Goal: Task Accomplishment & Management: Manage account settings

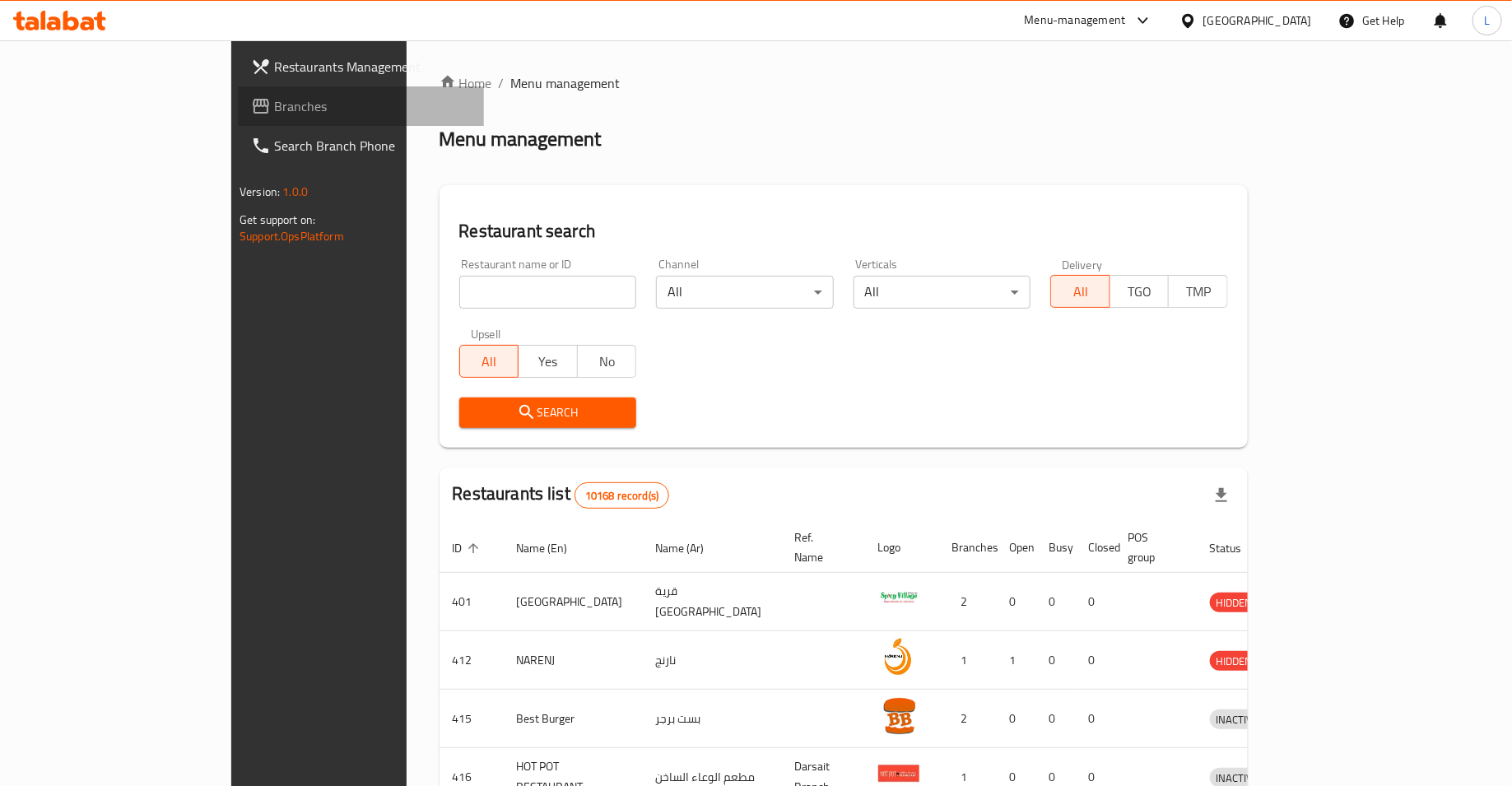
click at [274, 105] on span "Branches" at bounding box center [372, 106] width 197 height 20
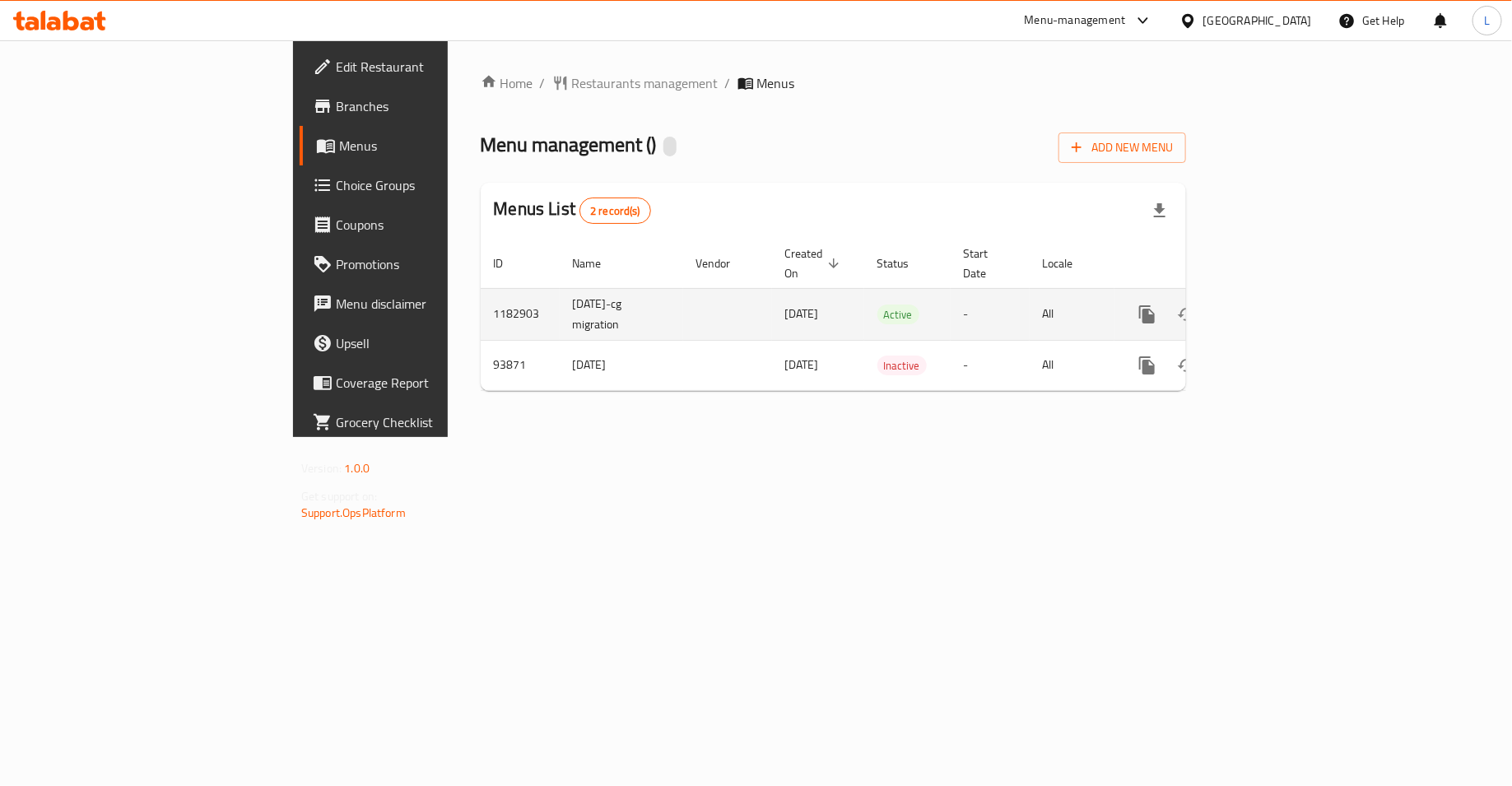
click at [1277, 305] on icon "enhanced table" at bounding box center [1265, 314] width 20 height 20
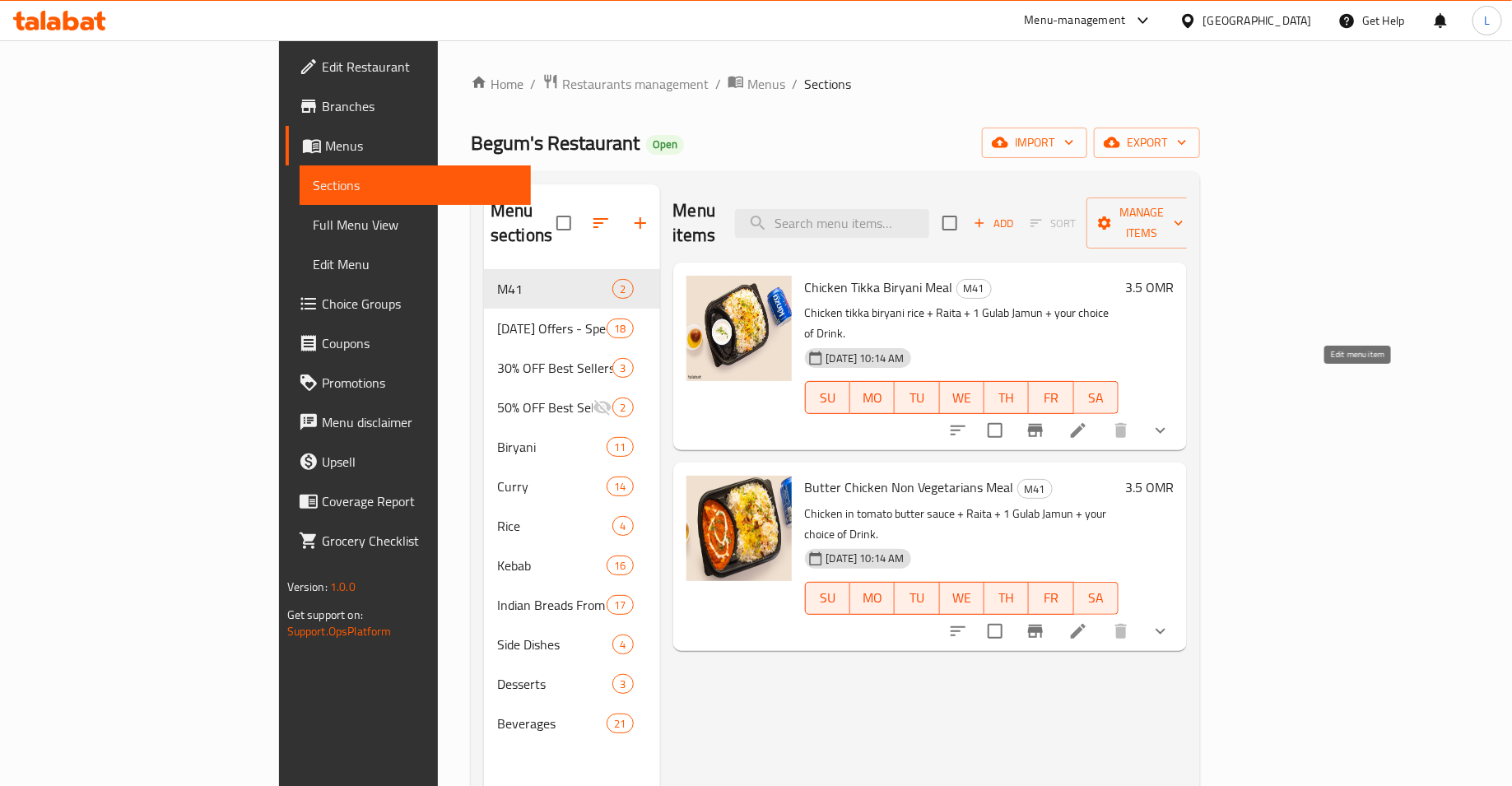
click at [1088, 421] on icon at bounding box center [1078, 431] width 20 height 20
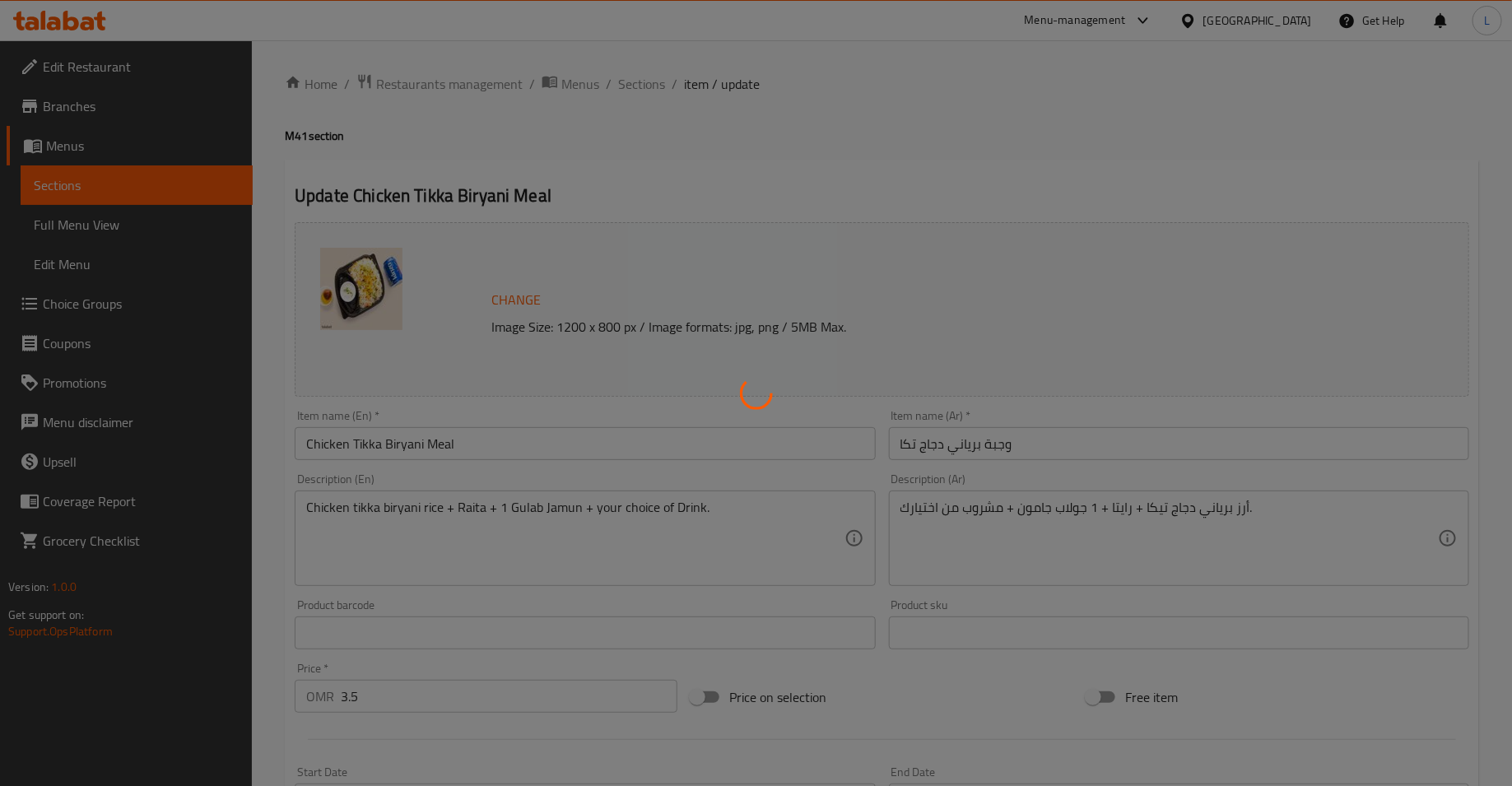
type input "اختيارك من المشروب الغازي:"
type input "1"
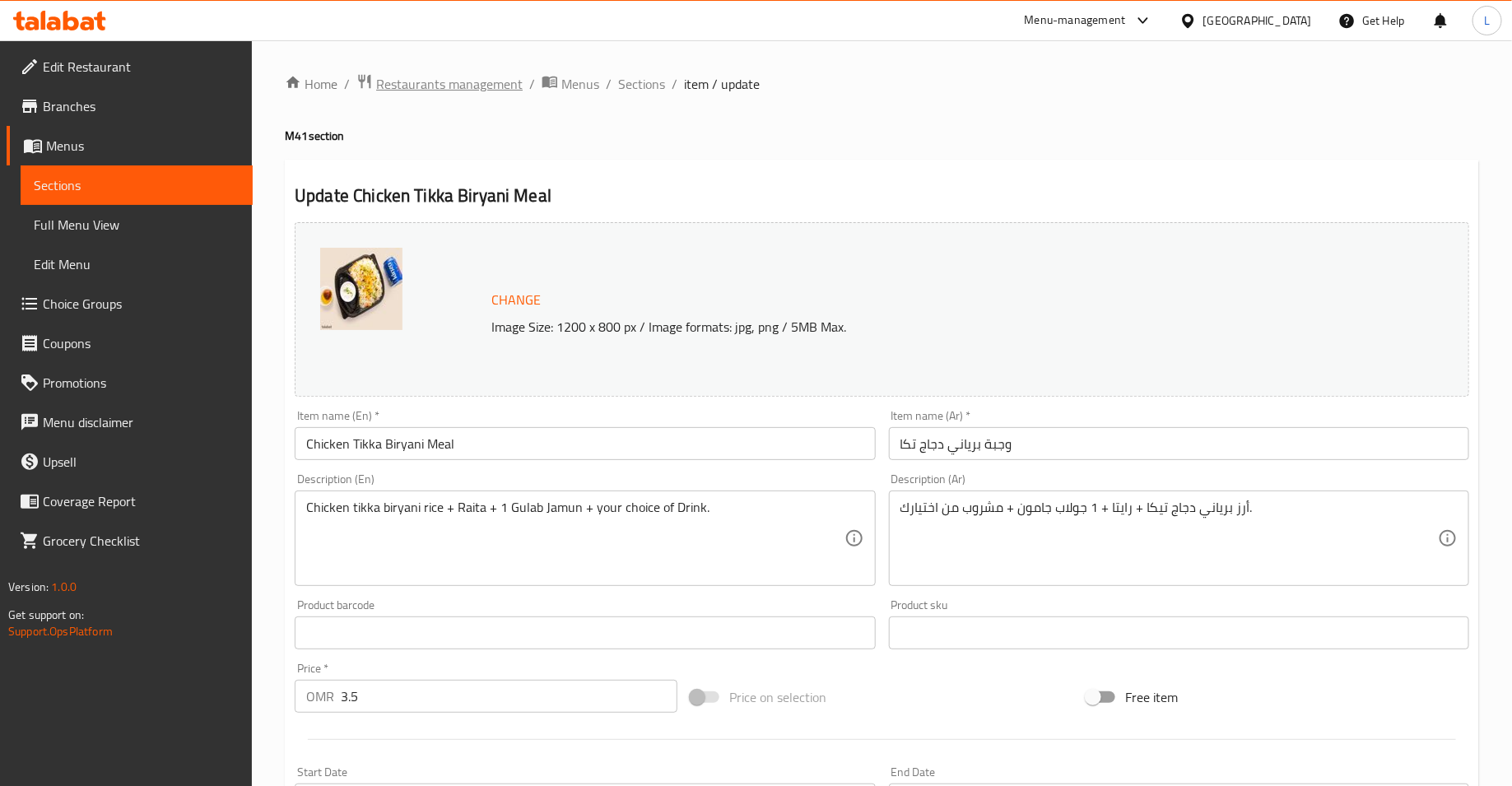
click at [512, 88] on span "Restaurants management" at bounding box center [449, 83] width 146 height 20
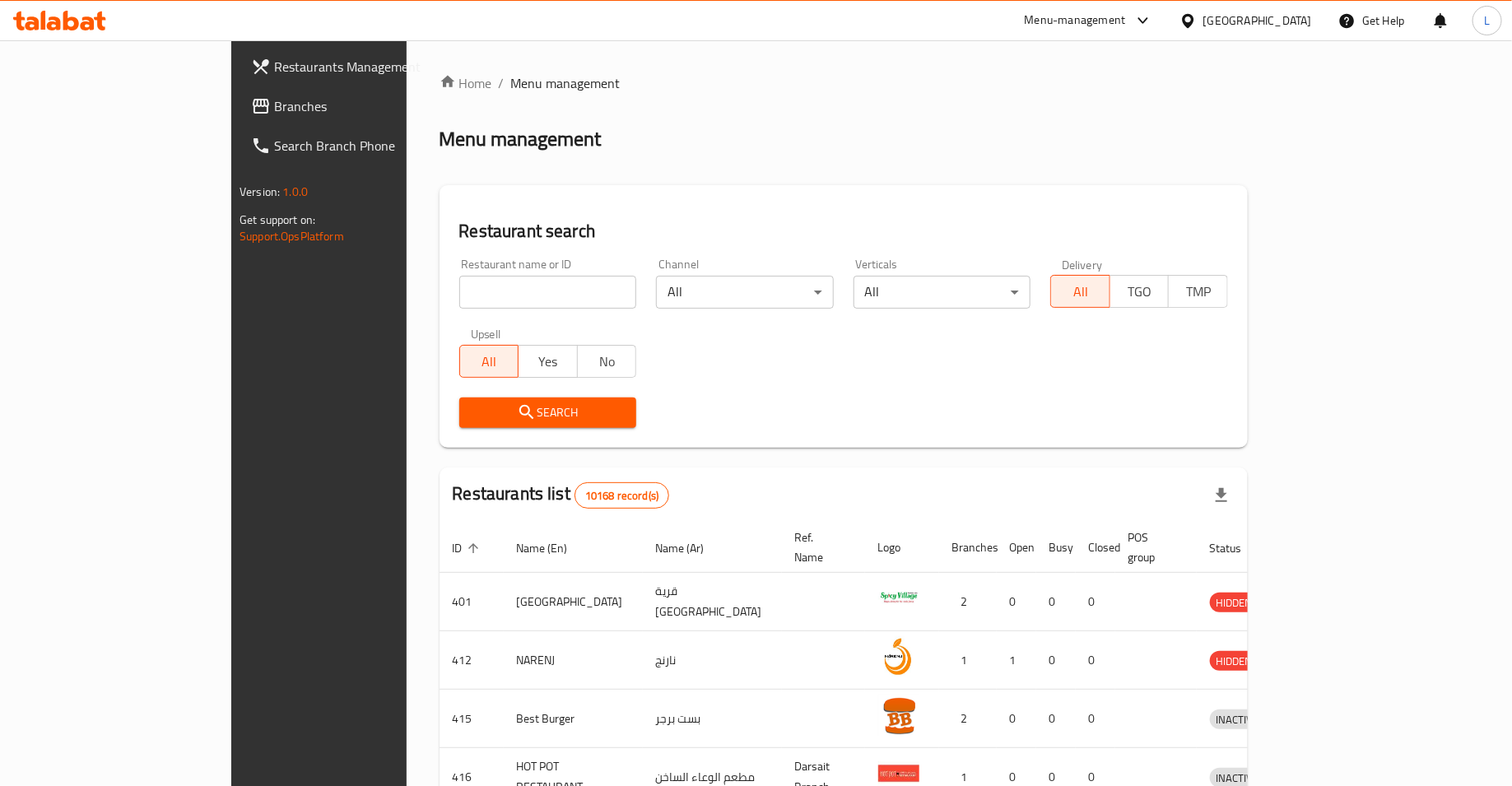
click at [274, 111] on span "Branches" at bounding box center [372, 106] width 197 height 20
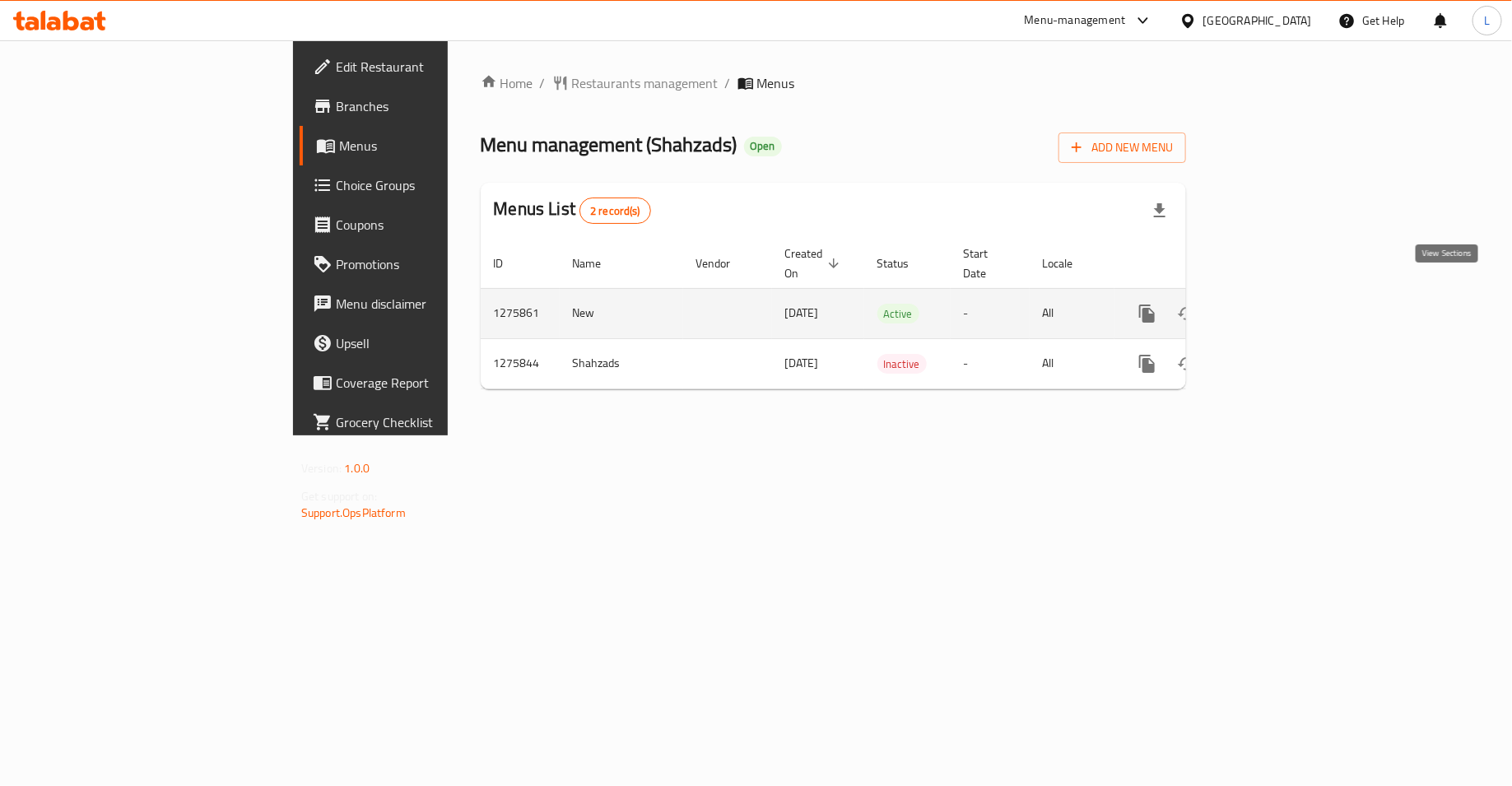
click at [1277, 304] on icon "enhanced table" at bounding box center [1265, 313] width 20 height 20
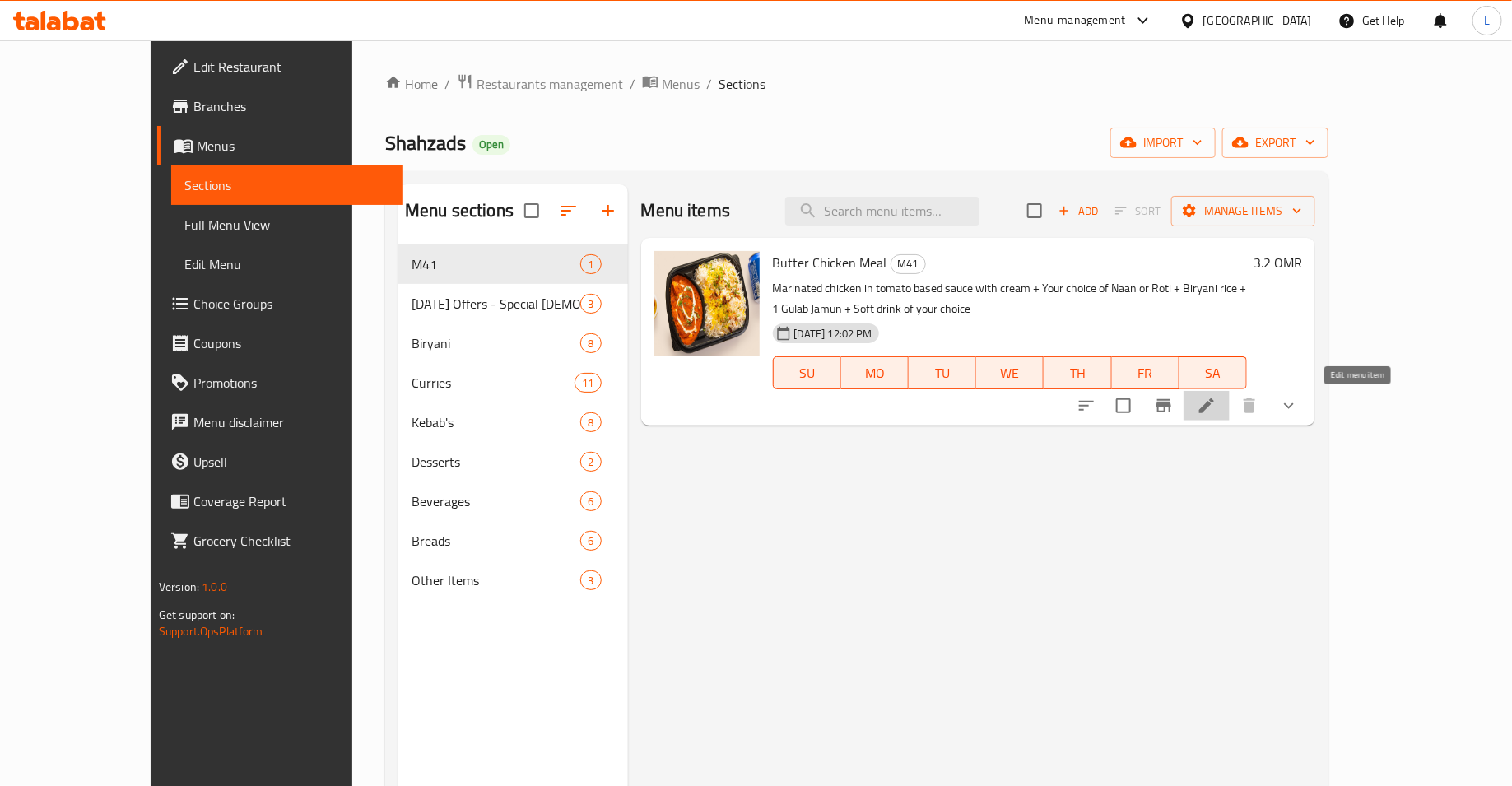
click at [1217, 402] on icon at bounding box center [1206, 405] width 20 height 20
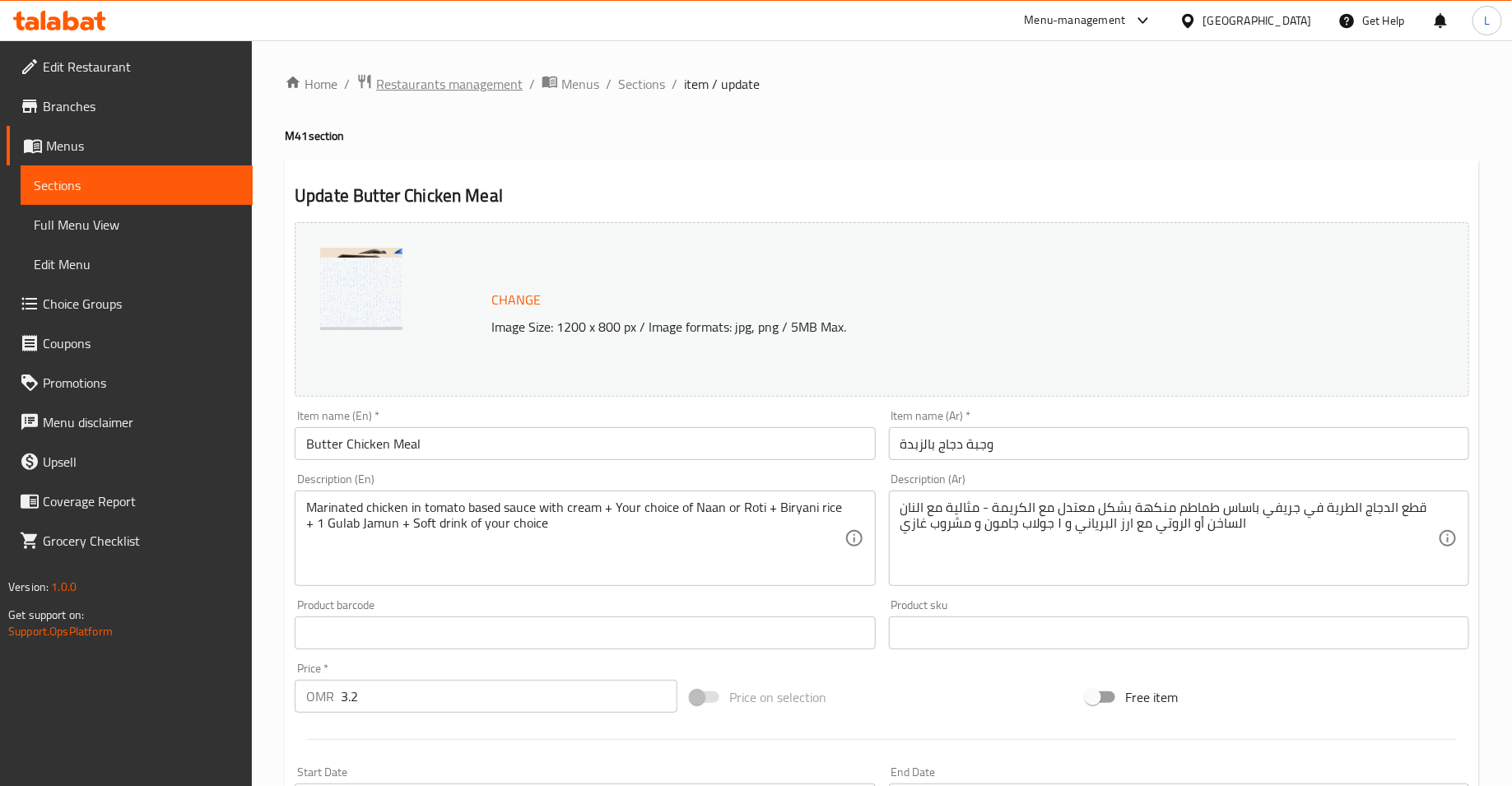
click at [484, 84] on span "Restaurants management" at bounding box center [449, 83] width 146 height 20
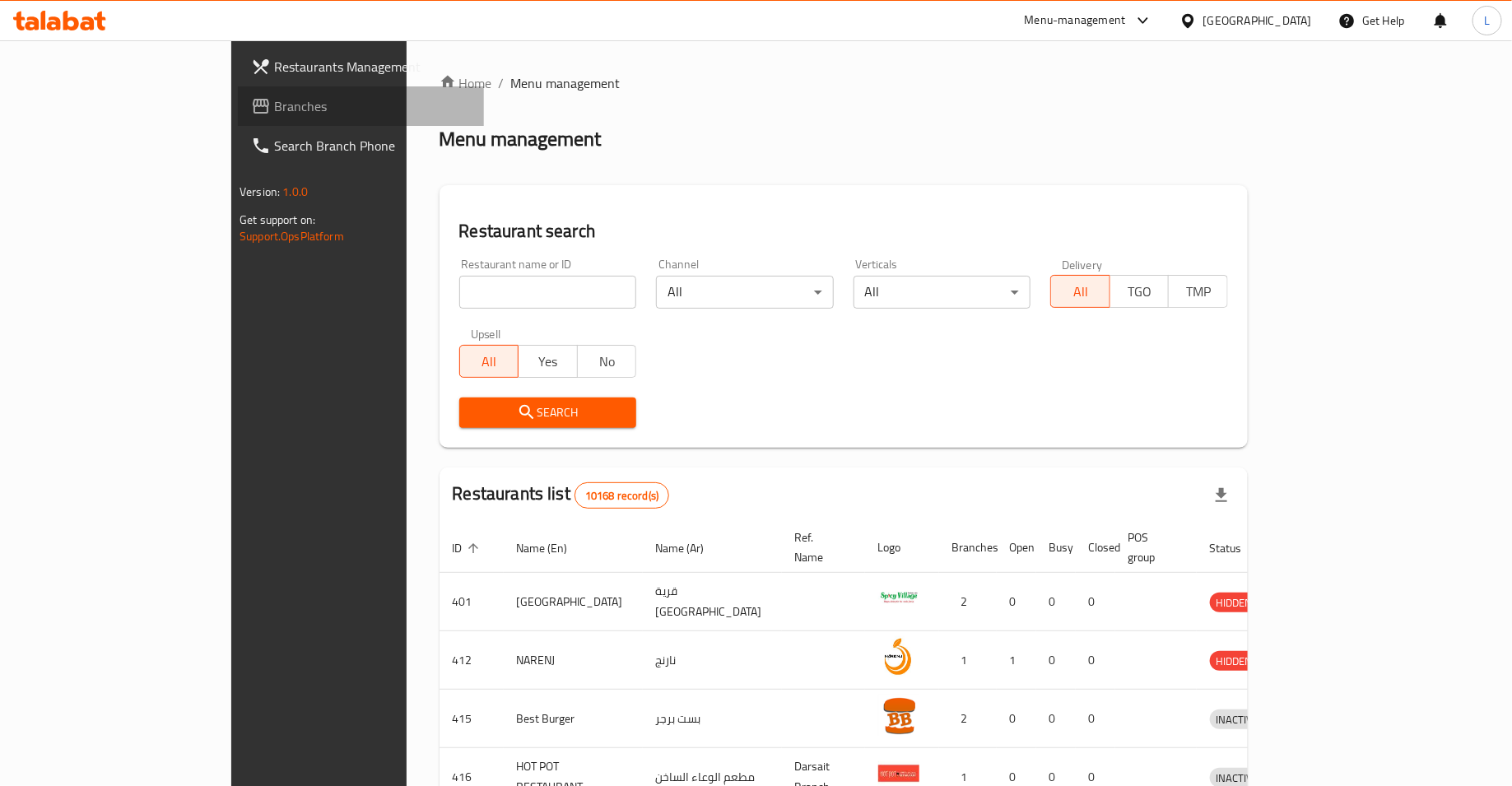
click at [274, 111] on span "Branches" at bounding box center [372, 106] width 197 height 20
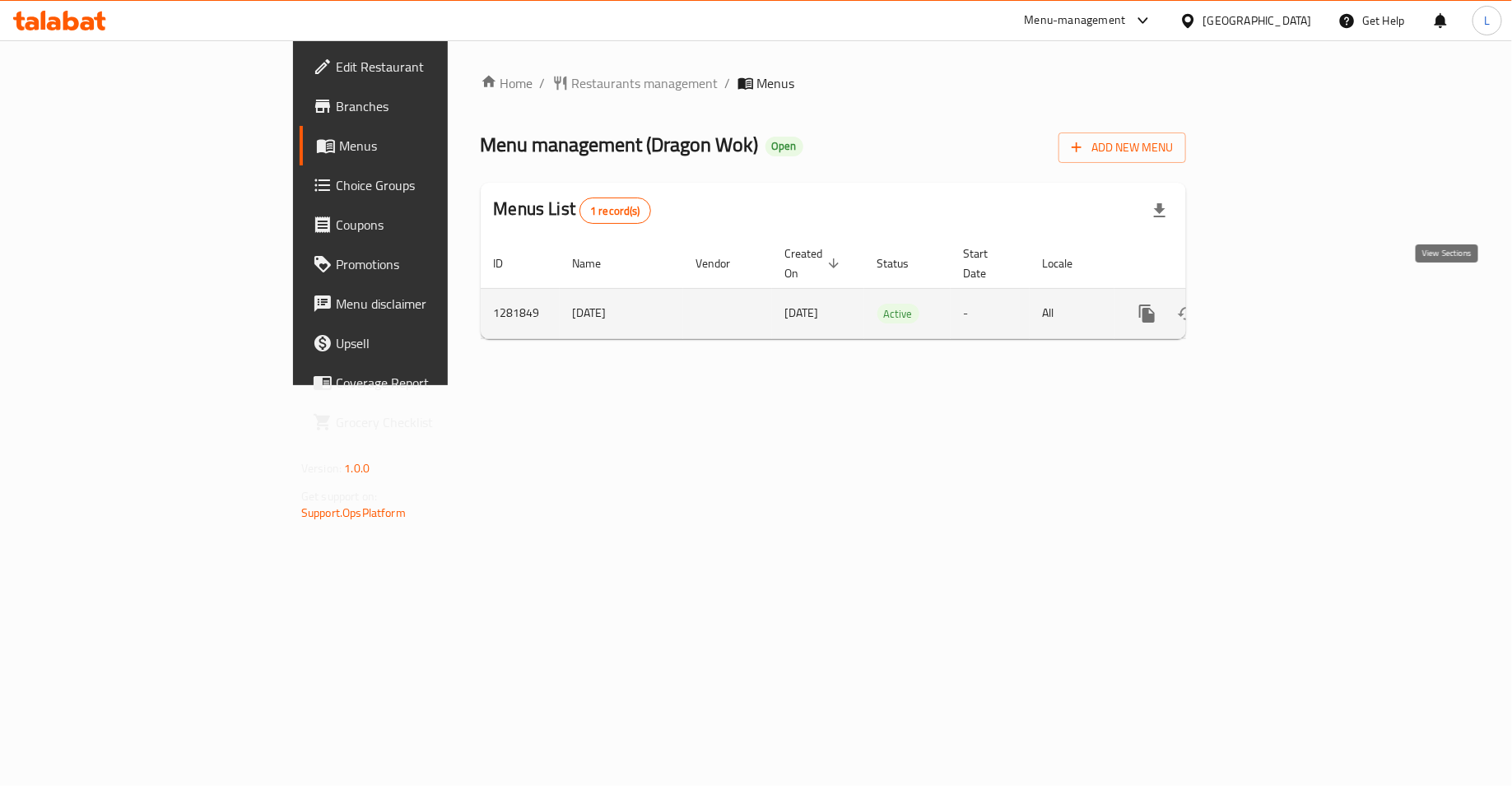
click at [1277, 304] on icon "enhanced table" at bounding box center [1265, 313] width 20 height 20
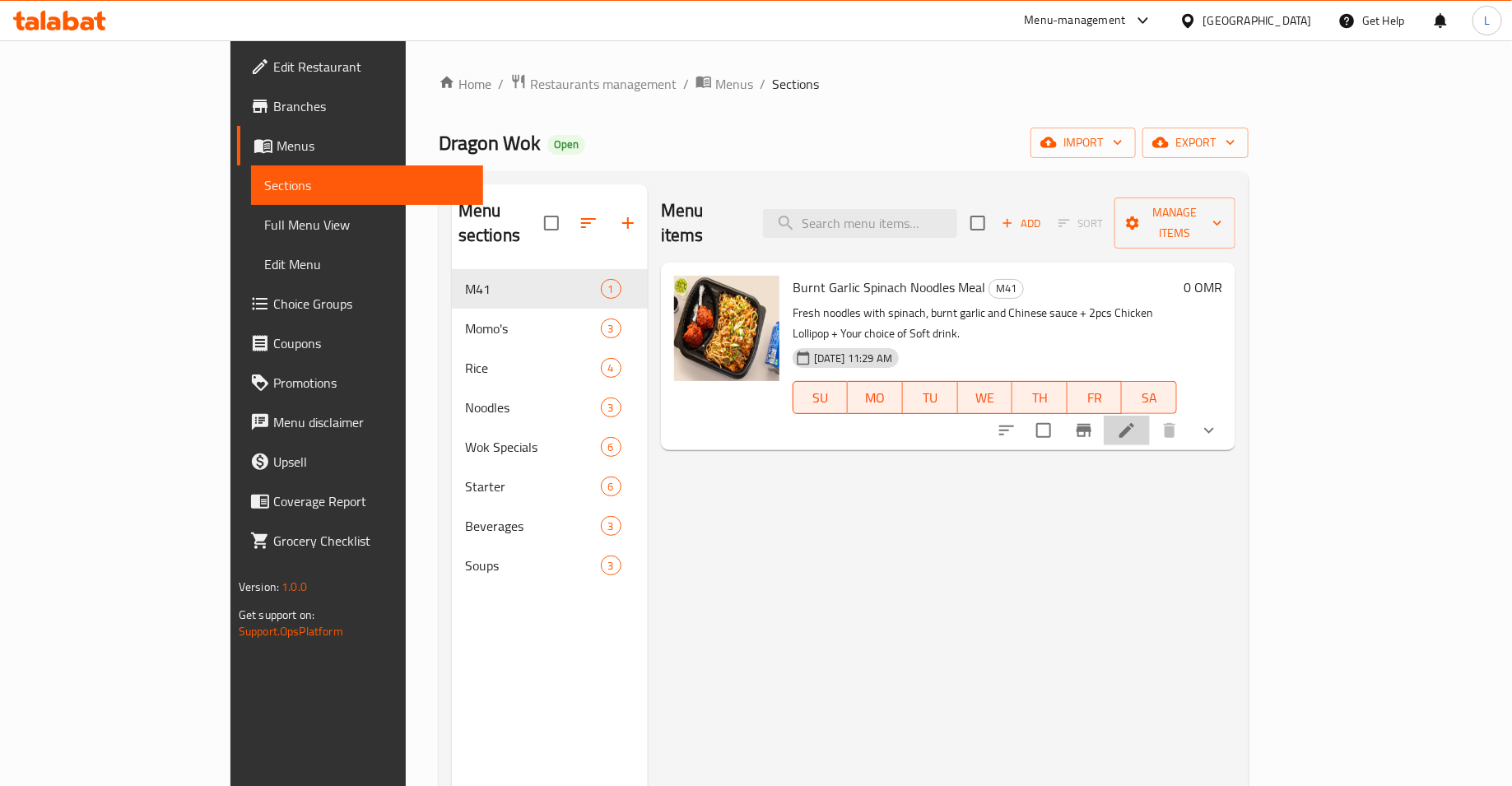
click at [1150, 416] on li at bounding box center [1126, 431] width 46 height 30
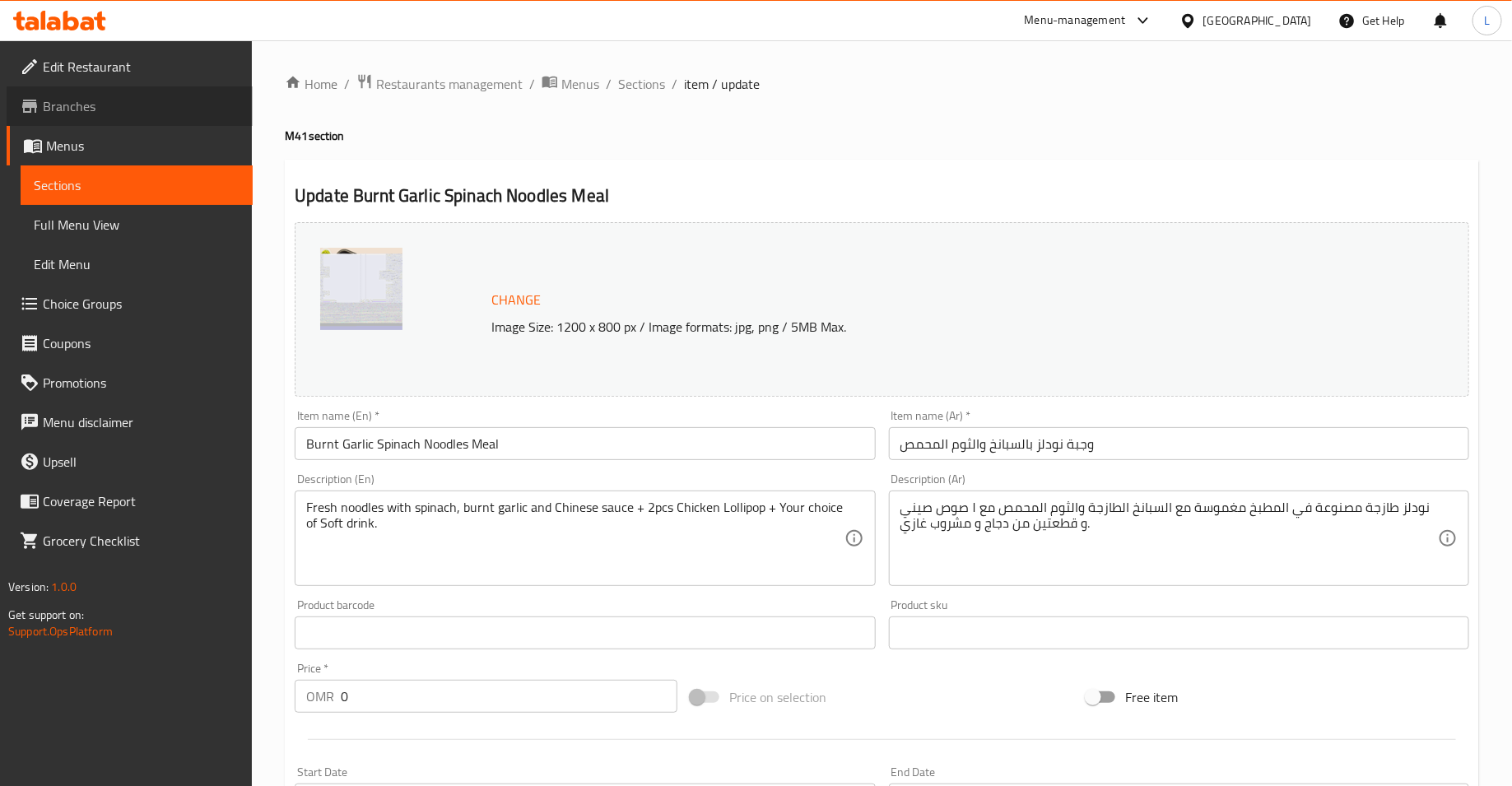
click at [147, 100] on span "Branches" at bounding box center [142, 106] width 197 height 20
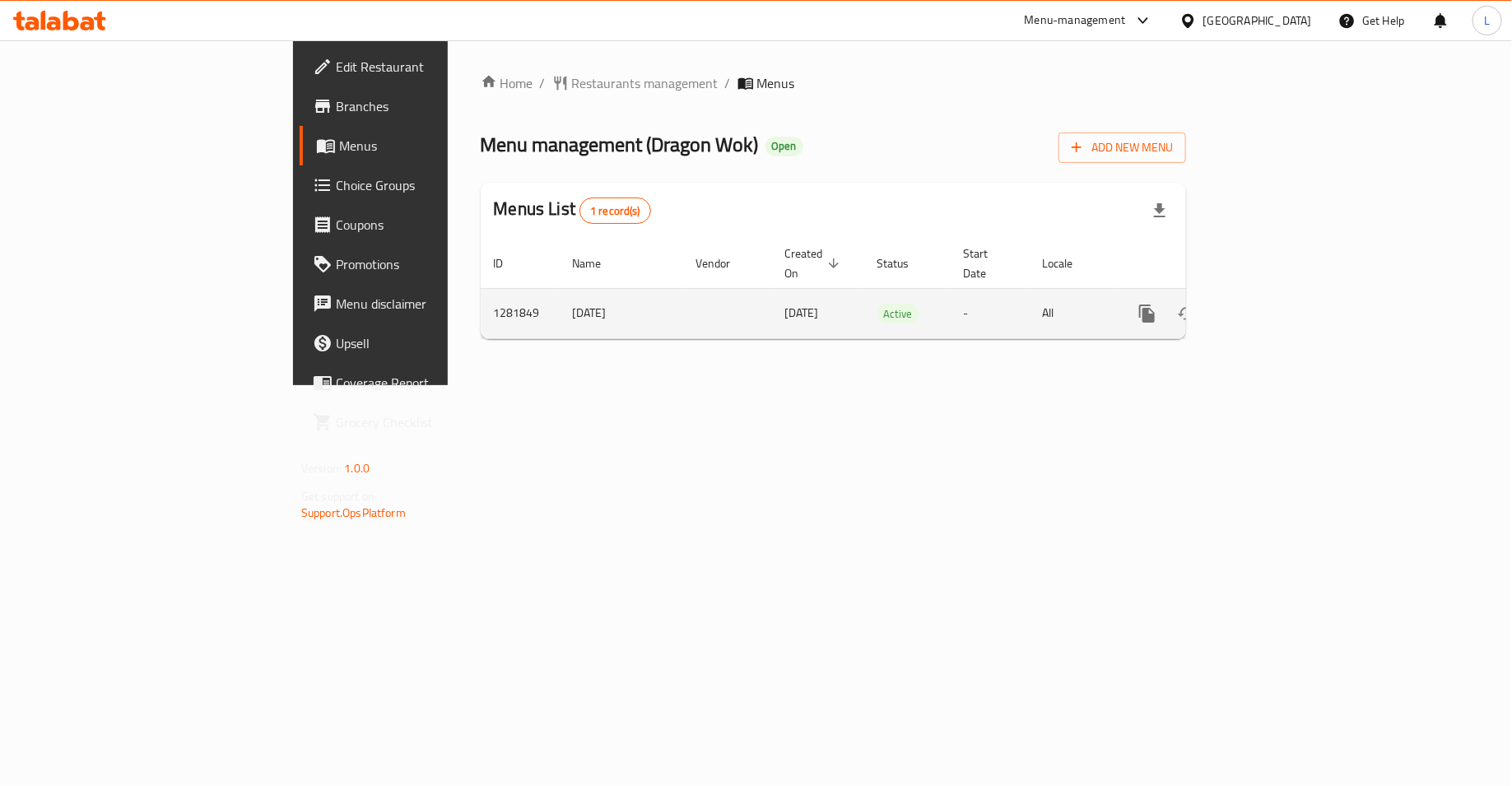
click at [1286, 294] on link "enhanced table" at bounding box center [1266, 313] width 39 height 39
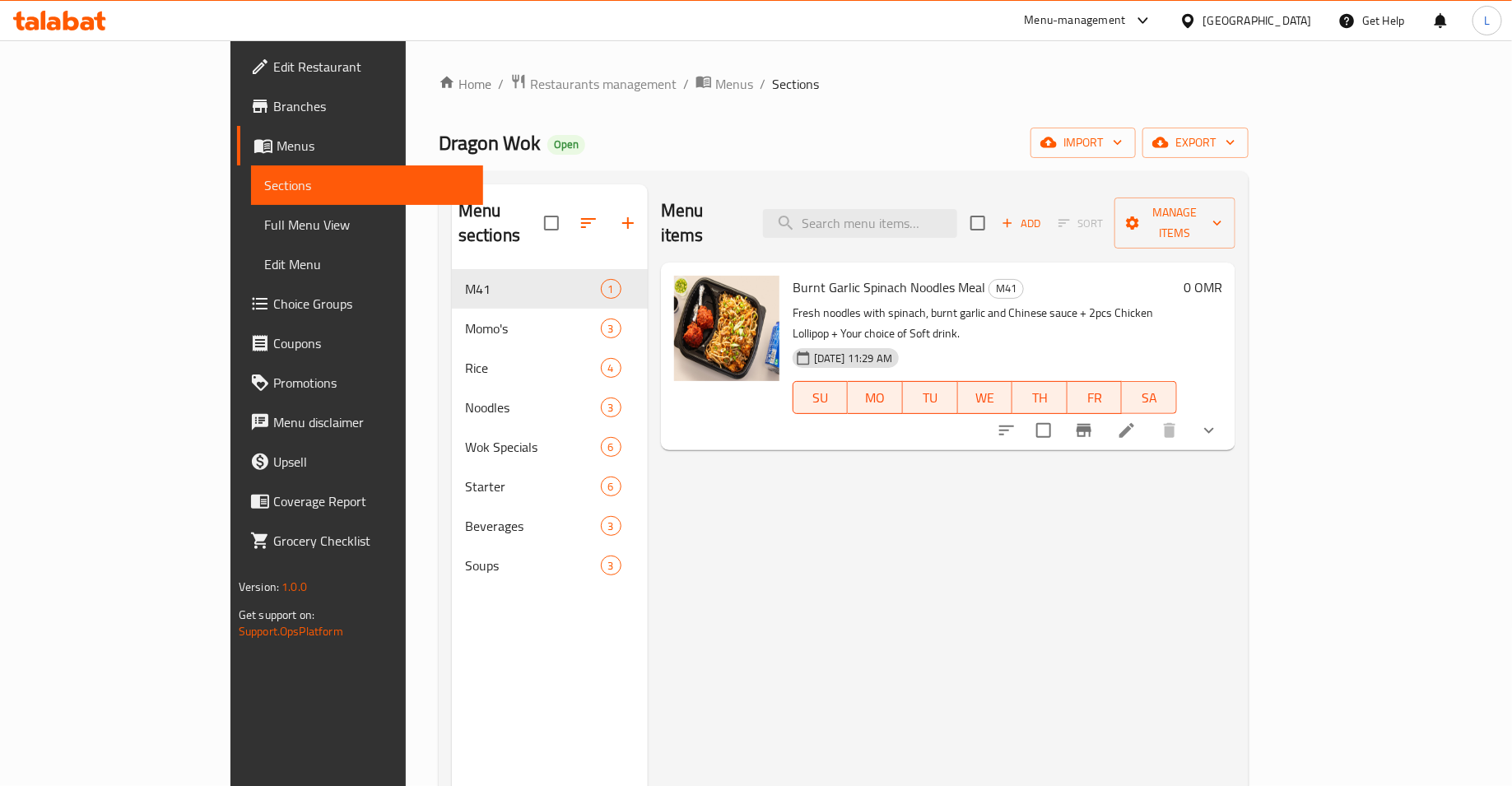
click at [1150, 416] on li at bounding box center [1126, 431] width 46 height 30
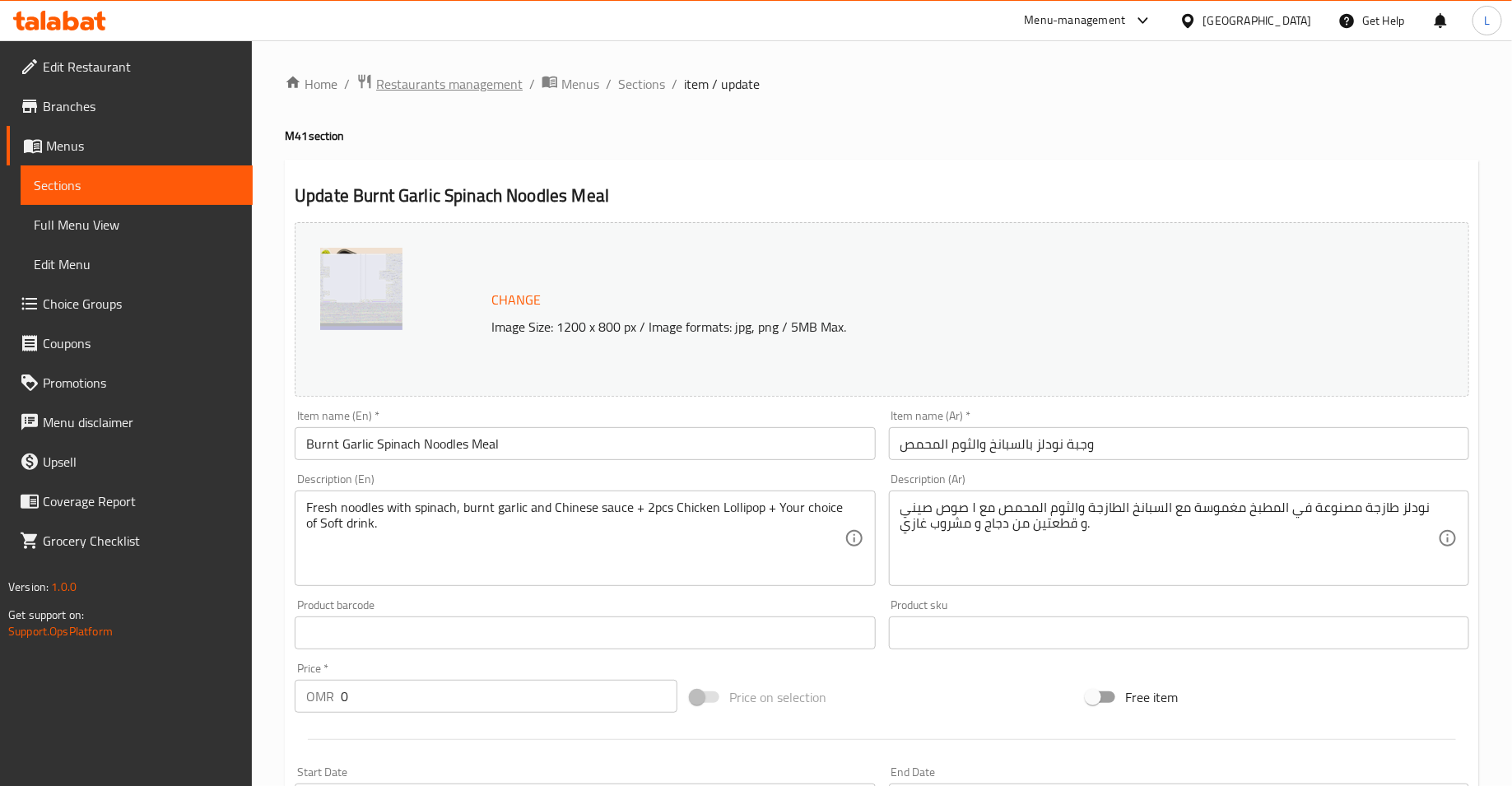
click at [461, 89] on span "Restaurants management" at bounding box center [449, 83] width 146 height 20
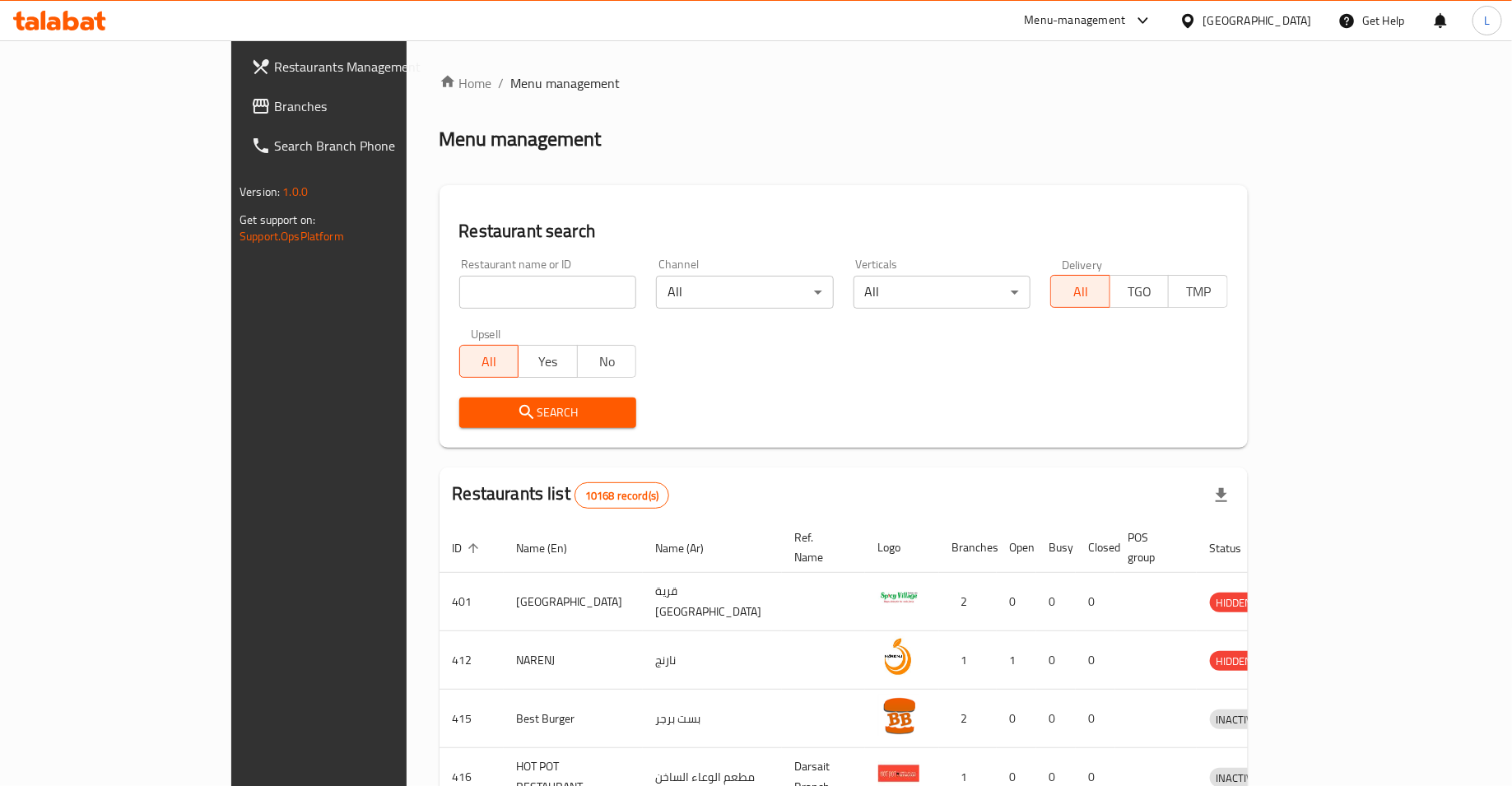
click at [274, 111] on span "Branches" at bounding box center [372, 106] width 197 height 20
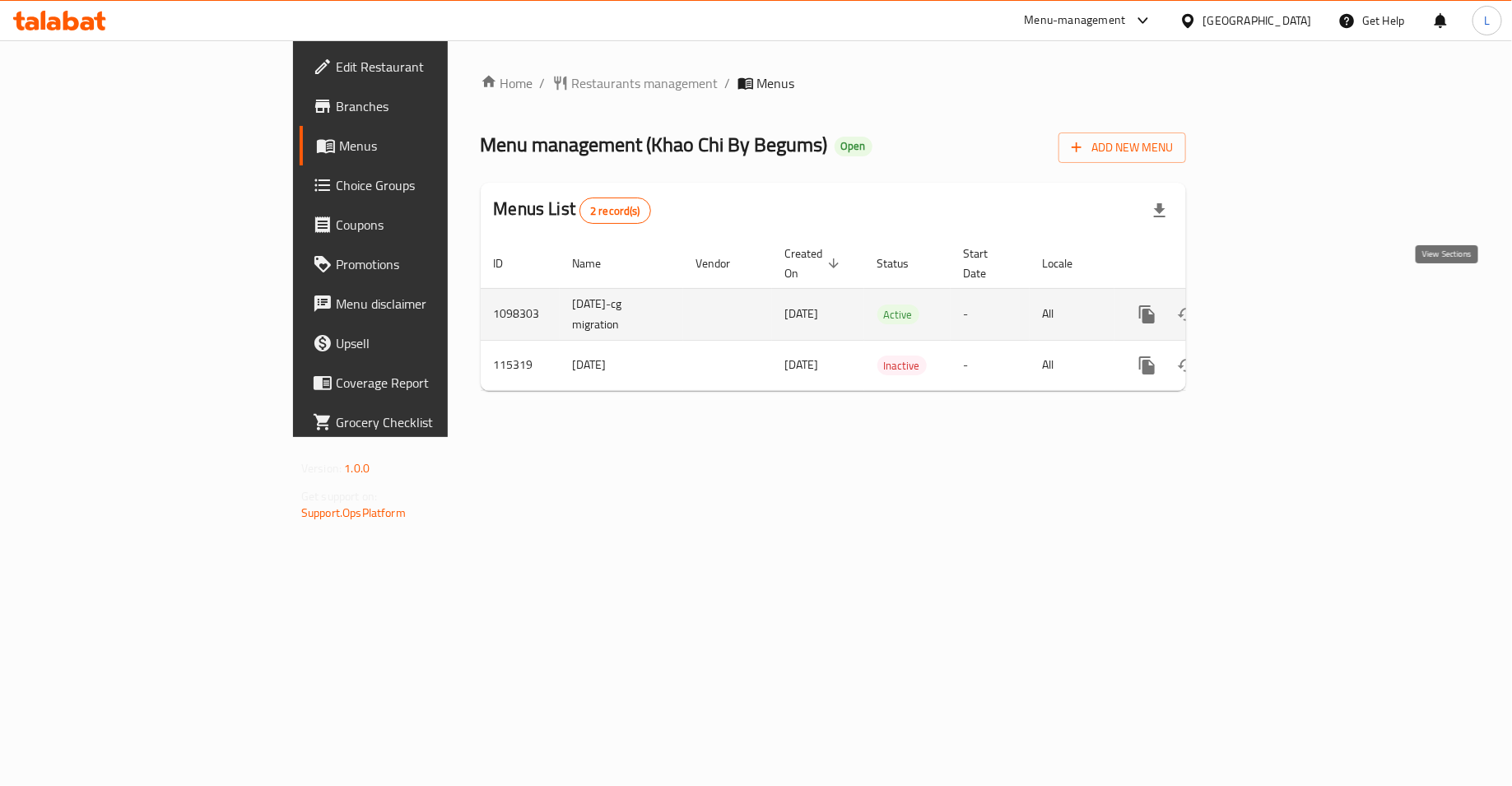
click at [1274, 307] on icon "enhanced table" at bounding box center [1266, 314] width 15 height 15
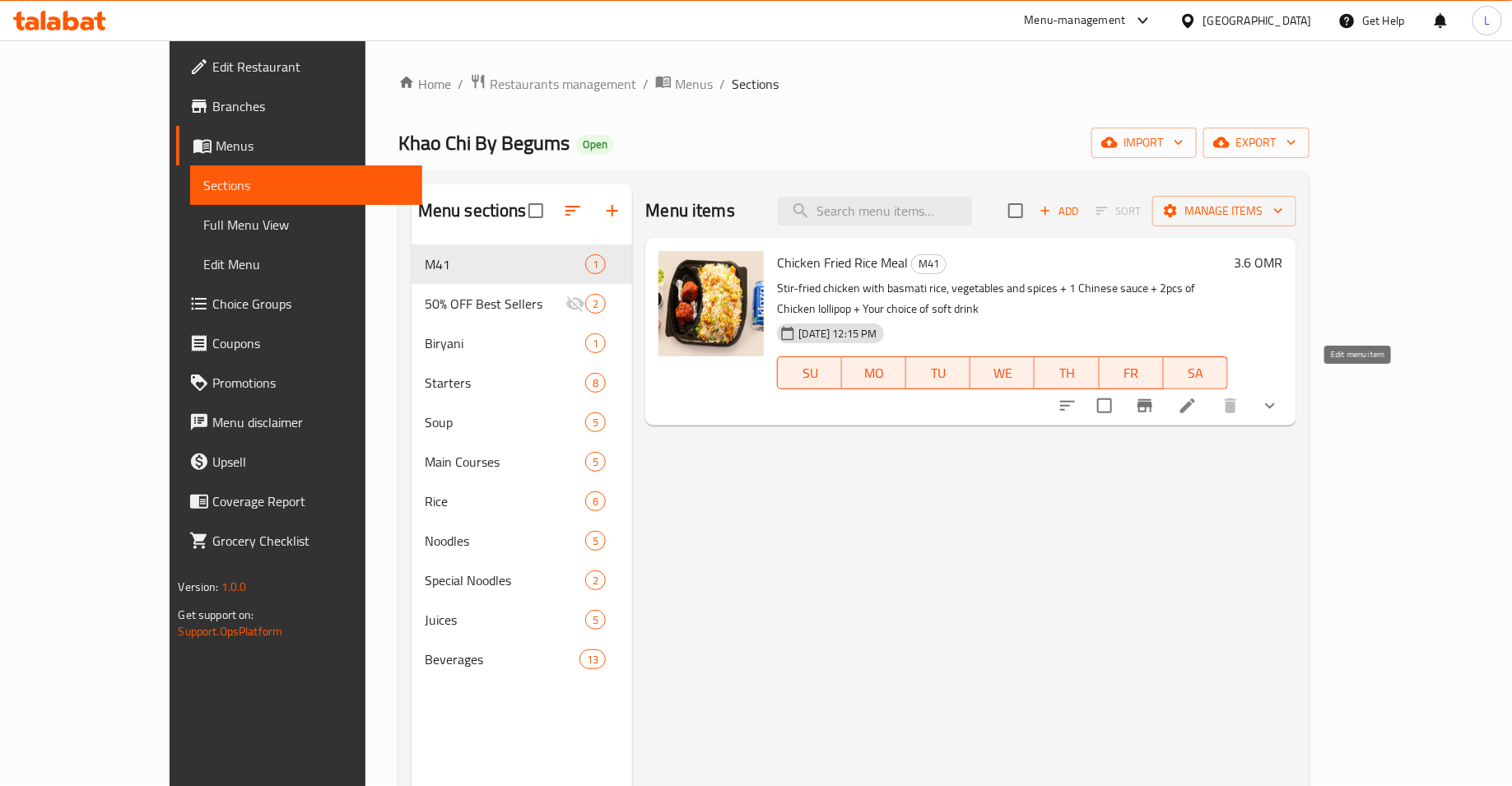
click at [1198, 396] on icon at bounding box center [1187, 405] width 20 height 20
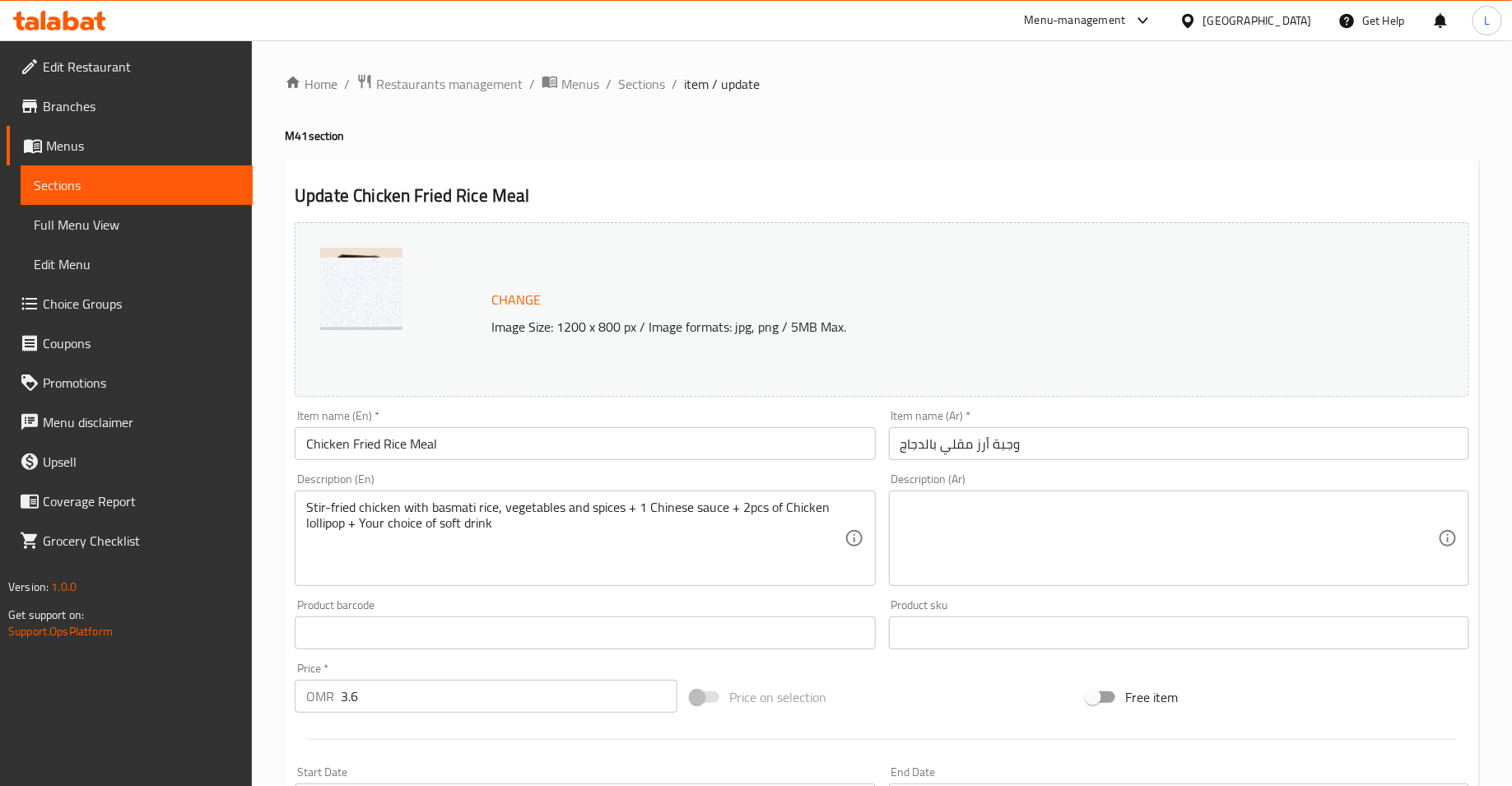
click at [159, 109] on span "Branches" at bounding box center [142, 106] width 197 height 20
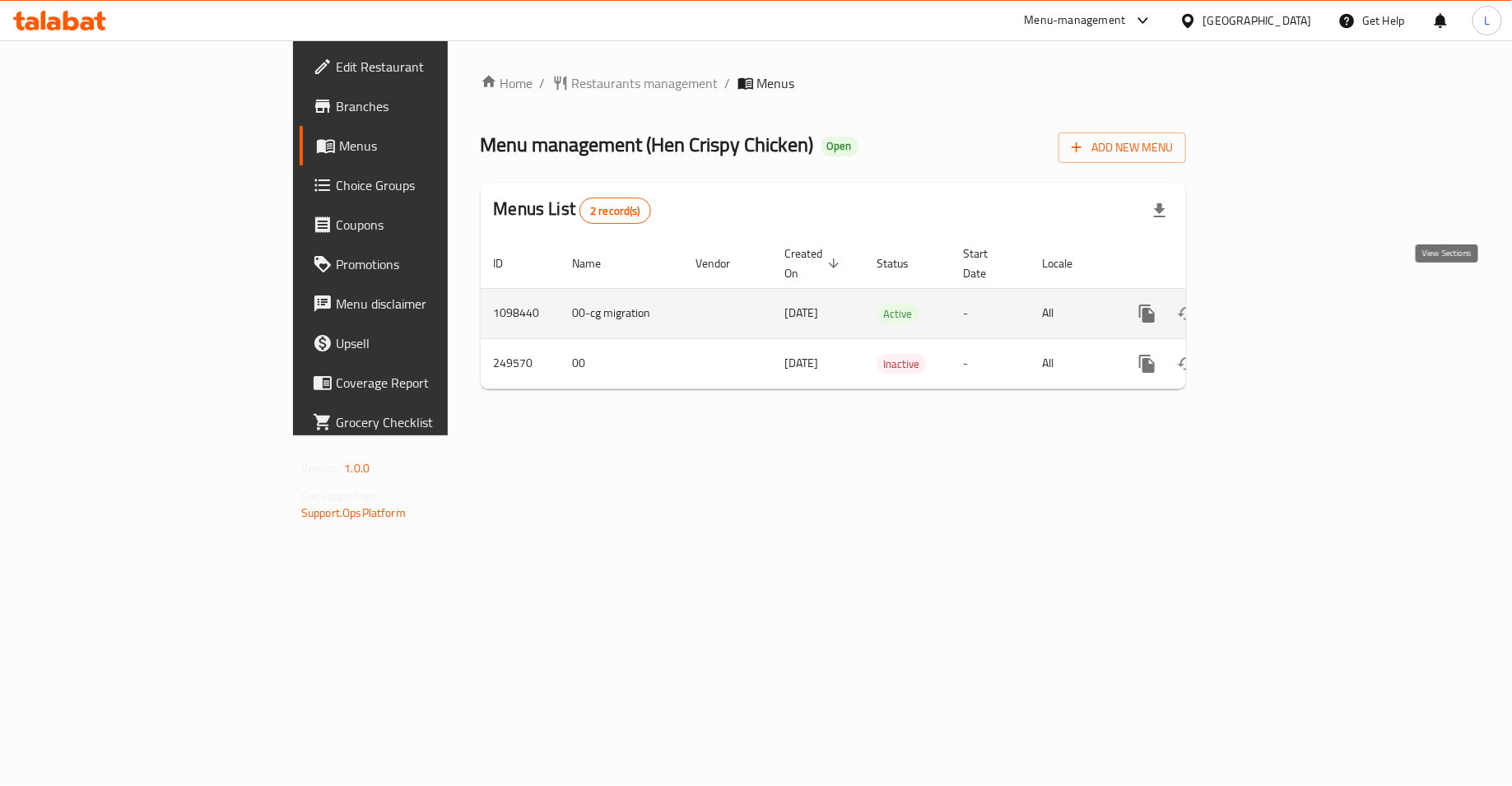
click at [1274, 307] on icon "enhanced table" at bounding box center [1266, 314] width 15 height 15
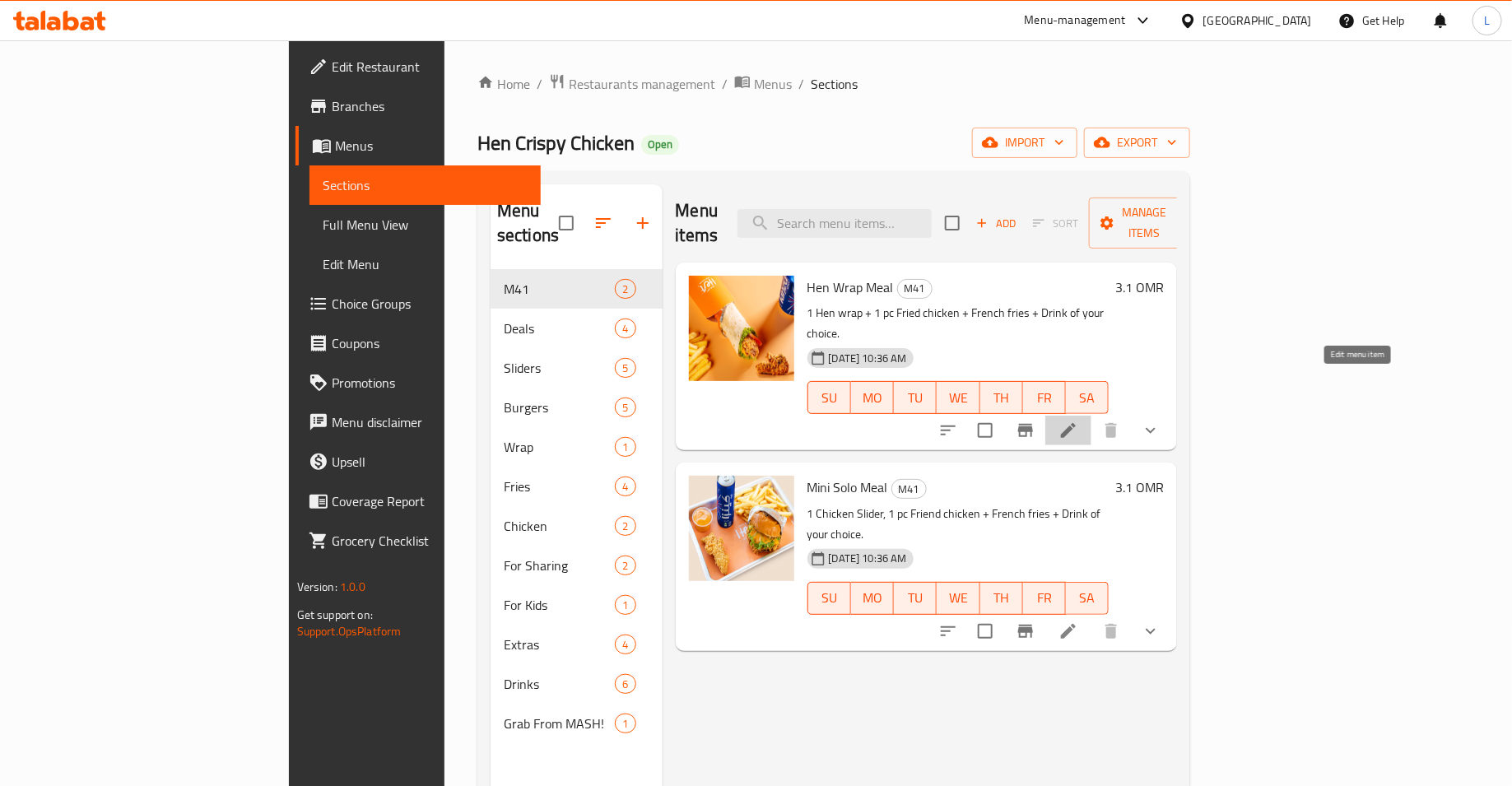
click at [1076, 423] on icon at bounding box center [1068, 431] width 15 height 15
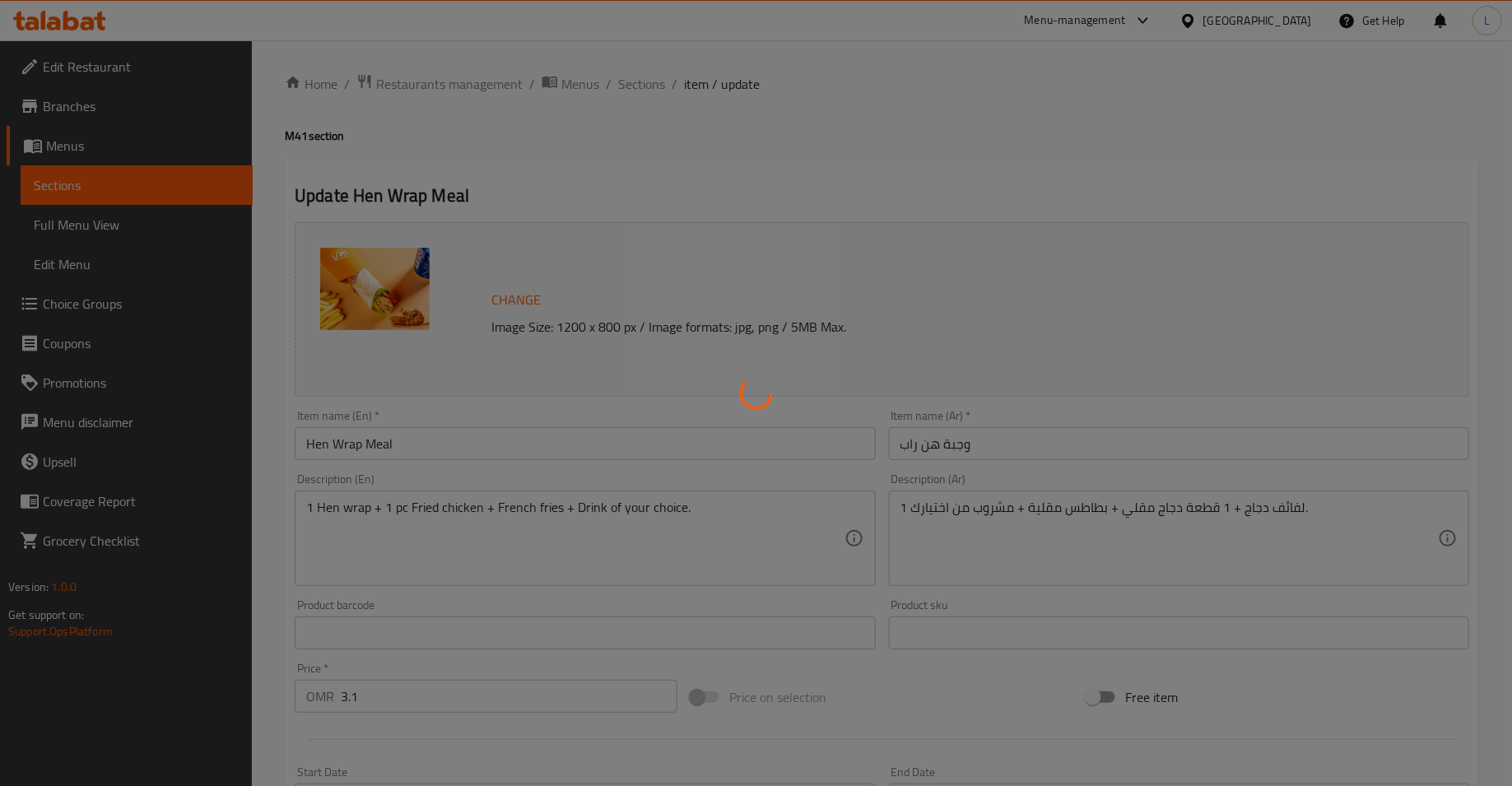
type input "اختيارك من الصلصة:"
type input "1"
type input "اختيار المشروب:"
type input "1"
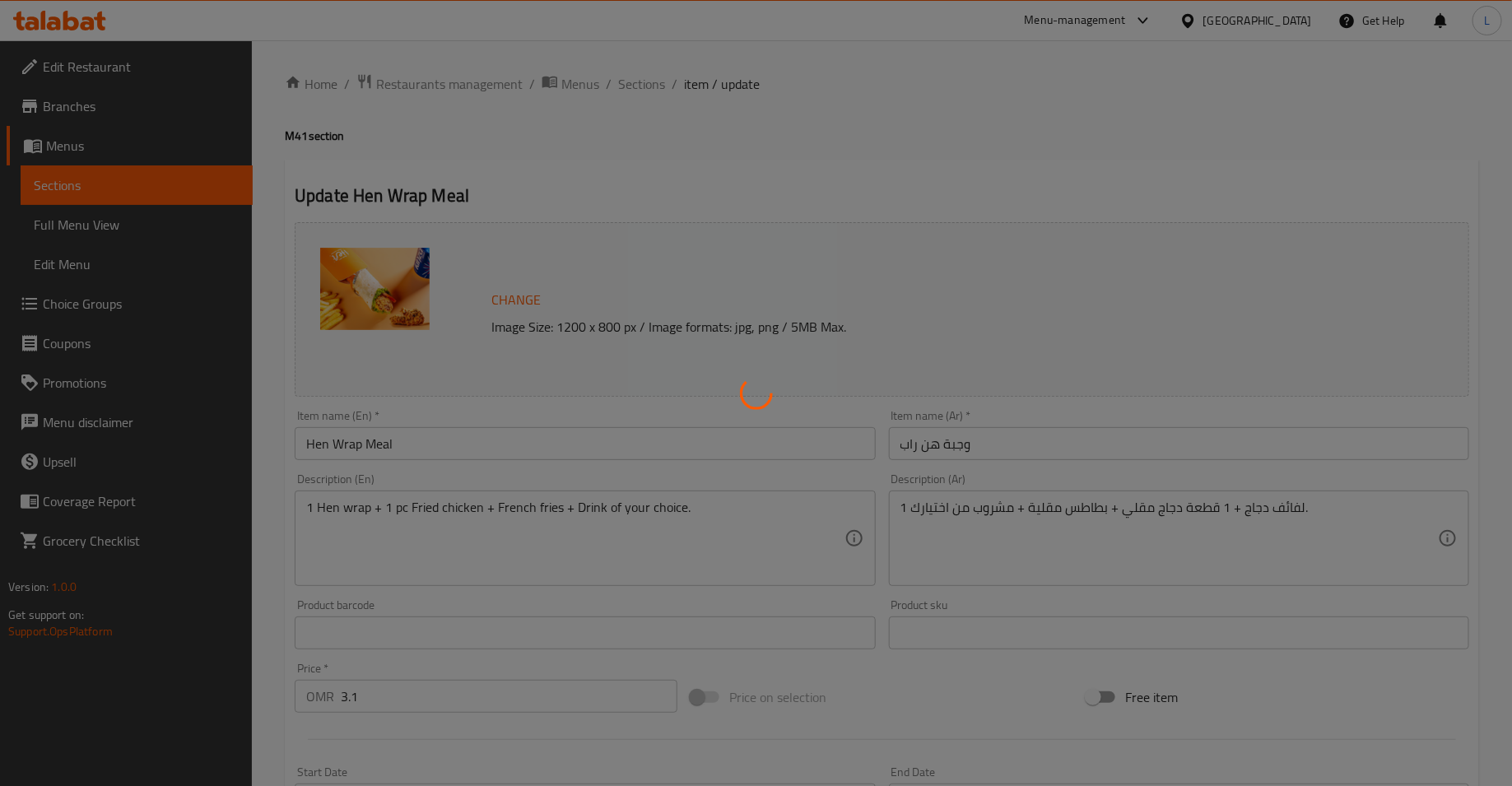
type input "1"
type input "نكهة الدجاج:"
type input "1"
type input "نكهة البطاطس"
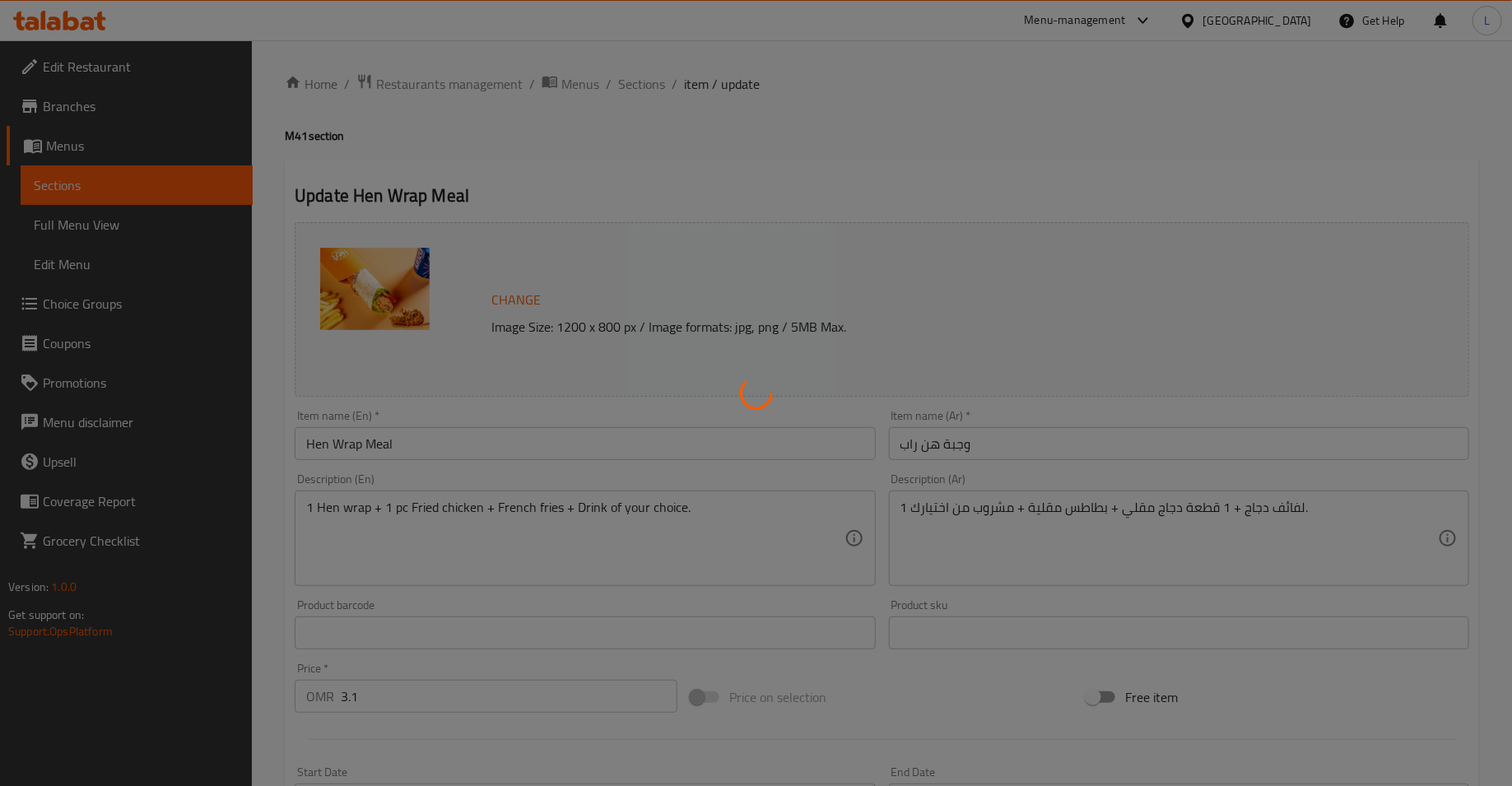
type input "1"
type input "اضافات:"
type input "0"
type input "13"
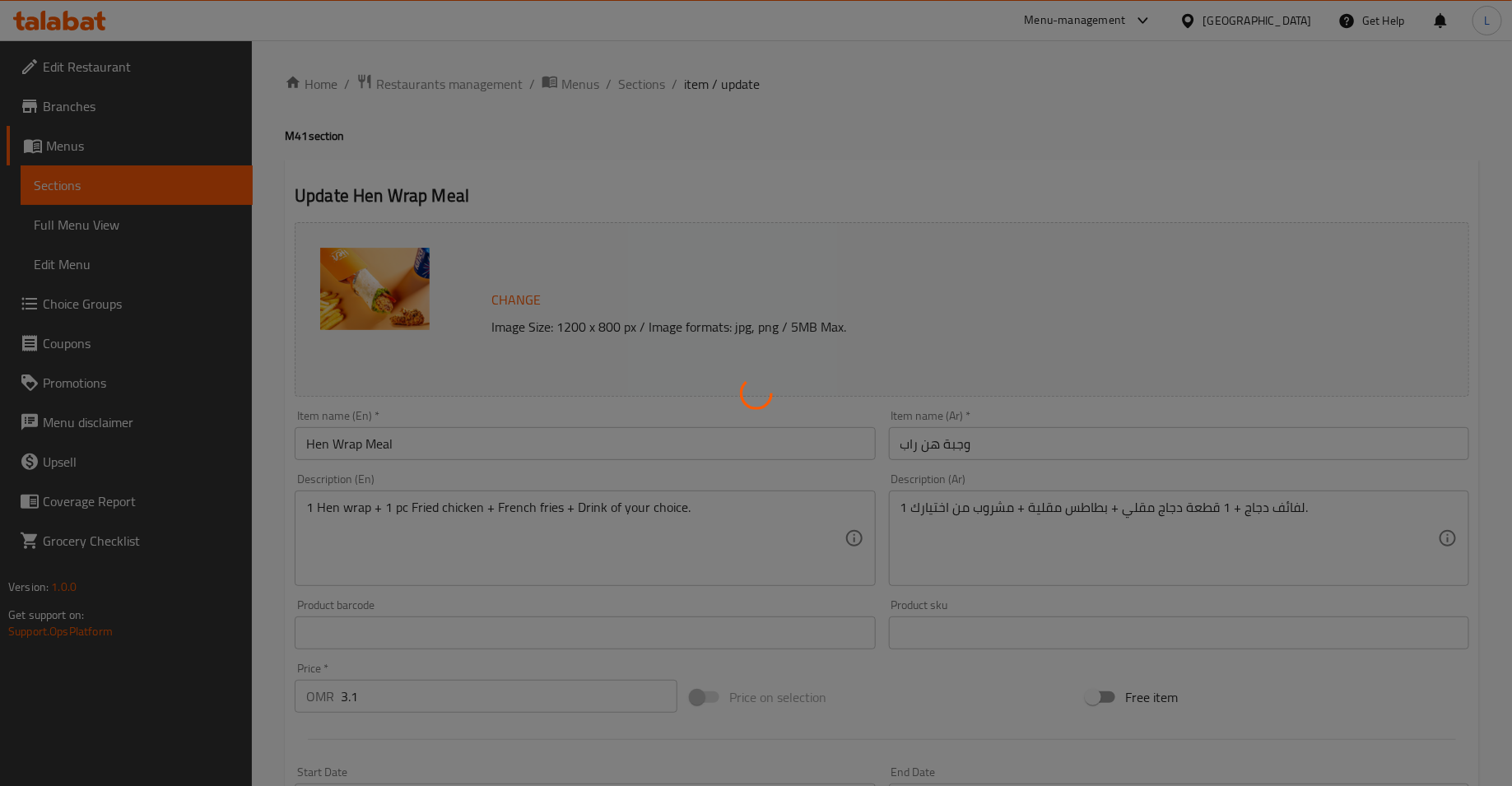
type input "اضافات جانبية :"
type input "0"
type input "7"
type input "الدجاج الجانبي"
type input "1"
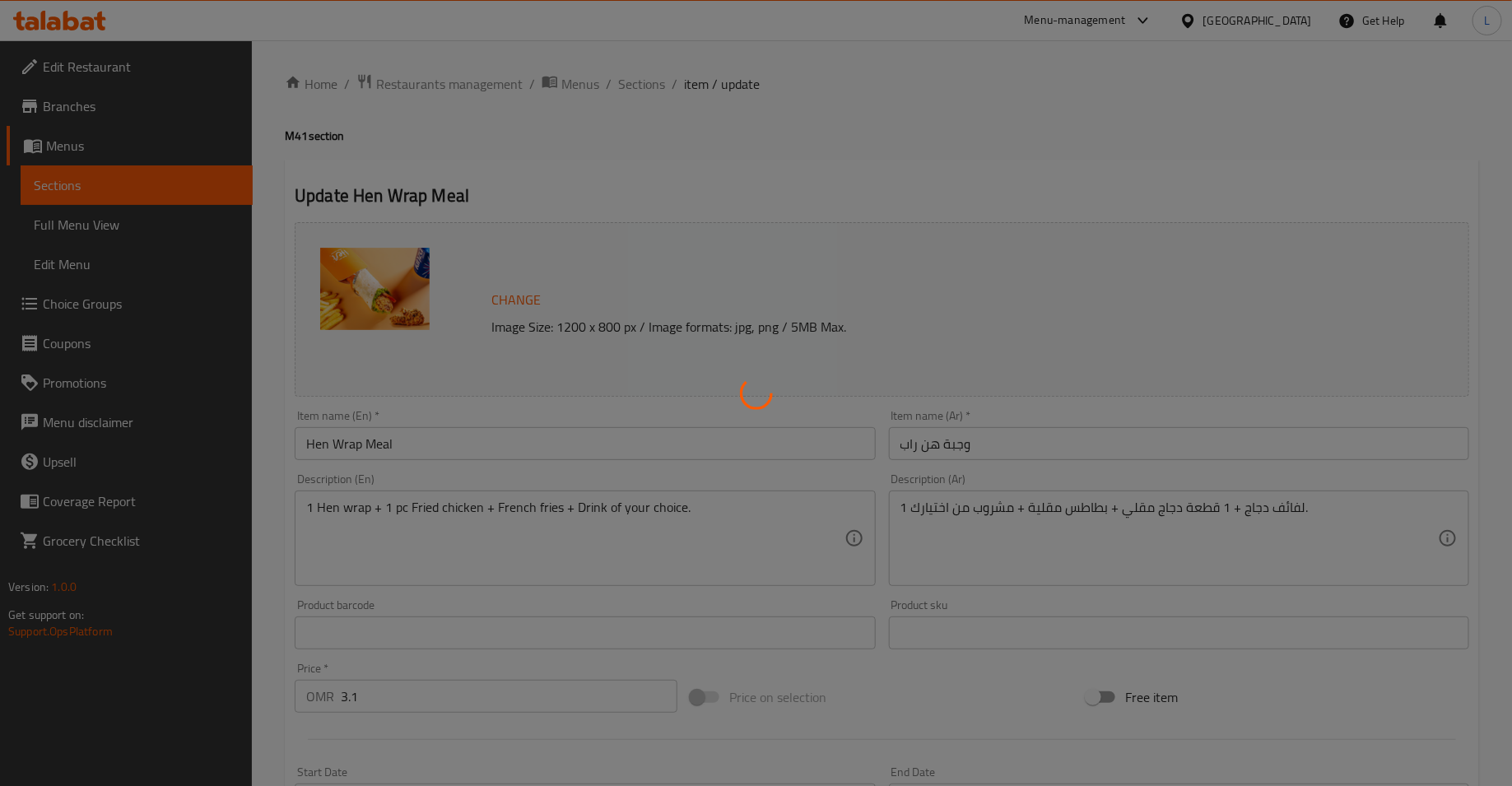
type input "1"
type input "مشروبات اضافية"
type input "0"
type input "6"
type input "اكسترا سايد تشكن:"
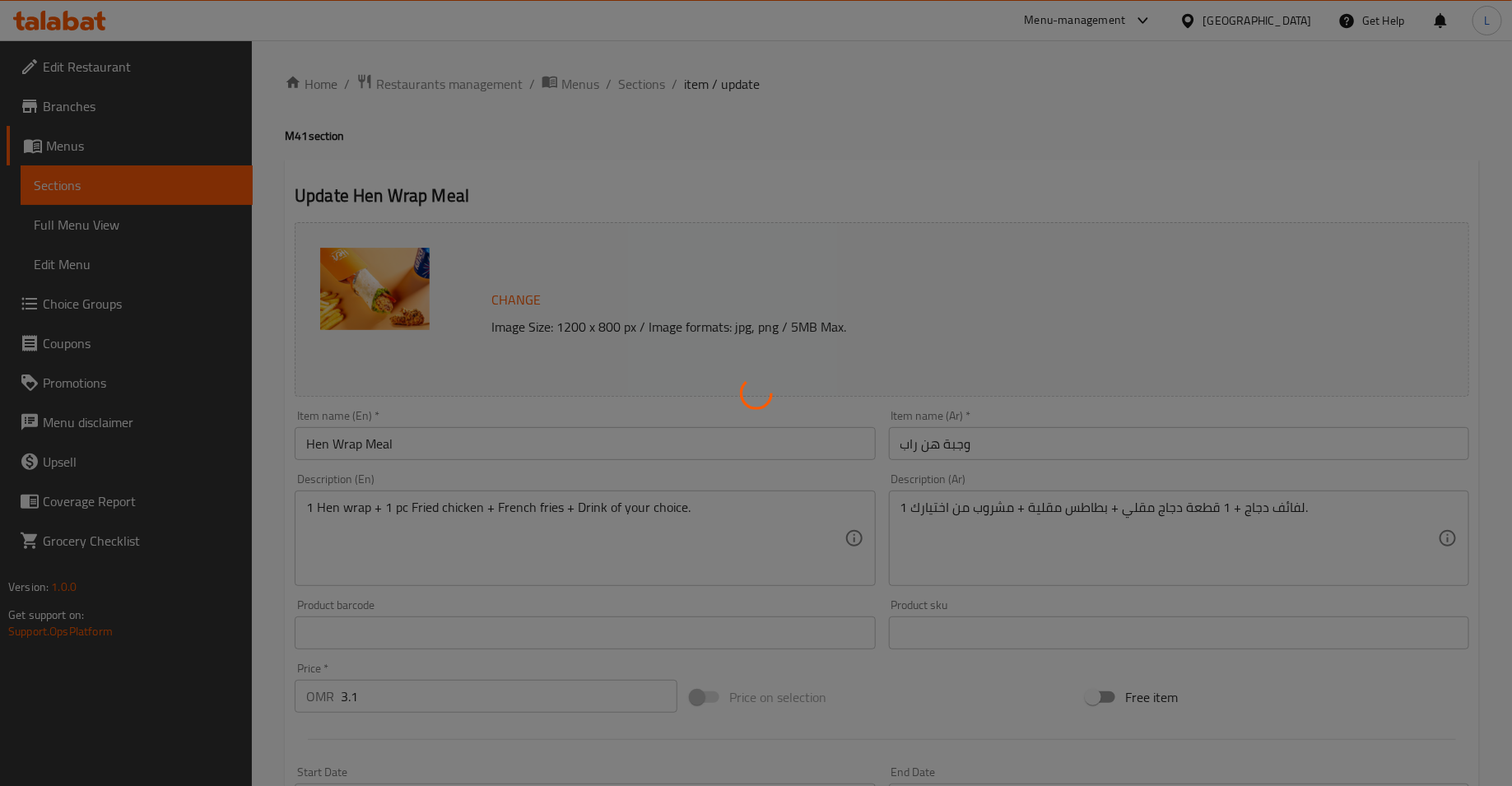
type input "0"
type input "2"
type input "بريوش اضافي"
type input "0"
type input "4"
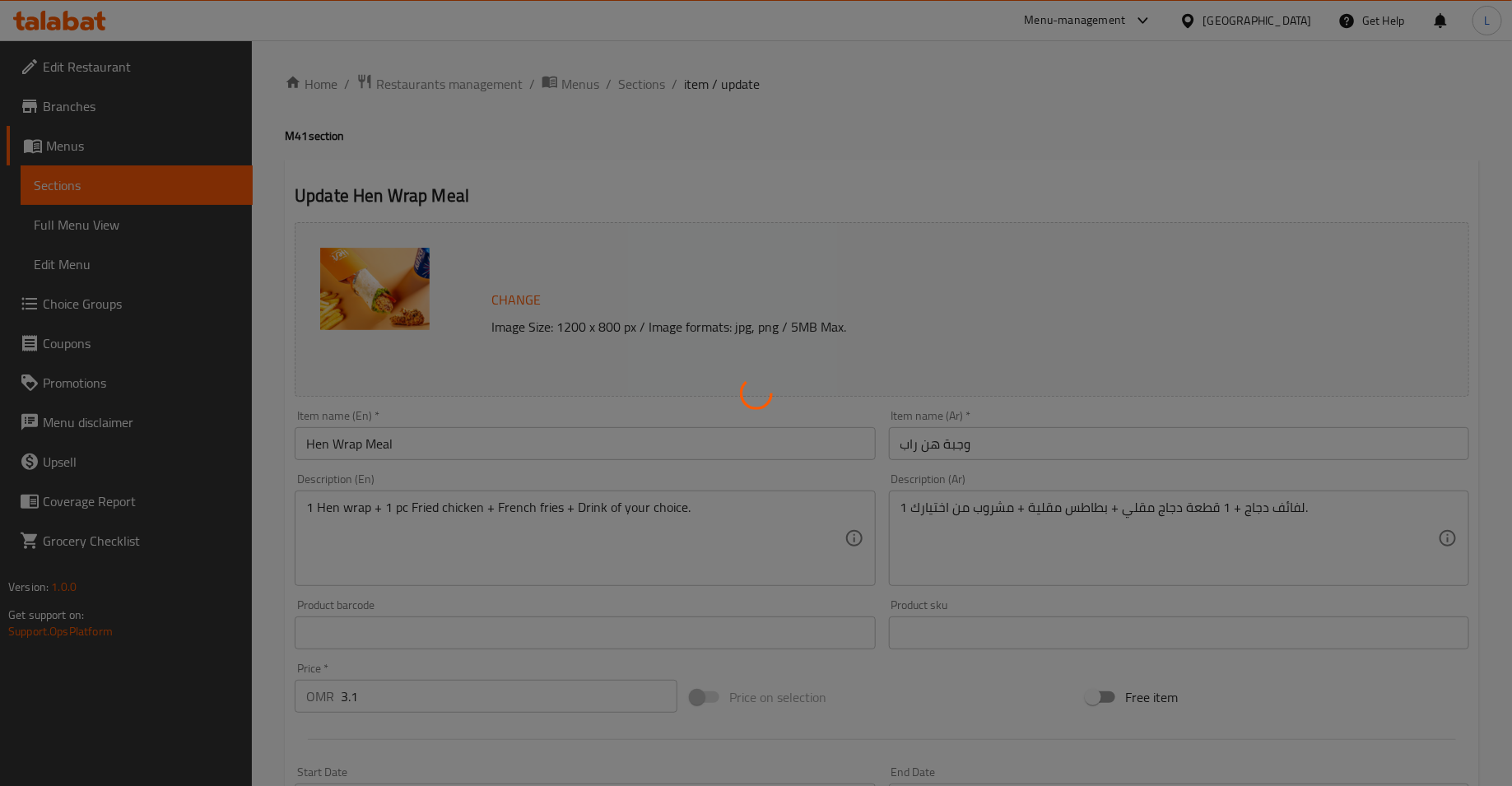
type input "اكسترا سندويتش:"
type input "0"
type input "13"
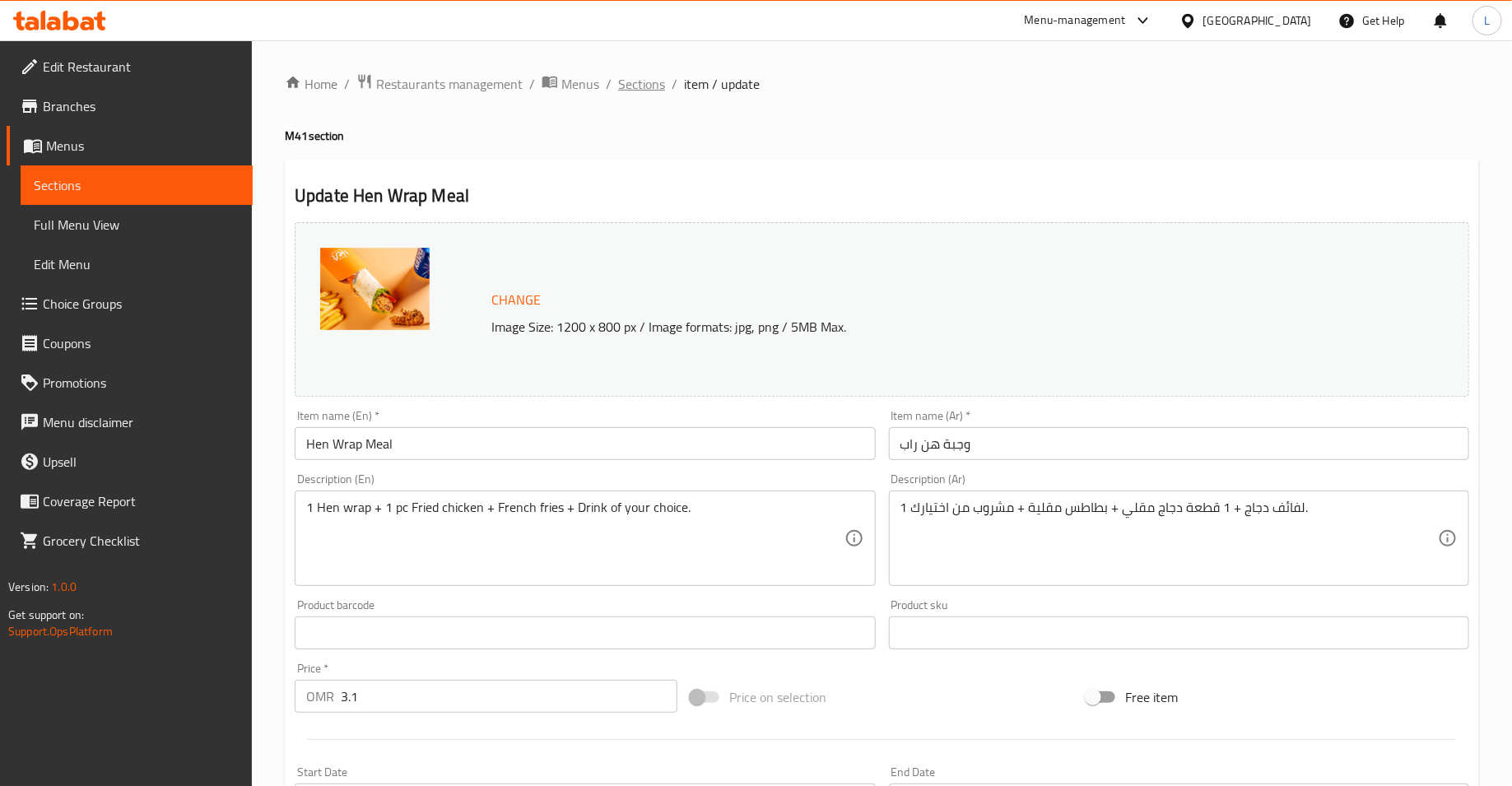
click at [643, 84] on span "Sections" at bounding box center [642, 83] width 47 height 20
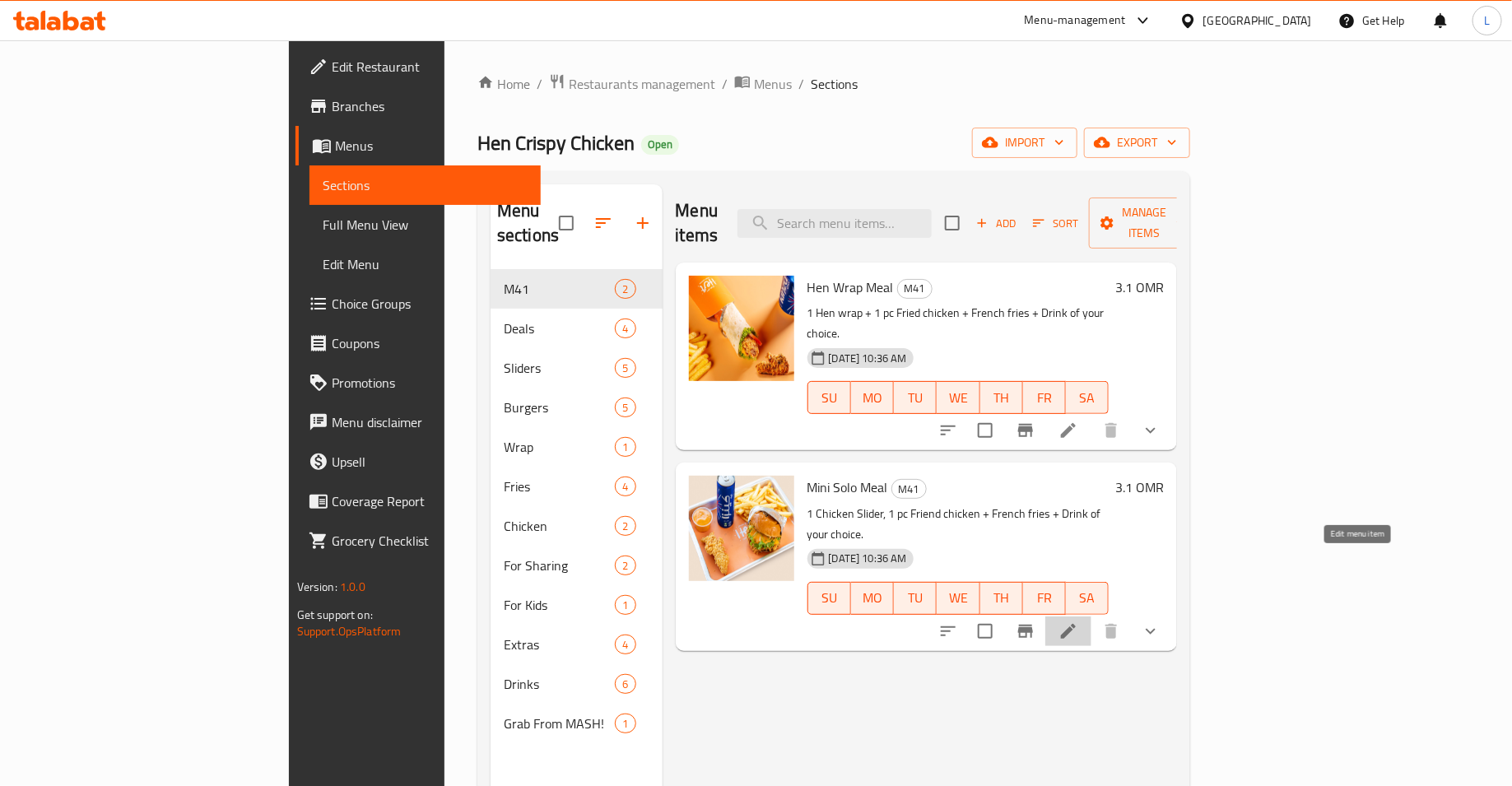
click at [1076, 624] on icon at bounding box center [1068, 631] width 15 height 15
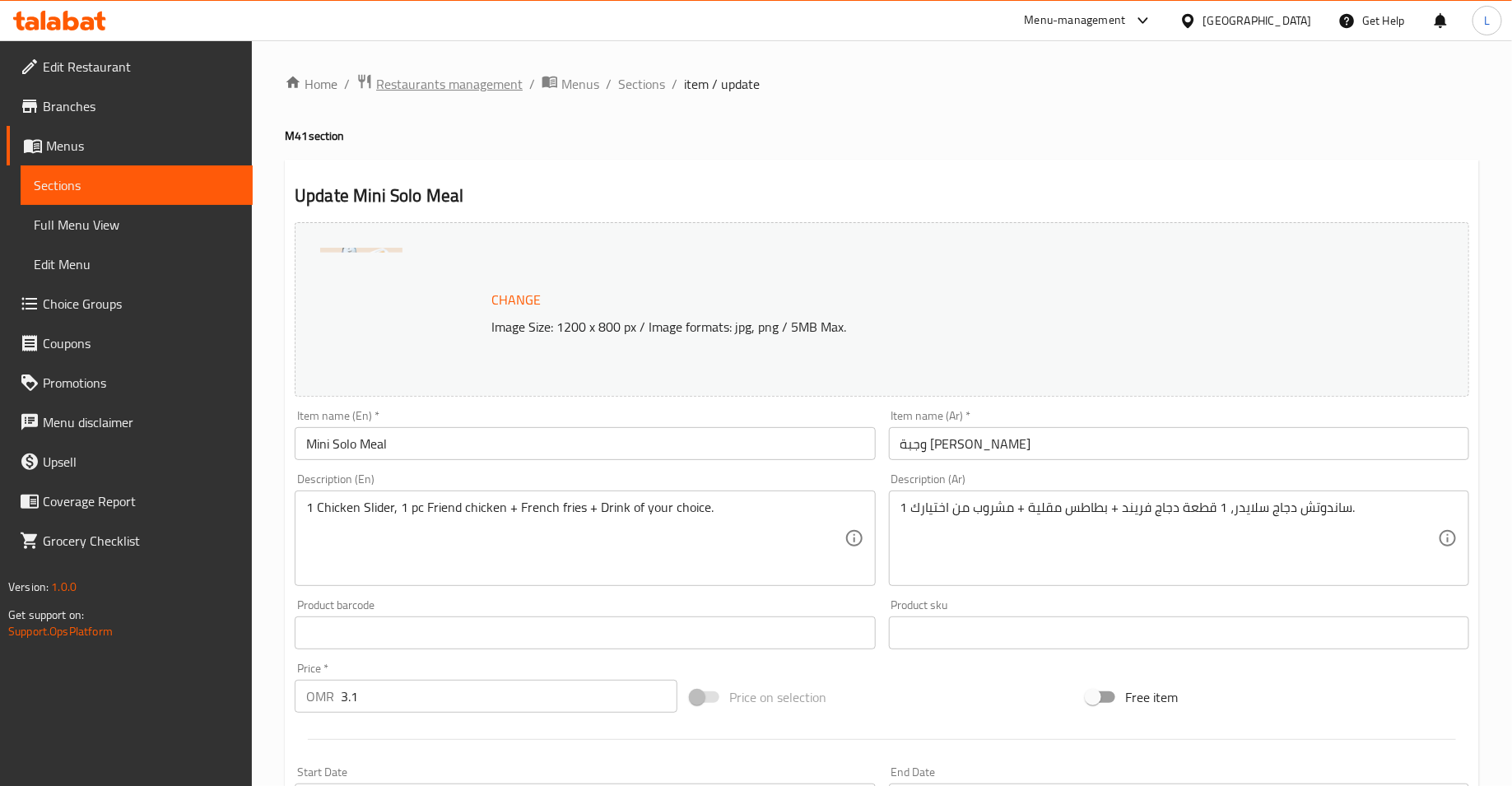
click at [471, 78] on span "Restaurants management" at bounding box center [449, 83] width 146 height 20
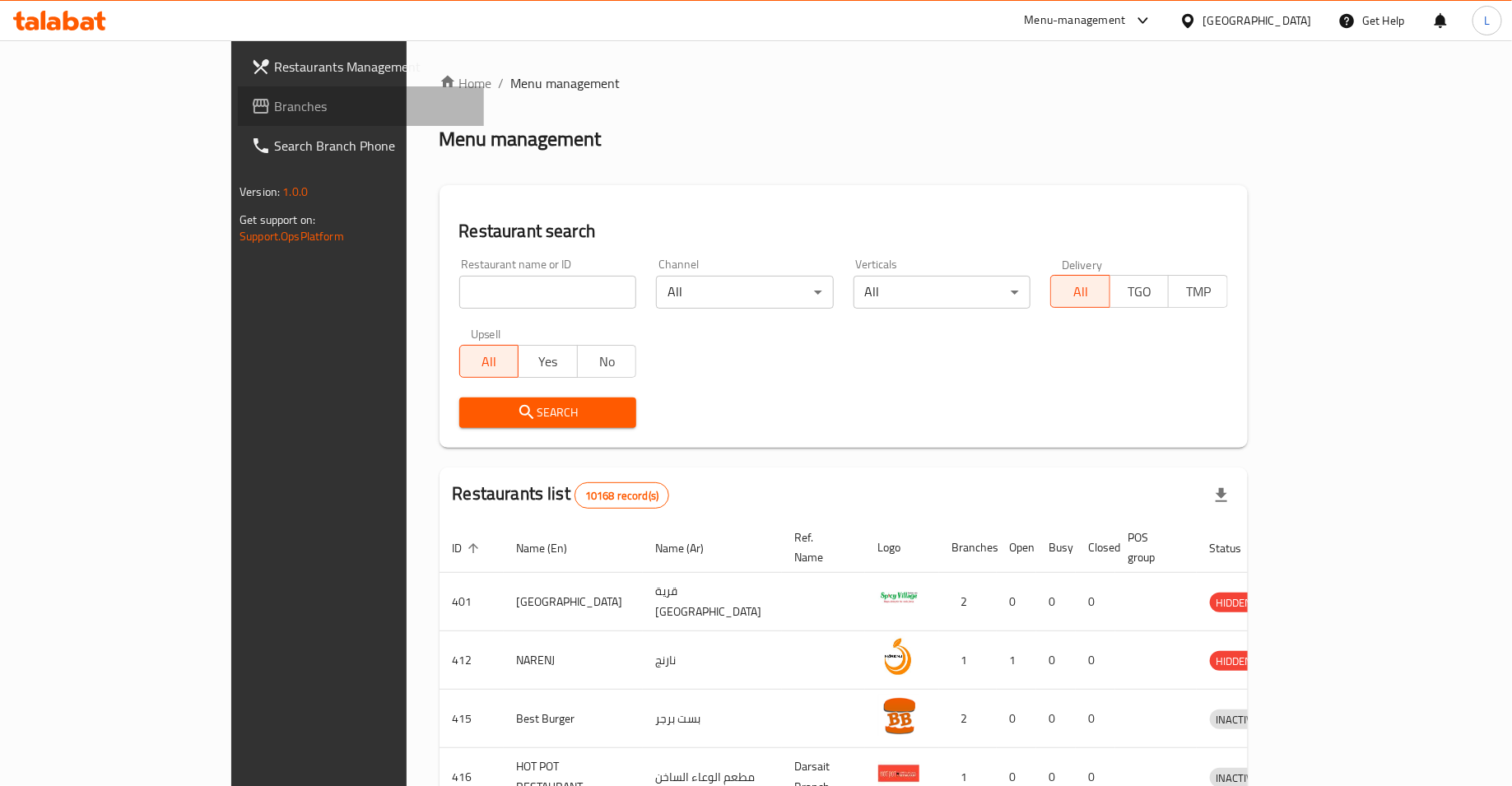
click at [274, 111] on span "Branches" at bounding box center [372, 106] width 197 height 20
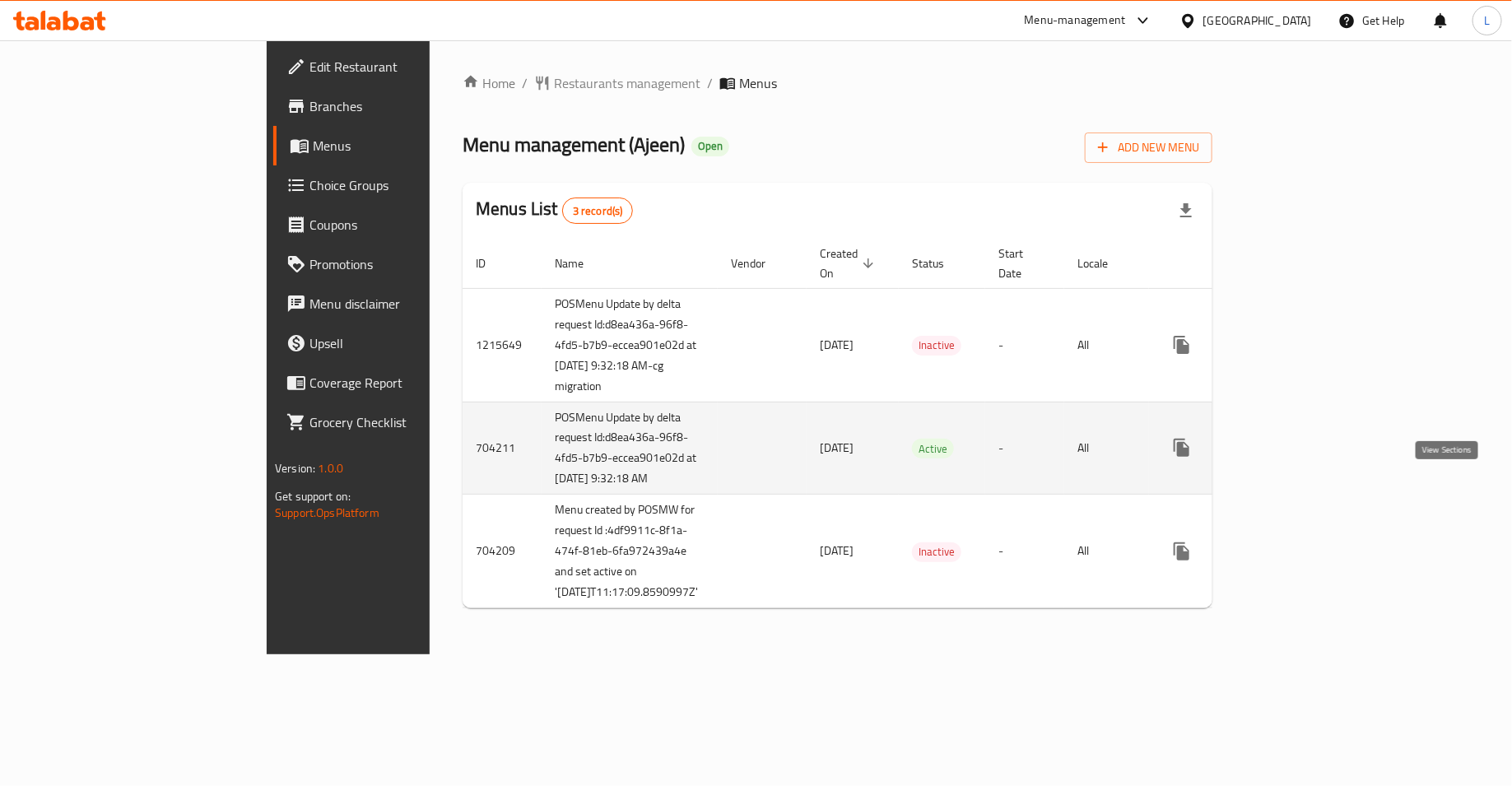
click at [1310, 458] on icon "enhanced table" at bounding box center [1300, 447] width 20 height 20
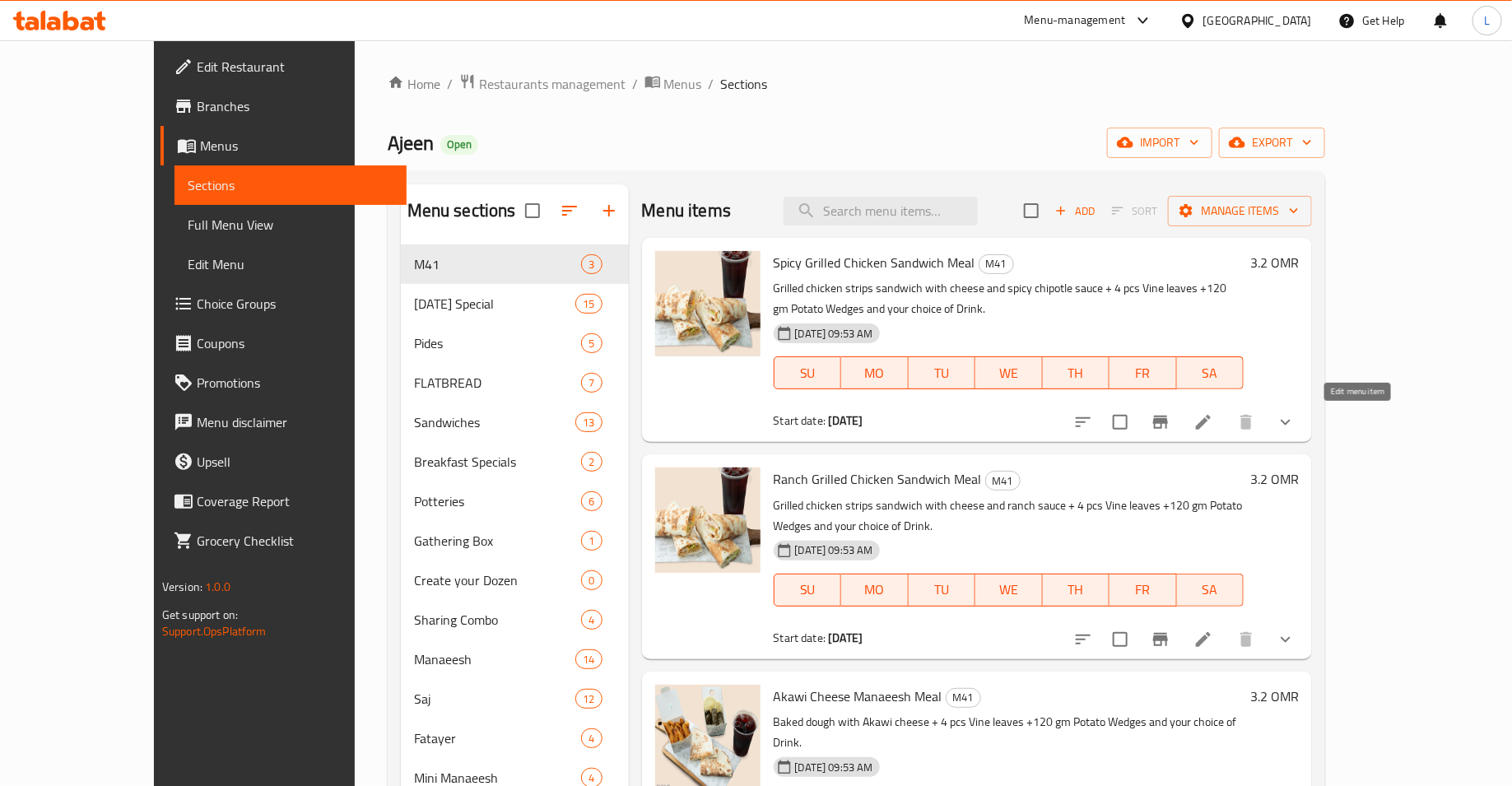
click at [1214, 424] on icon at bounding box center [1203, 422] width 20 height 20
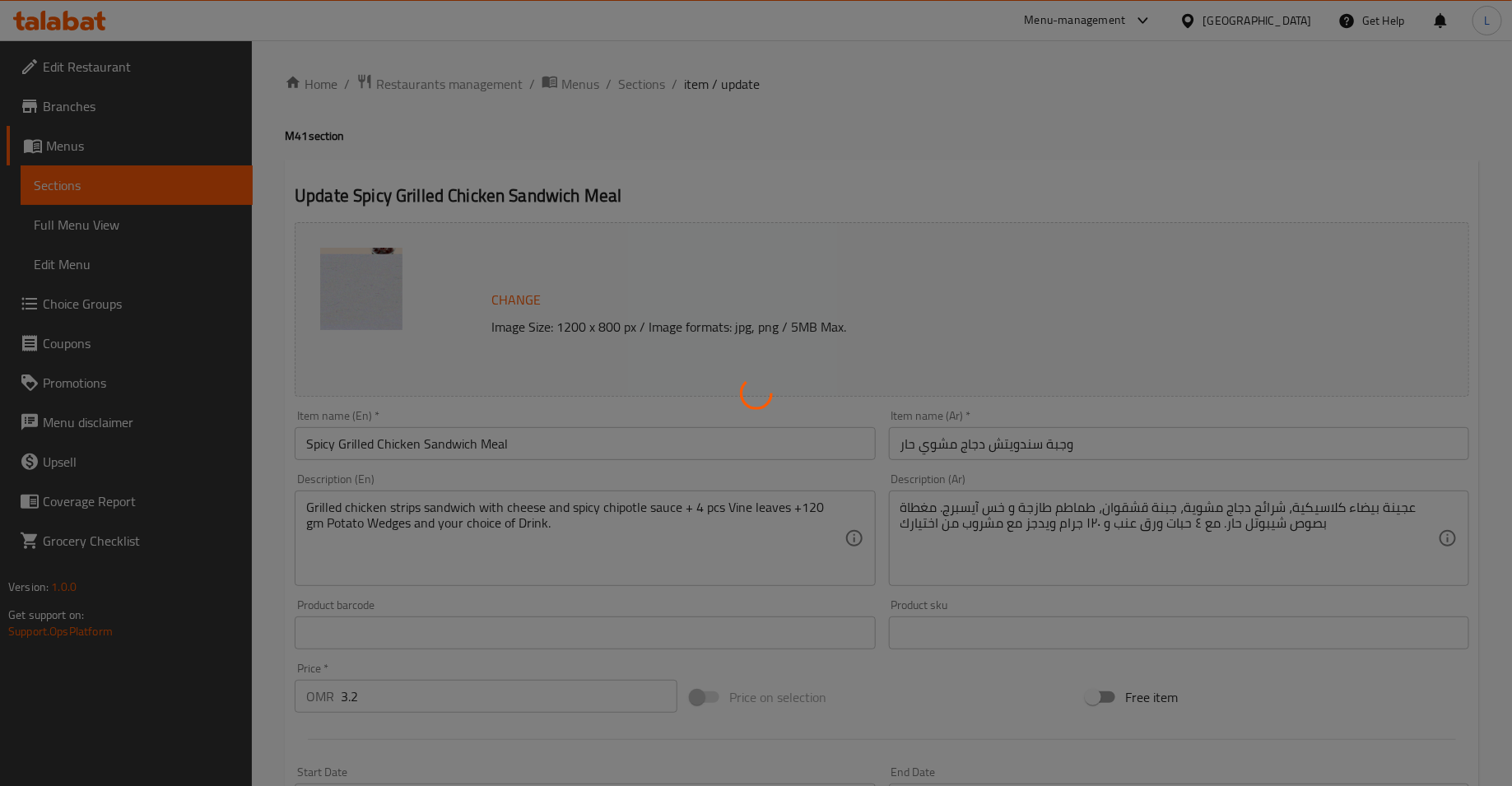
type input "اختيارك من المشروب:"
type input "1"
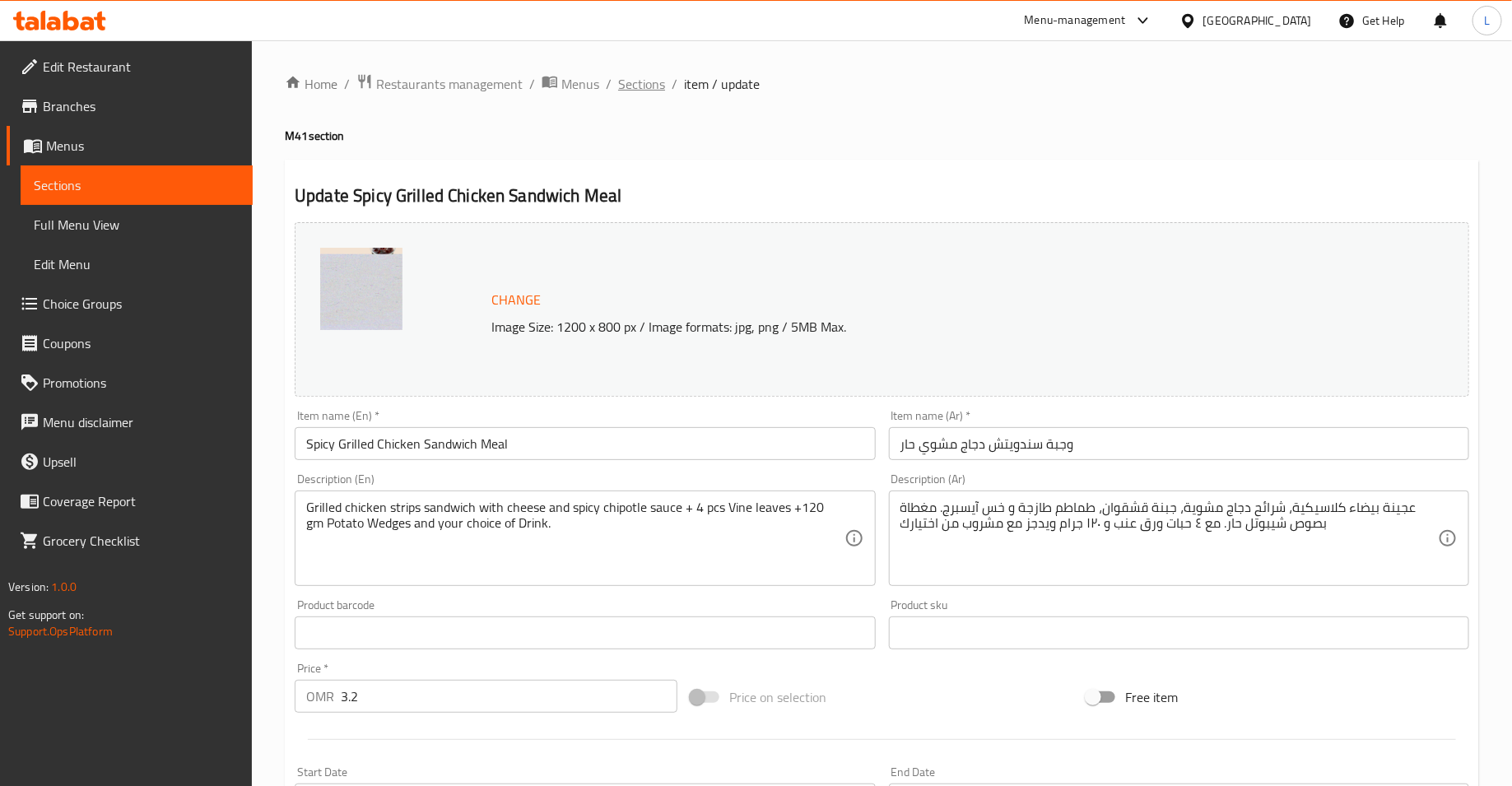
click at [634, 83] on span "Sections" at bounding box center [642, 83] width 47 height 20
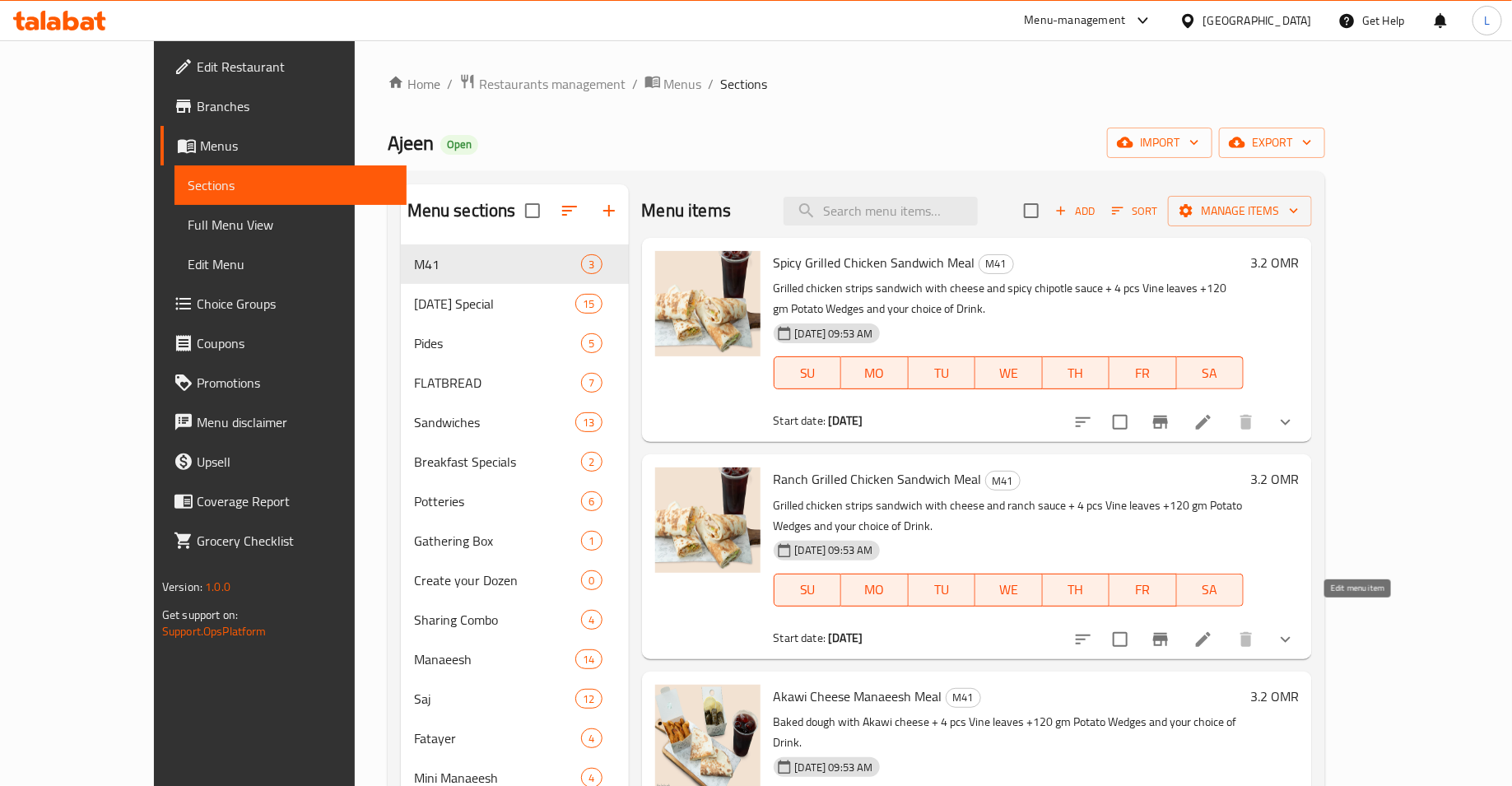
click at [1214, 629] on icon at bounding box center [1203, 639] width 20 height 20
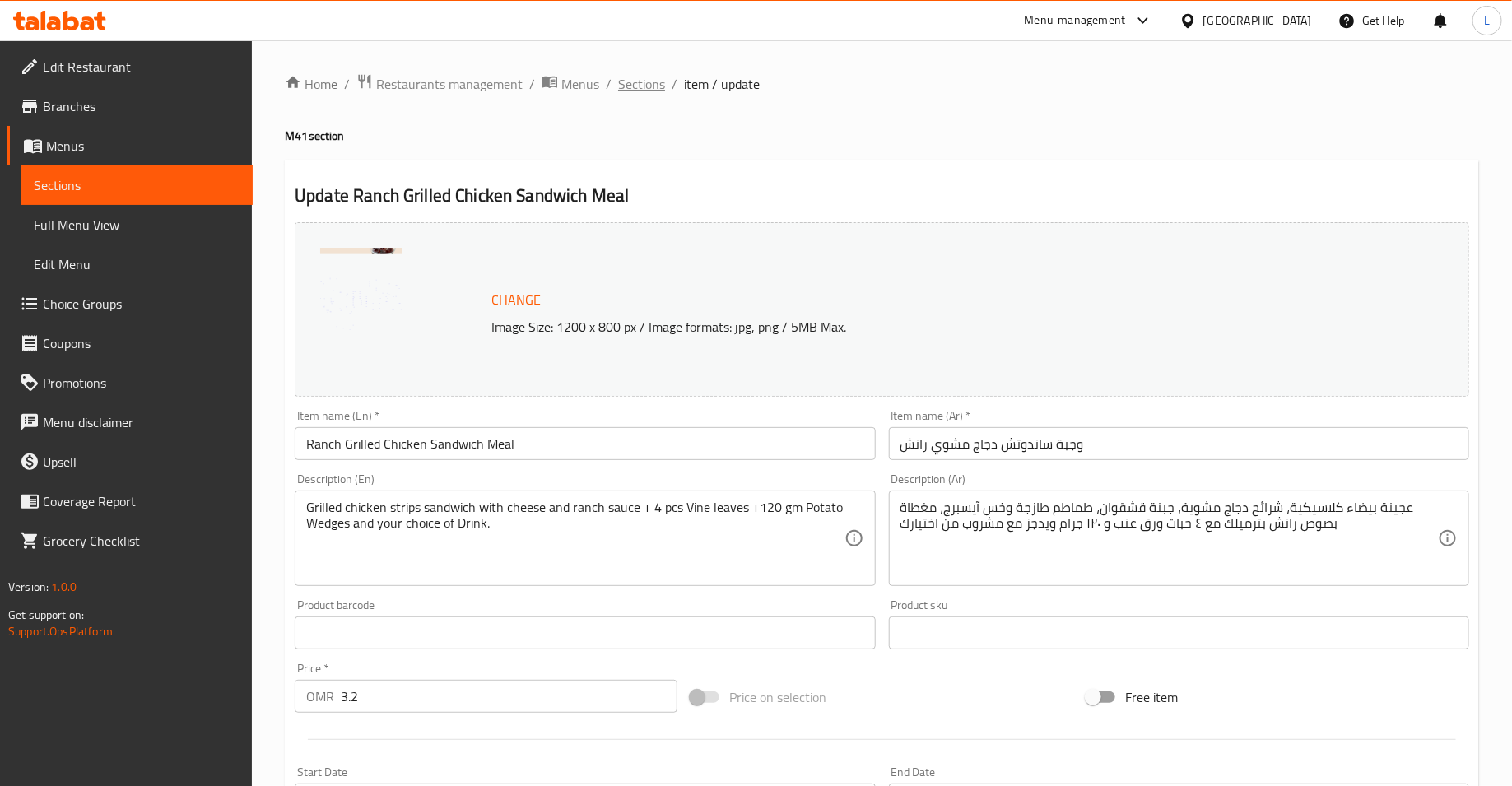
click at [627, 89] on span "Sections" at bounding box center [642, 83] width 47 height 20
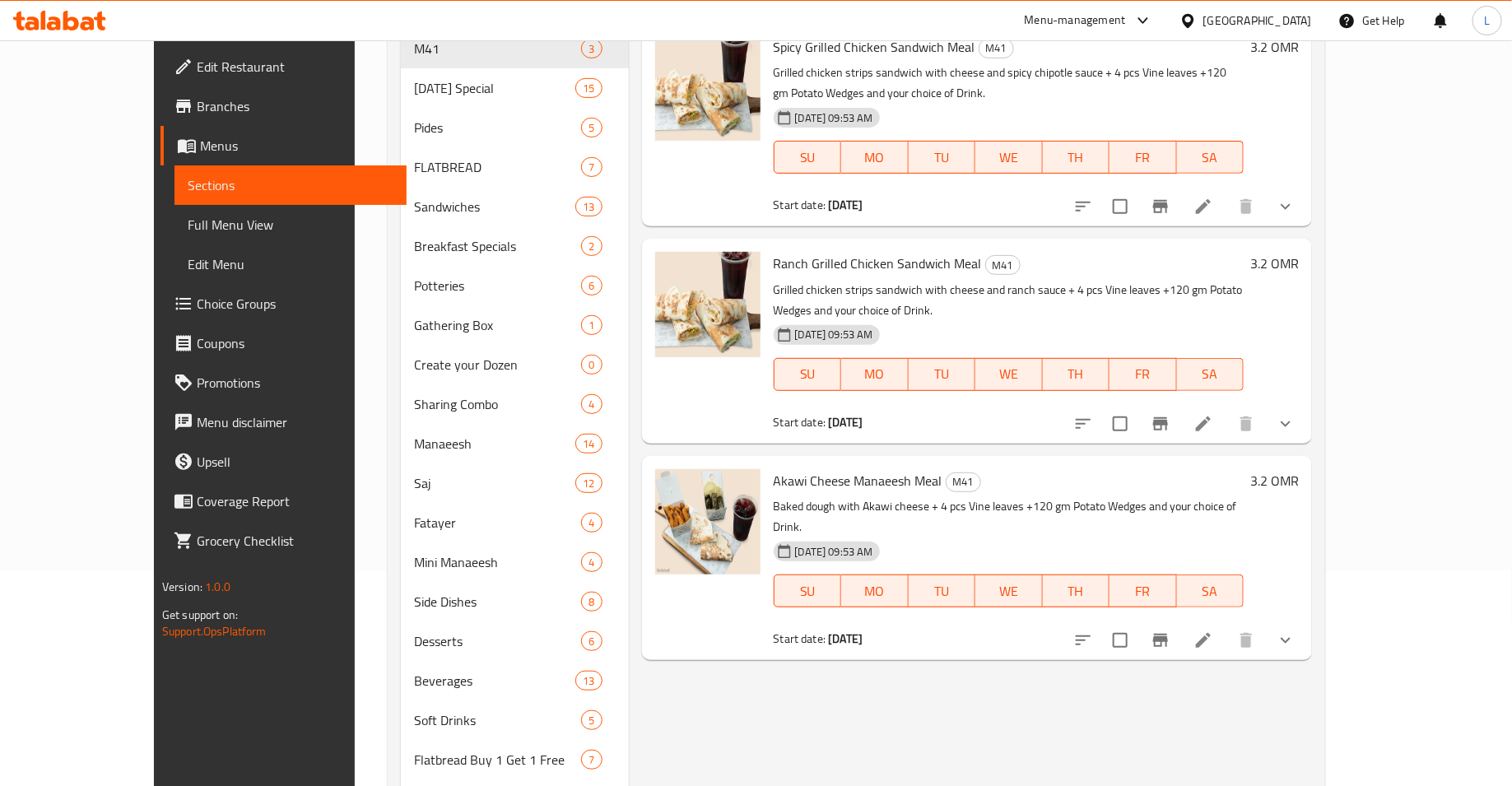
scroll to position [233, 0]
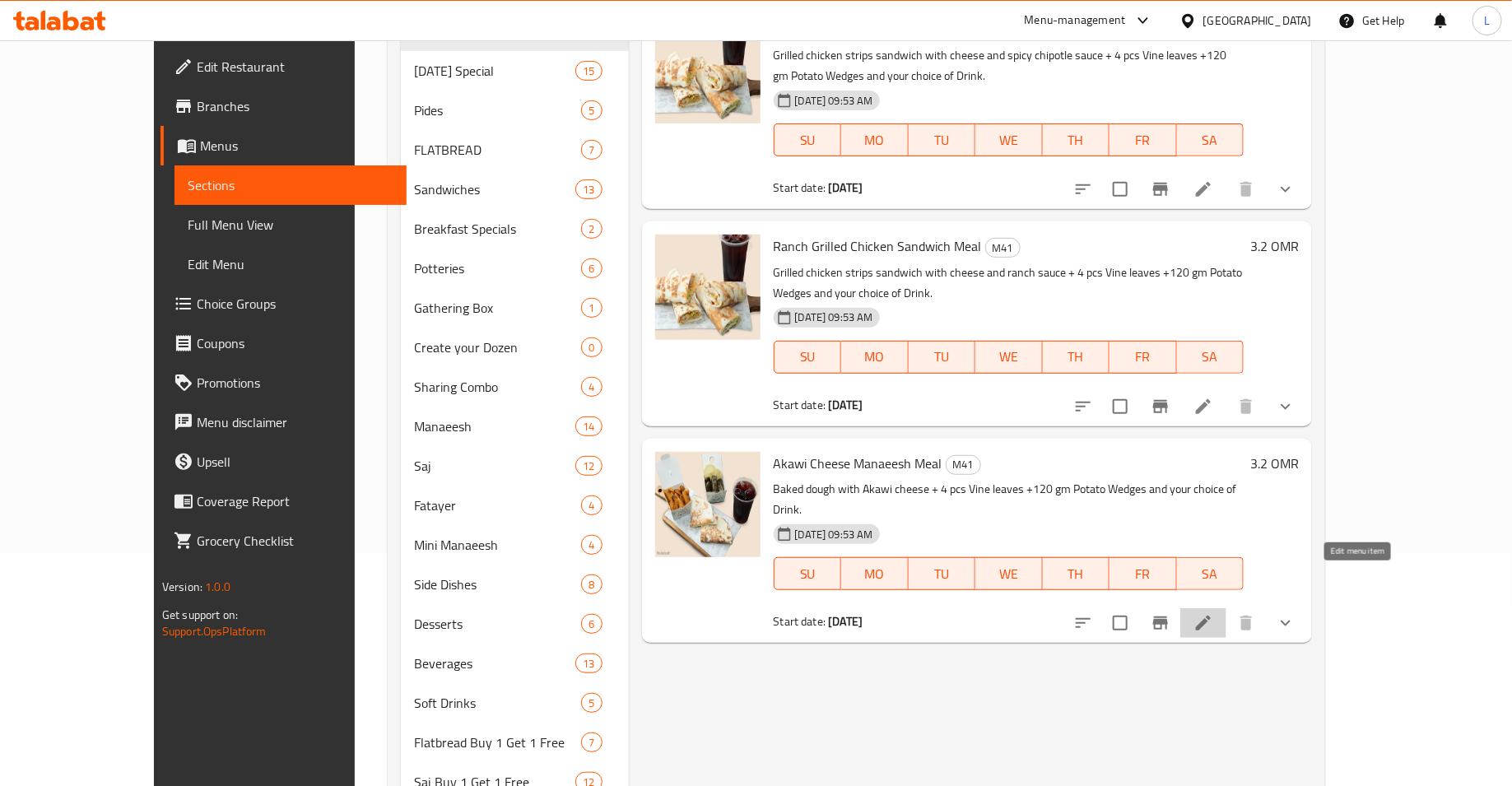
click at [1214, 613] on icon at bounding box center [1203, 623] width 20 height 20
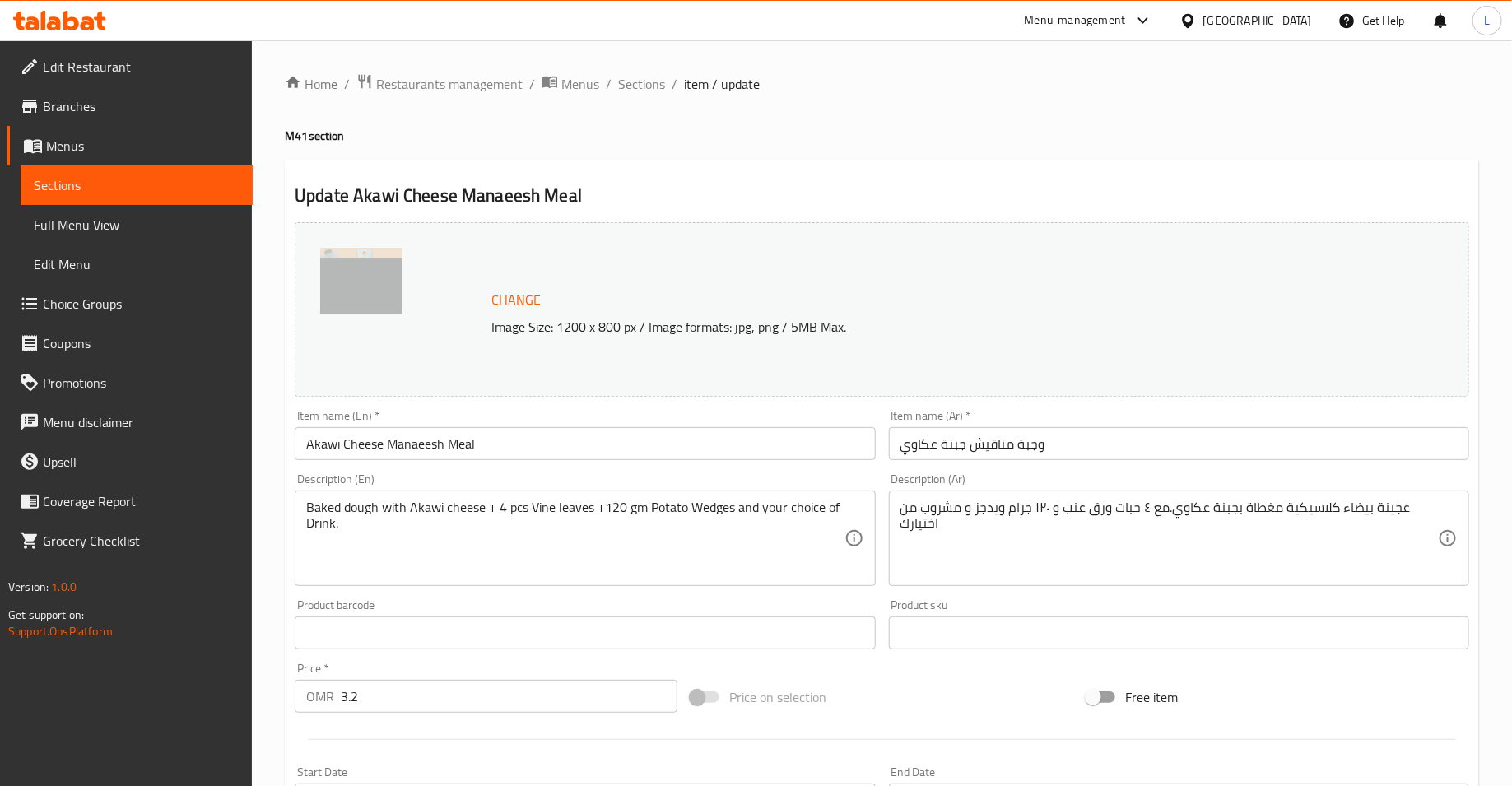
click at [102, 112] on span "Branches" at bounding box center [142, 106] width 197 height 20
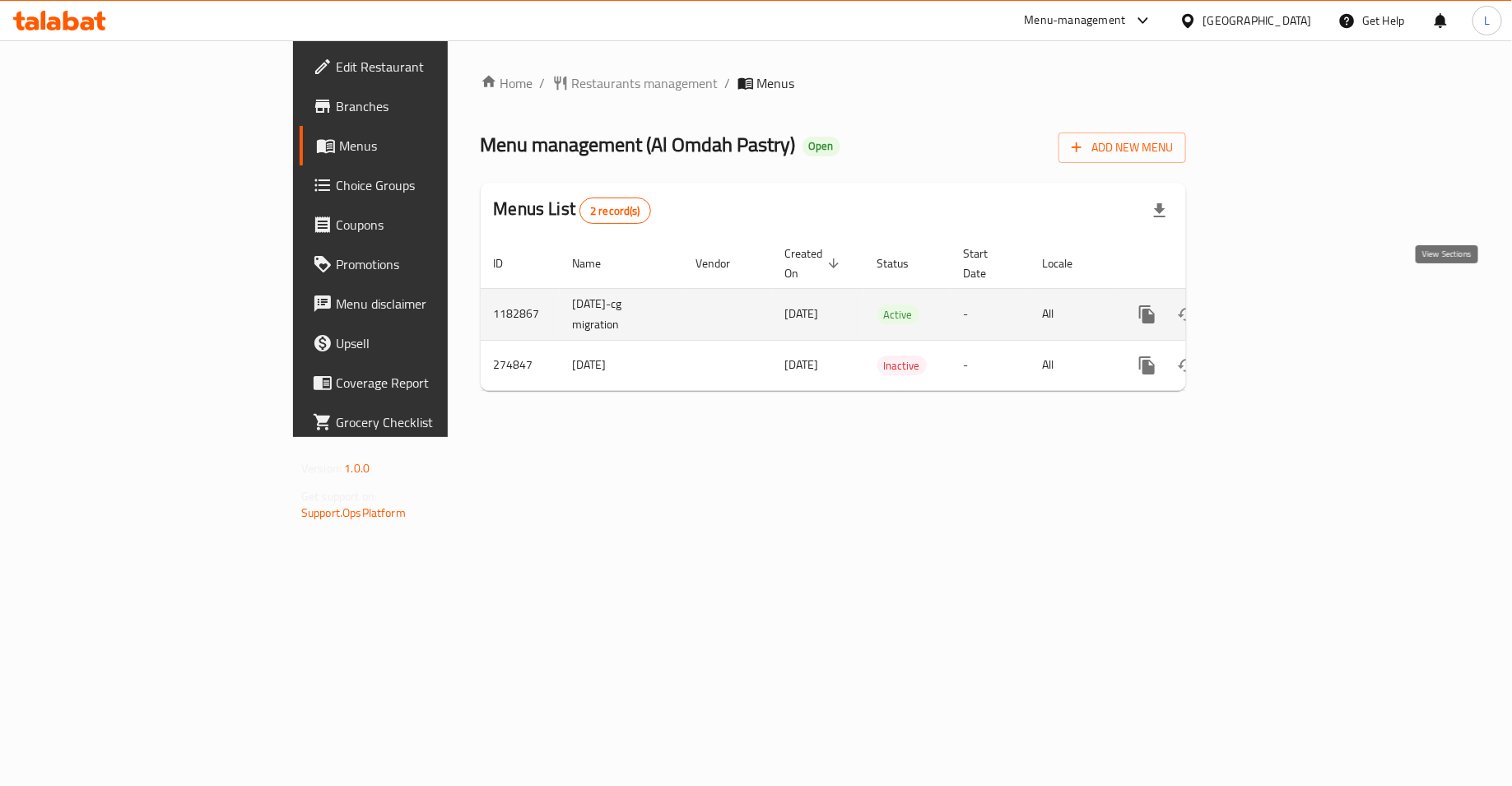
click at [1274, 307] on icon "enhanced table" at bounding box center [1266, 314] width 15 height 15
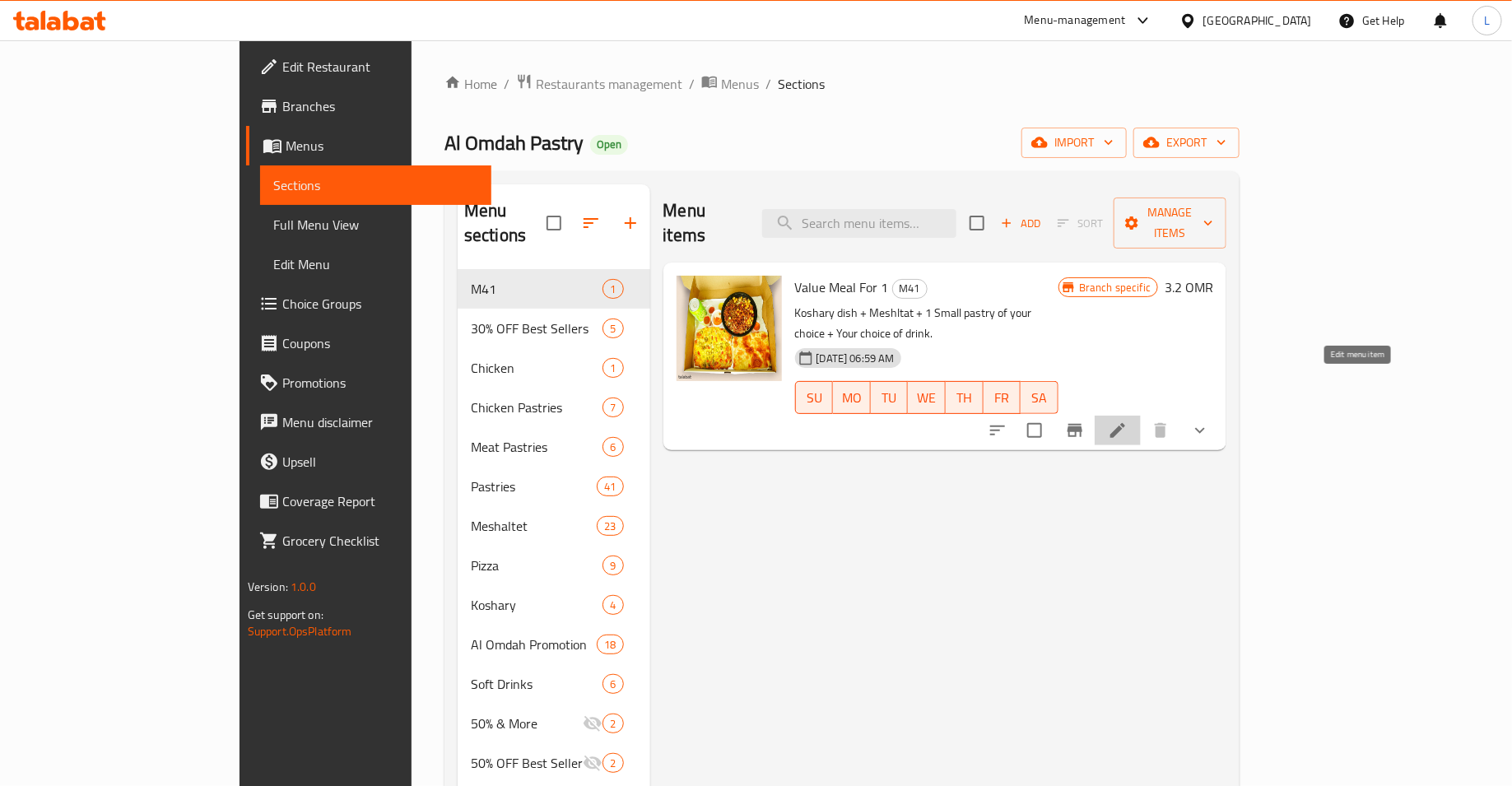
click at [1128, 421] on icon at bounding box center [1117, 431] width 20 height 20
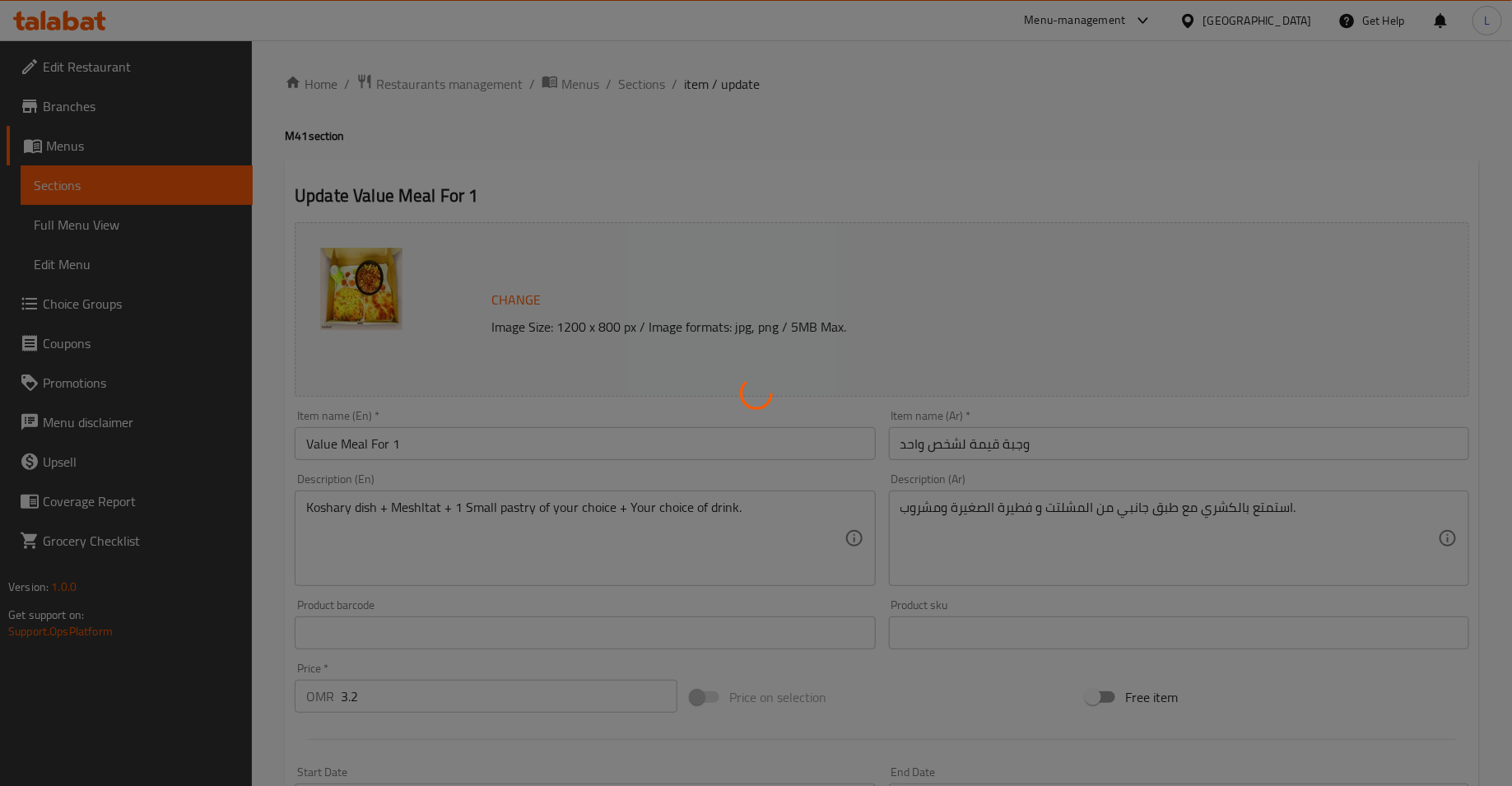
type input "اختيارك من فطيرة:"
type input "1"
type input "اختيارك من المشروب الغازي:"
type input "1"
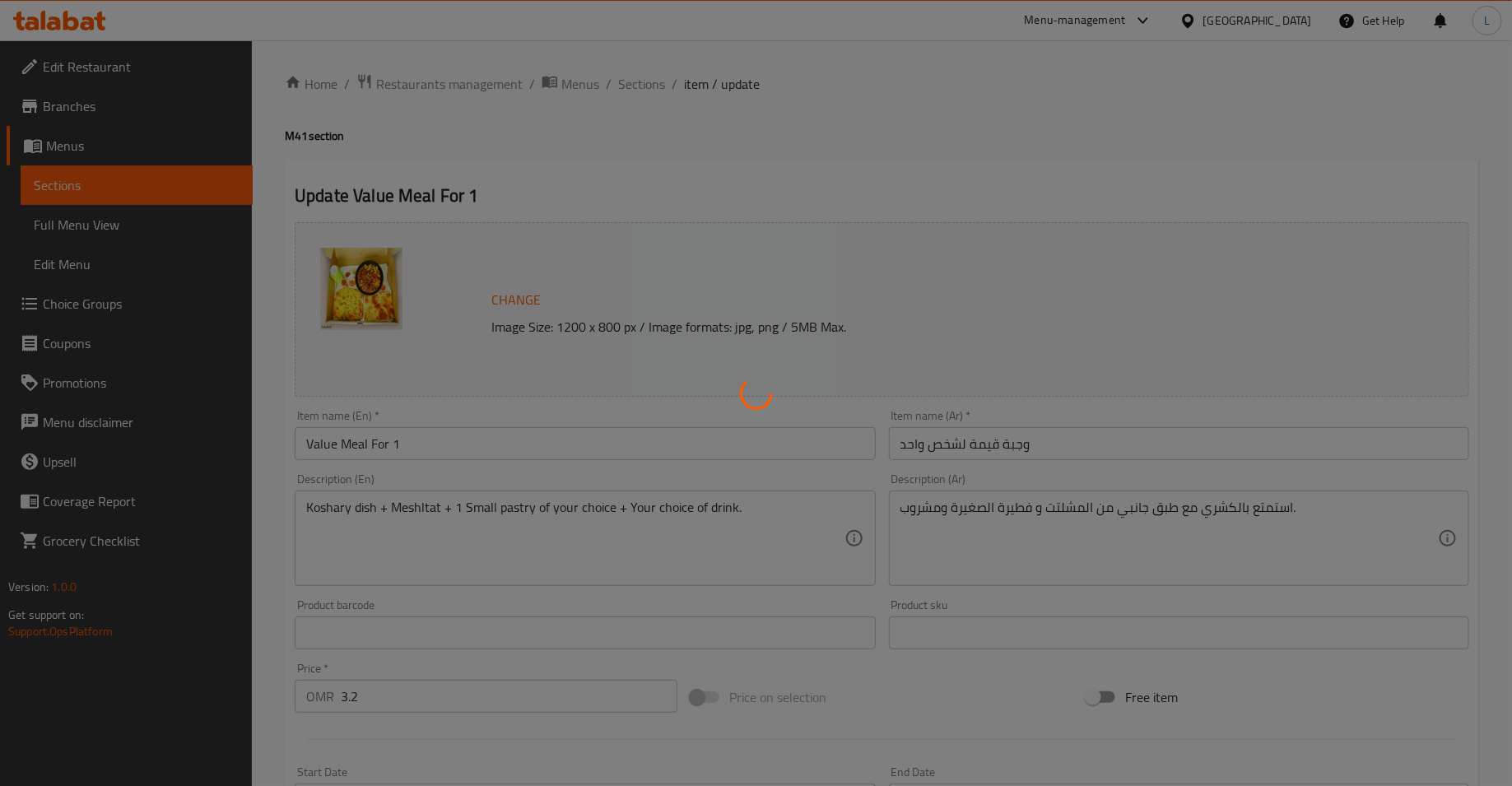
type input "1"
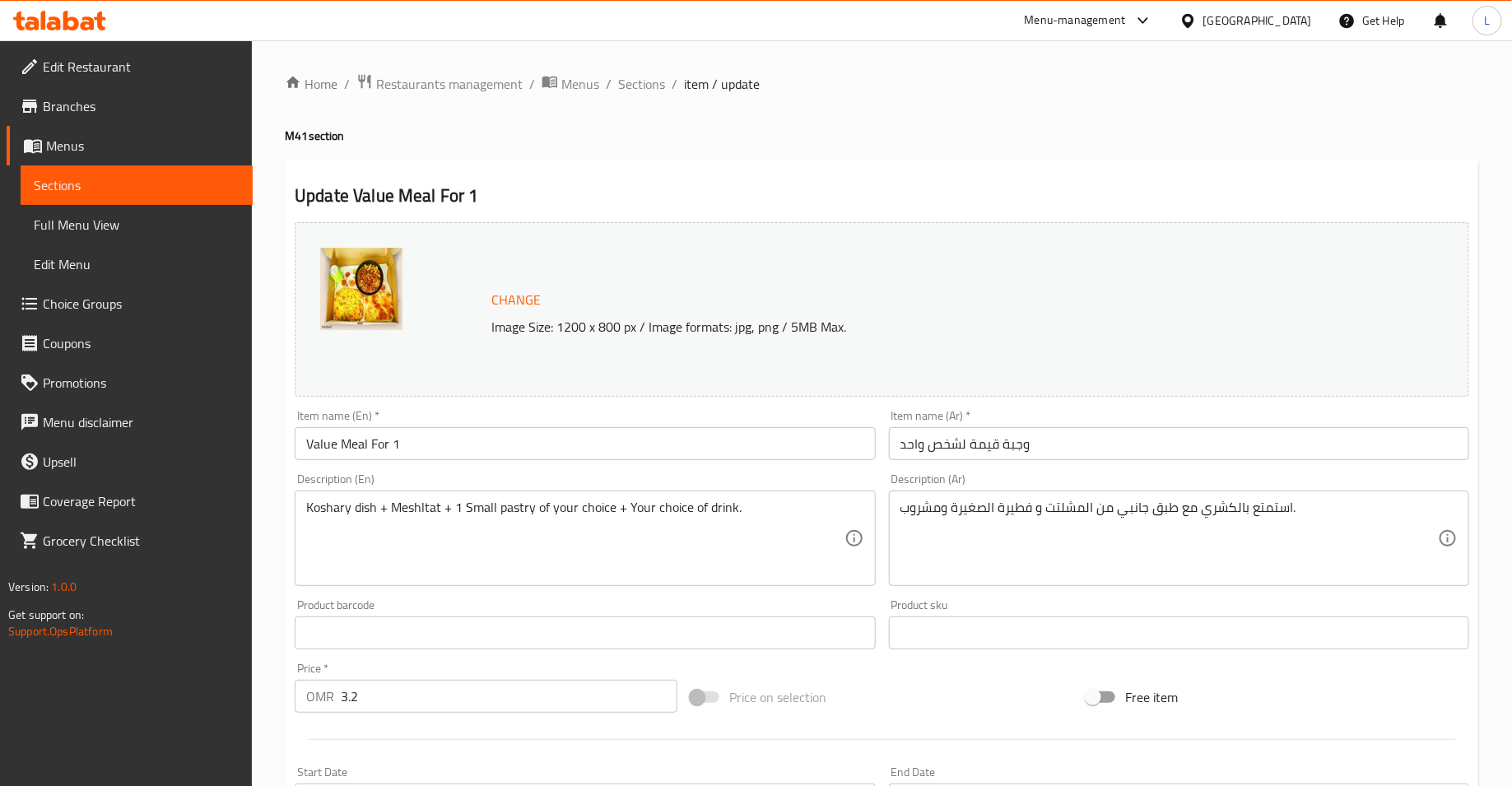
click at [84, 104] on span "Branches" at bounding box center [142, 106] width 197 height 20
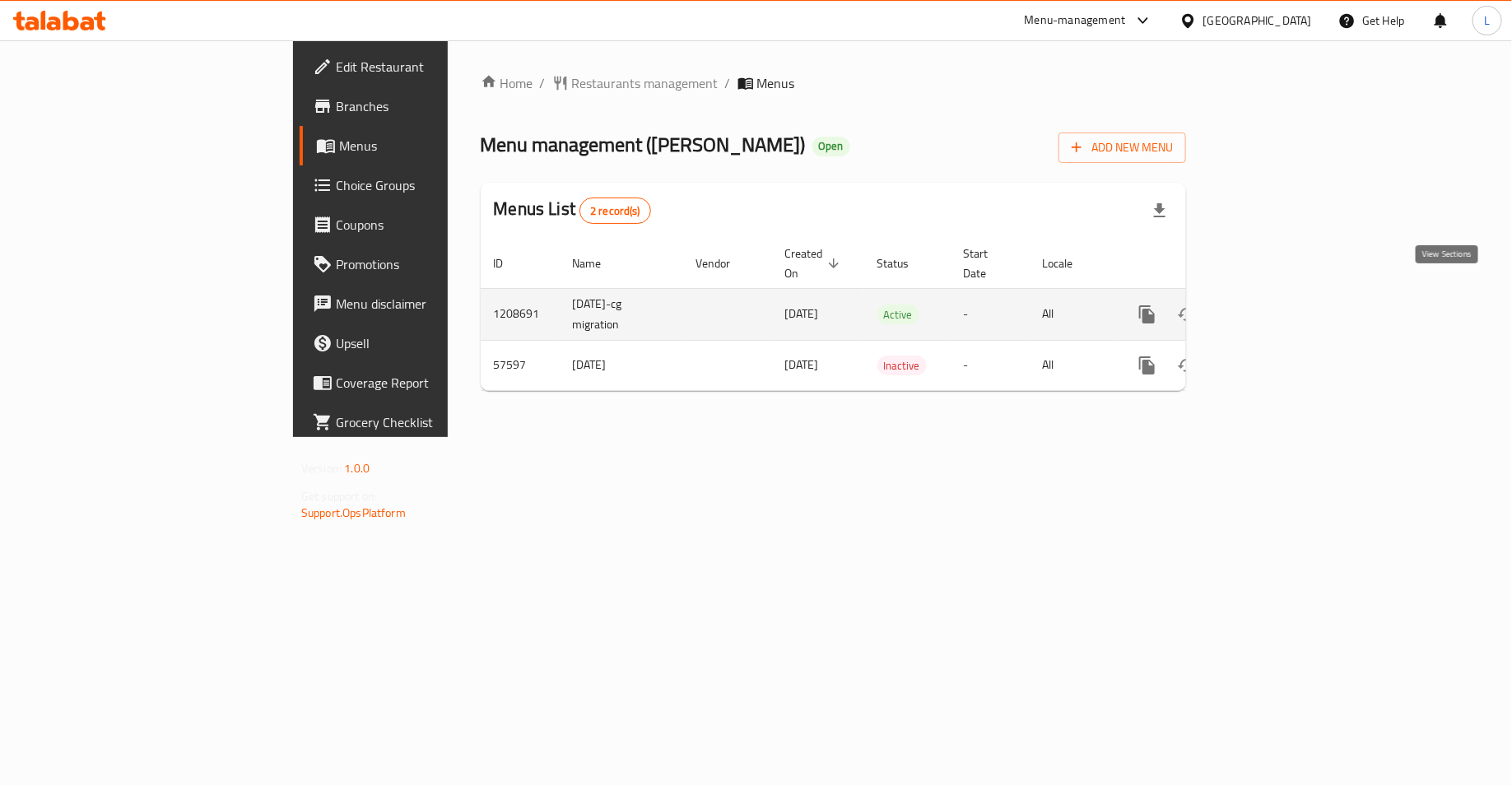
click at [1277, 305] on icon "enhanced table" at bounding box center [1265, 314] width 20 height 20
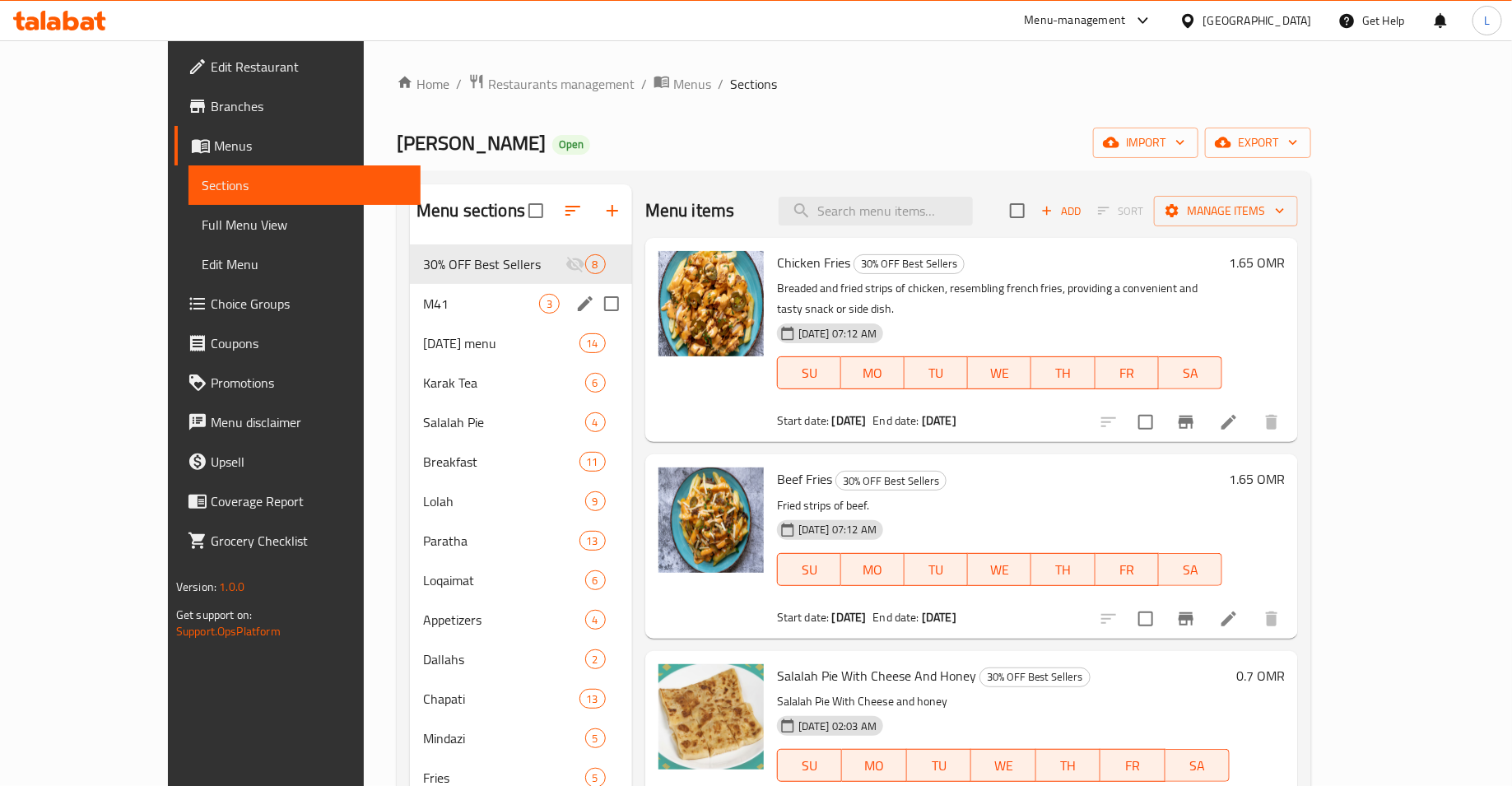
click at [423, 294] on span "M41" at bounding box center [481, 303] width 116 height 20
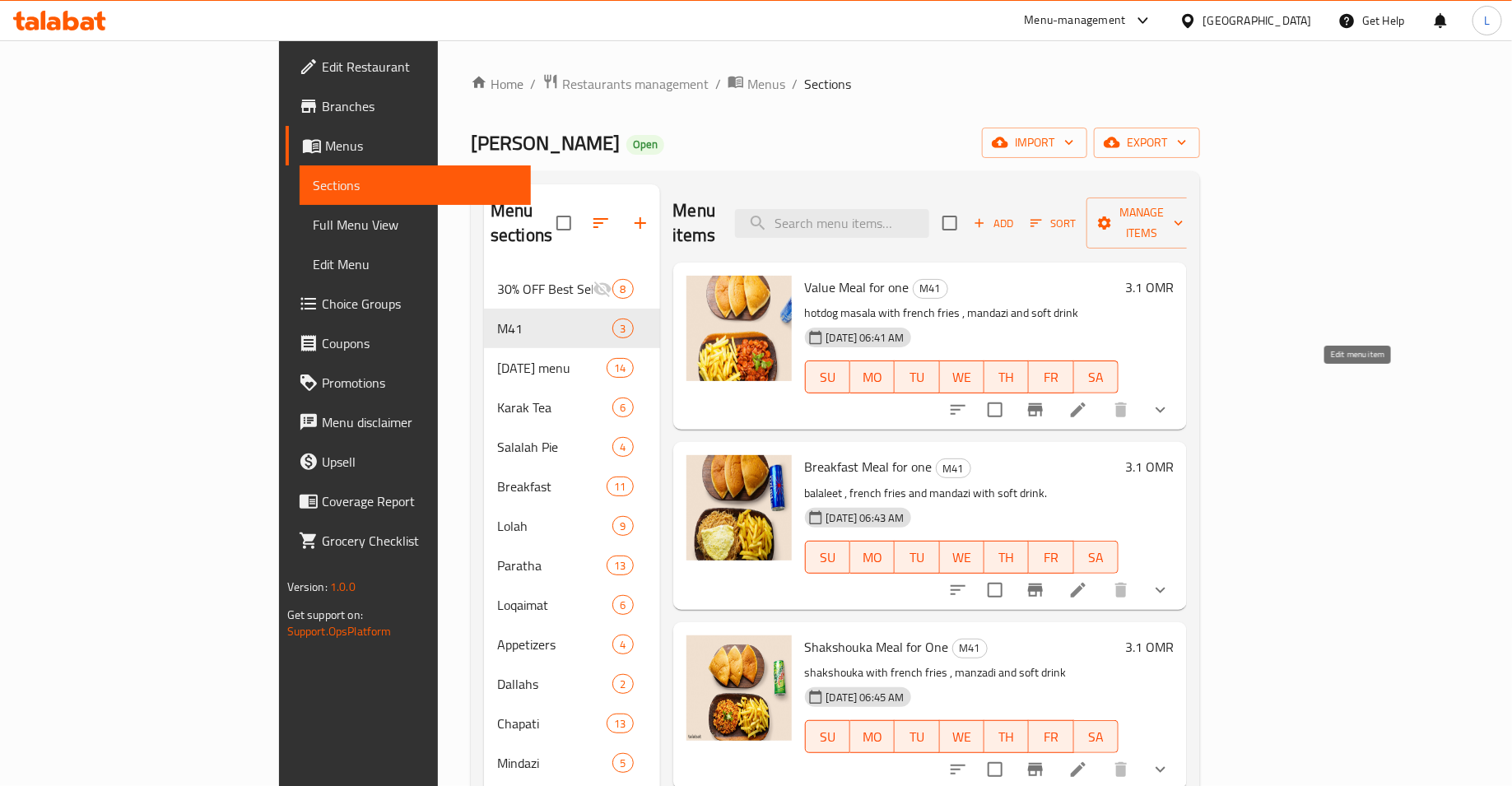
click at [1088, 401] on icon at bounding box center [1078, 410] width 20 height 20
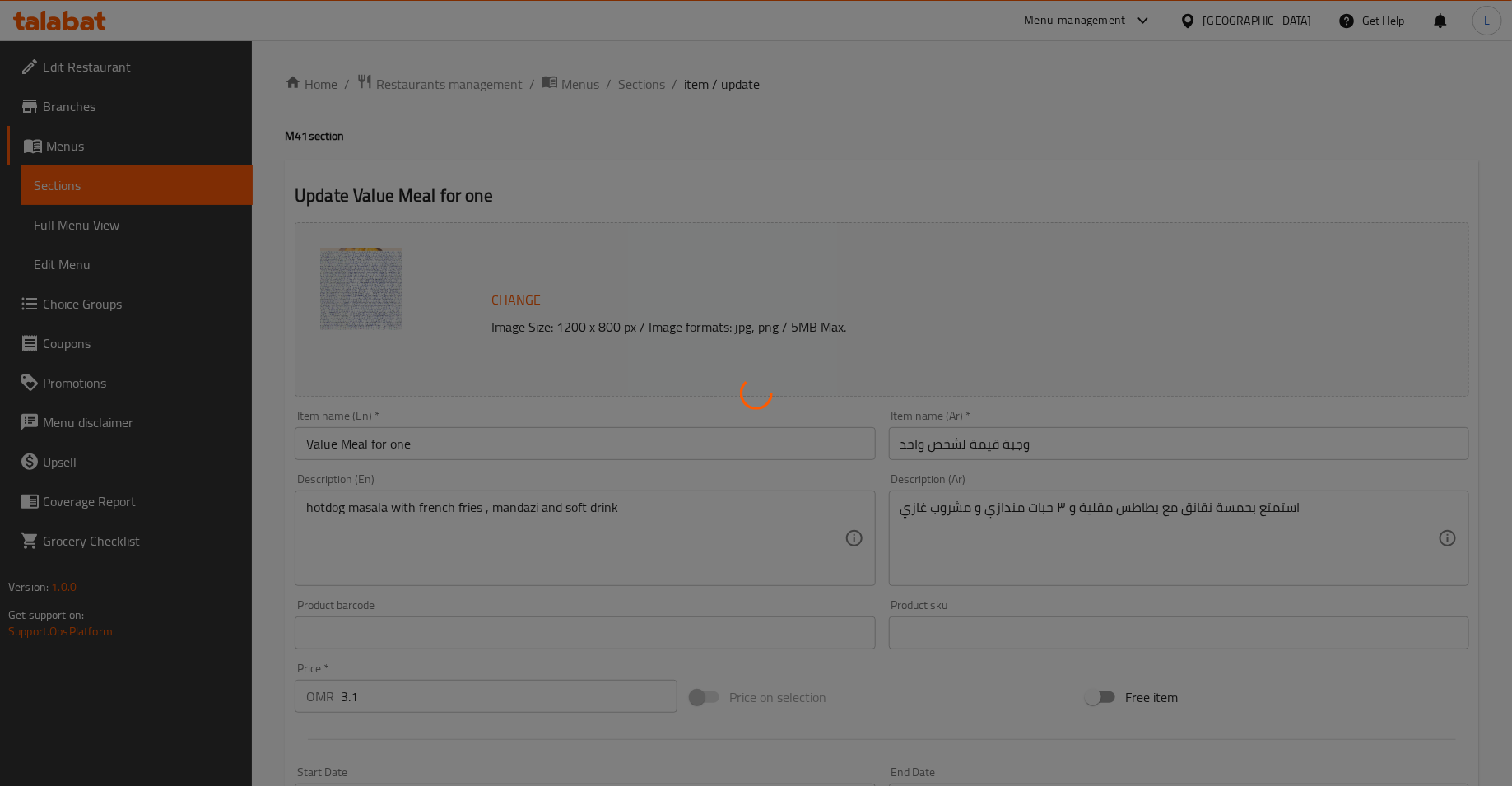
type input "اختيارك من المشروب الغازي:"
type input "1"
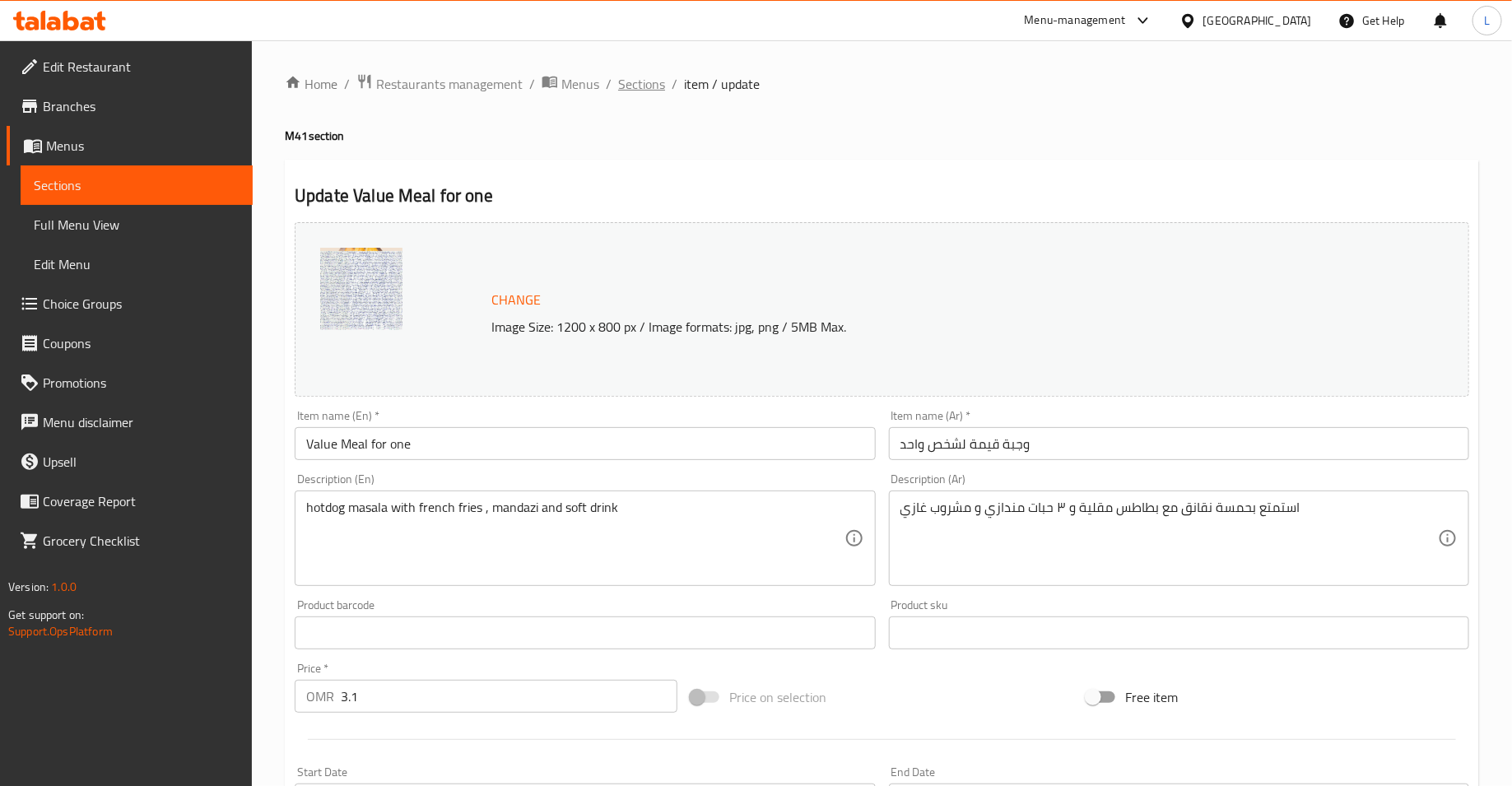
click at [650, 88] on span "Sections" at bounding box center [642, 83] width 47 height 20
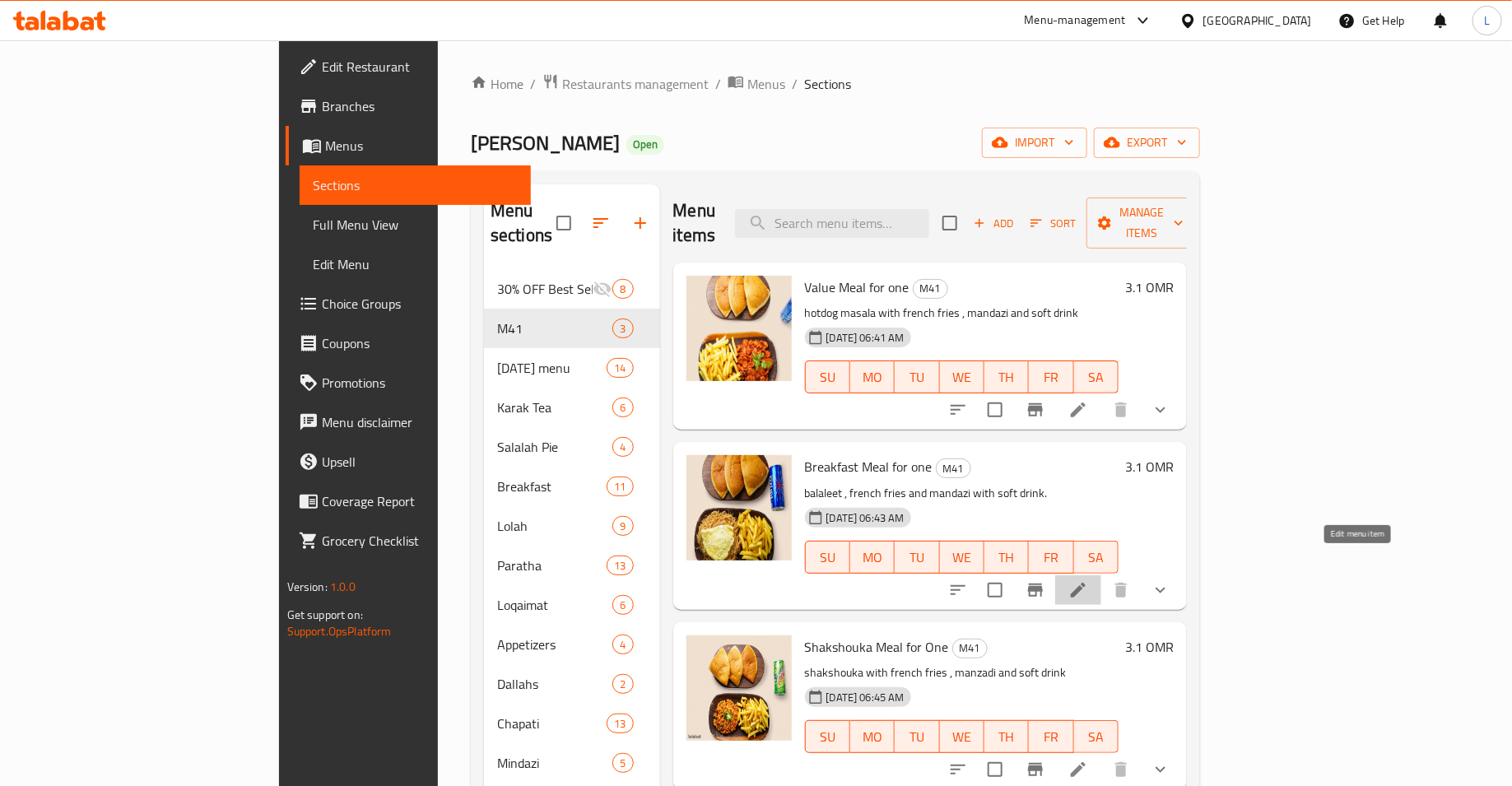
click at [1088, 581] on icon at bounding box center [1078, 590] width 20 height 20
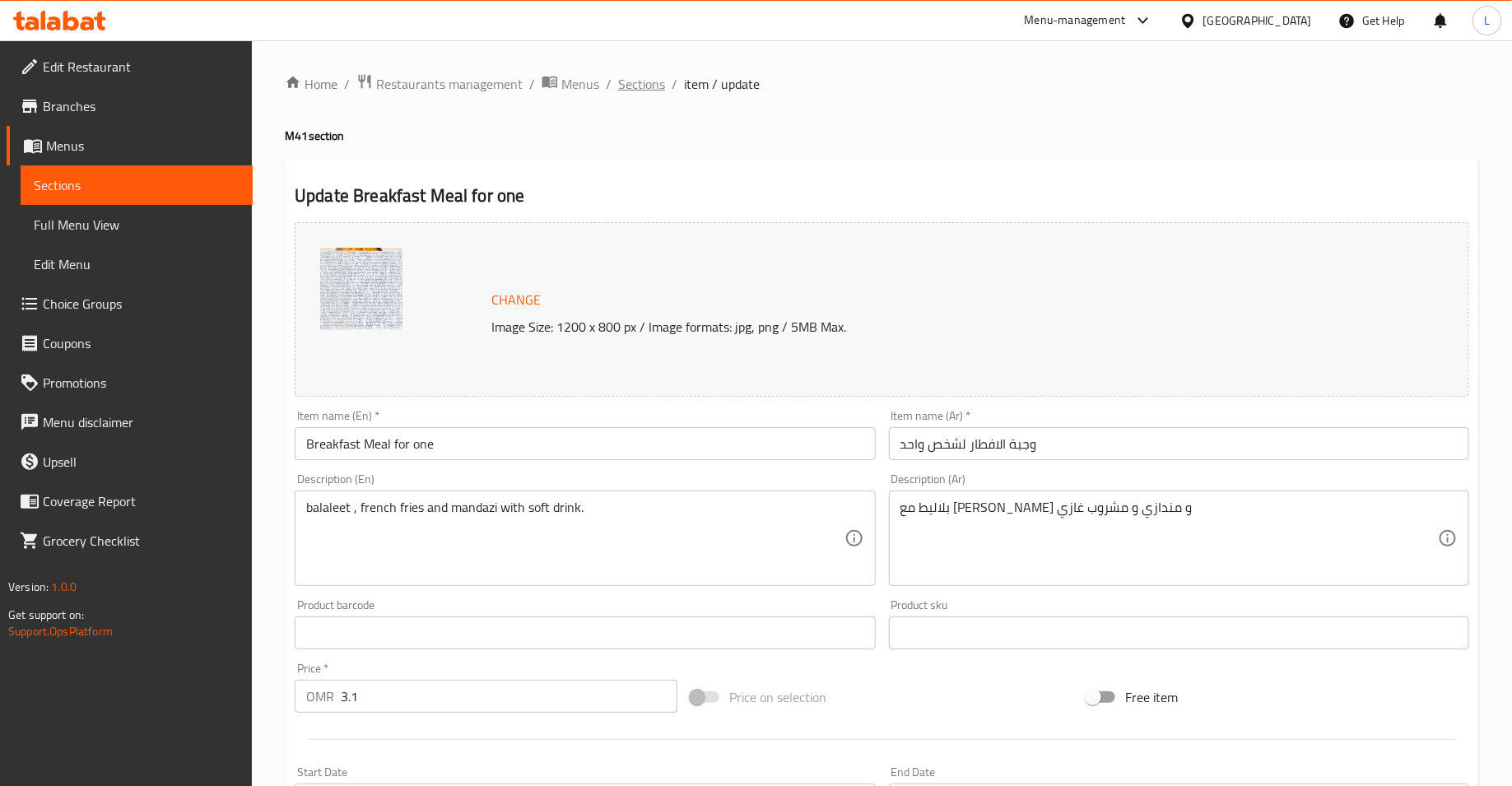
click at [663, 83] on span "Sections" at bounding box center [642, 83] width 47 height 20
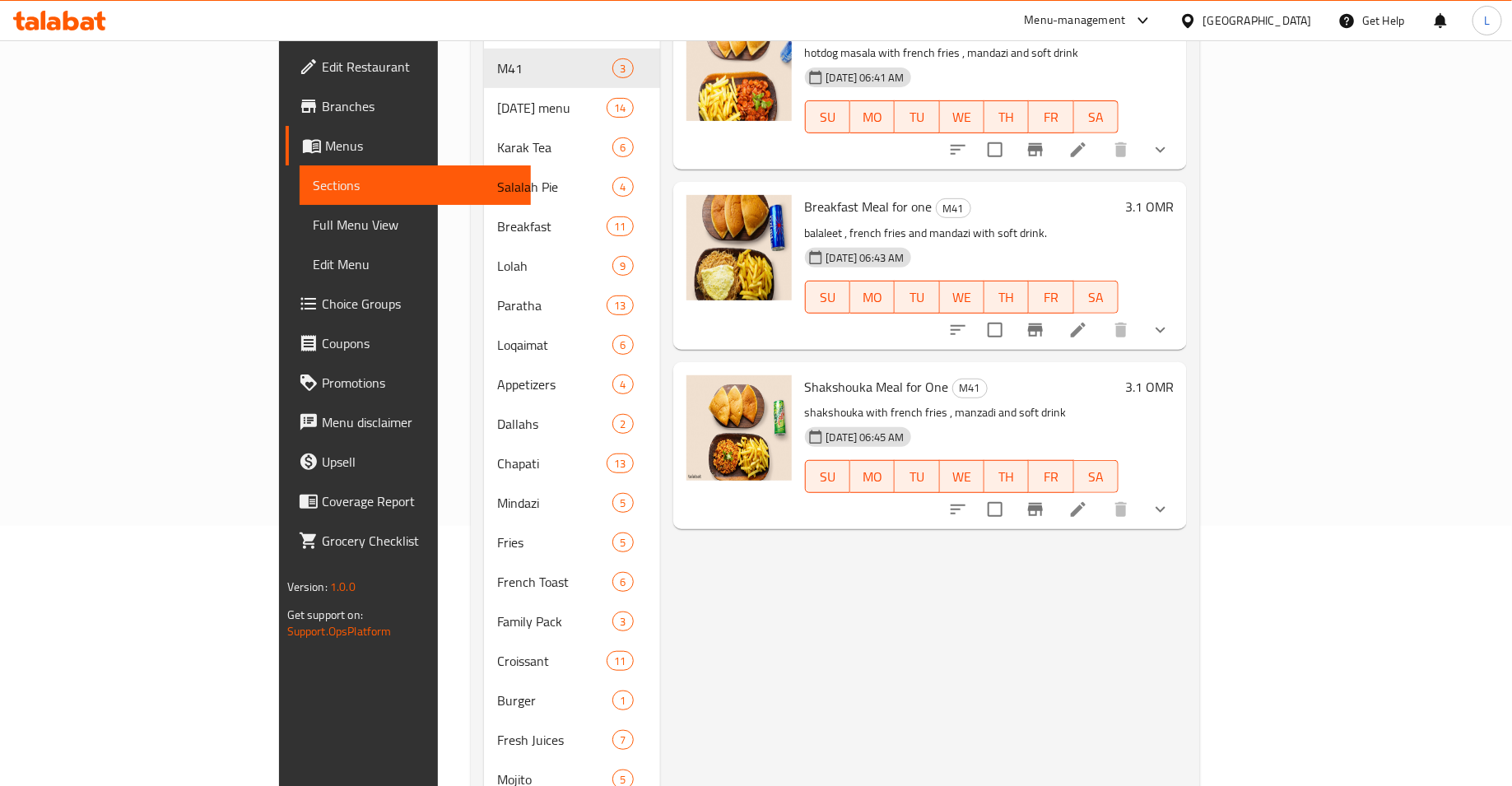
scroll to position [376, 0]
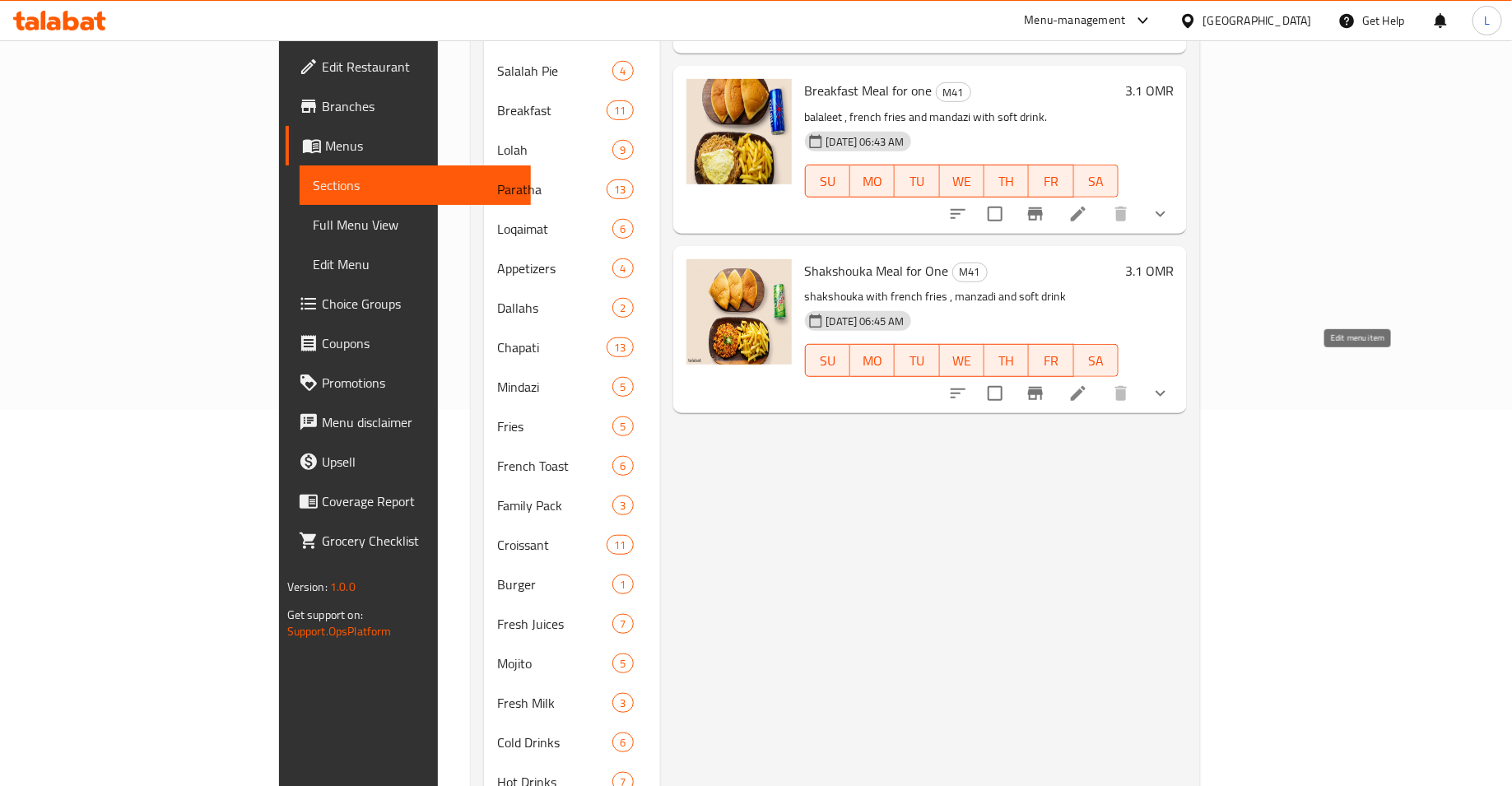
click at [1088, 384] on icon at bounding box center [1078, 393] width 20 height 20
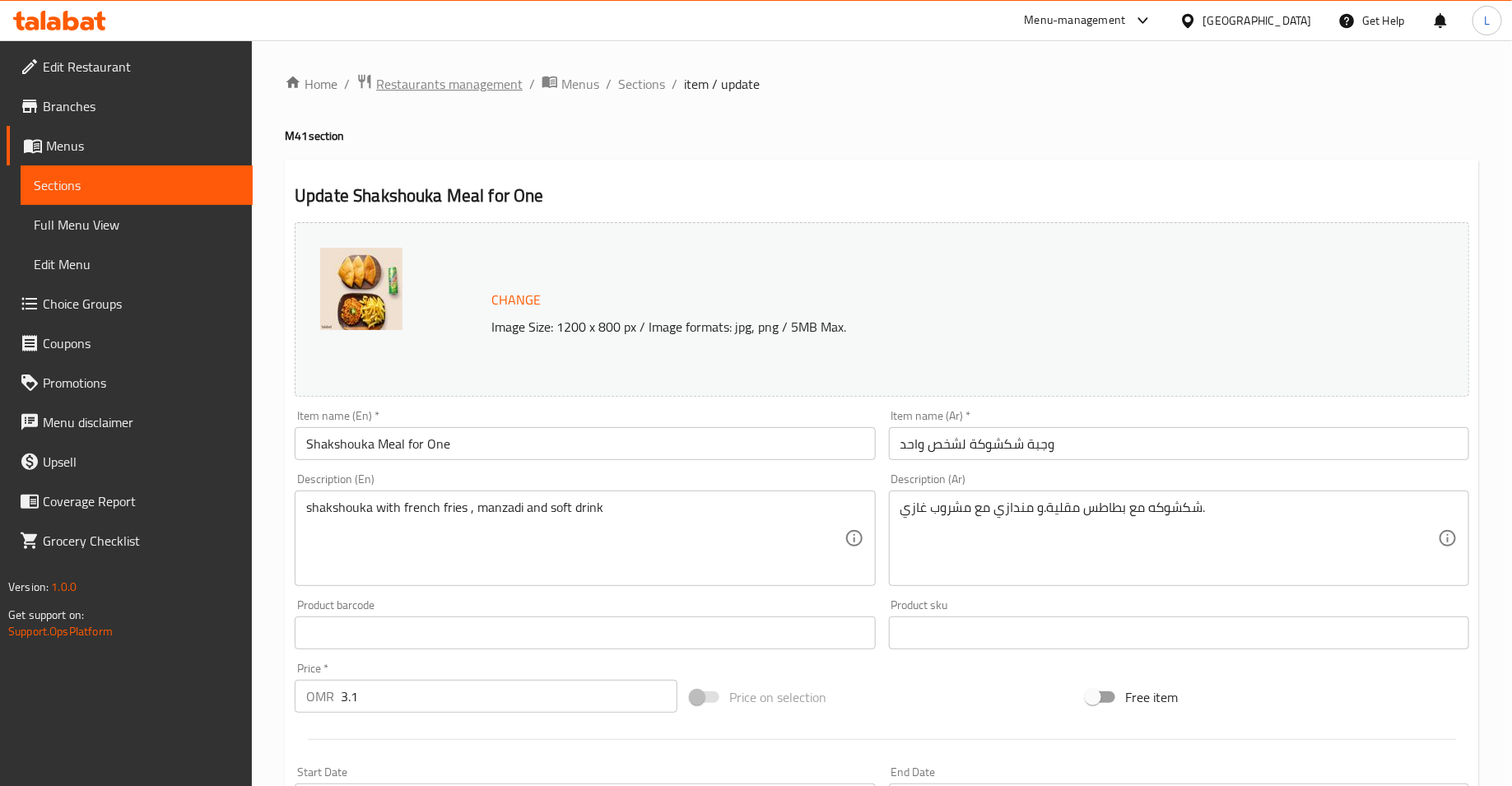
click at [510, 84] on span "Restaurants management" at bounding box center [449, 83] width 146 height 20
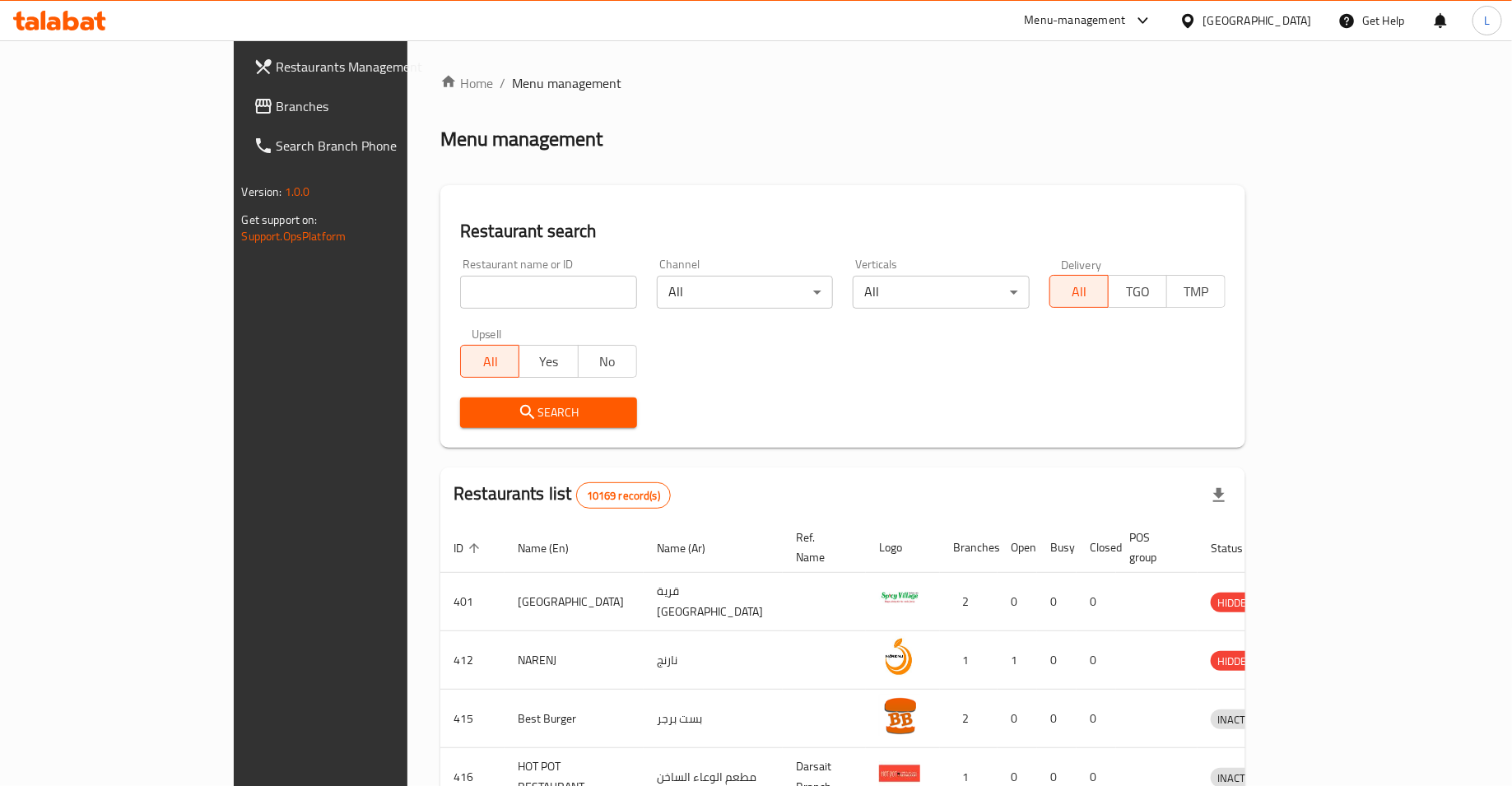
click at [234, 110] on div "Restaurants Management Branches Search Branch Phone Version: 1.0.0 Get support …" at bounding box center [756, 643] width 1046 height 1206
click at [277, 104] on span "Branches" at bounding box center [375, 106] width 197 height 20
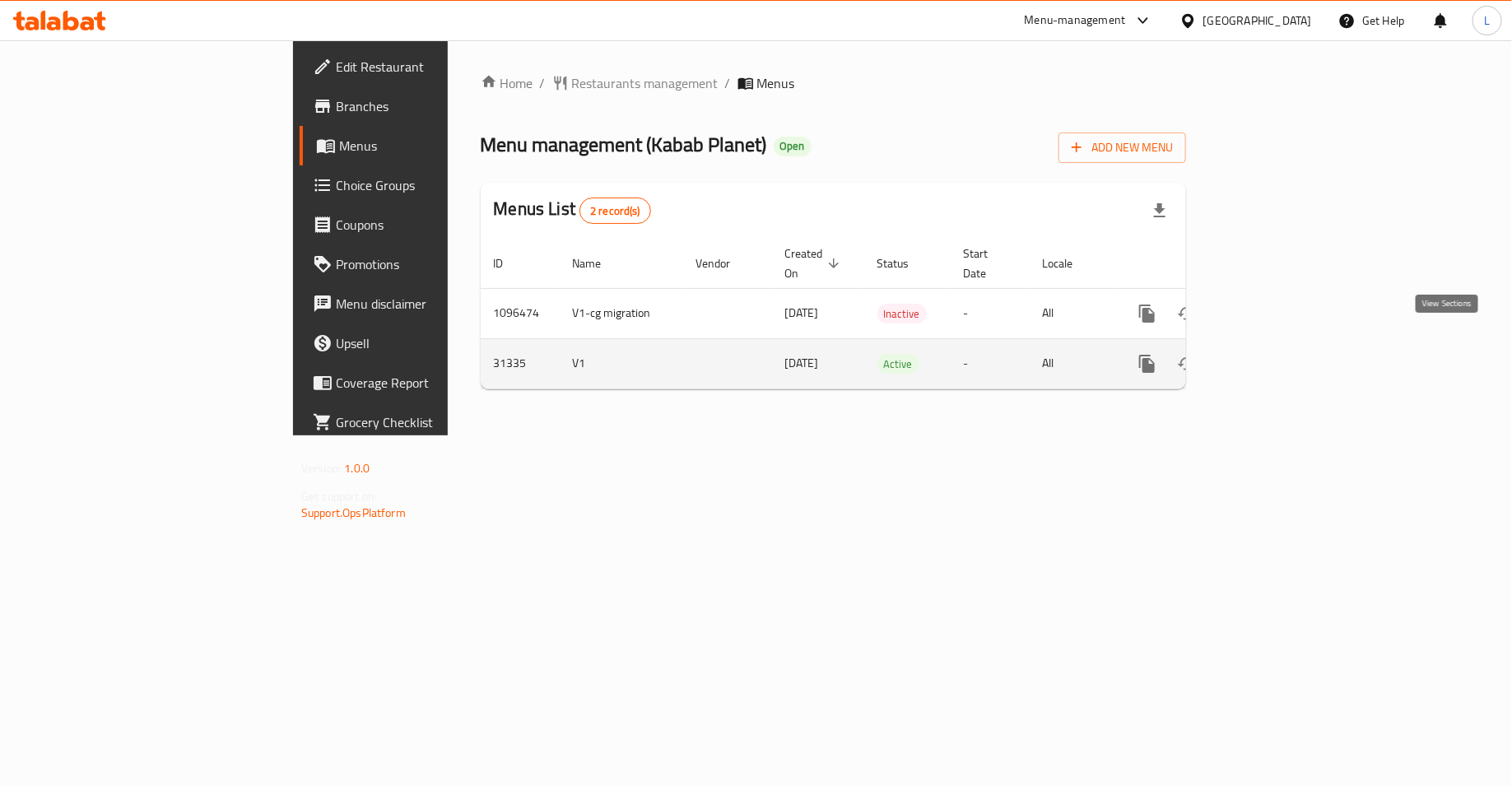
click at [1277, 354] on icon "enhanced table" at bounding box center [1265, 363] width 20 height 20
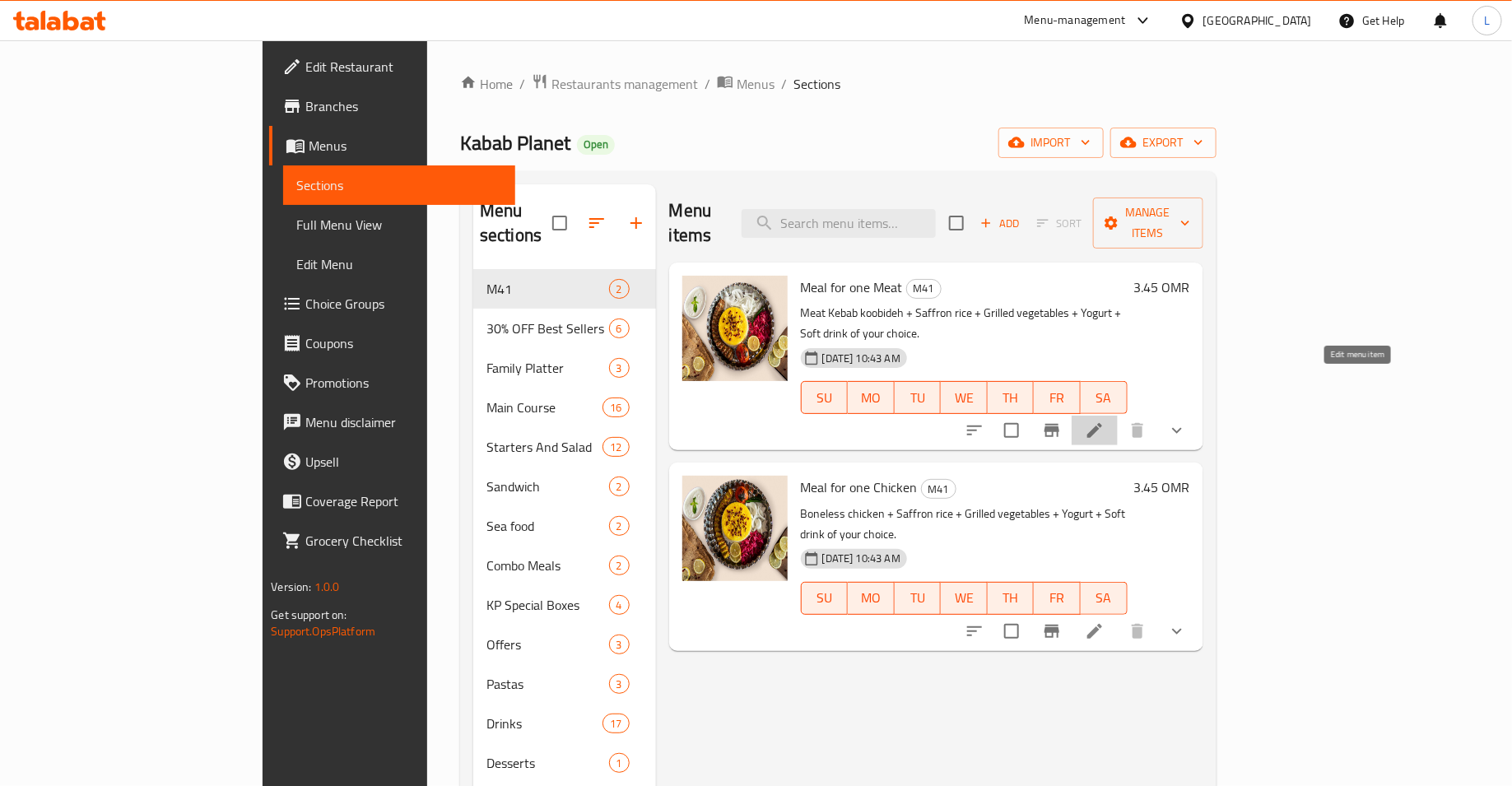
click at [1102, 423] on icon at bounding box center [1096, 431] width 15 height 15
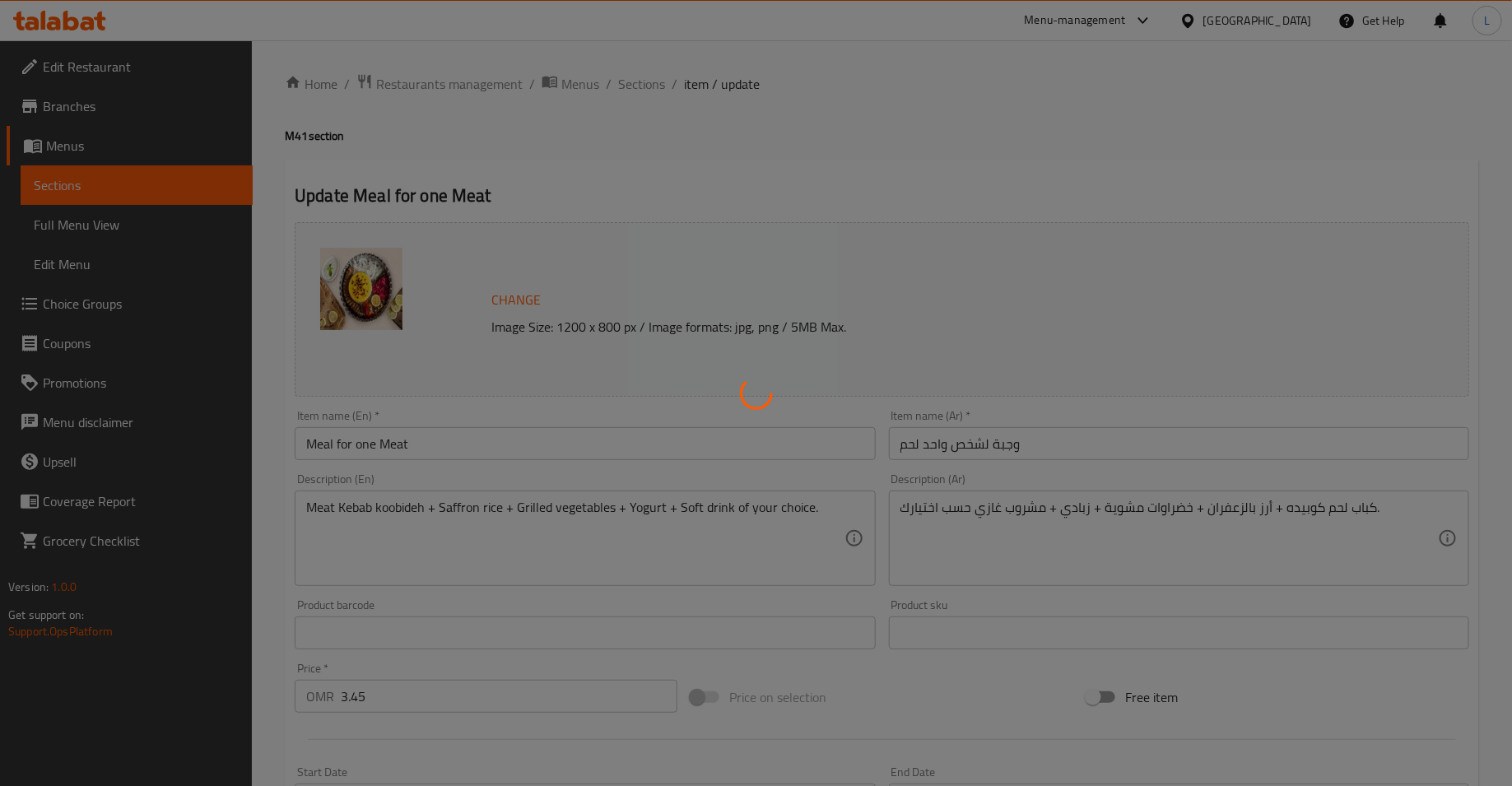
type input "اختيارك من المشروب:"
type input "1"
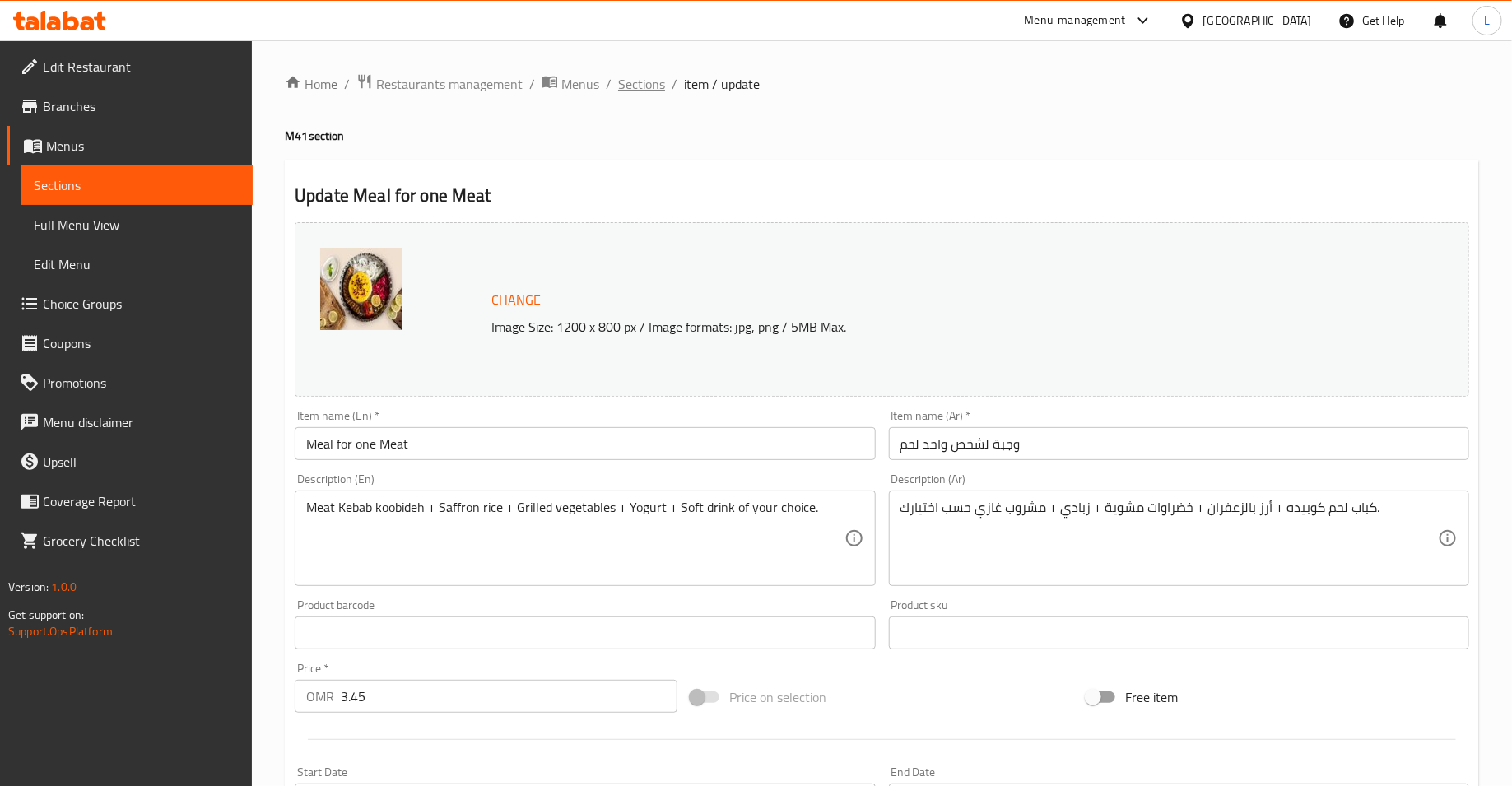
click at [652, 90] on span "Sections" at bounding box center [642, 83] width 47 height 20
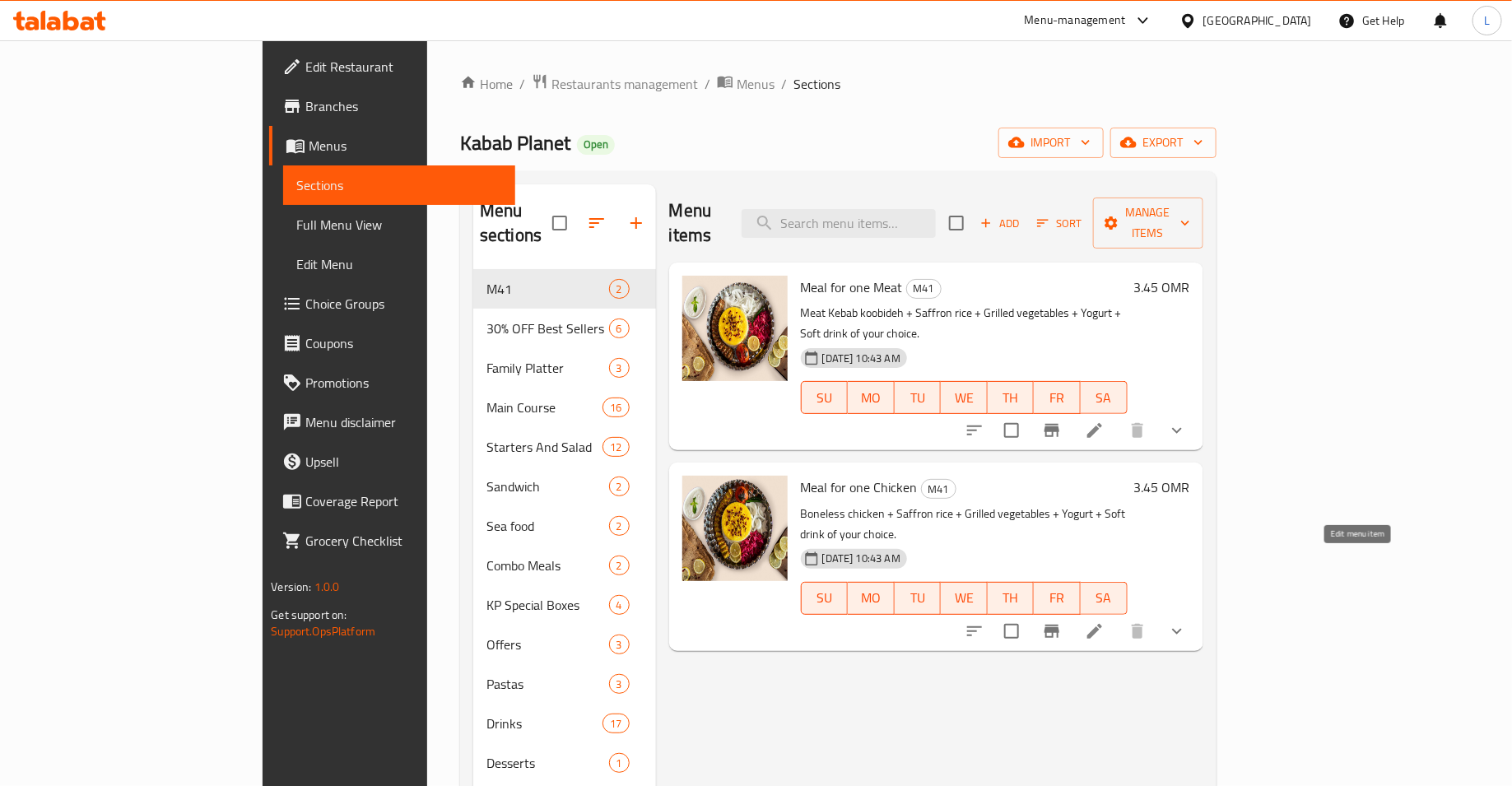
click at [1105, 622] on icon at bounding box center [1095, 631] width 20 height 20
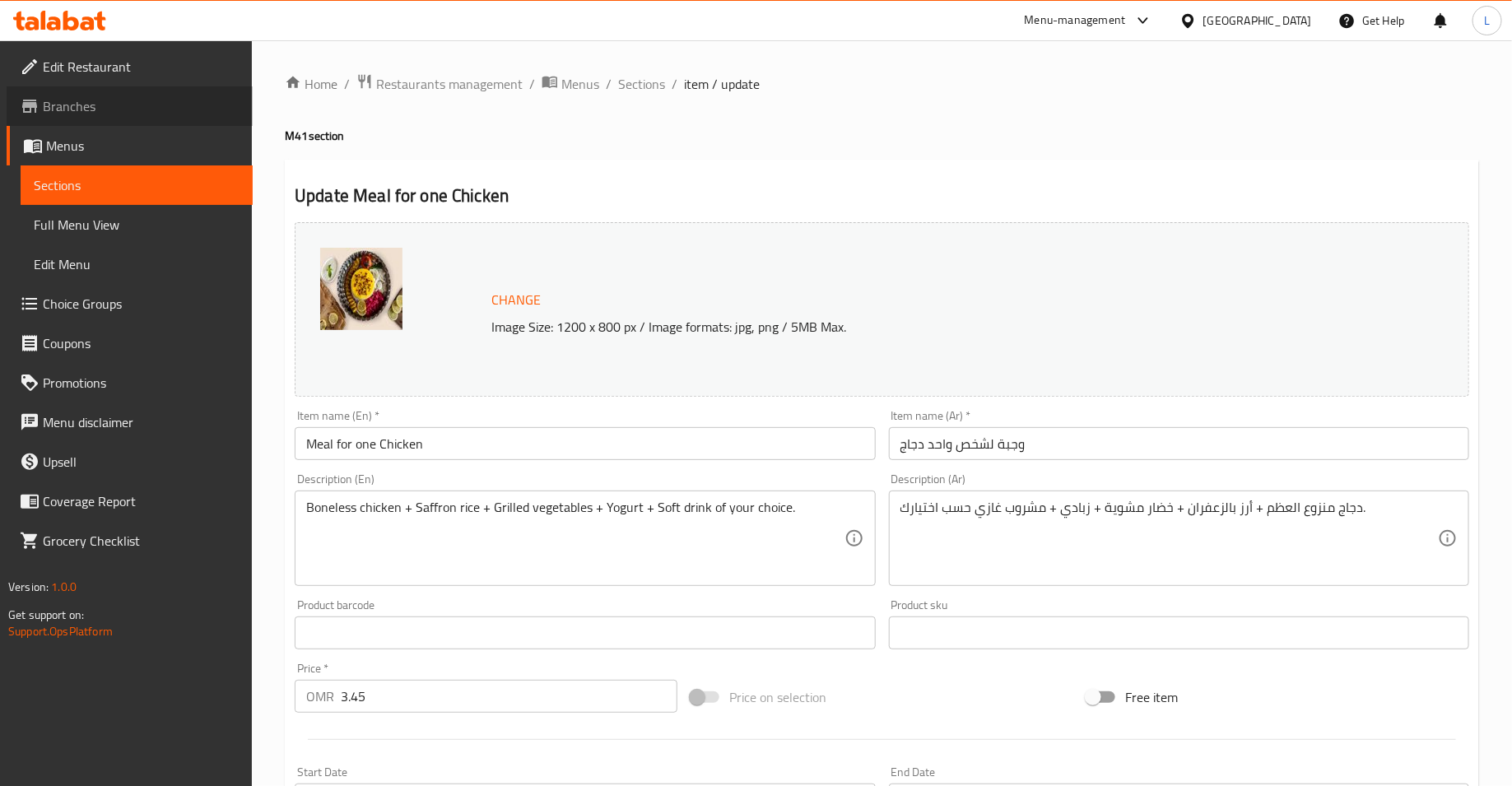
click at [152, 109] on span "Branches" at bounding box center [142, 106] width 197 height 20
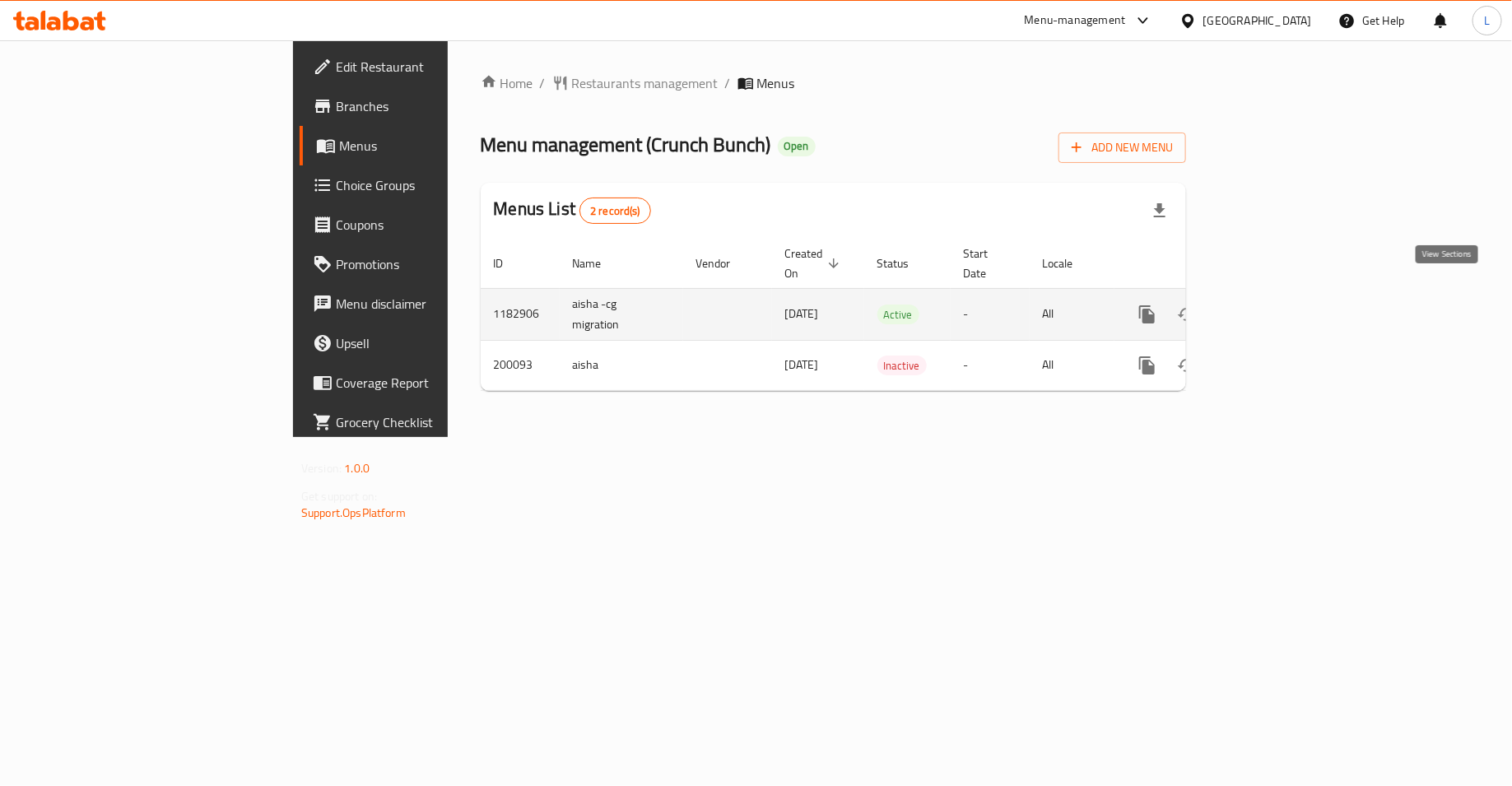
click at [1274, 307] on icon "enhanced table" at bounding box center [1266, 314] width 15 height 15
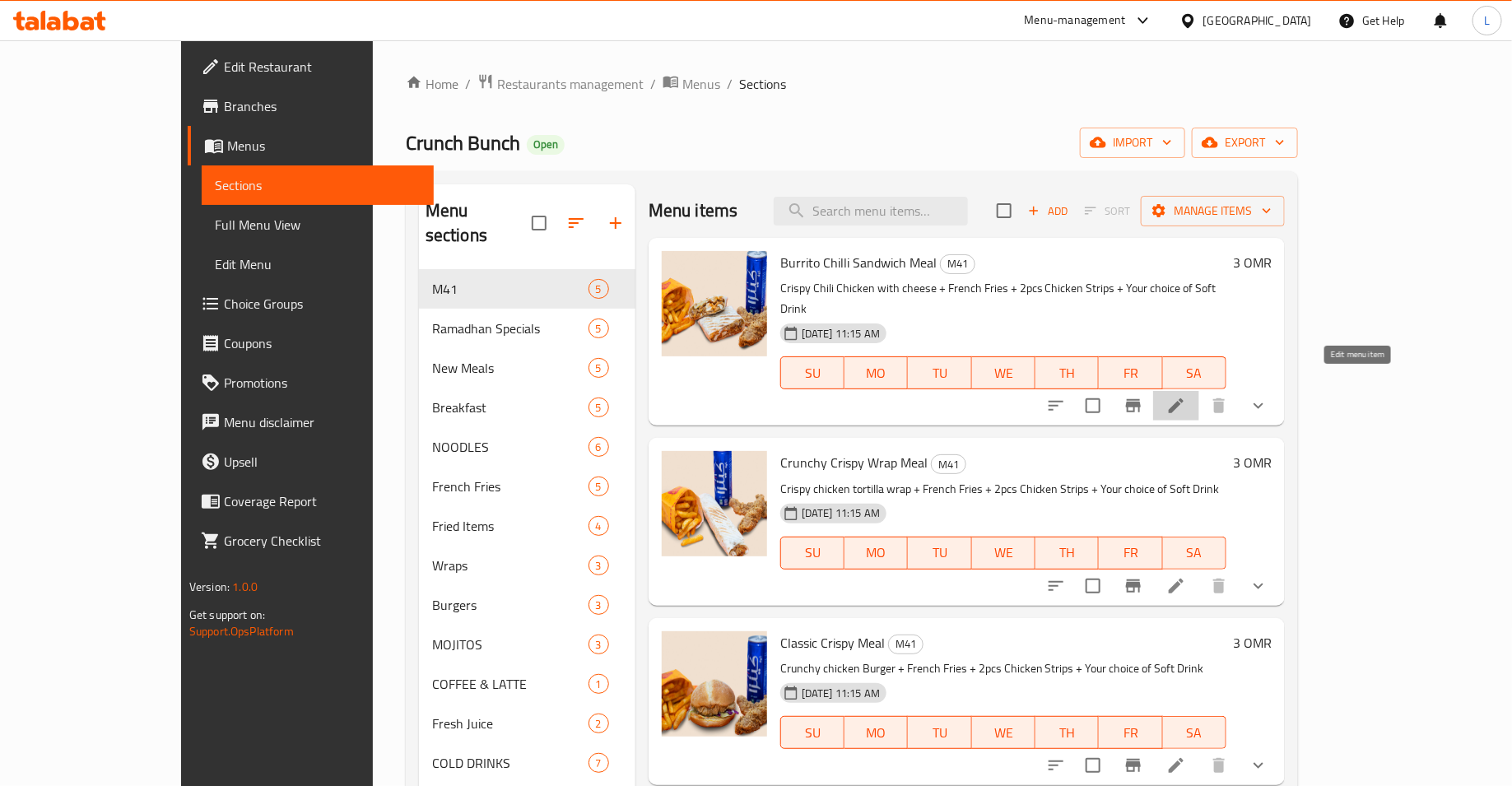
click at [1187, 396] on icon at bounding box center [1176, 405] width 20 height 20
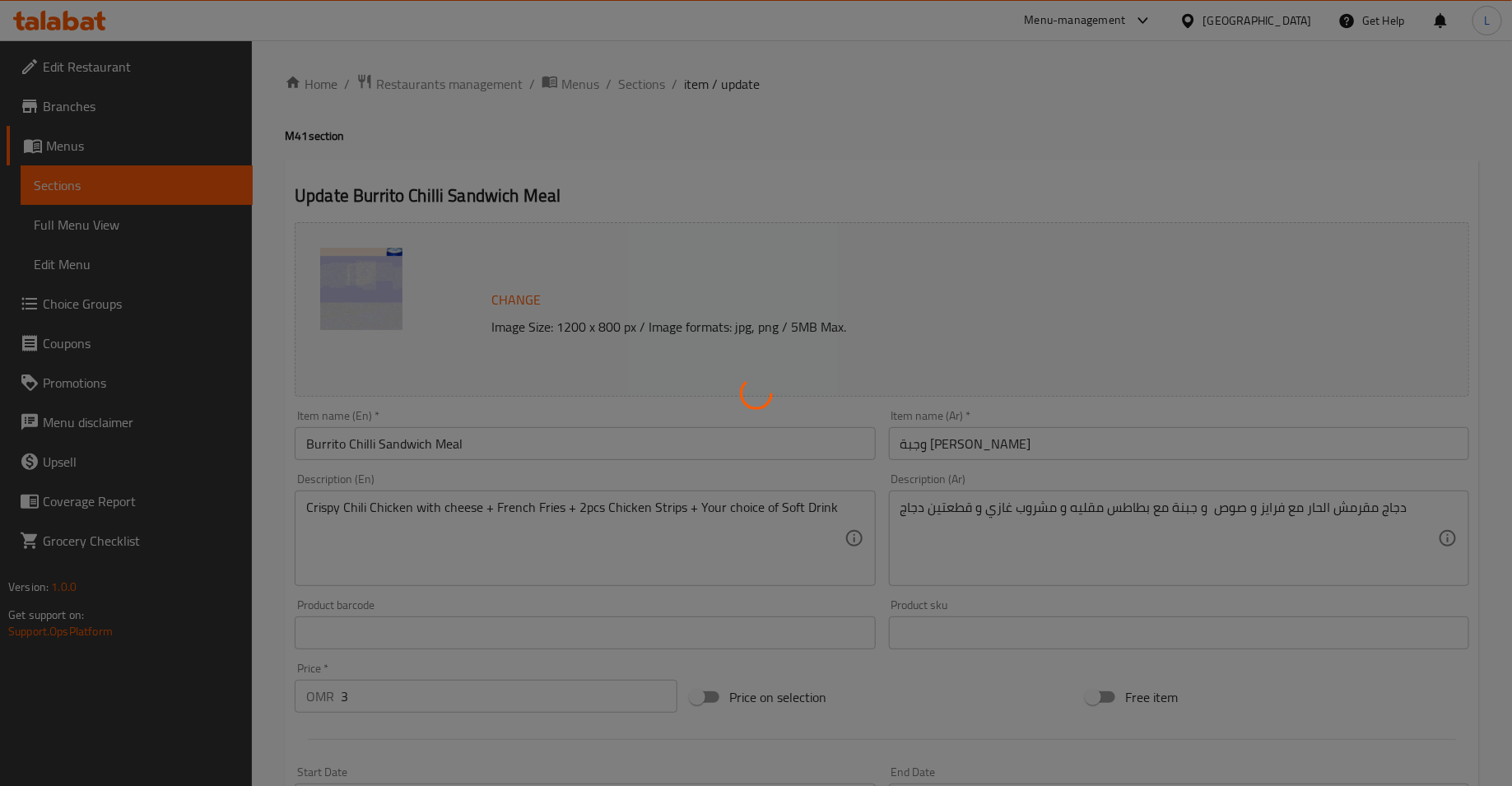
type input "اختيارك من المشروب الغازي:"
type input "1"
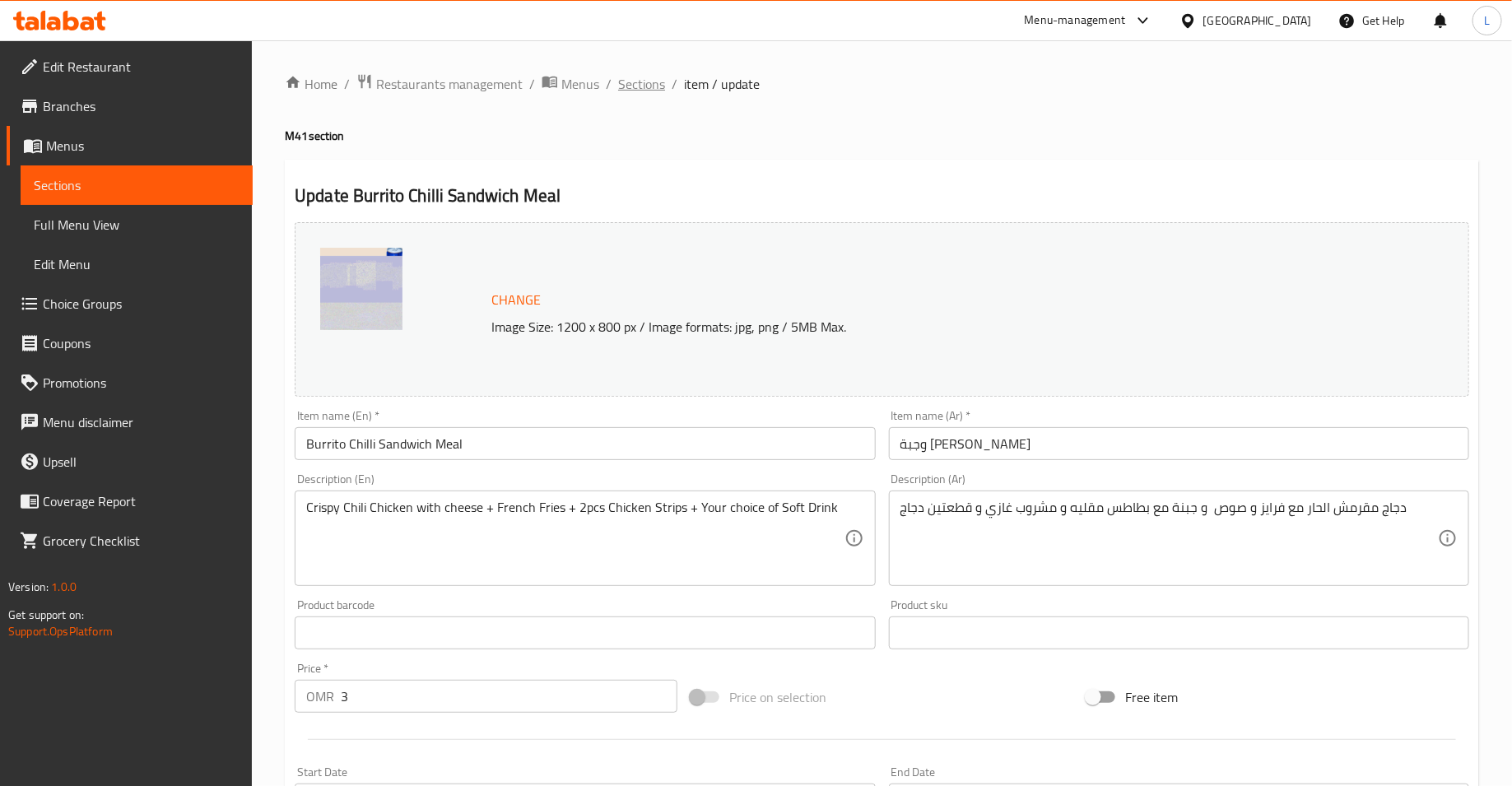
click at [642, 88] on span "Sections" at bounding box center [642, 83] width 47 height 20
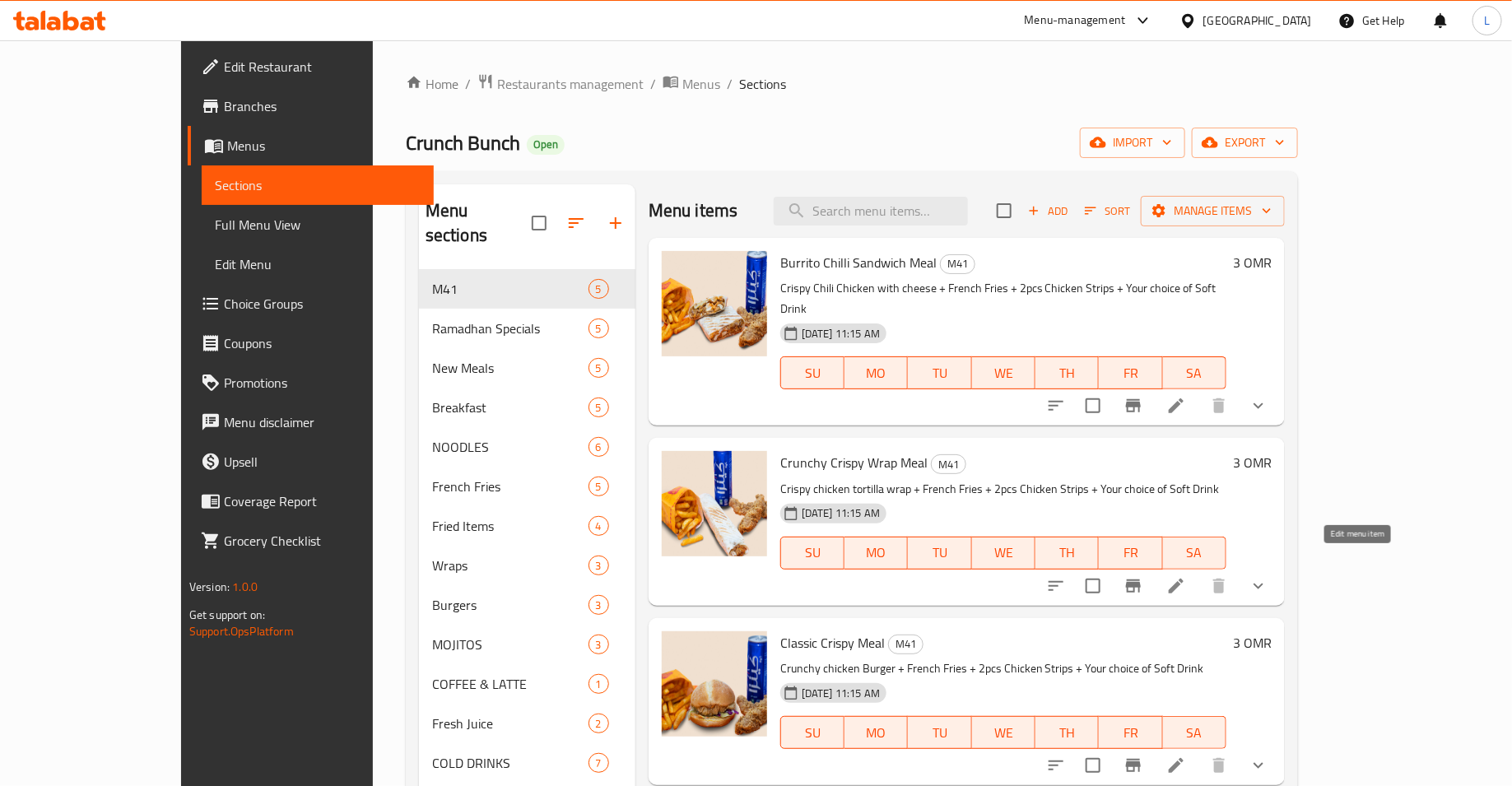
click at [1184, 579] on icon at bounding box center [1176, 586] width 15 height 15
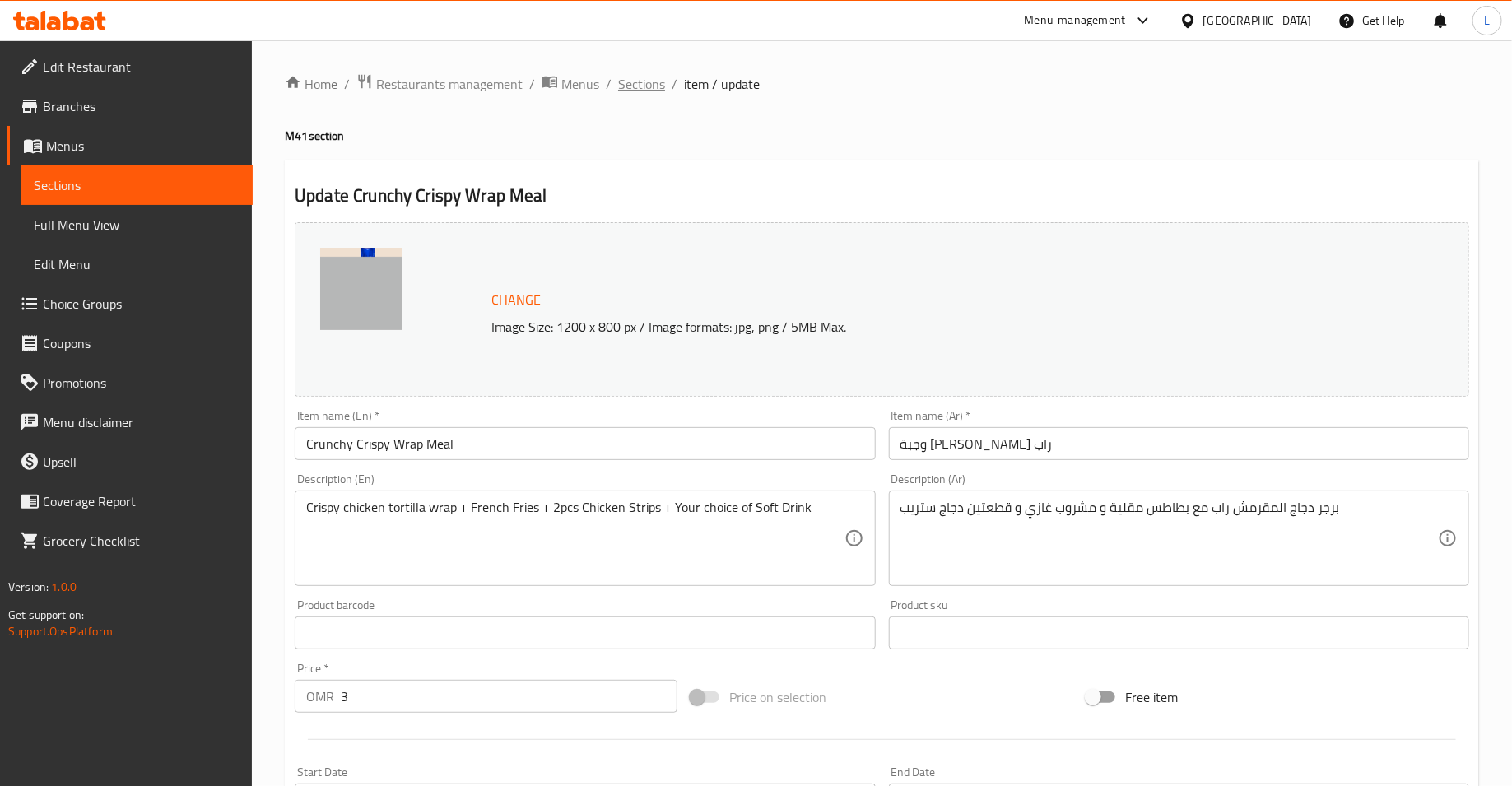
click at [640, 88] on span "Sections" at bounding box center [642, 83] width 47 height 20
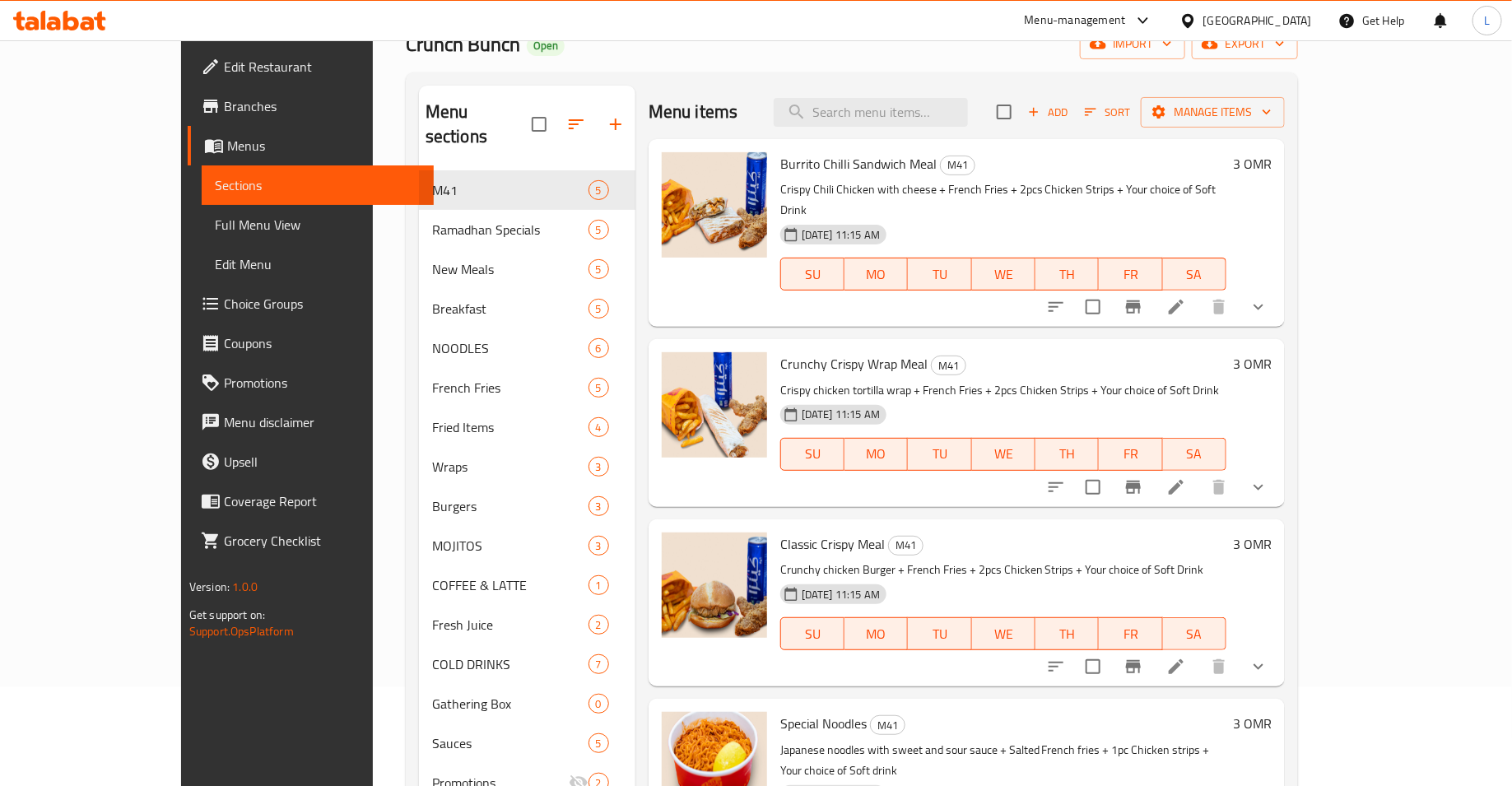
scroll to position [101, 0]
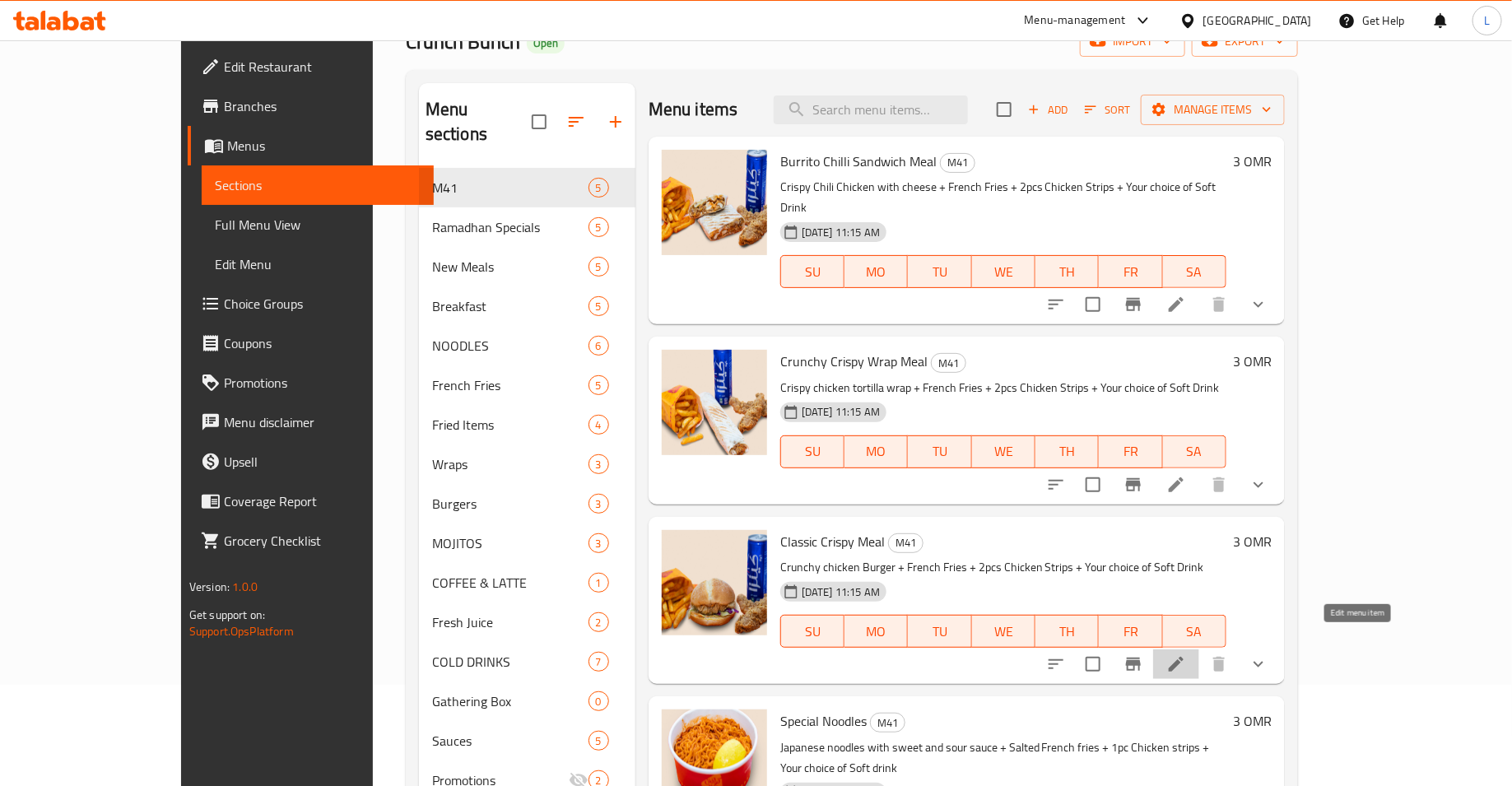
click at [1187, 655] on icon at bounding box center [1176, 664] width 20 height 20
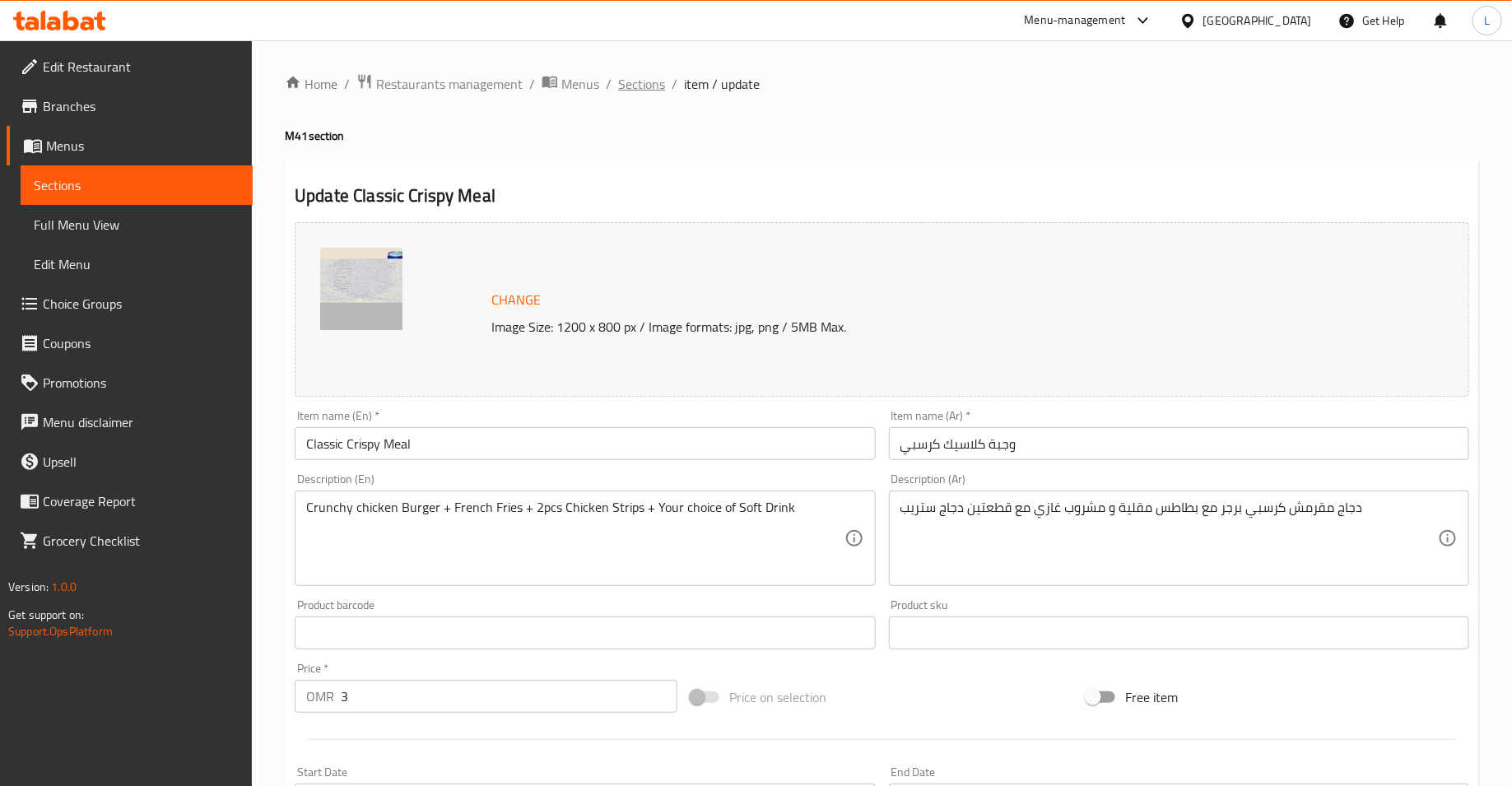
click at [629, 86] on span "Sections" at bounding box center [642, 83] width 47 height 20
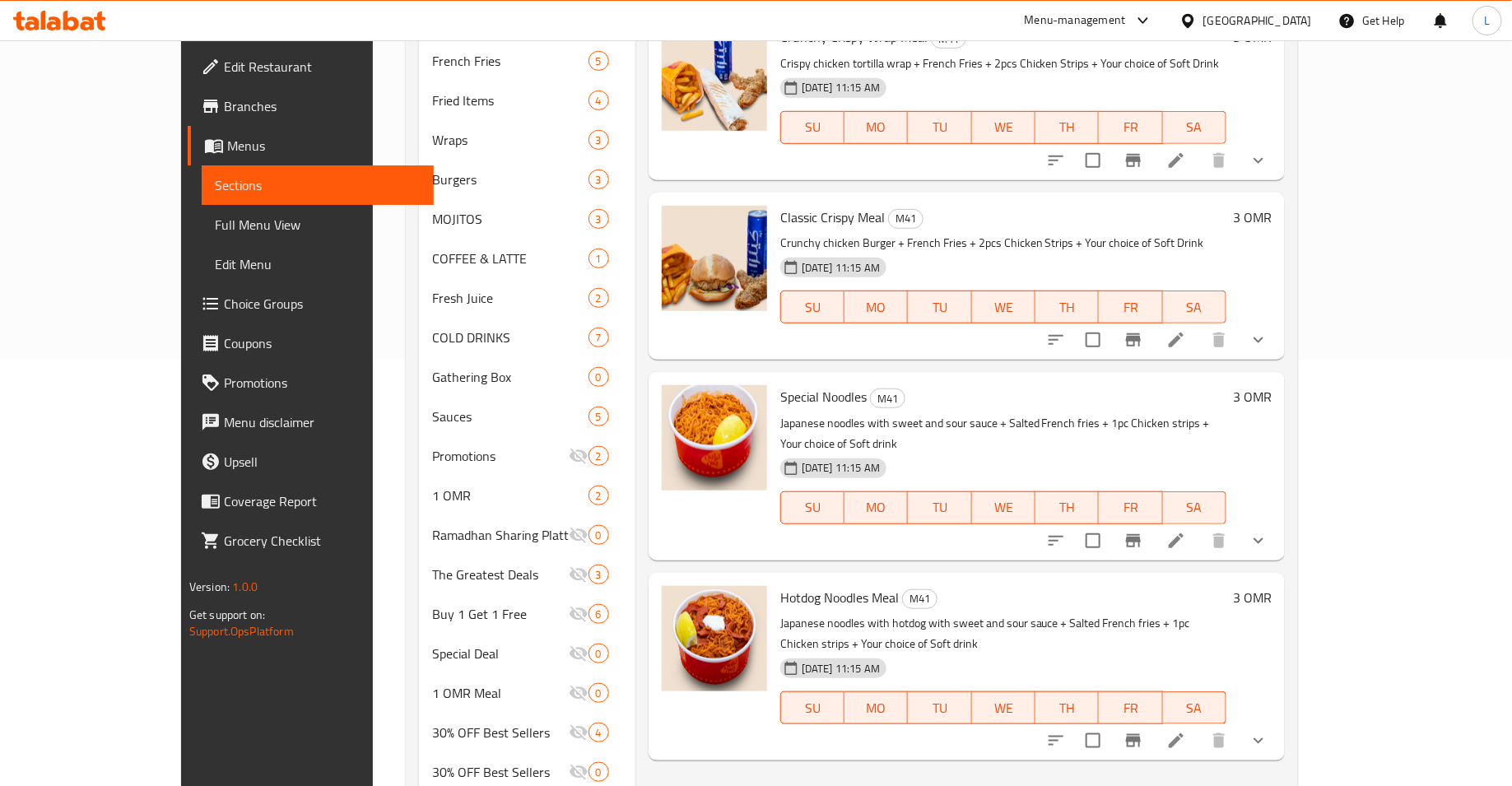
scroll to position [441, 0]
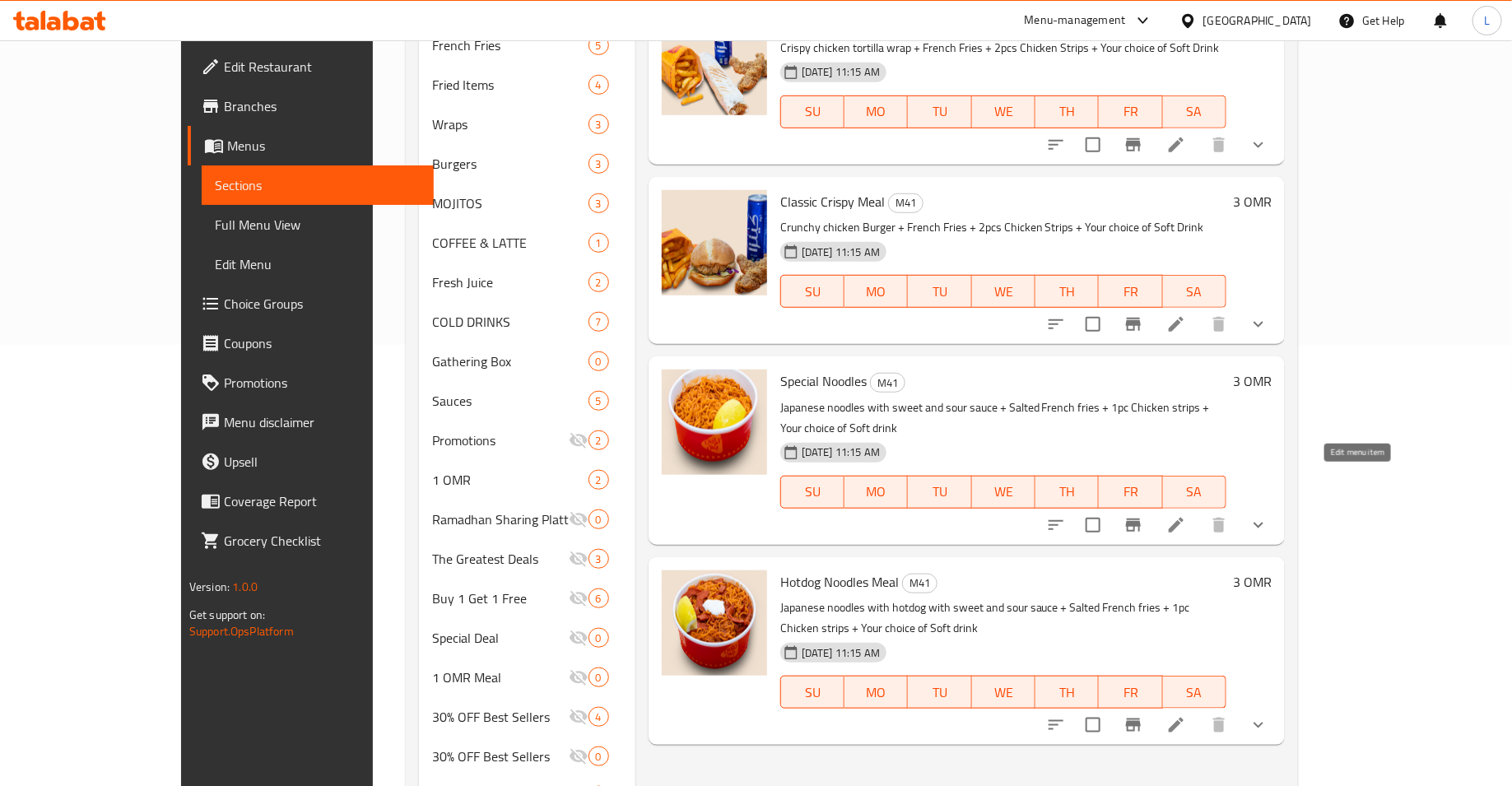
click at [1184, 518] on icon at bounding box center [1176, 525] width 15 height 15
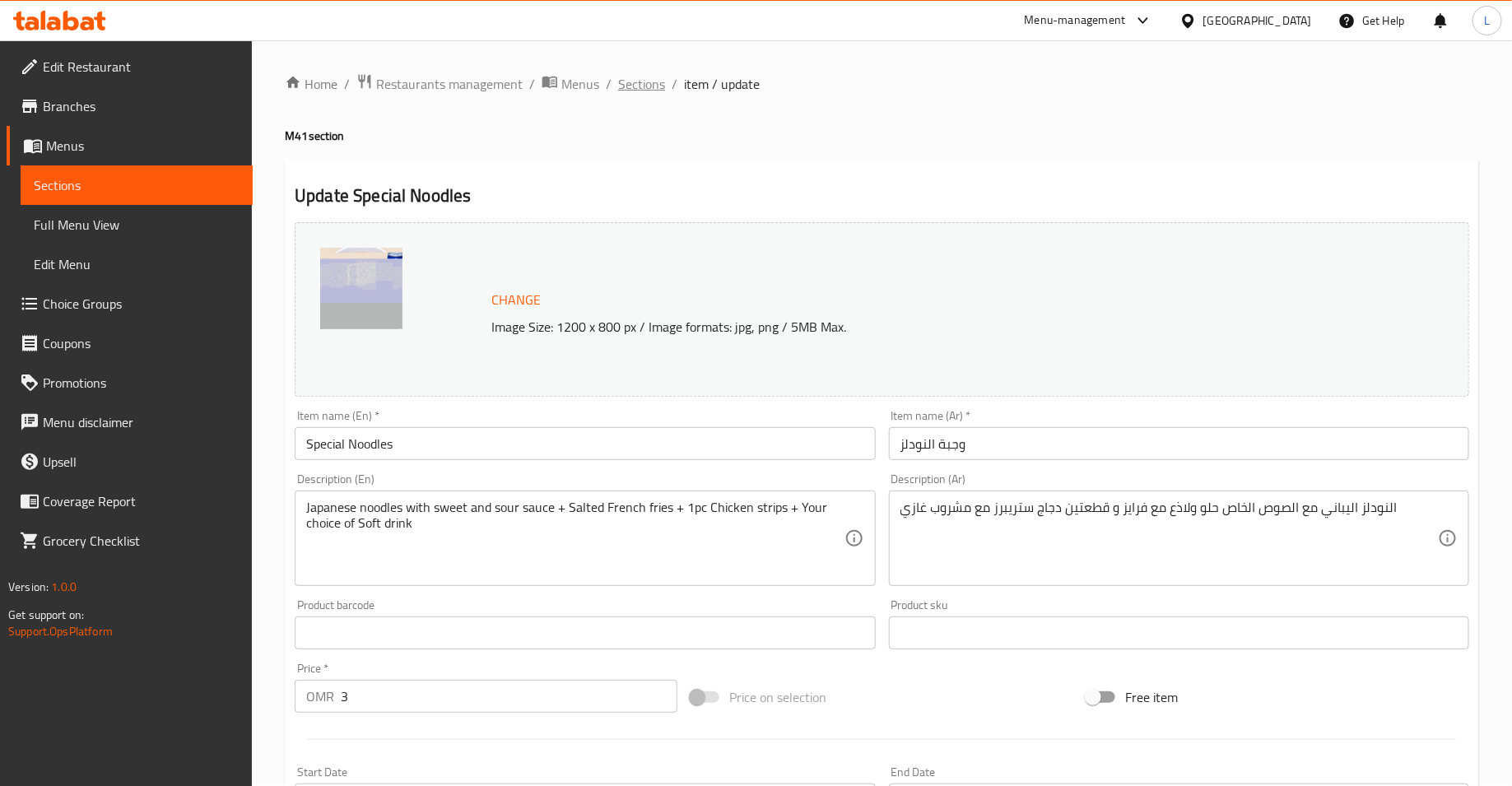
click at [631, 88] on span "Sections" at bounding box center [642, 83] width 47 height 20
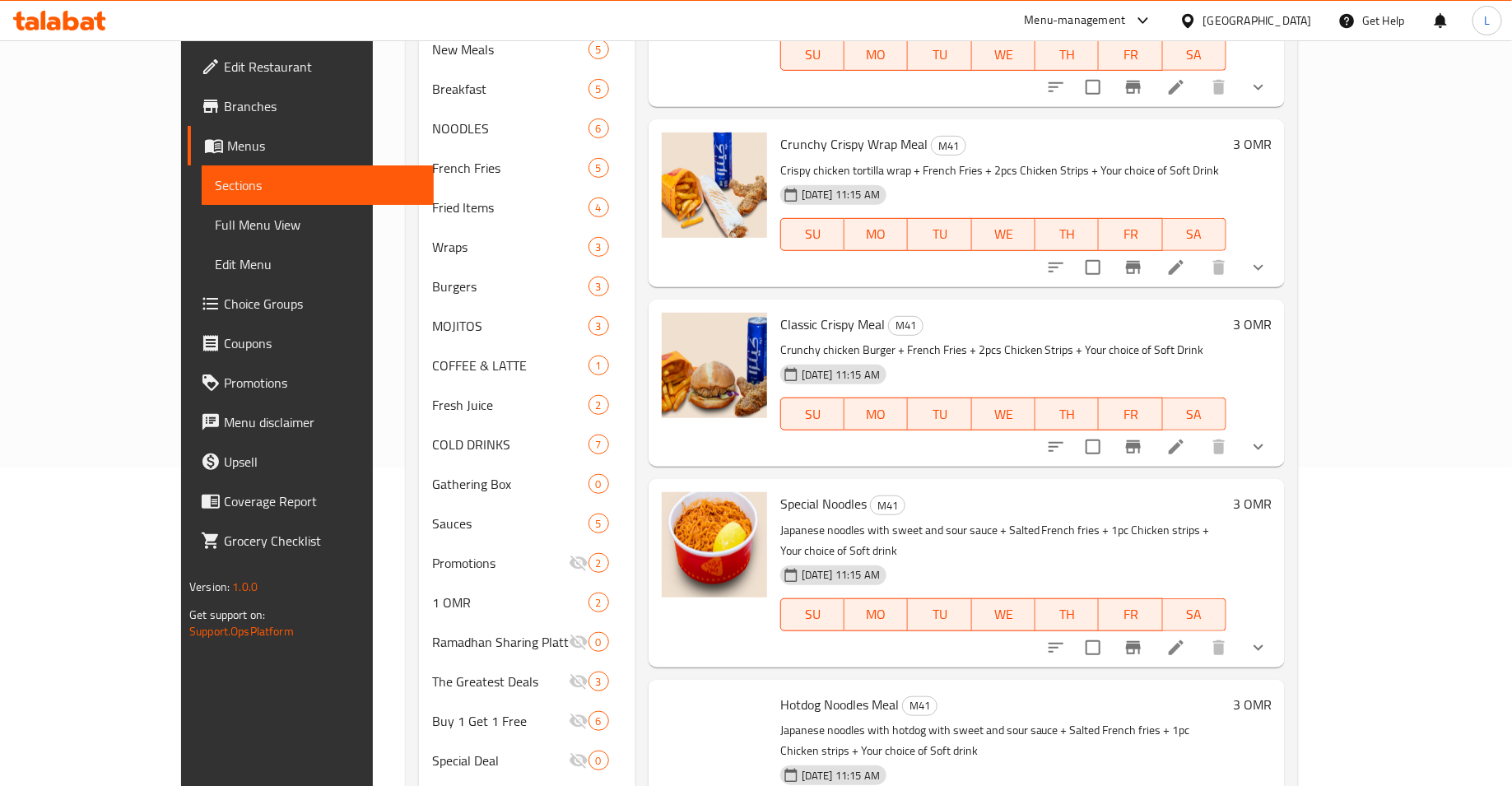
scroll to position [498, 0]
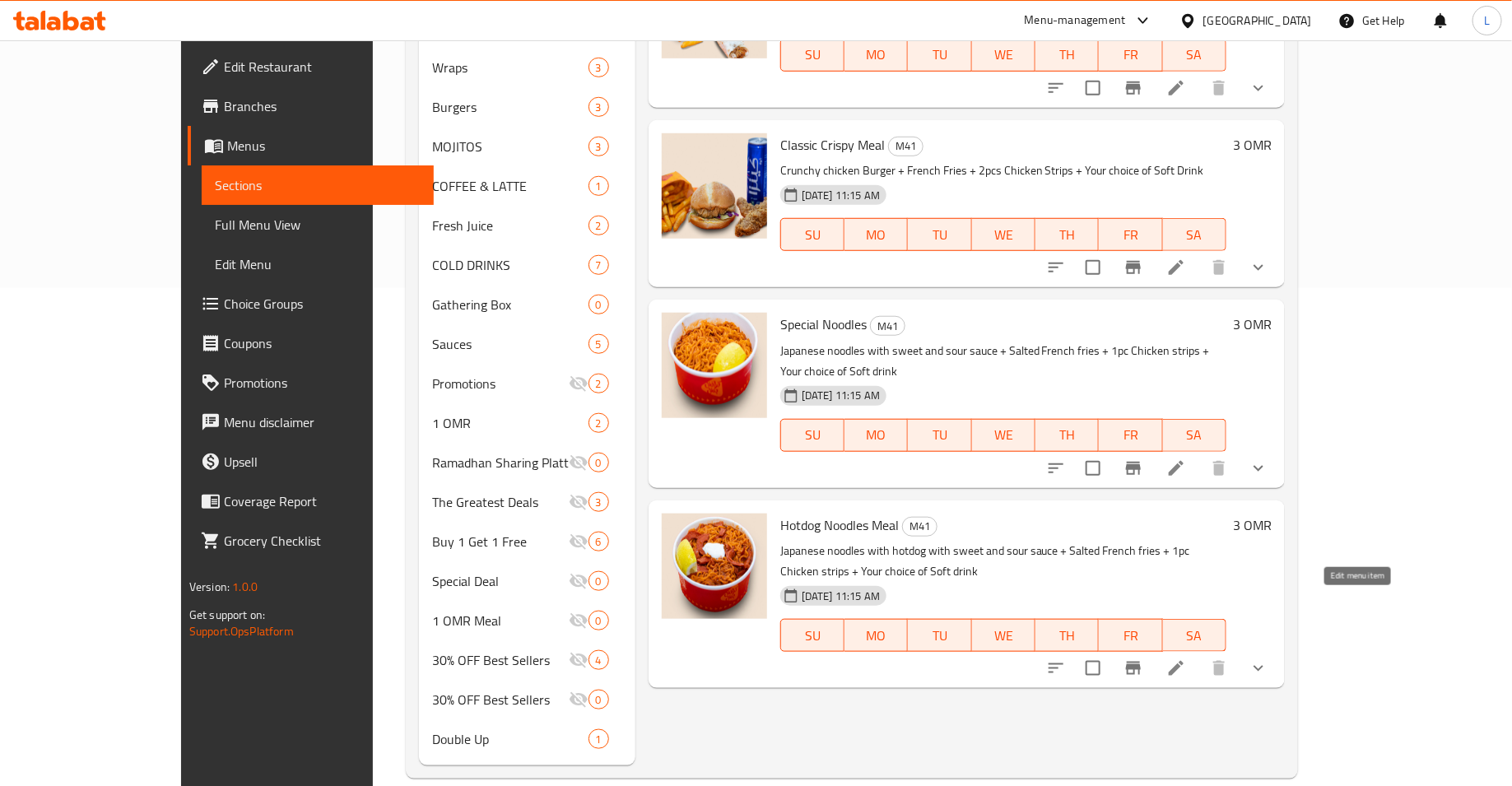
click at [1184, 661] on icon at bounding box center [1176, 669] width 15 height 15
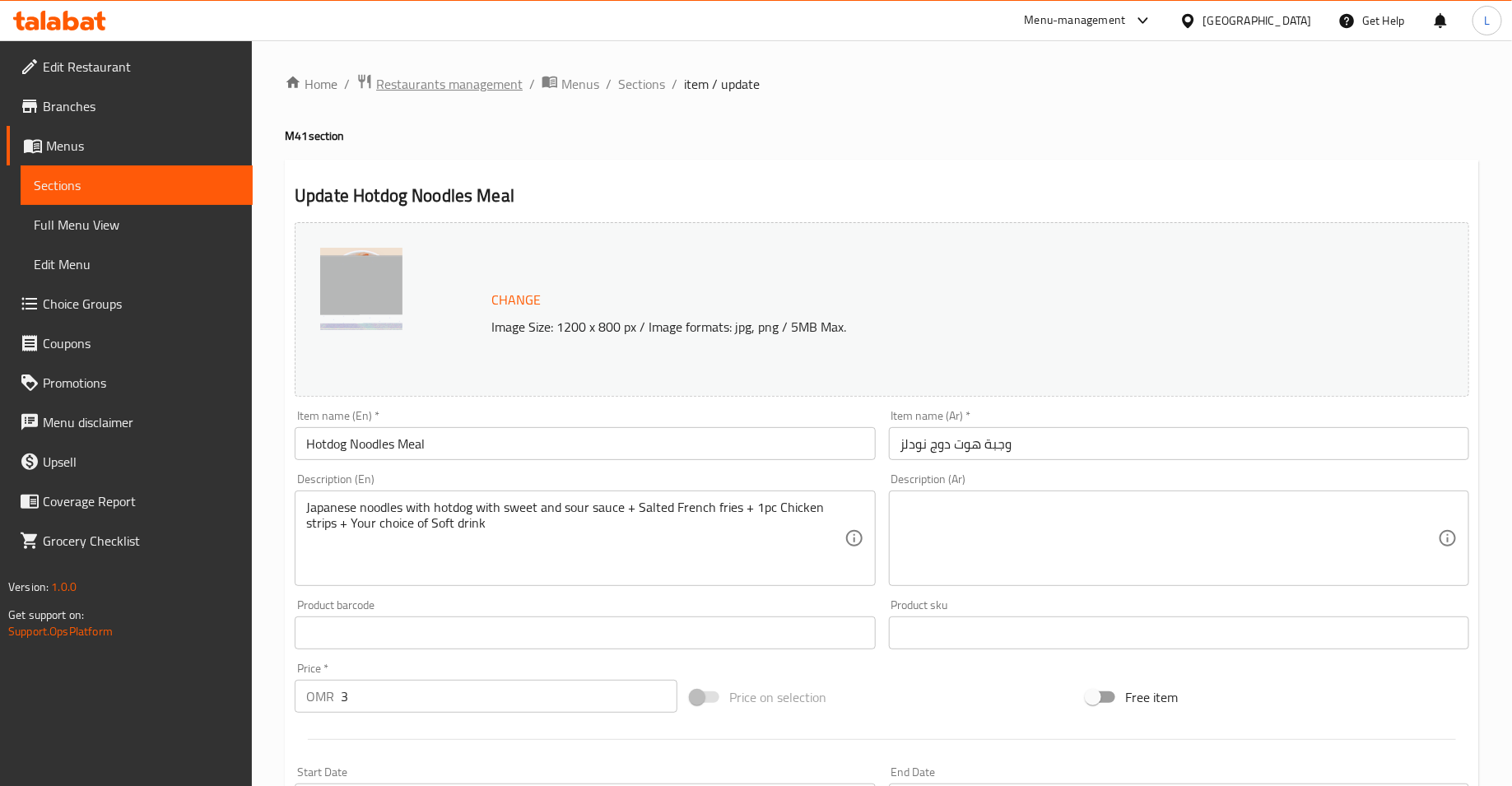
click at [450, 85] on span "Restaurants management" at bounding box center [449, 83] width 146 height 20
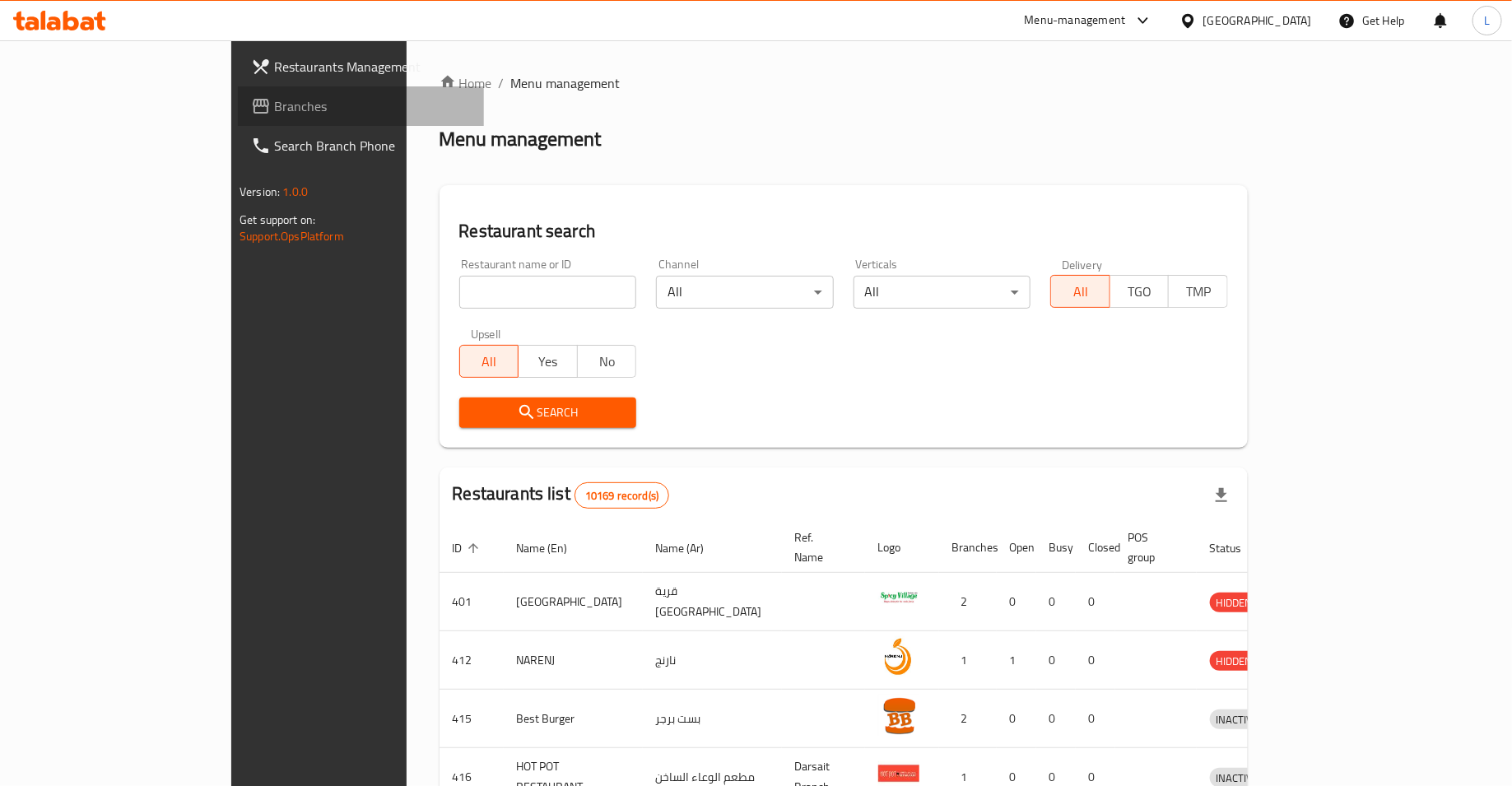
click at [274, 110] on span "Branches" at bounding box center [372, 106] width 197 height 20
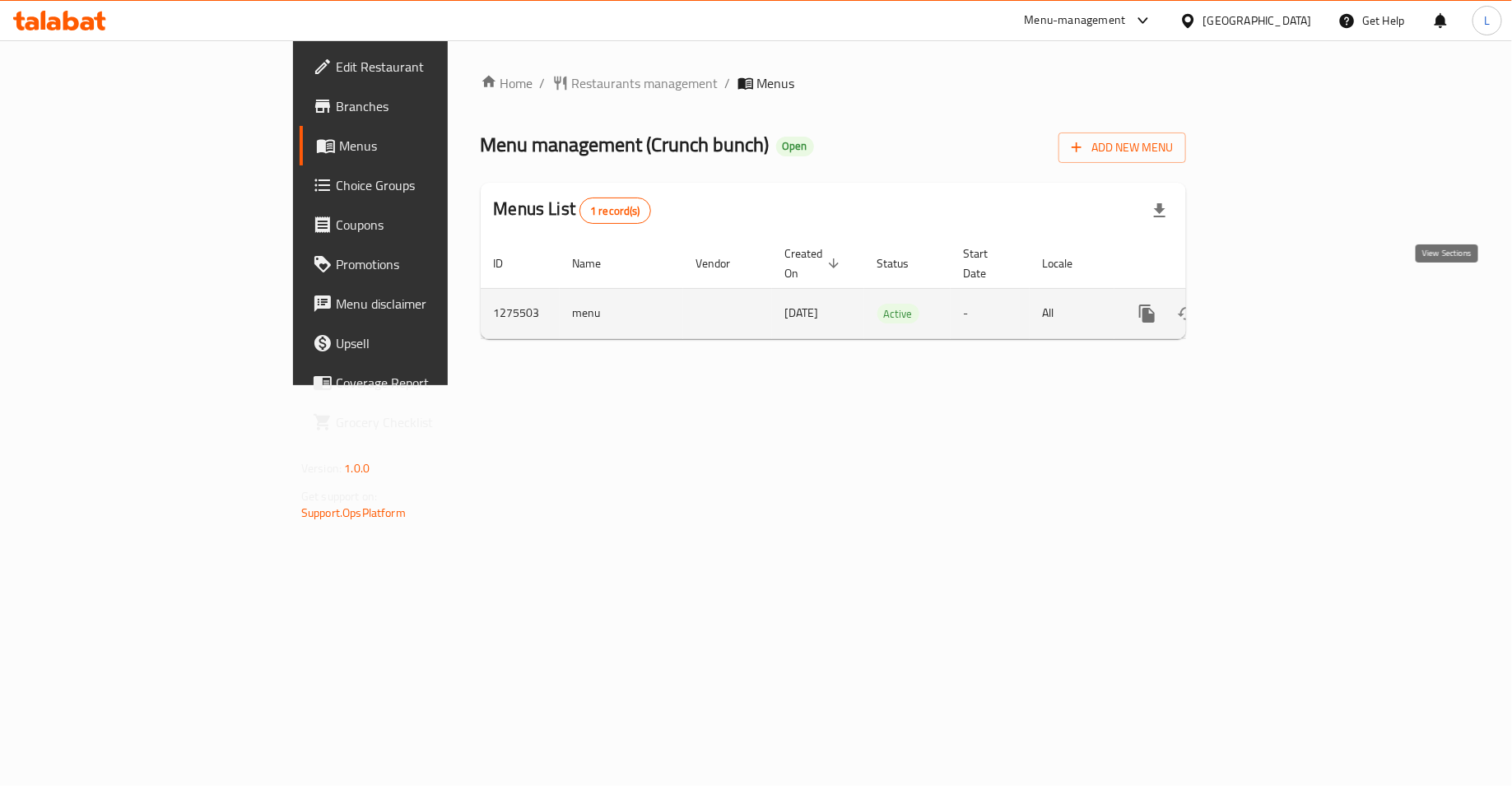
click at [1274, 307] on icon "enhanced table" at bounding box center [1266, 314] width 15 height 15
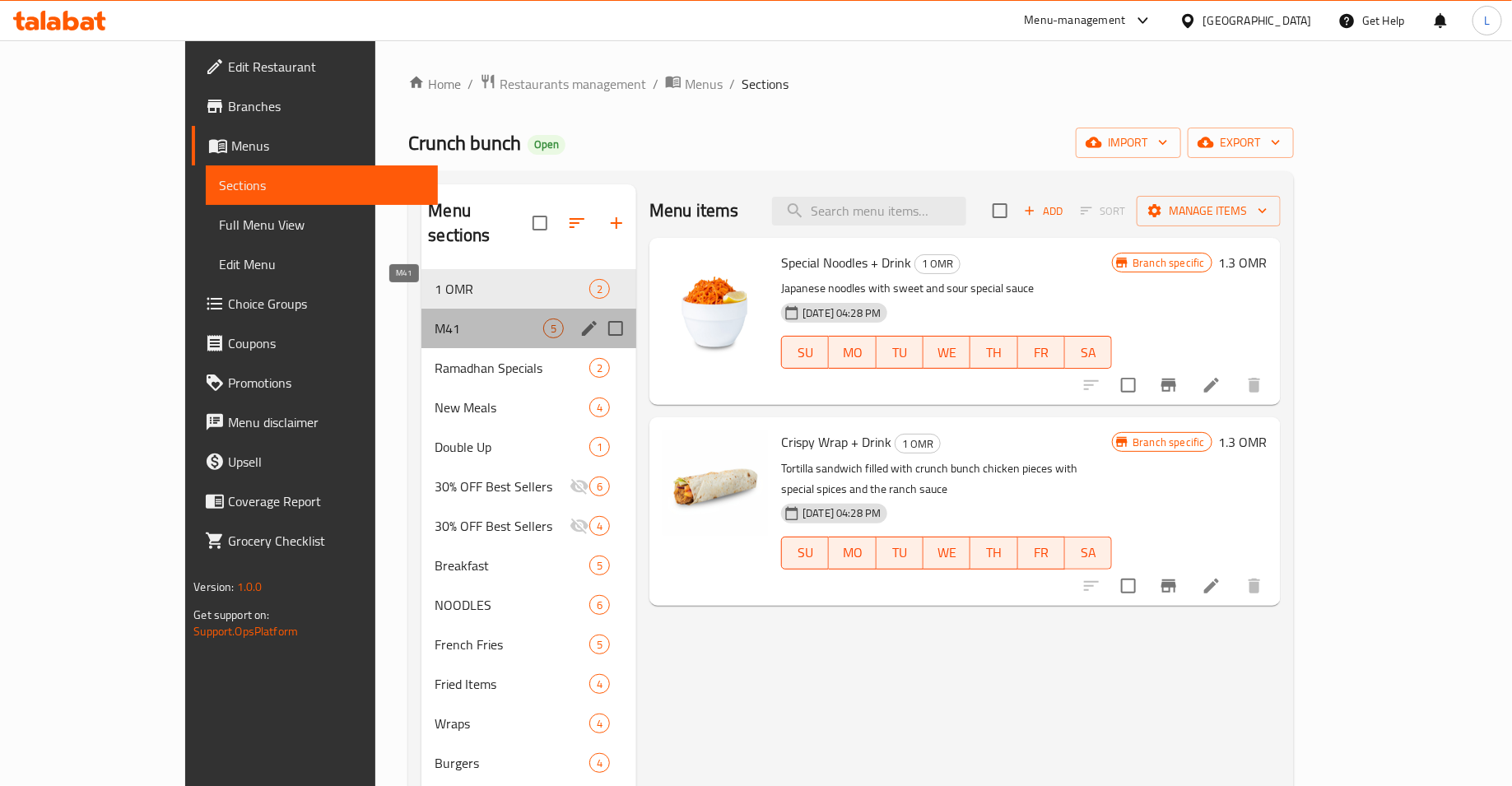
click at [475, 319] on span "M41" at bounding box center [489, 328] width 109 height 20
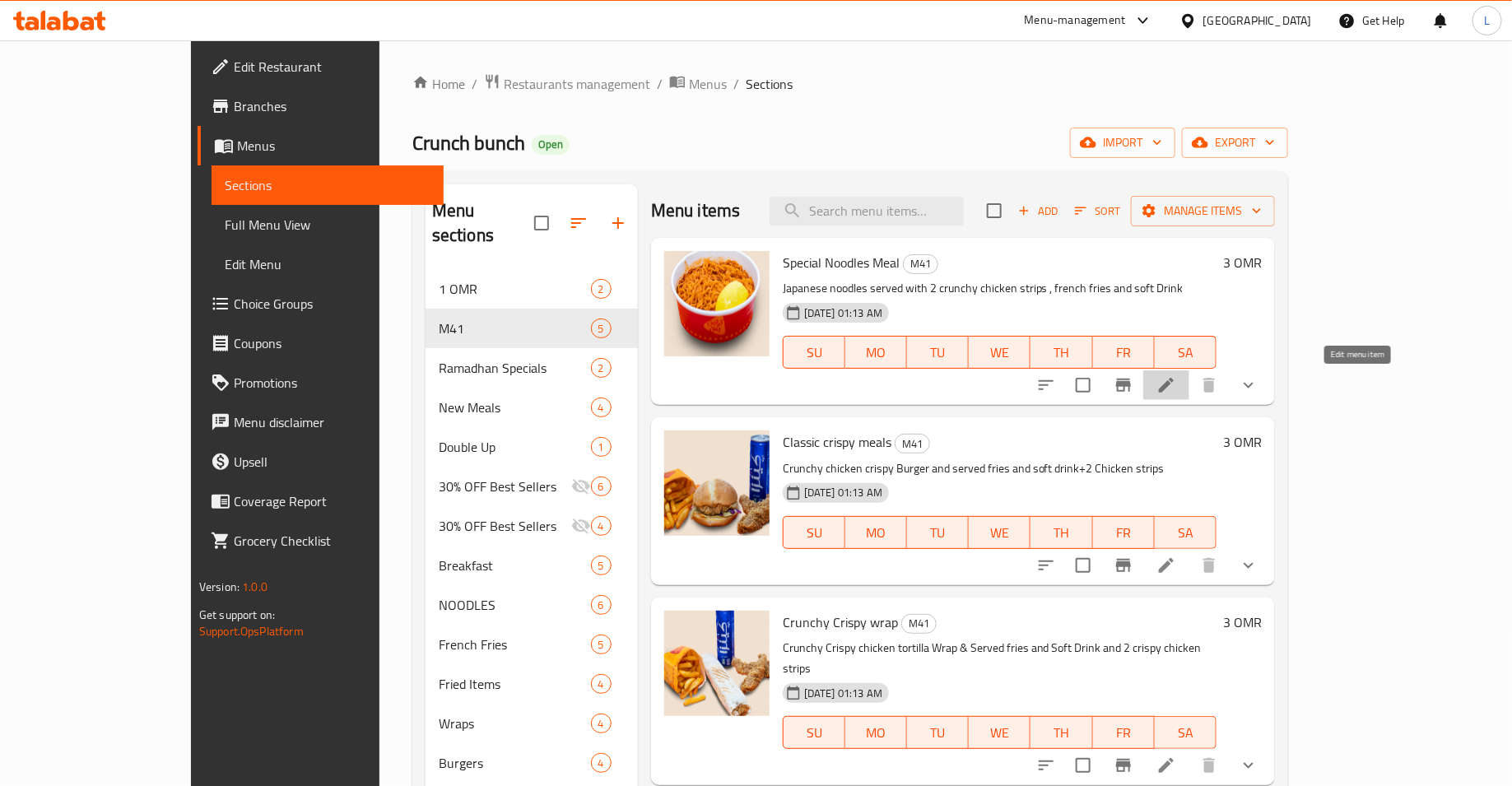
click at [1176, 392] on icon at bounding box center [1166, 385] width 20 height 20
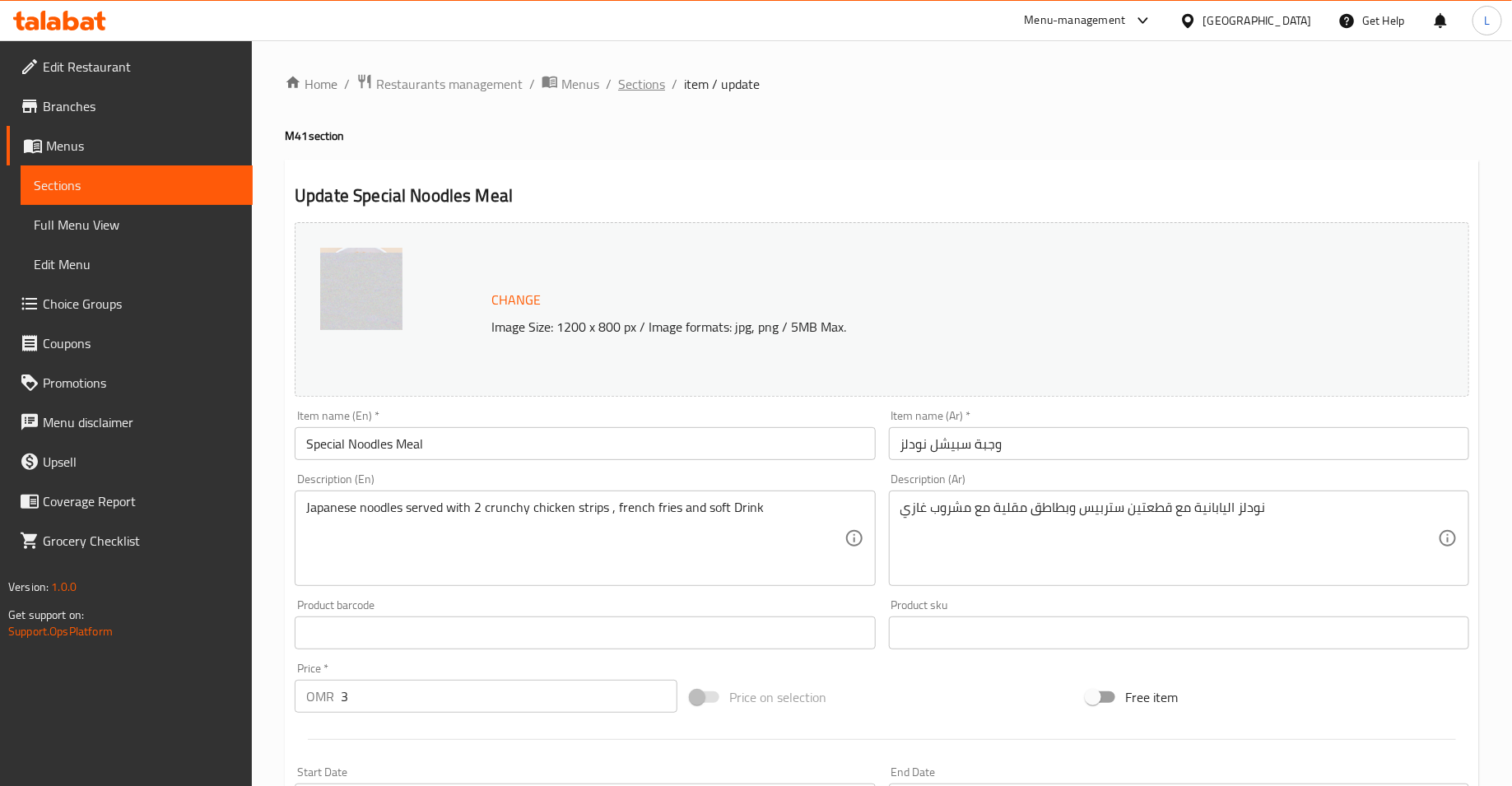
click at [635, 83] on span "Sections" at bounding box center [642, 83] width 47 height 20
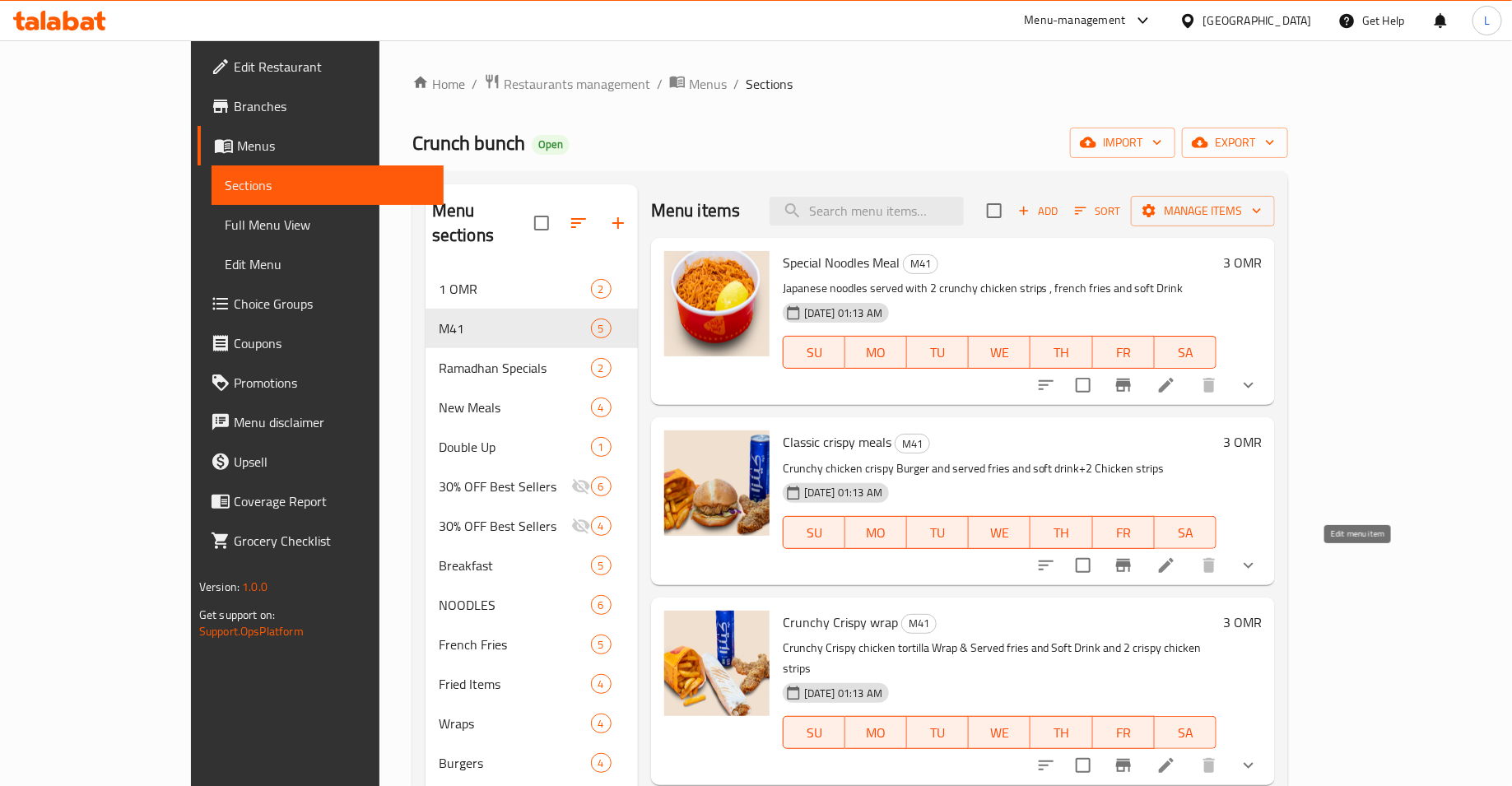
click at [1176, 568] on icon at bounding box center [1166, 565] width 20 height 20
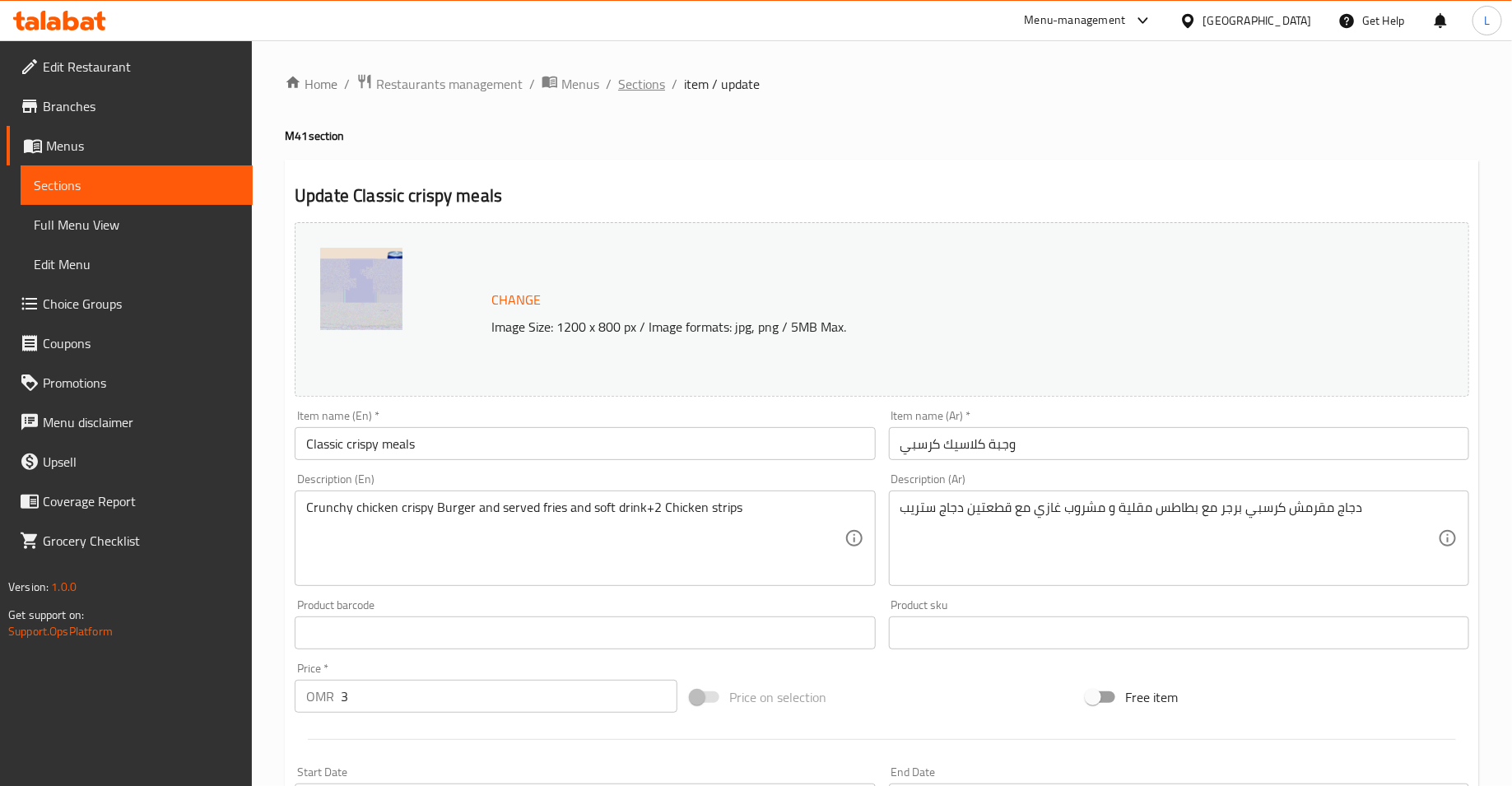
click at [644, 84] on span "Sections" at bounding box center [642, 83] width 47 height 20
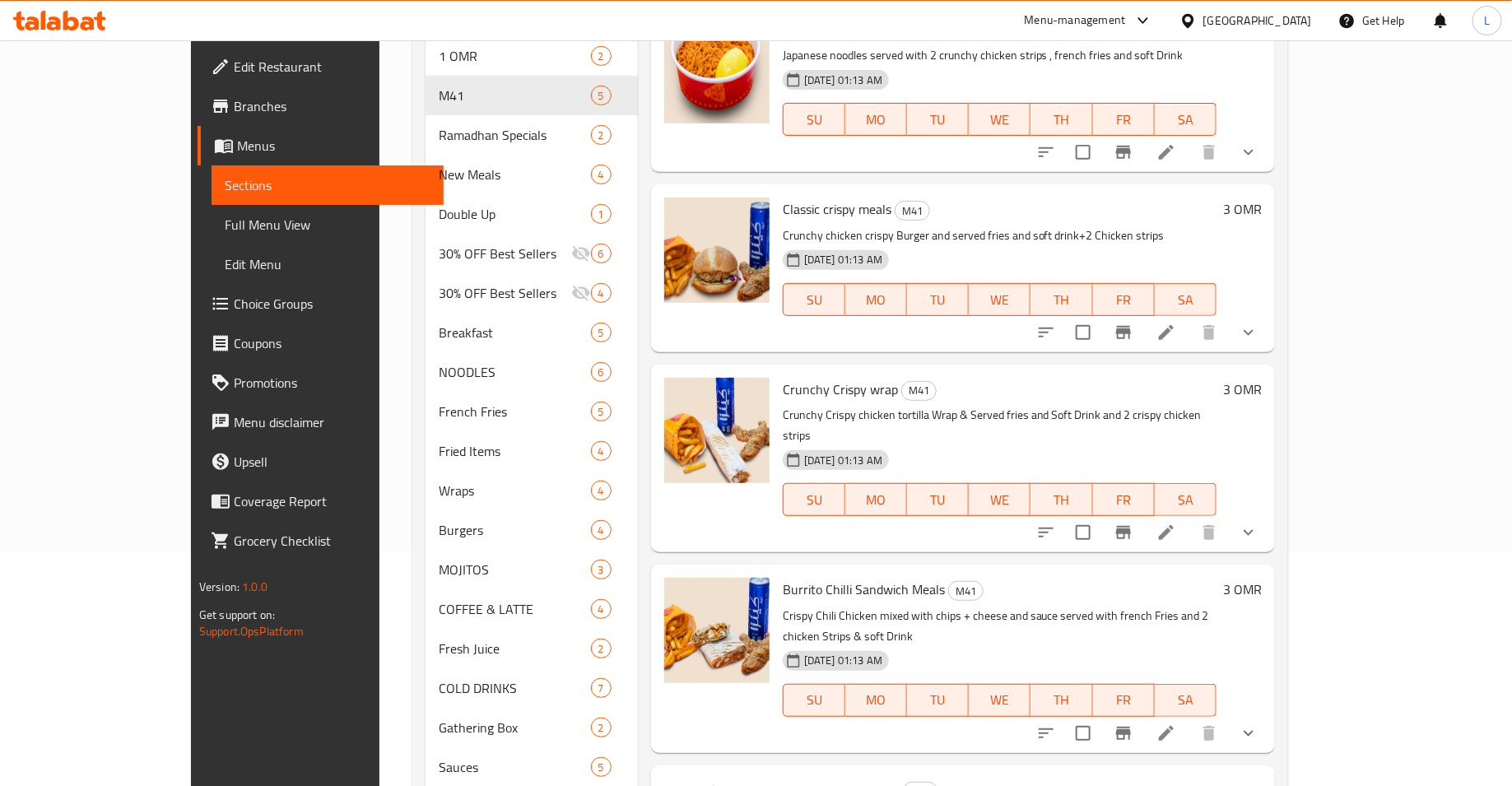
scroll to position [289, 0]
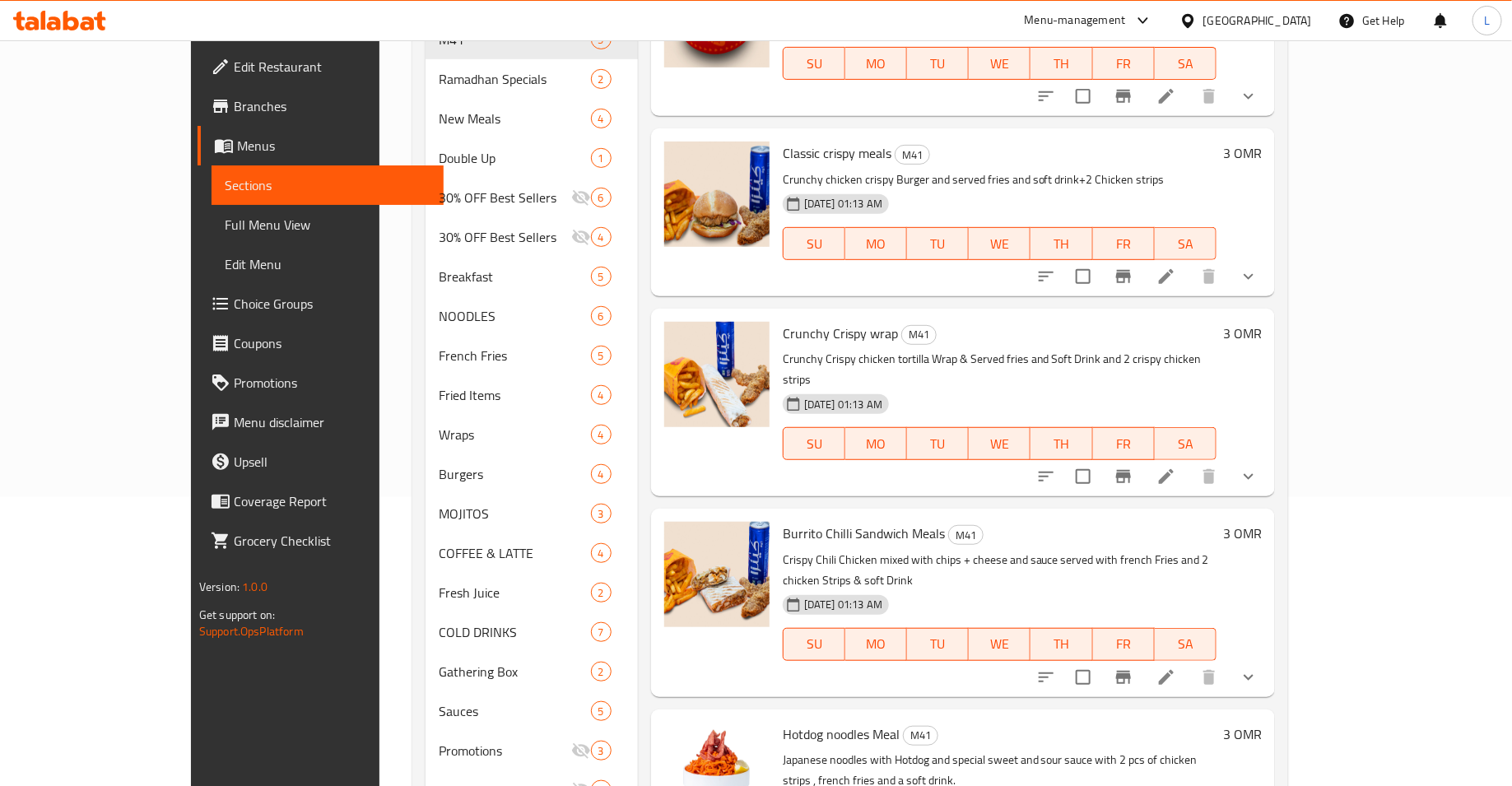
click at [1189, 461] on li at bounding box center [1166, 476] width 46 height 30
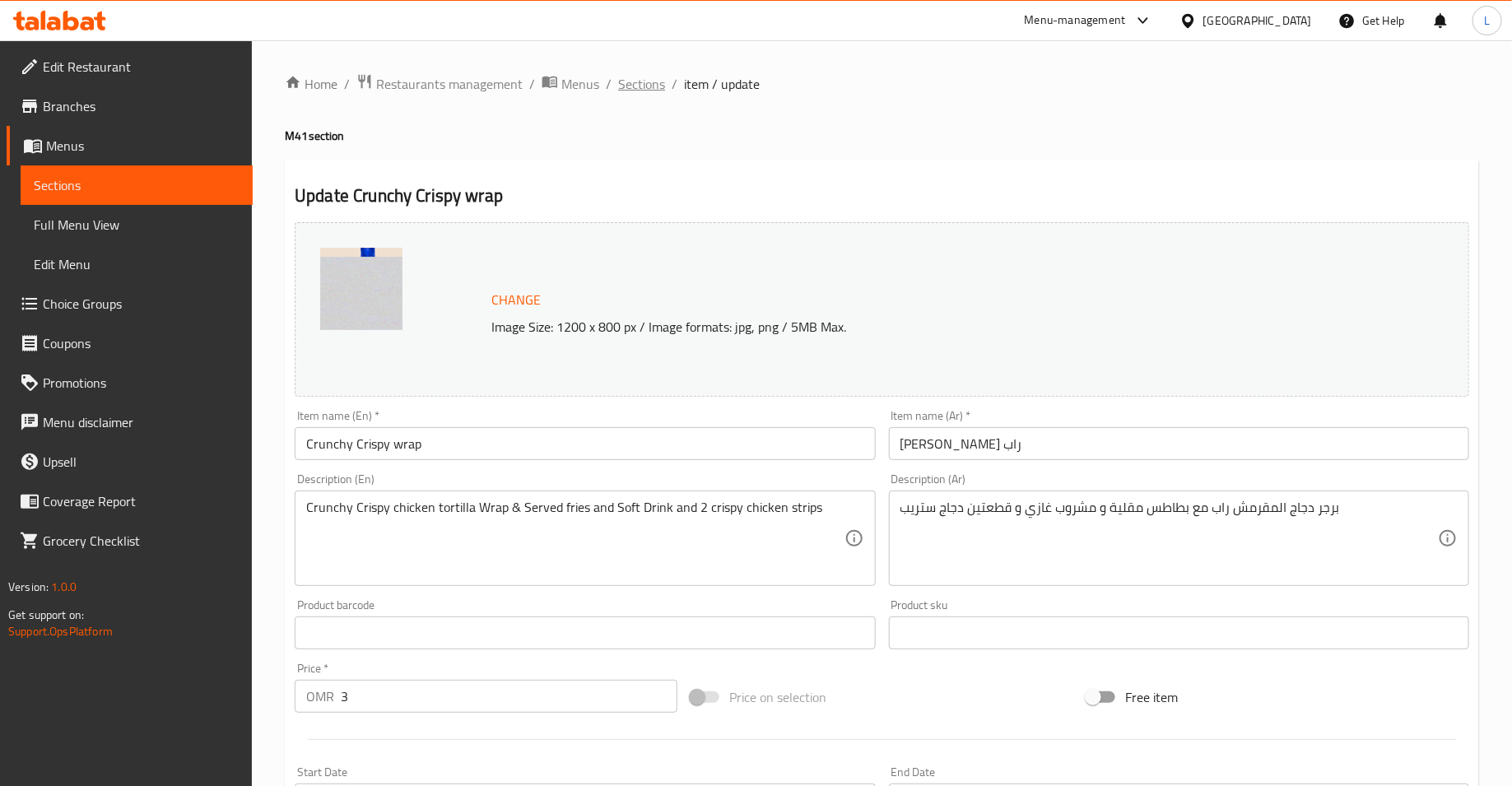
click at [635, 91] on span "Sections" at bounding box center [642, 83] width 47 height 20
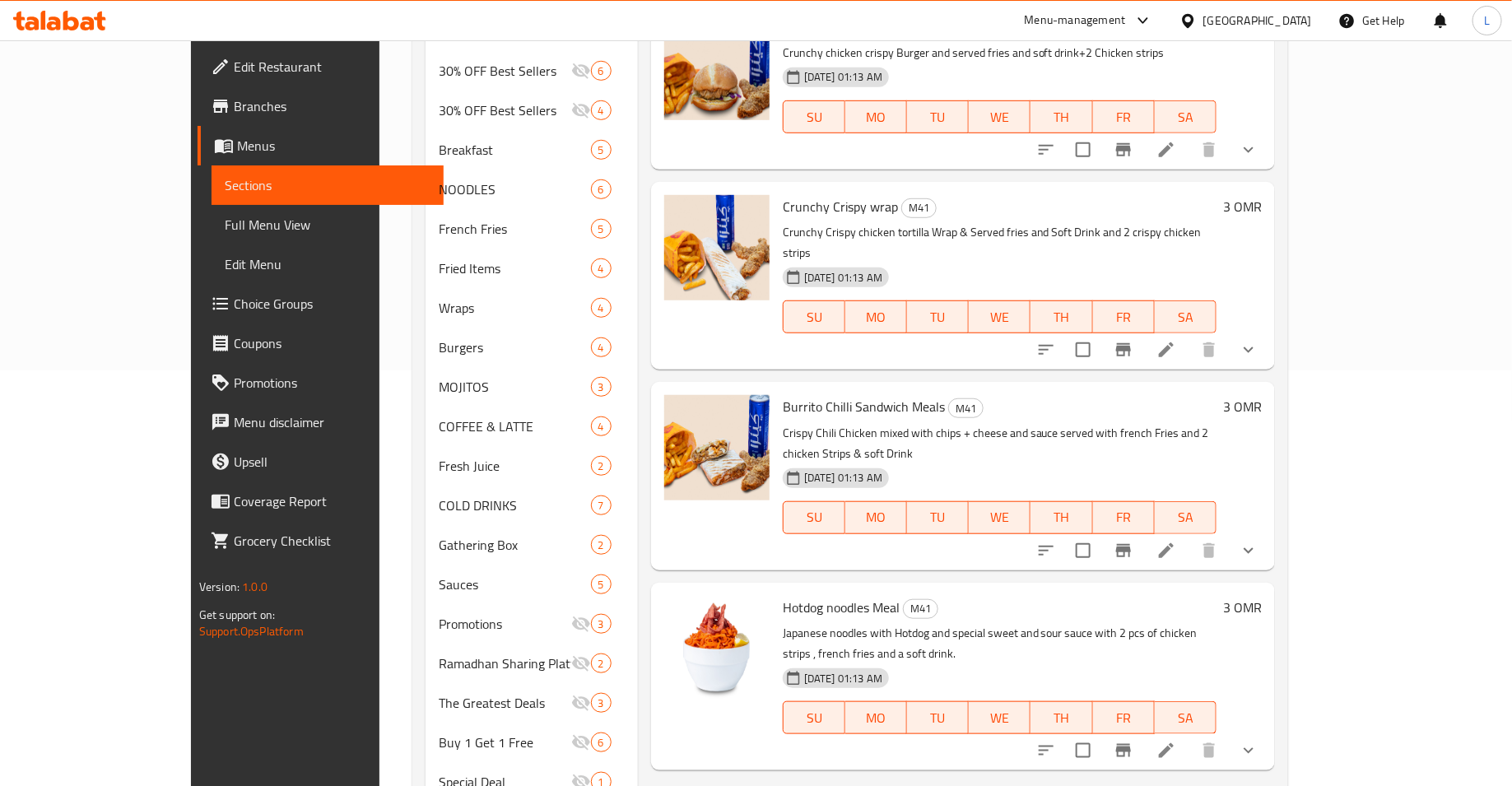
scroll to position [427, 0]
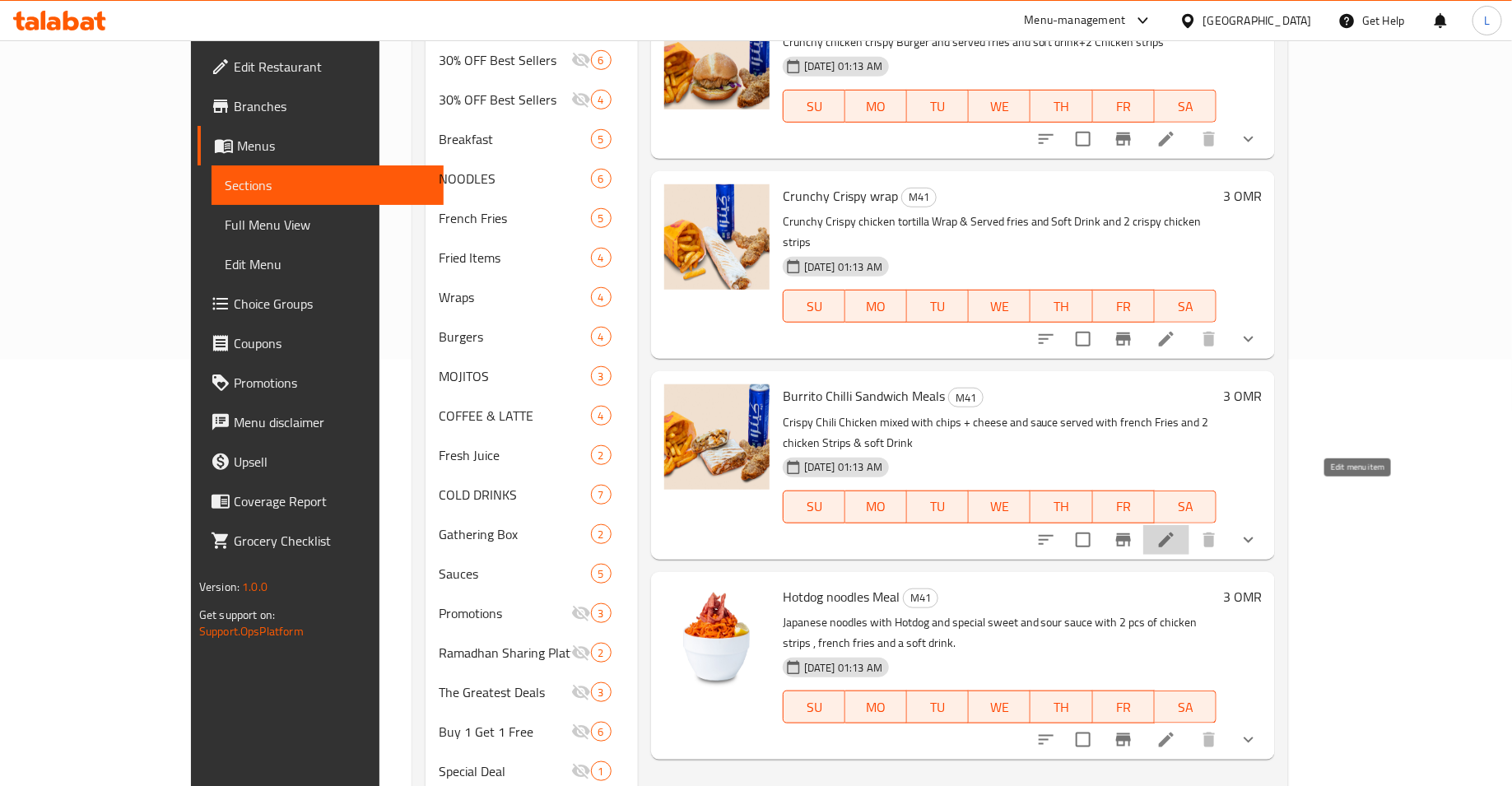
click at [1176, 530] on icon at bounding box center [1166, 539] width 20 height 20
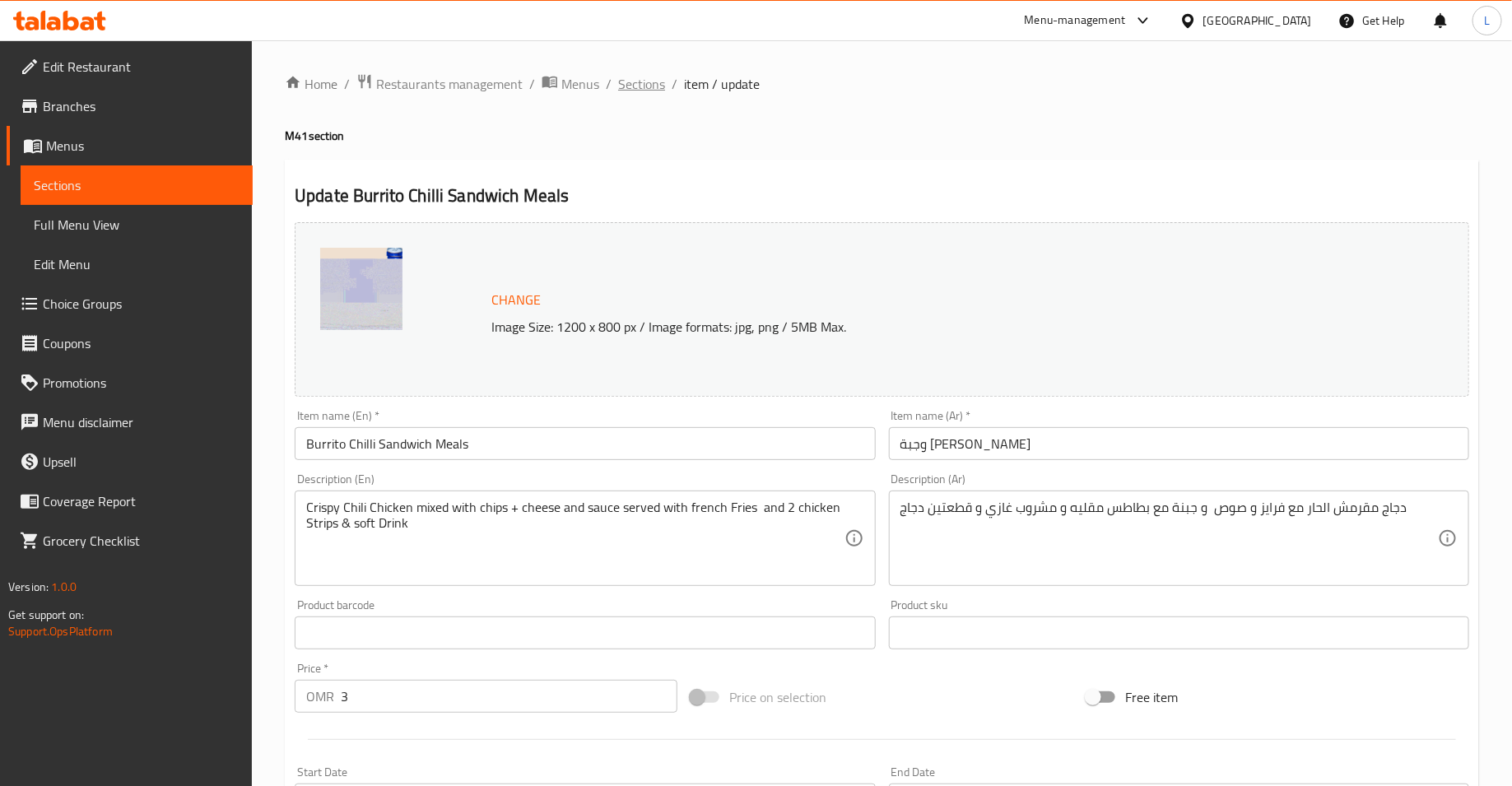
click at [652, 80] on span "Sections" at bounding box center [642, 83] width 47 height 20
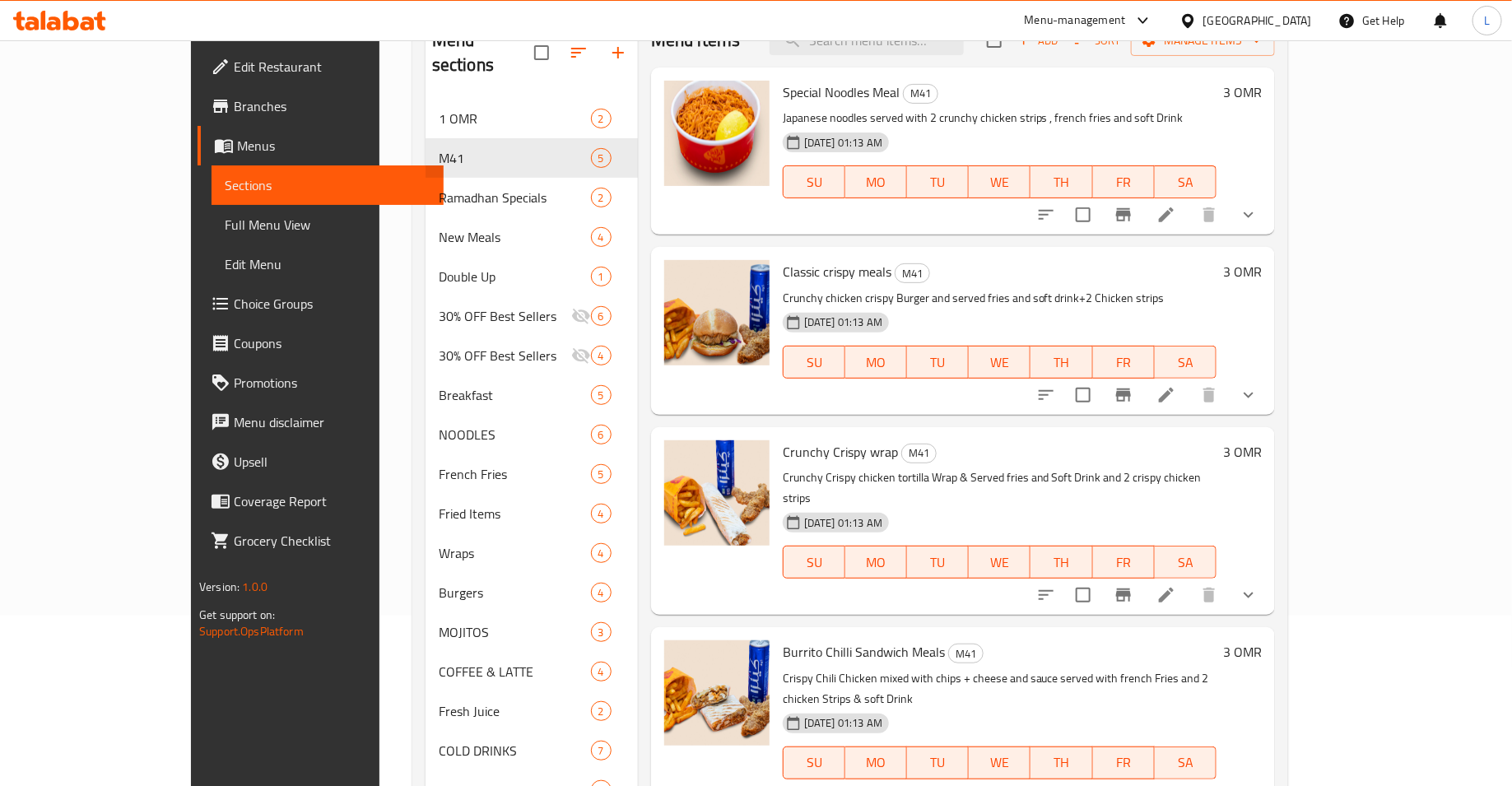
scroll to position [498, 0]
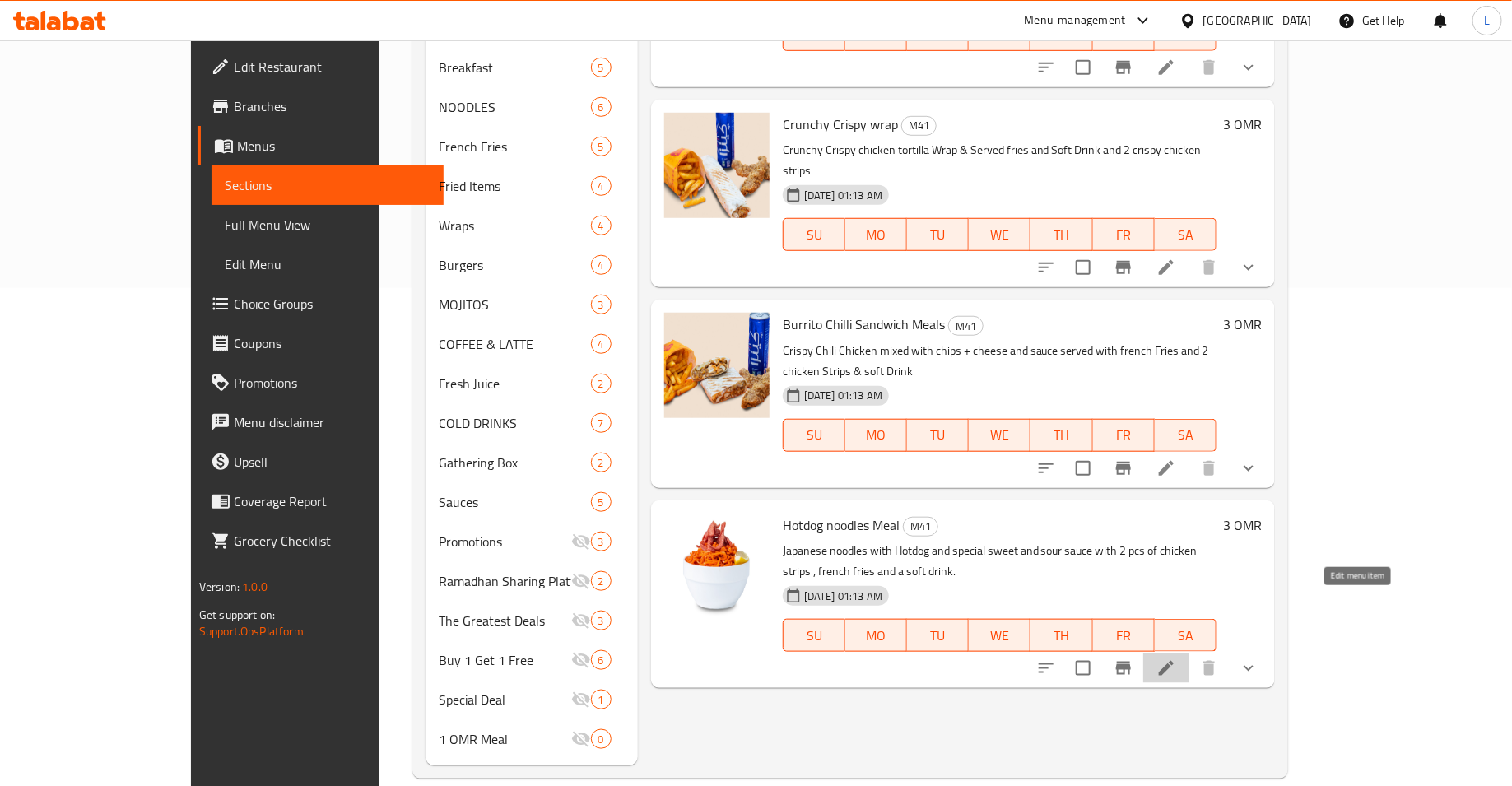
click at [1176, 658] on icon at bounding box center [1166, 668] width 20 height 20
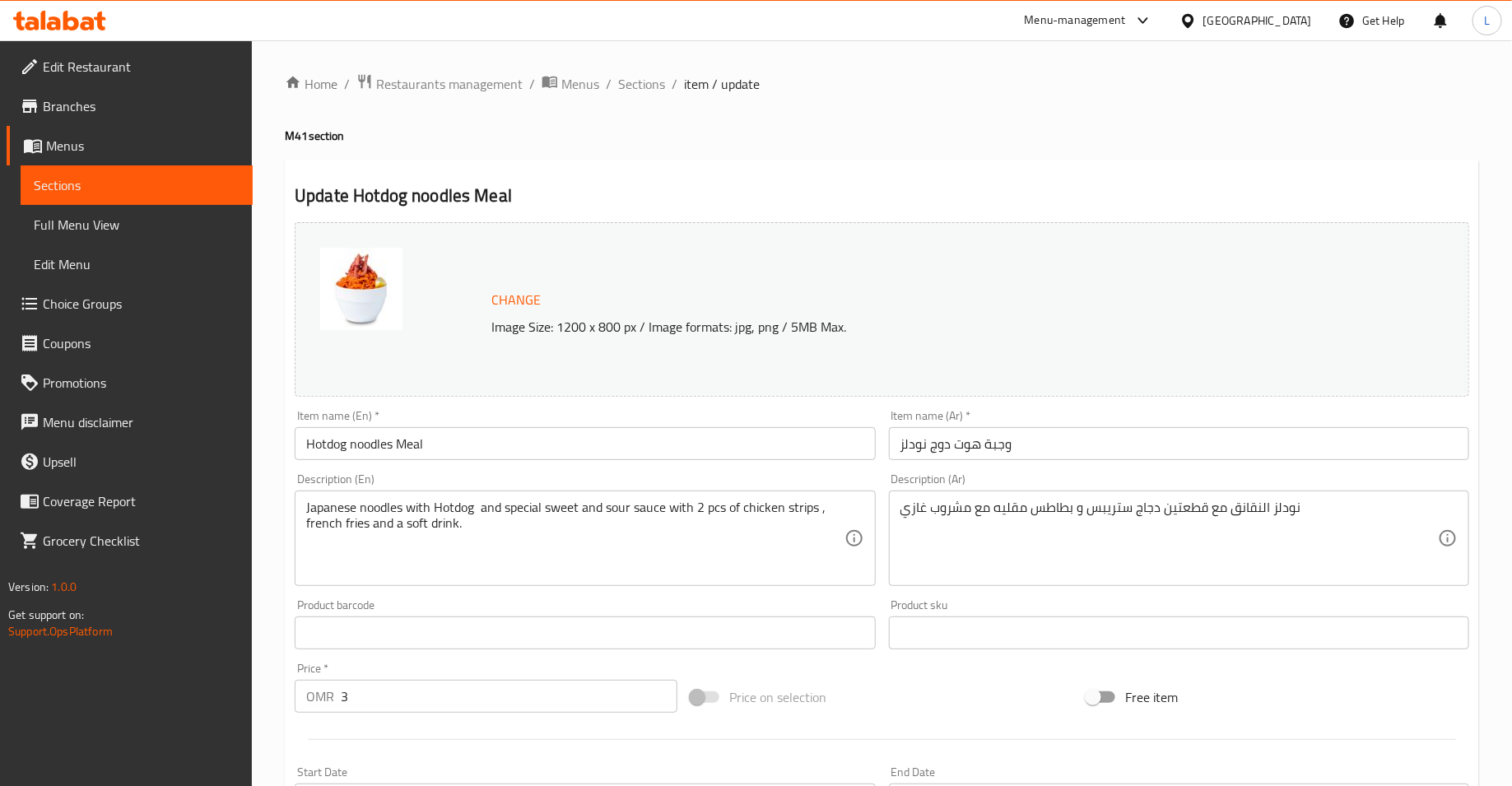
click at [65, 19] on icon at bounding box center [71, 20] width 16 height 20
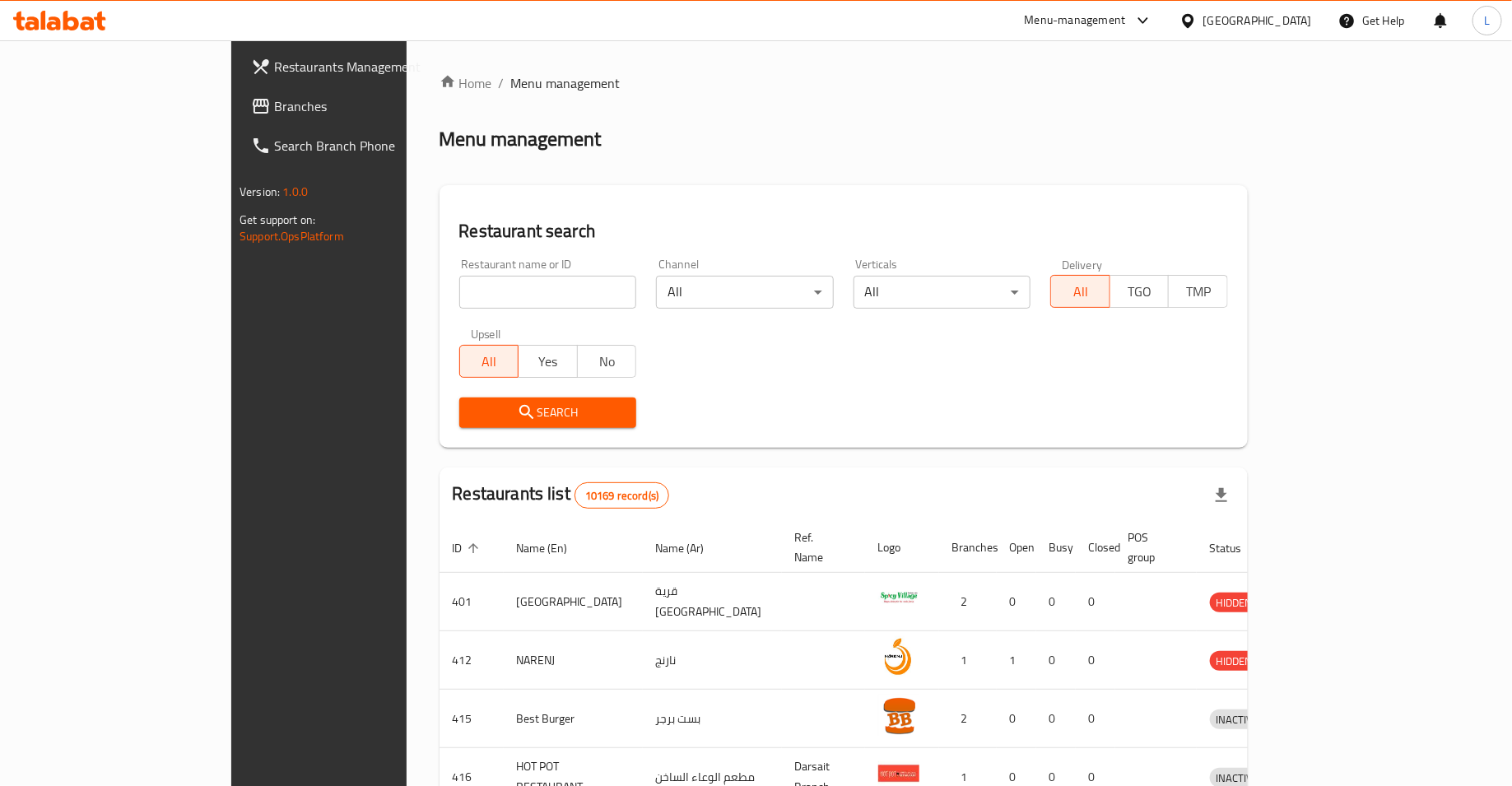
click at [520, 296] on input "search" at bounding box center [549, 292] width 178 height 33
click button "Search" at bounding box center [549, 413] width 178 height 30
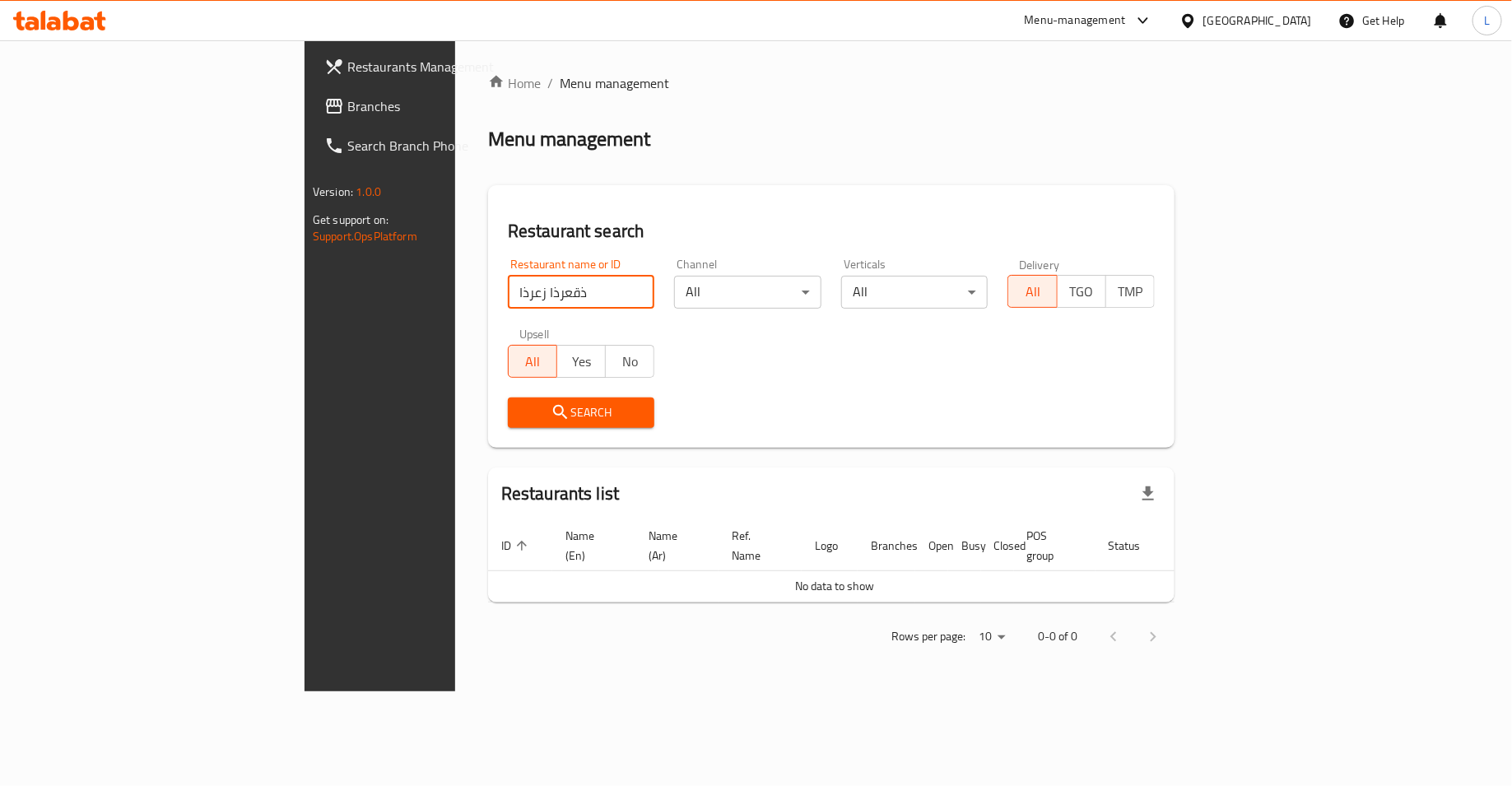
click at [508, 299] on input "ذقعرذا زعرذا" at bounding box center [582, 292] width 147 height 33
type input "crunch bunch"
click button "Search" at bounding box center [582, 413] width 147 height 30
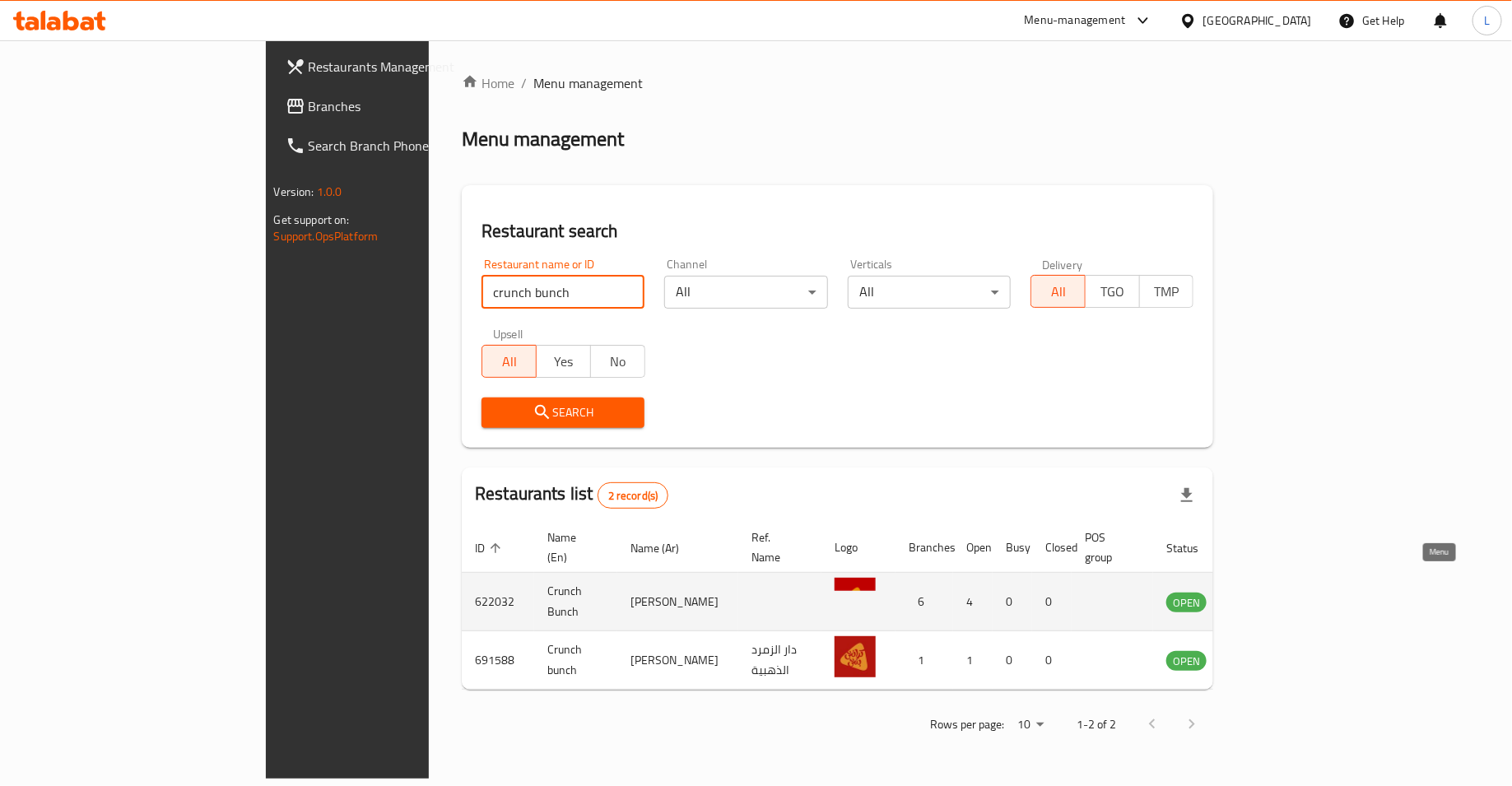
click at [1273, 592] on icon "enhanced table" at bounding box center [1263, 601] width 20 height 20
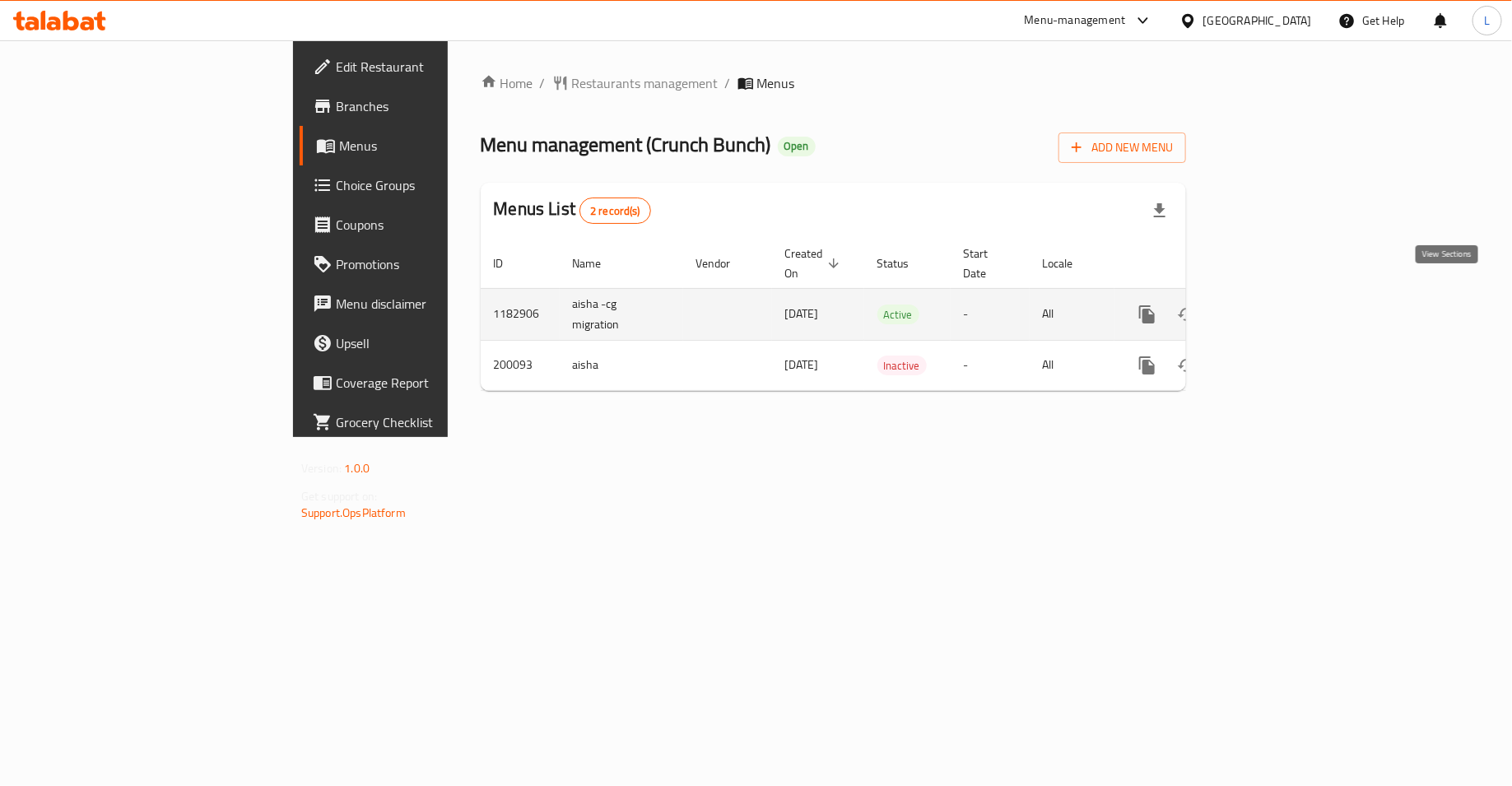
click at [1277, 305] on icon "enhanced table" at bounding box center [1265, 314] width 20 height 20
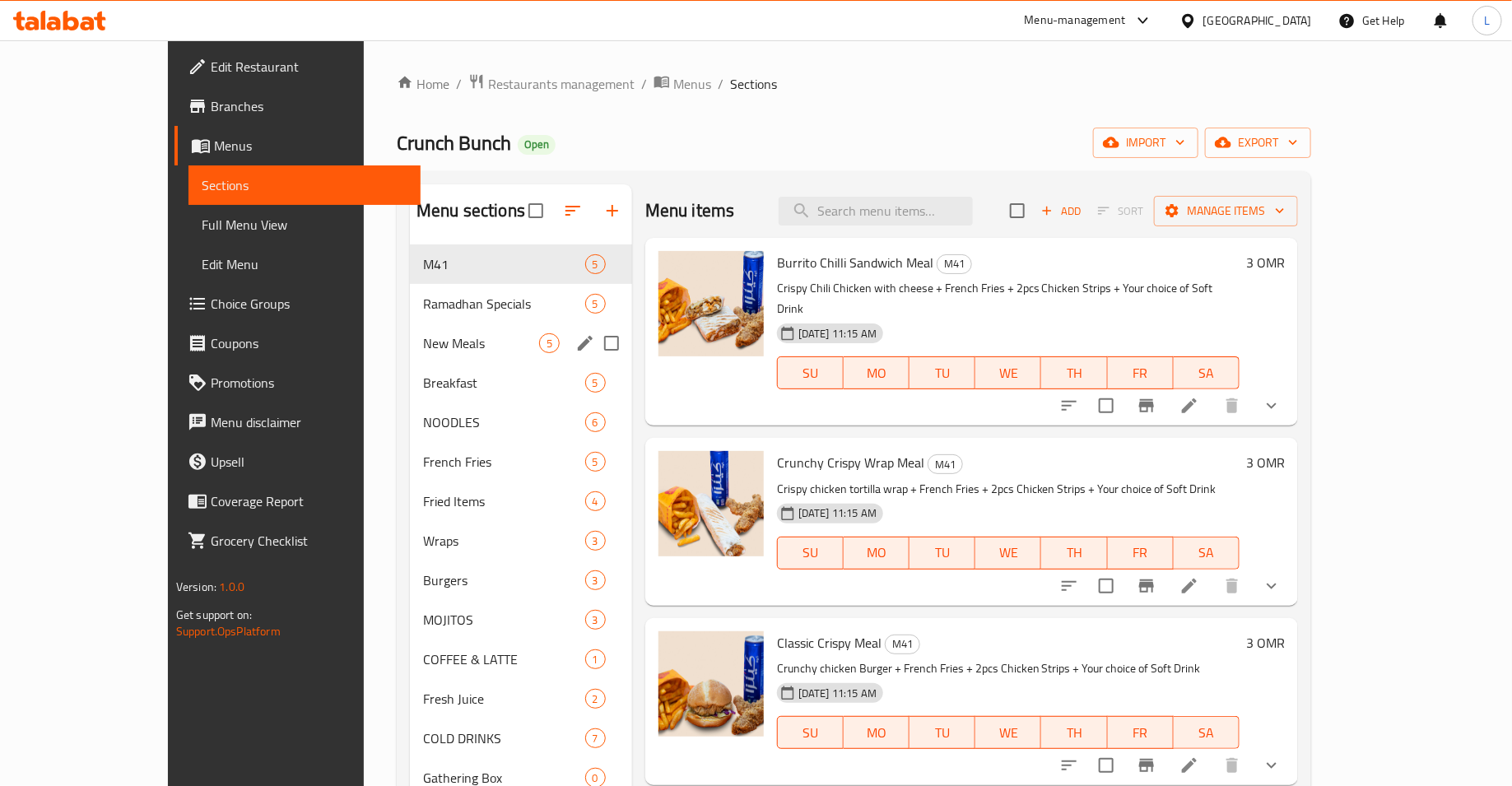
click at [410, 354] on div "New Meals 5" at bounding box center [521, 343] width 222 height 39
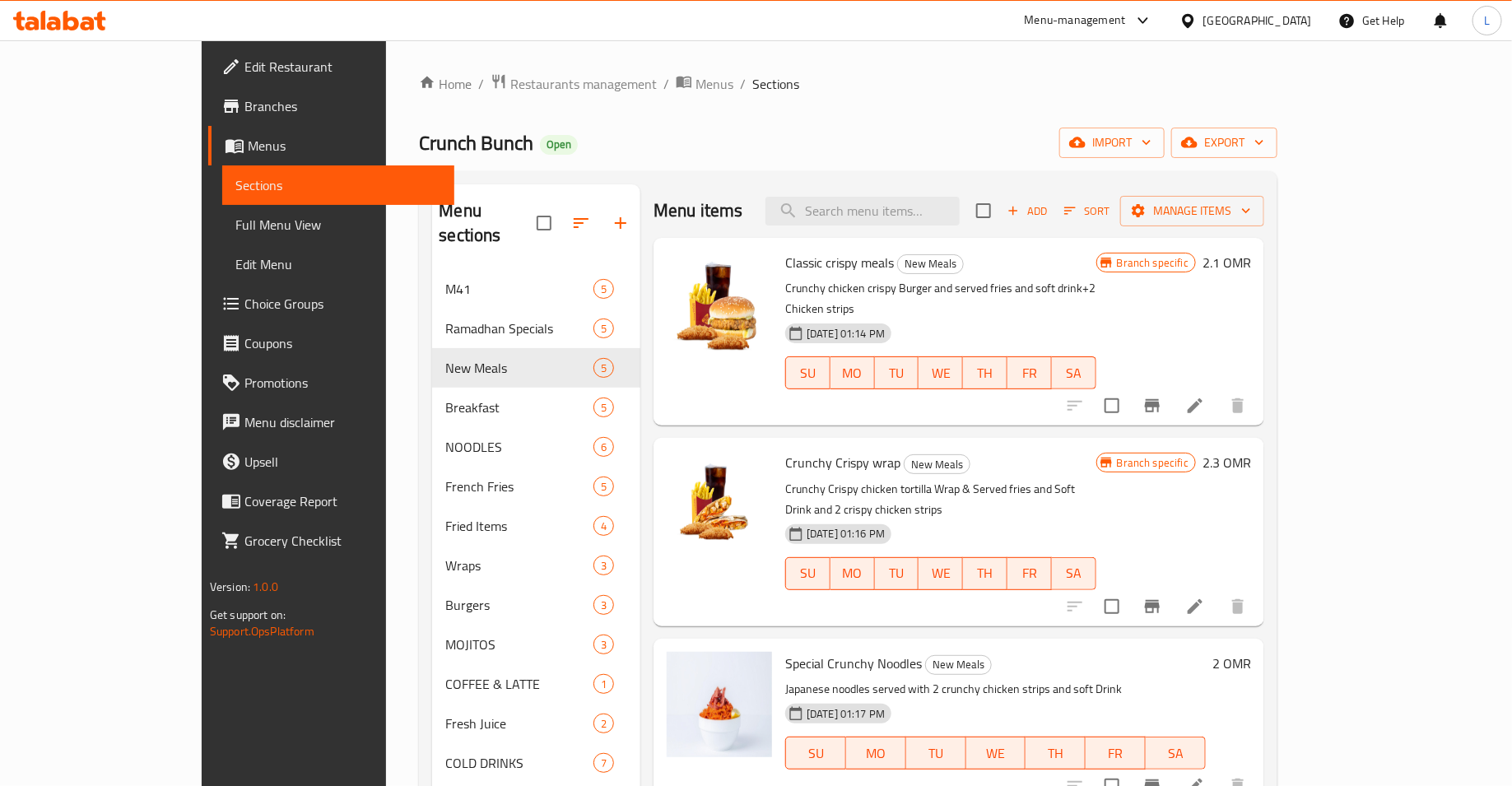
click at [1251, 269] on h6 "2.1 OMR" at bounding box center [1227, 263] width 49 height 23
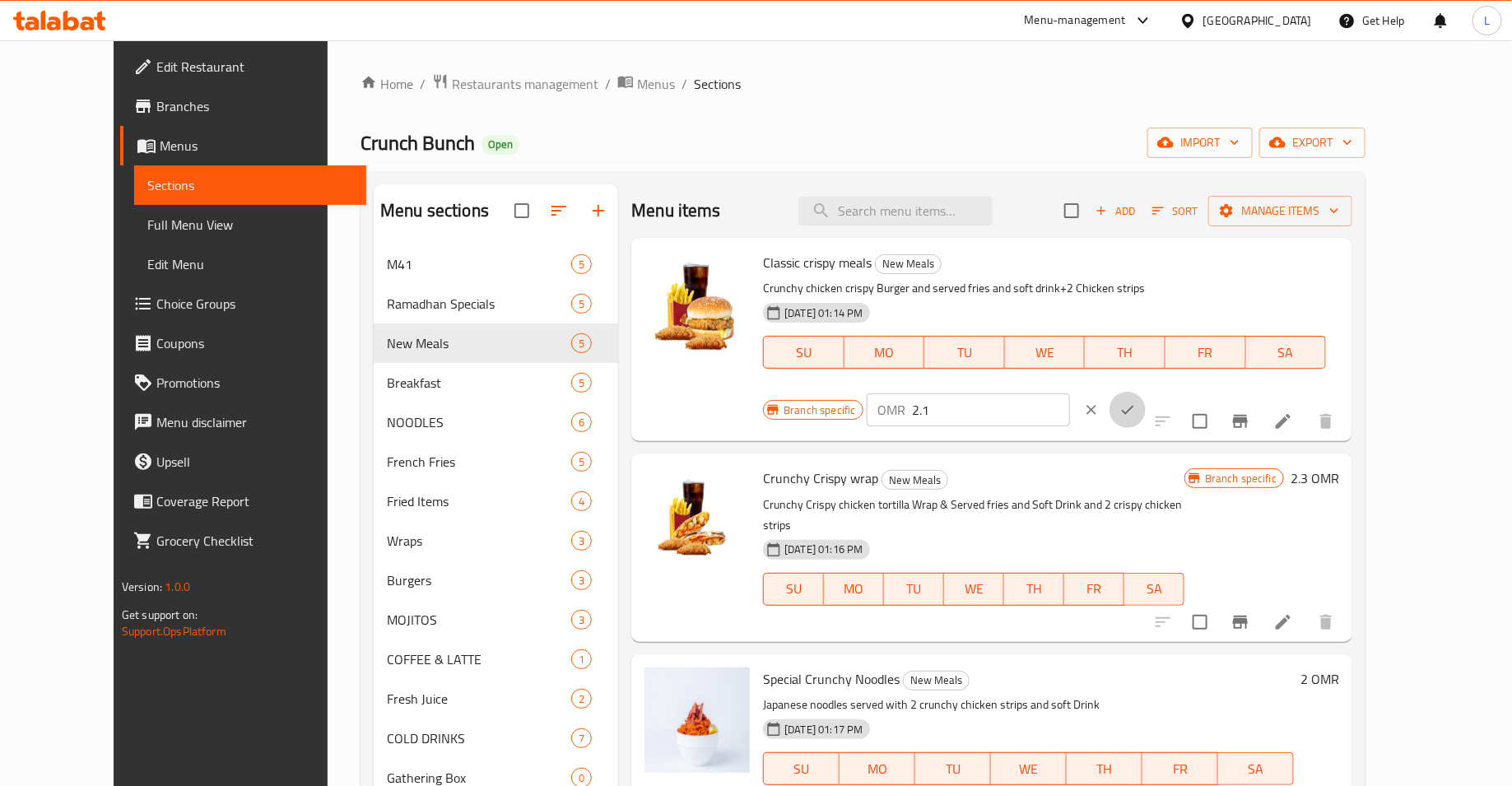
click at [1136, 401] on icon "ok" at bounding box center [1128, 410] width 17 height 17
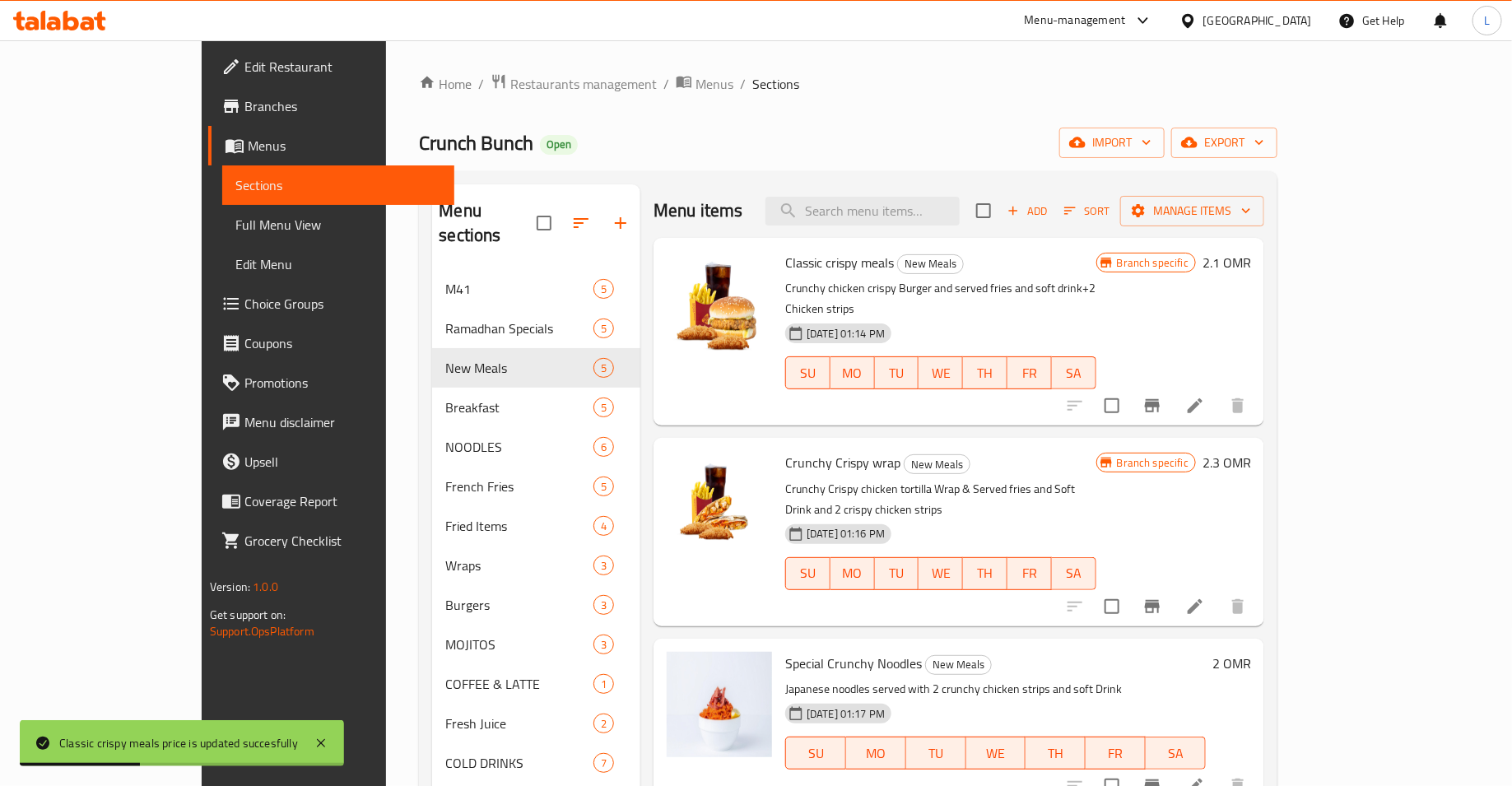
click at [1251, 268] on h6 "2.1 OMR" at bounding box center [1227, 263] width 49 height 23
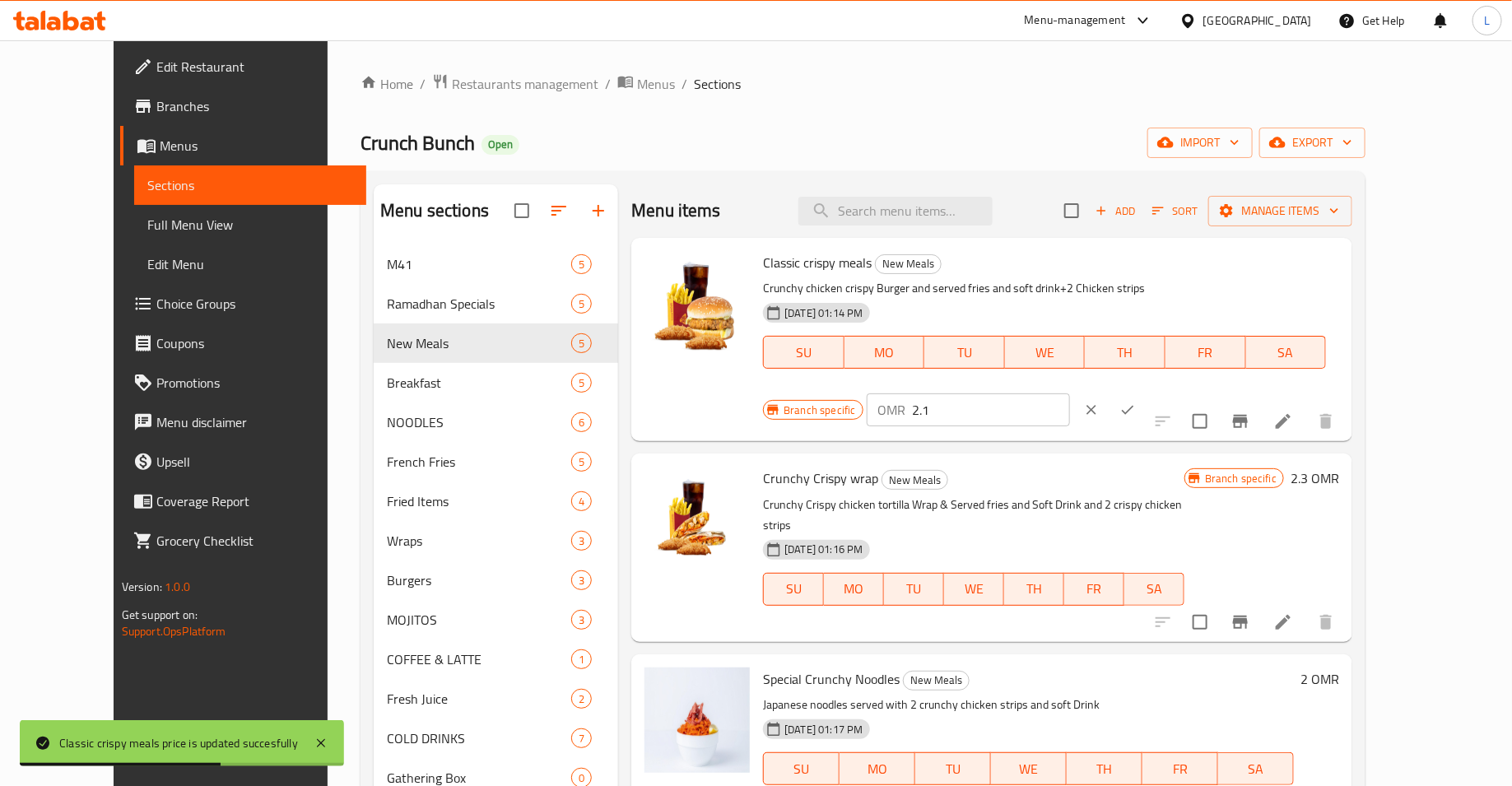
click at [1070, 394] on input "2.1" at bounding box center [991, 410] width 158 height 33
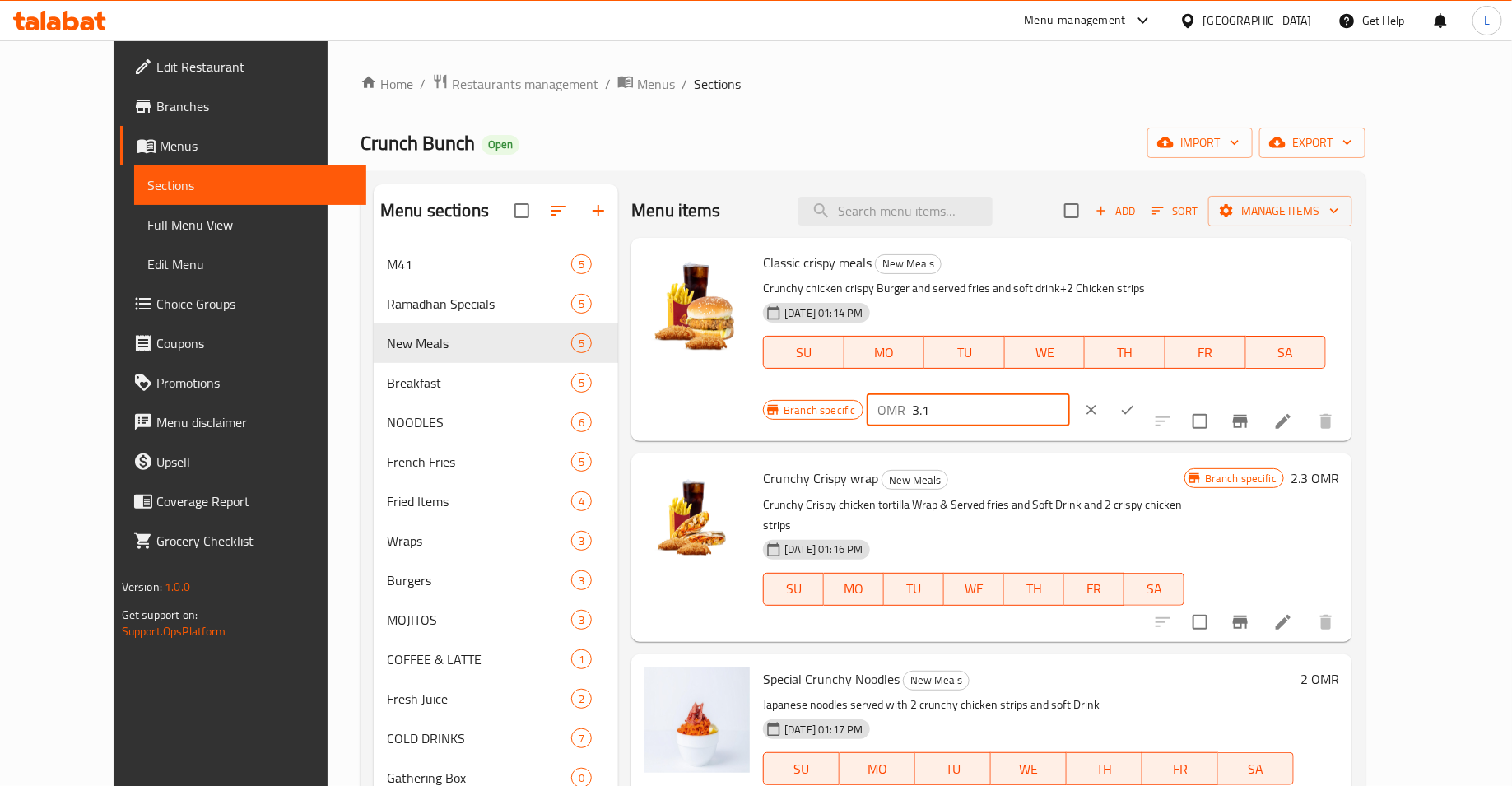
type input "3.1"
click at [1136, 401] on icon "ok" at bounding box center [1128, 410] width 17 height 17
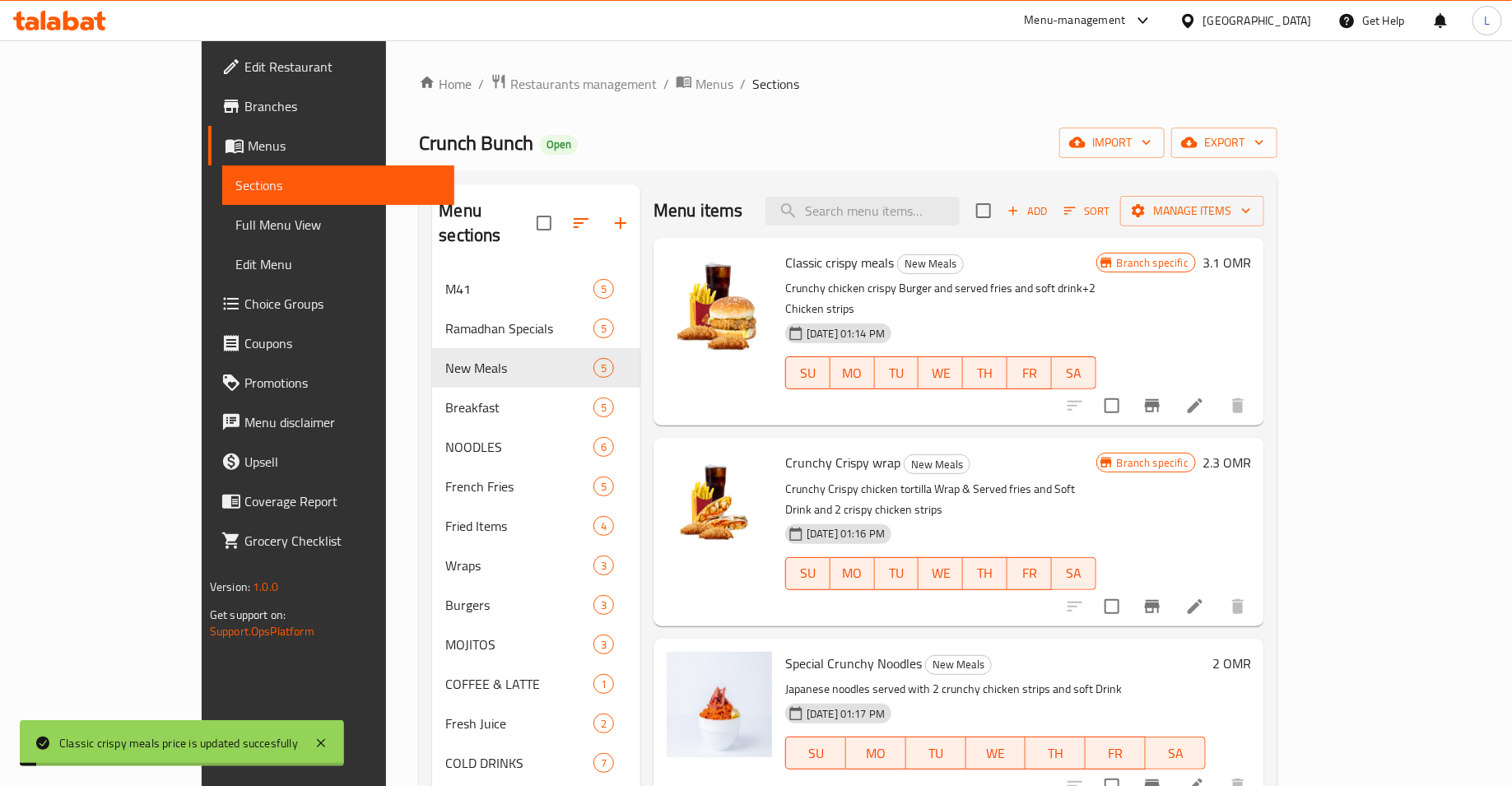
click at [1251, 451] on h6 "2.3 OMR" at bounding box center [1227, 462] width 49 height 23
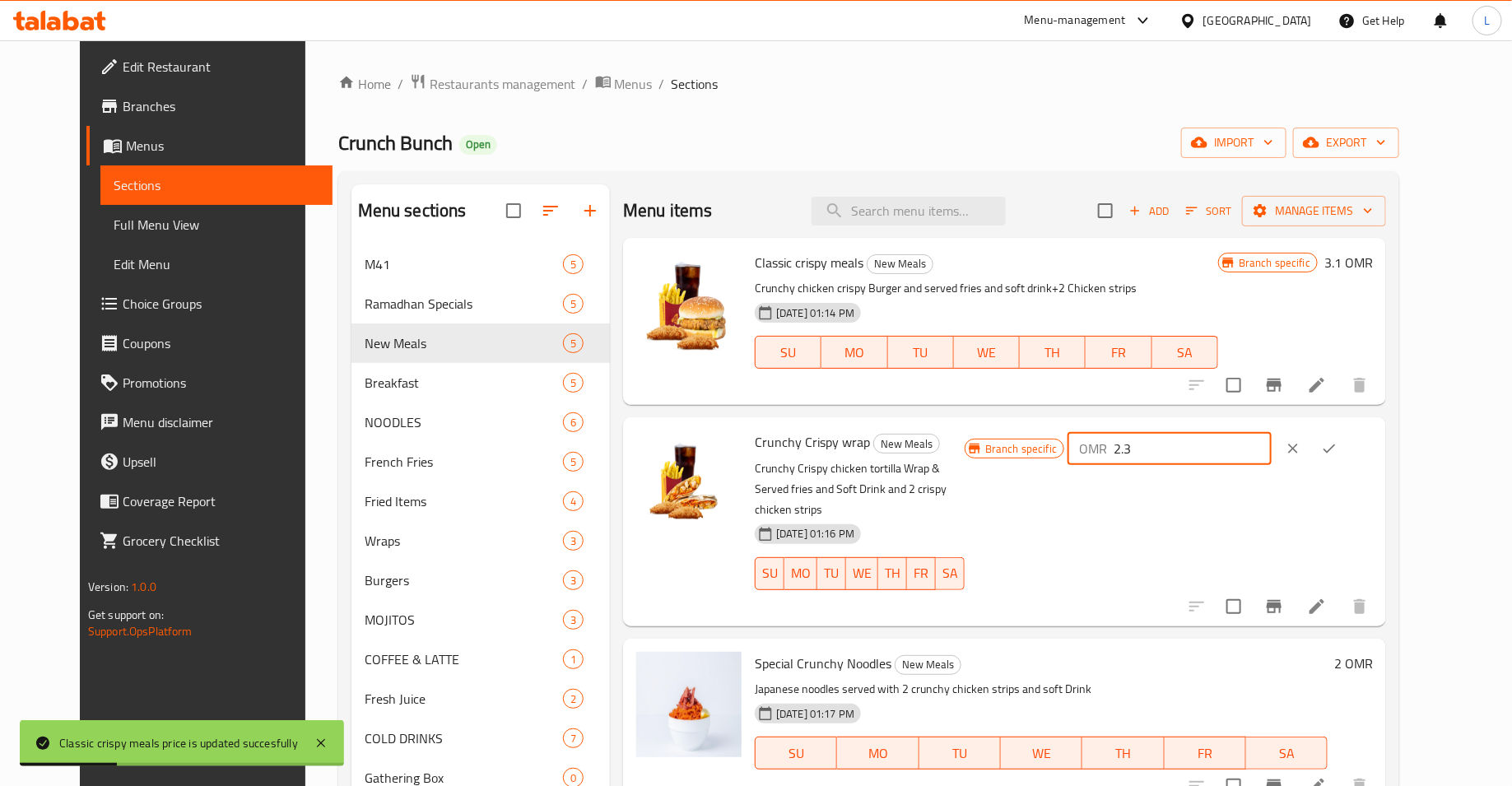
click at [1241, 447] on input "2.3" at bounding box center [1193, 448] width 158 height 33
type input "3.2"
click at [1338, 452] on icon "ok" at bounding box center [1330, 449] width 17 height 17
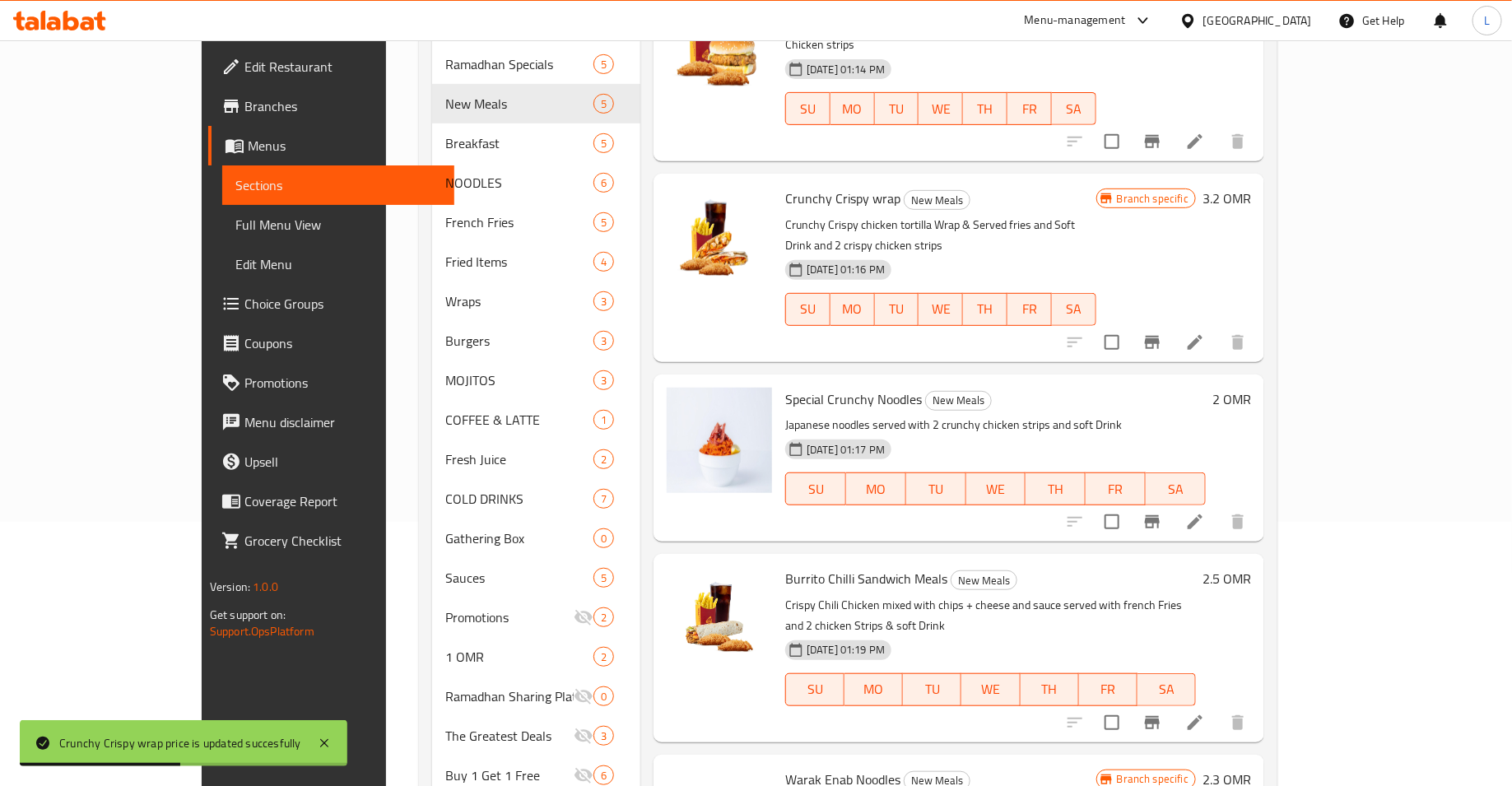
scroll to position [284, 0]
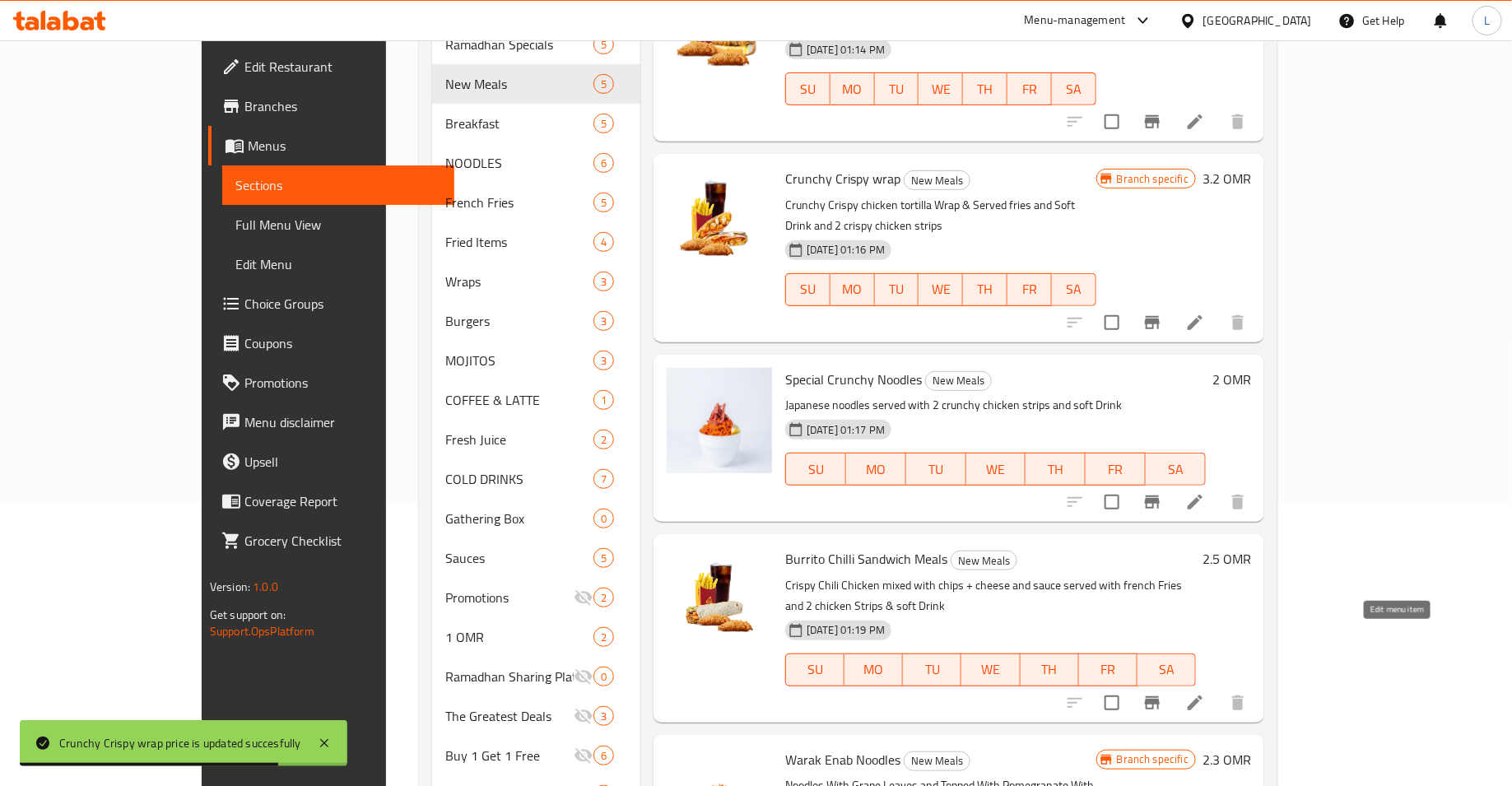
click at [1202, 696] on icon at bounding box center [1196, 703] width 15 height 15
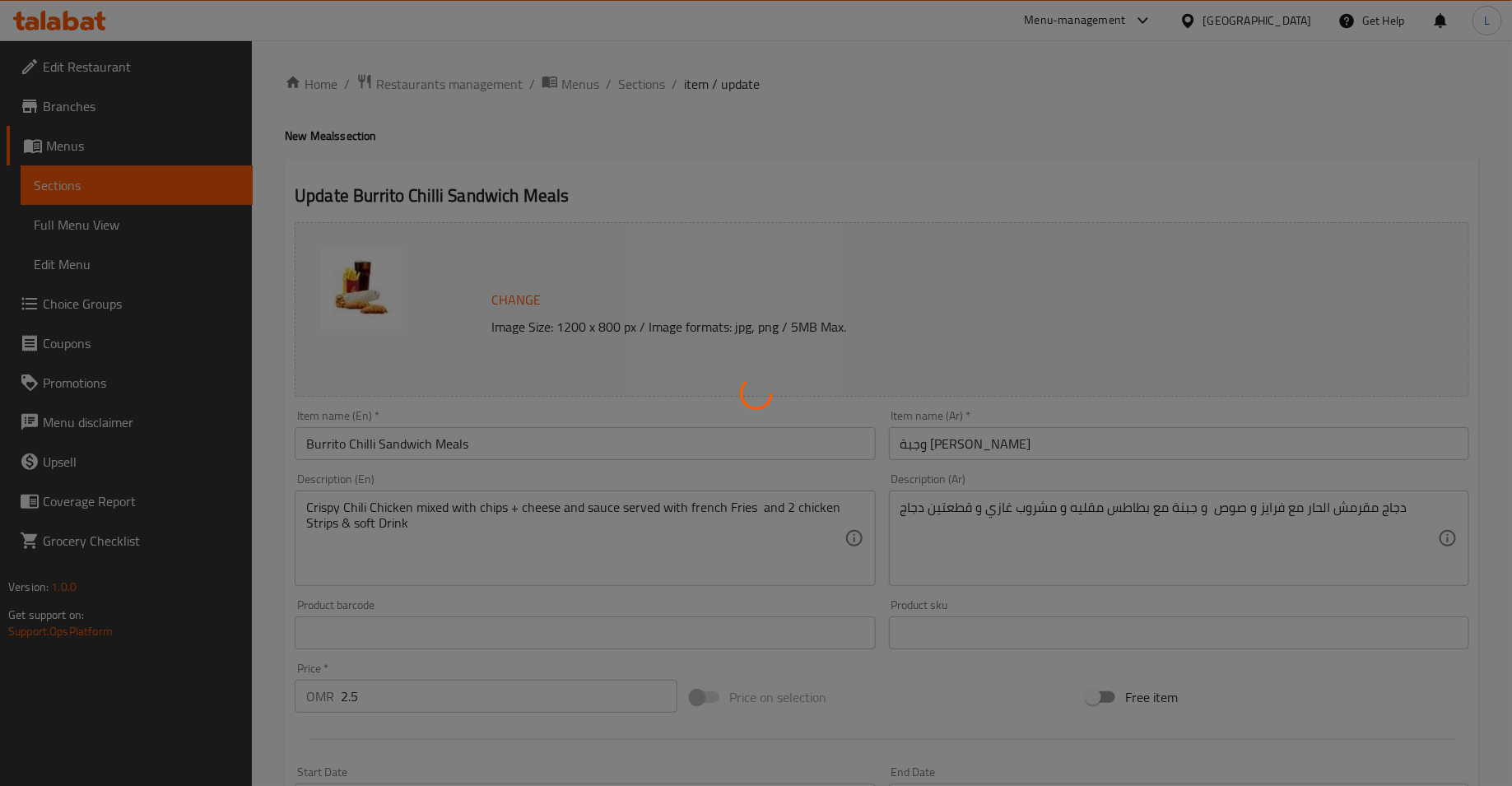
click at [627, 76] on div at bounding box center [756, 393] width 1512 height 786
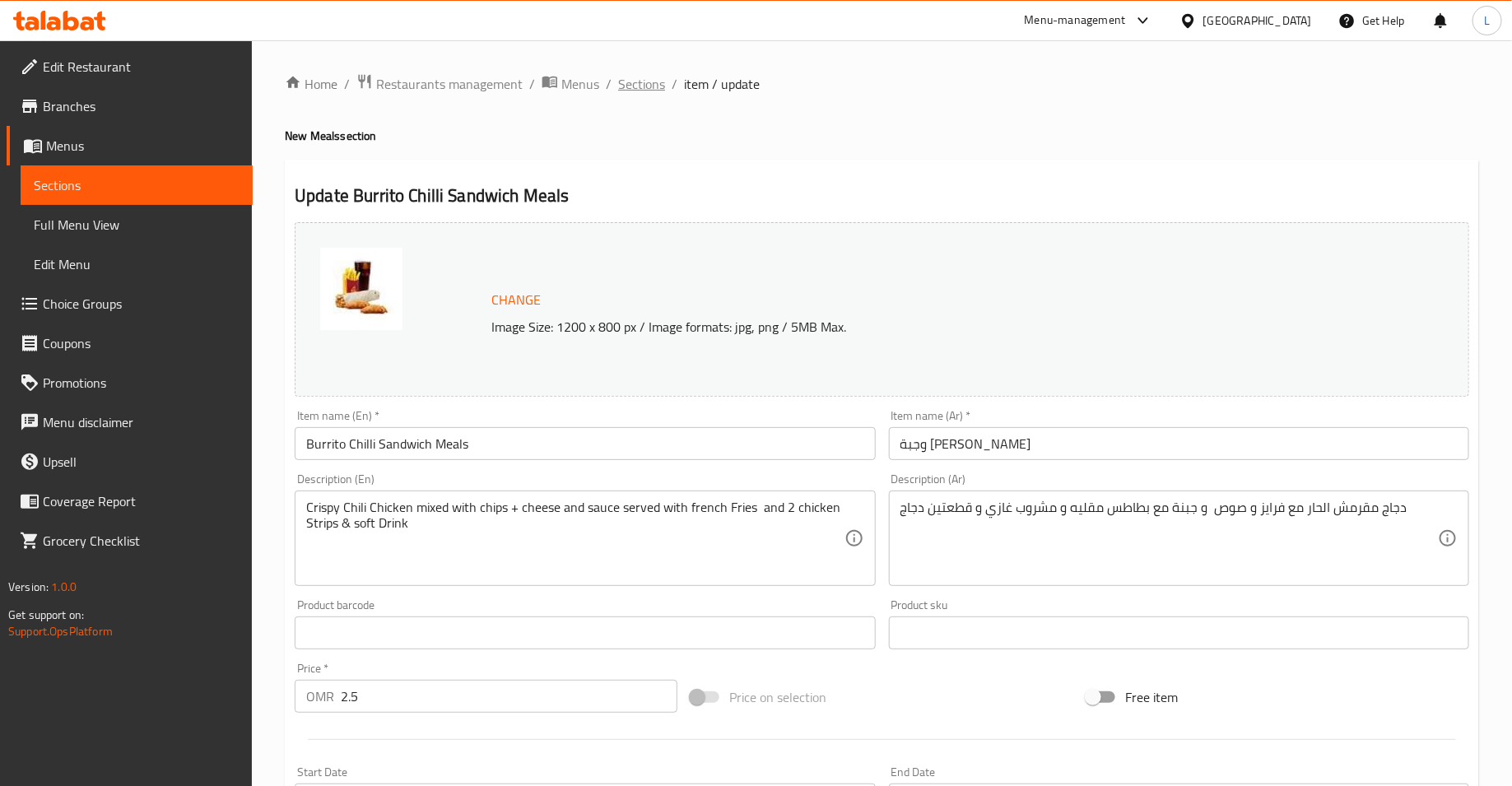
click at [643, 84] on span "Sections" at bounding box center [642, 83] width 47 height 20
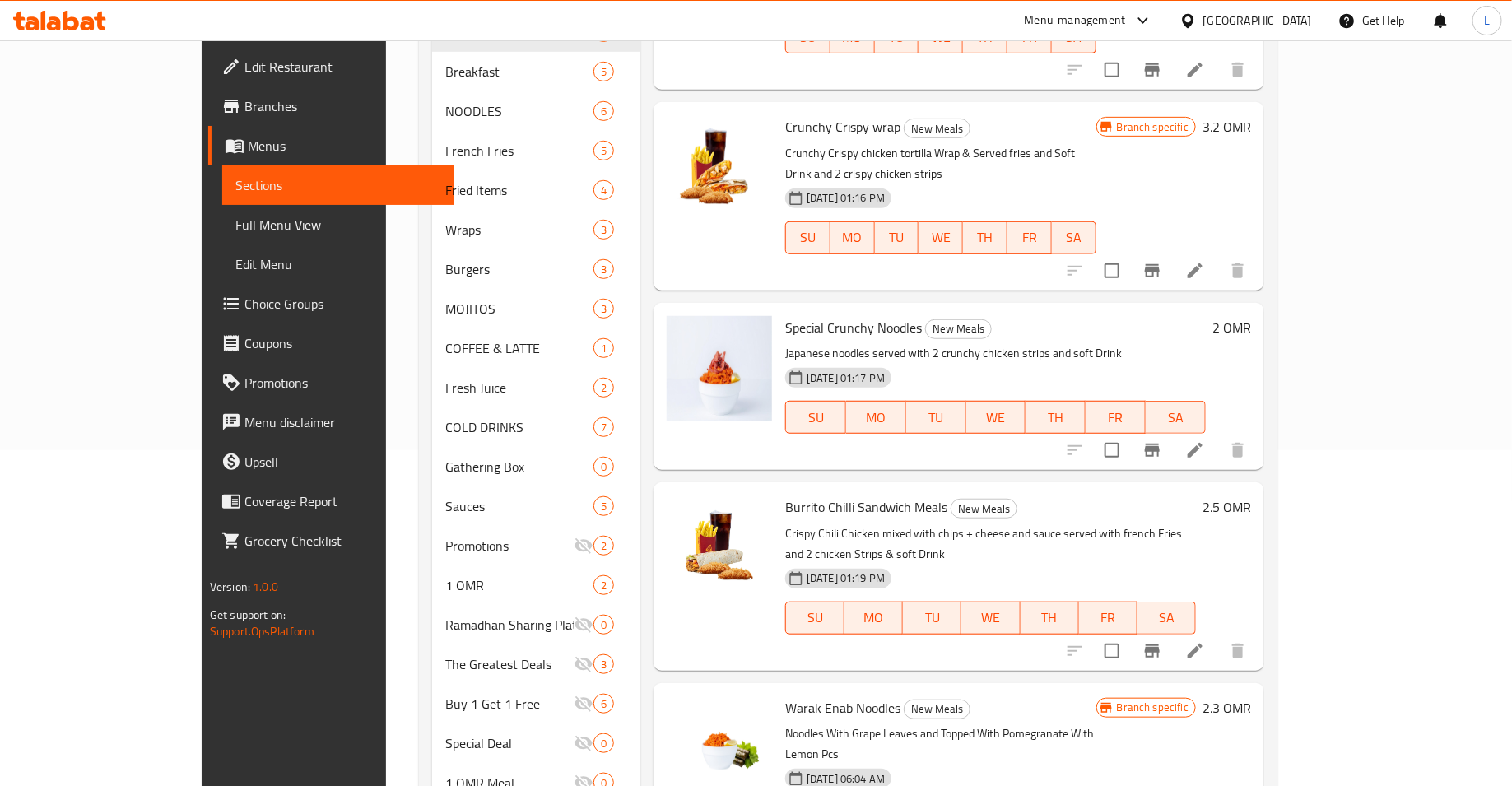
scroll to position [352, 0]
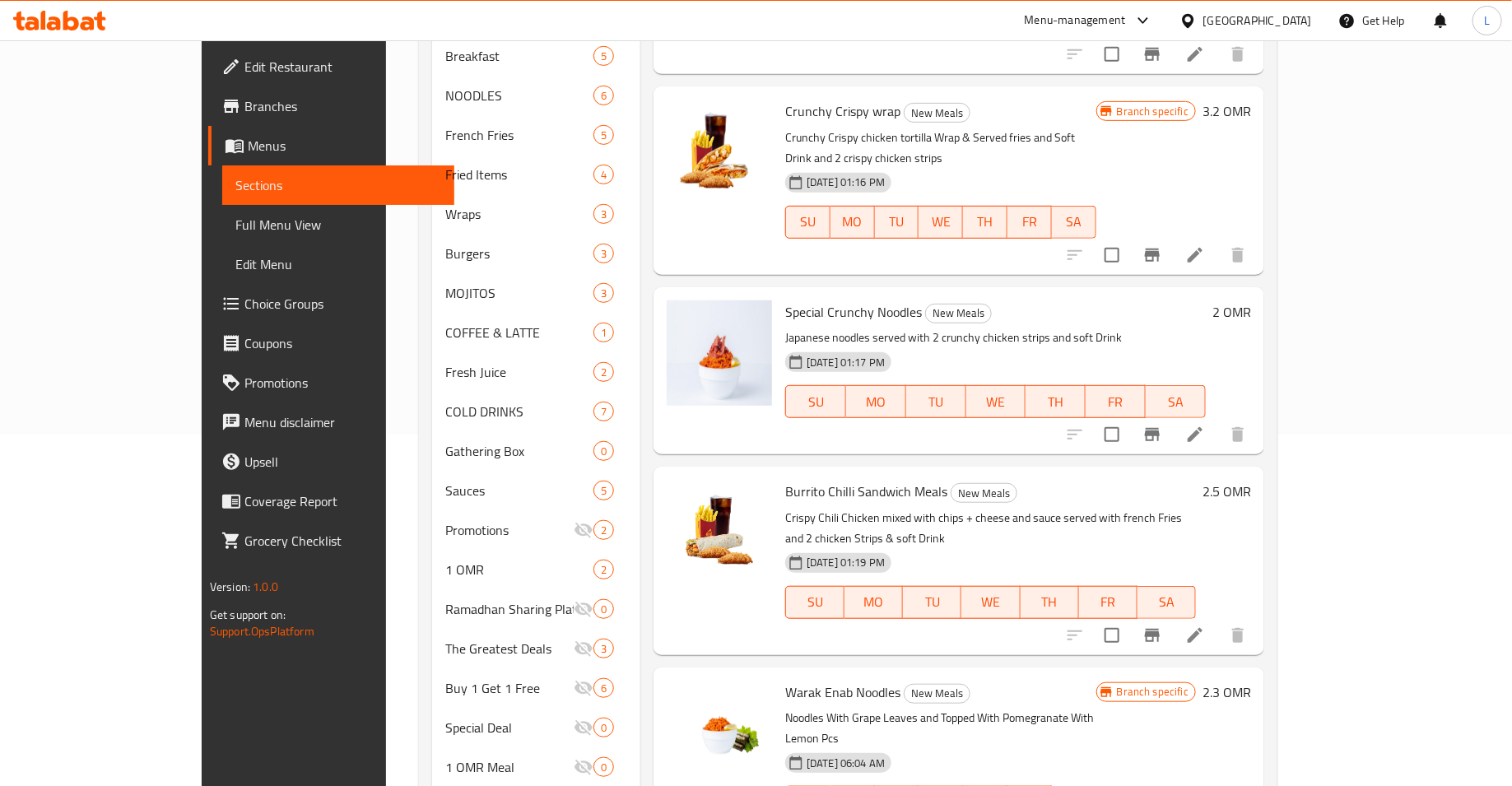
click at [1251, 480] on h6 "2.5 OMR" at bounding box center [1227, 491] width 49 height 23
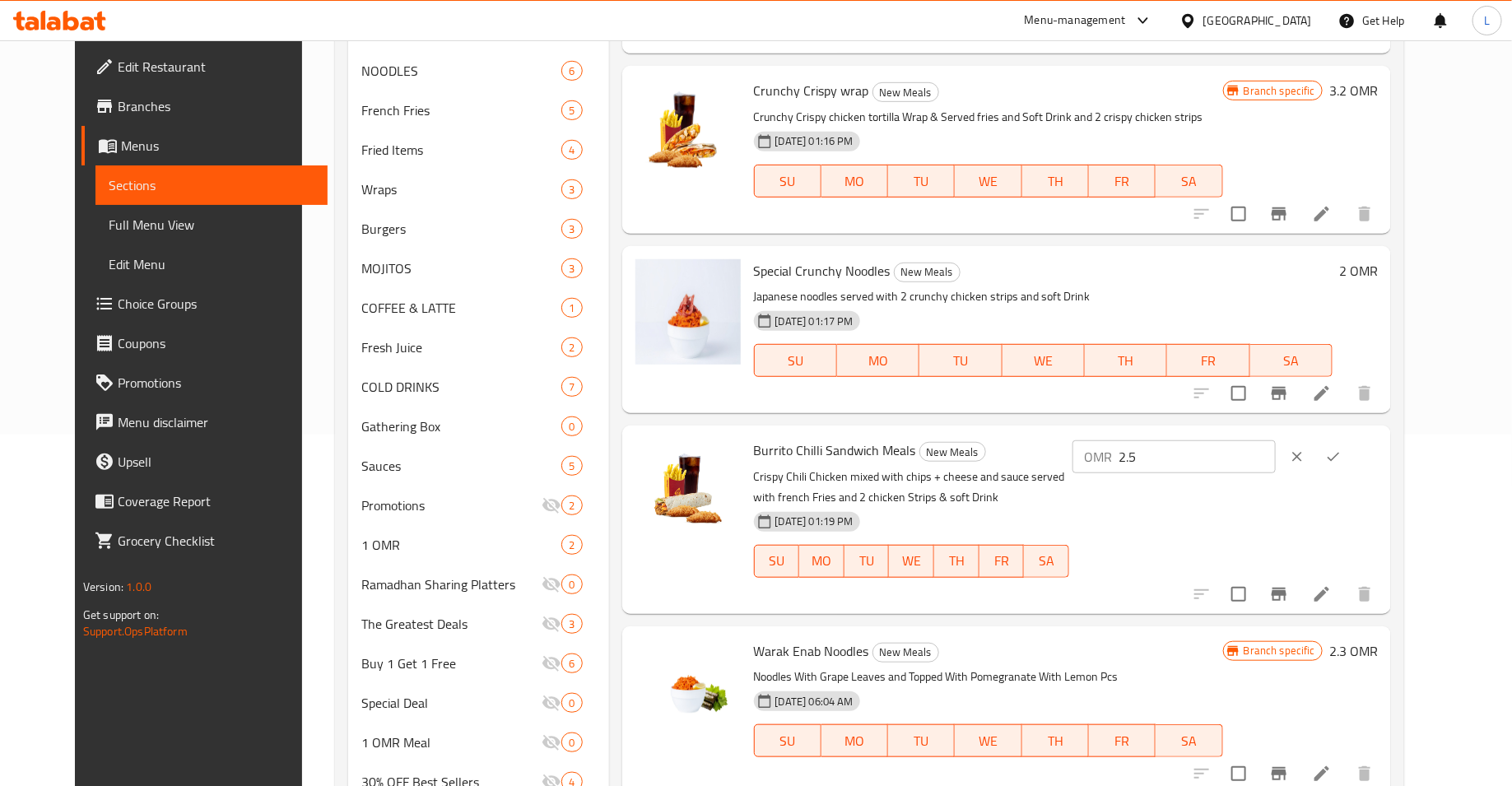
click at [1242, 455] on input "2.5" at bounding box center [1198, 457] width 158 height 33
type input "3.1"
click at [1342, 459] on icon "ok" at bounding box center [1334, 457] width 17 height 17
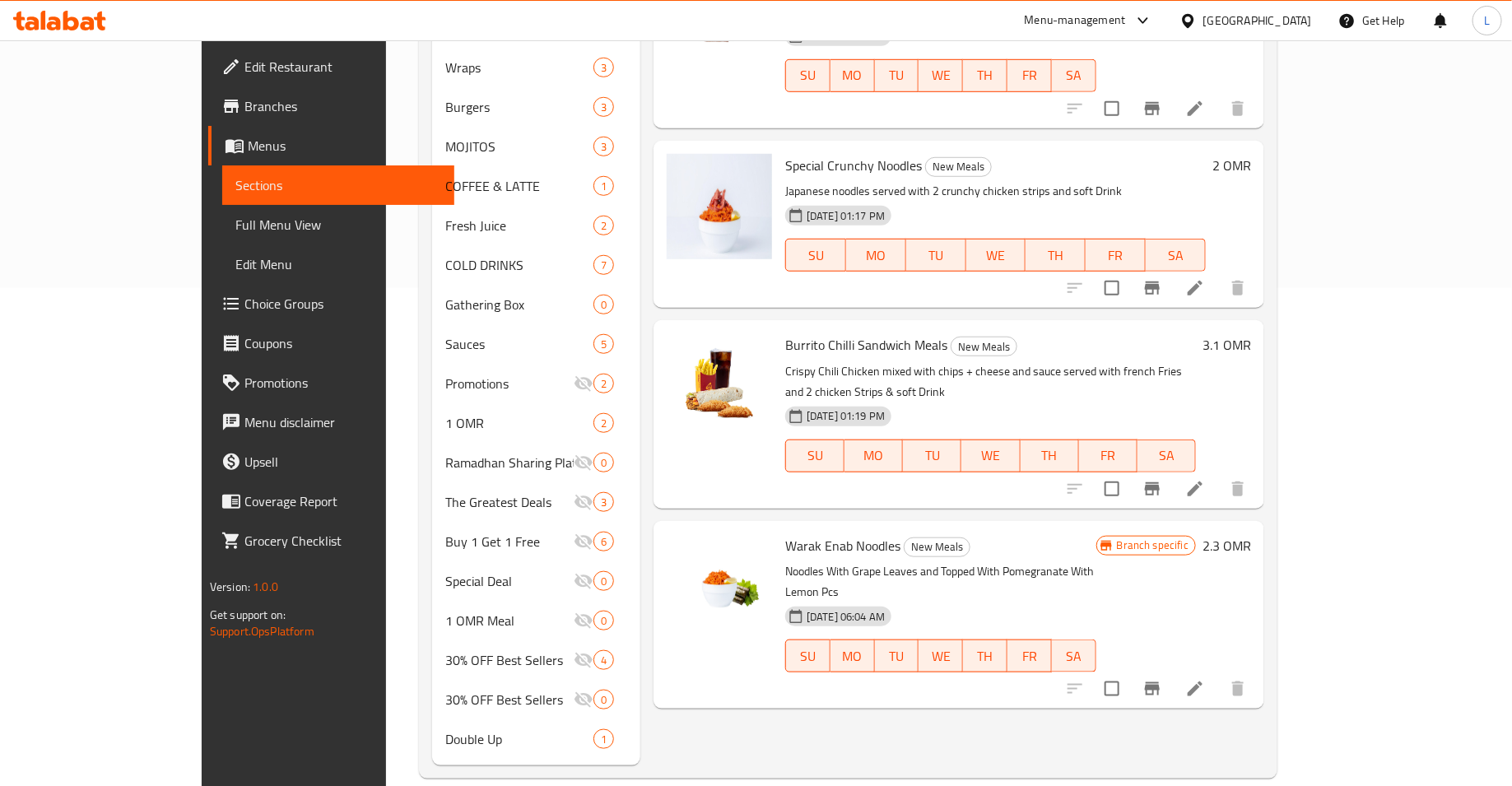
scroll to position [0, 0]
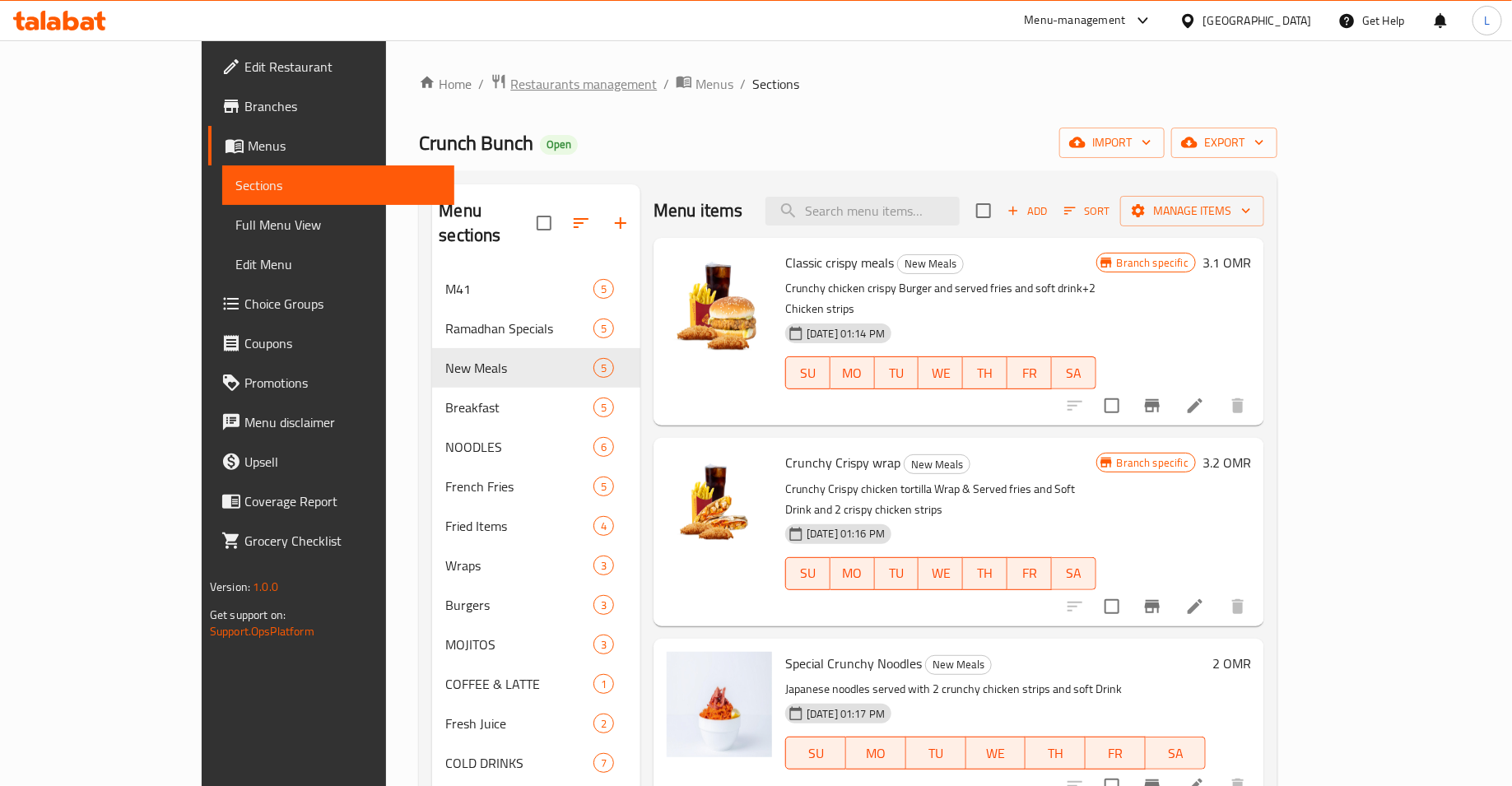
click at [510, 91] on span "Restaurants management" at bounding box center [583, 83] width 146 height 20
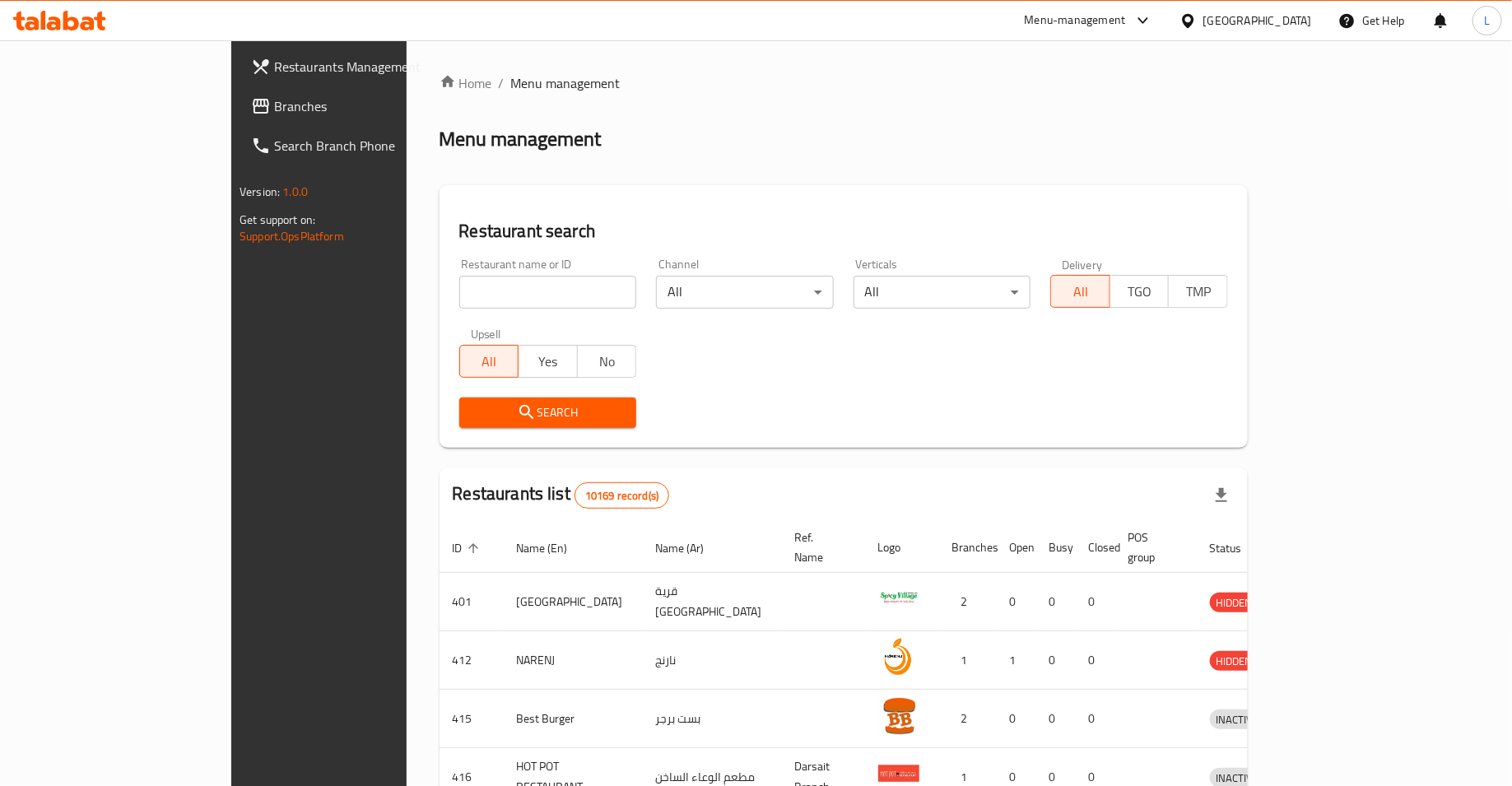
click at [460, 294] on input "search" at bounding box center [549, 292] width 178 height 33
type input "crunch bunch"
click button "Search" at bounding box center [549, 413] width 178 height 30
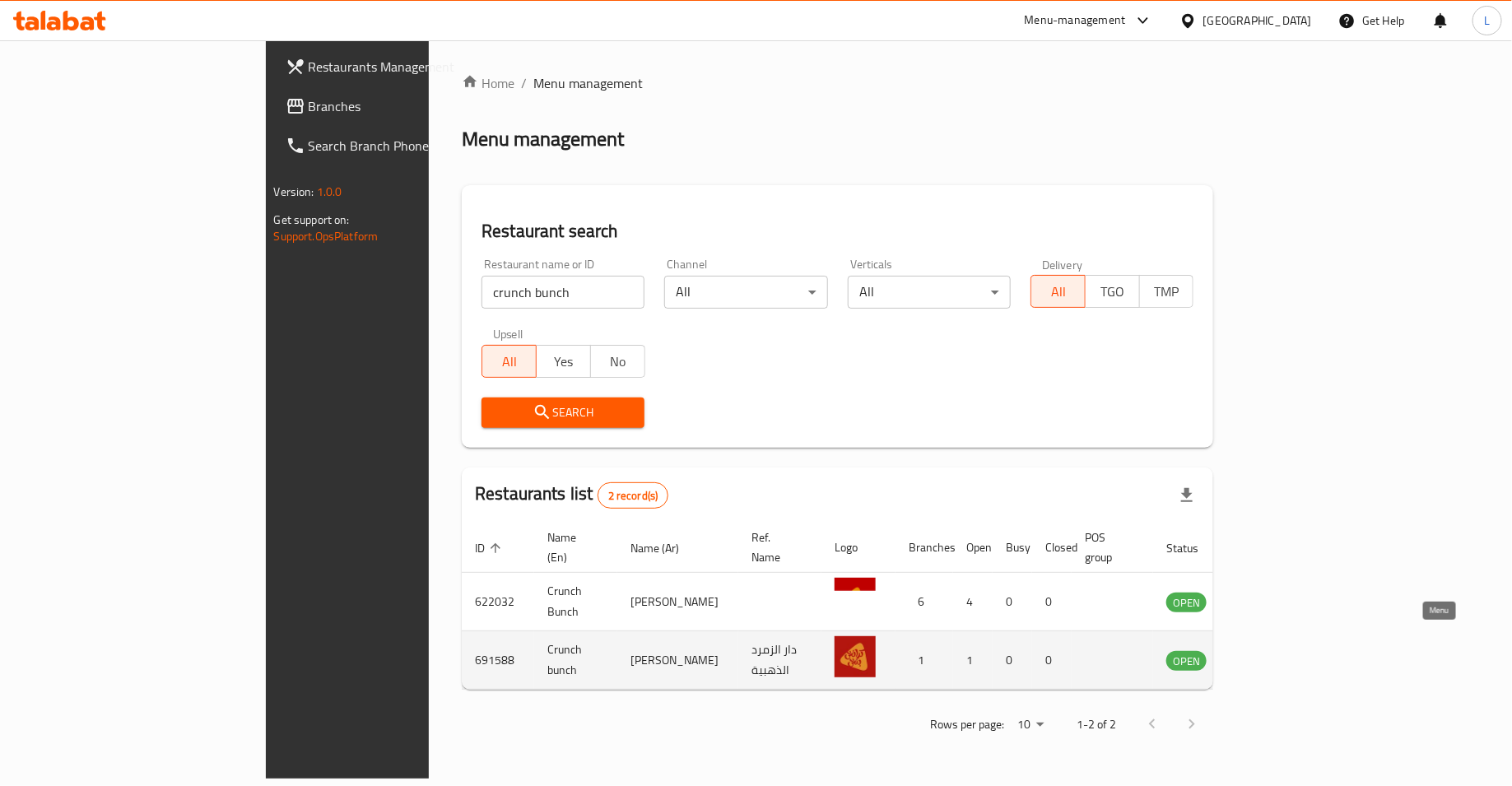
click at [1272, 655] on icon "enhanced table" at bounding box center [1263, 661] width 18 height 14
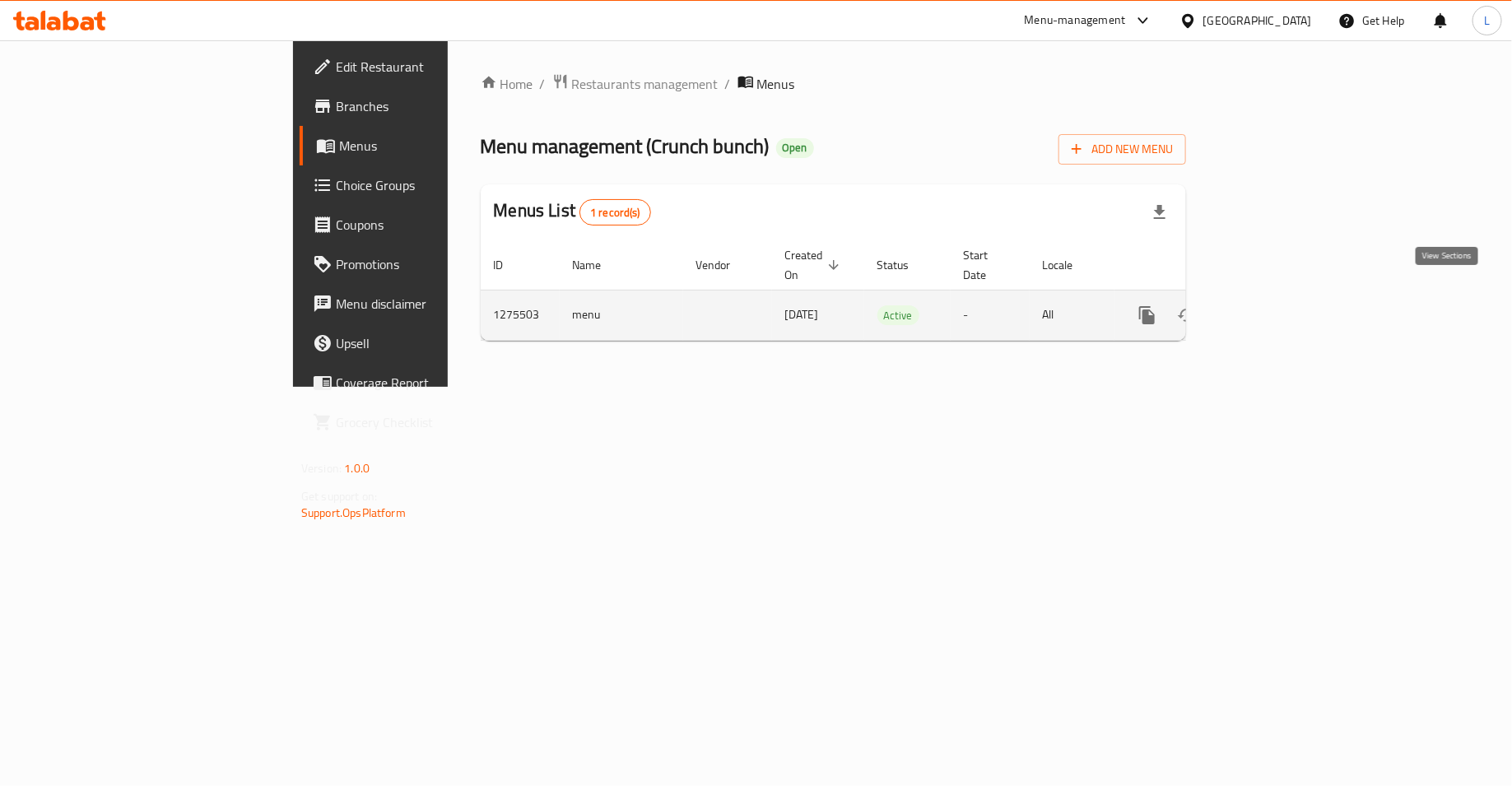
click at [1277, 306] on icon "enhanced table" at bounding box center [1265, 315] width 20 height 20
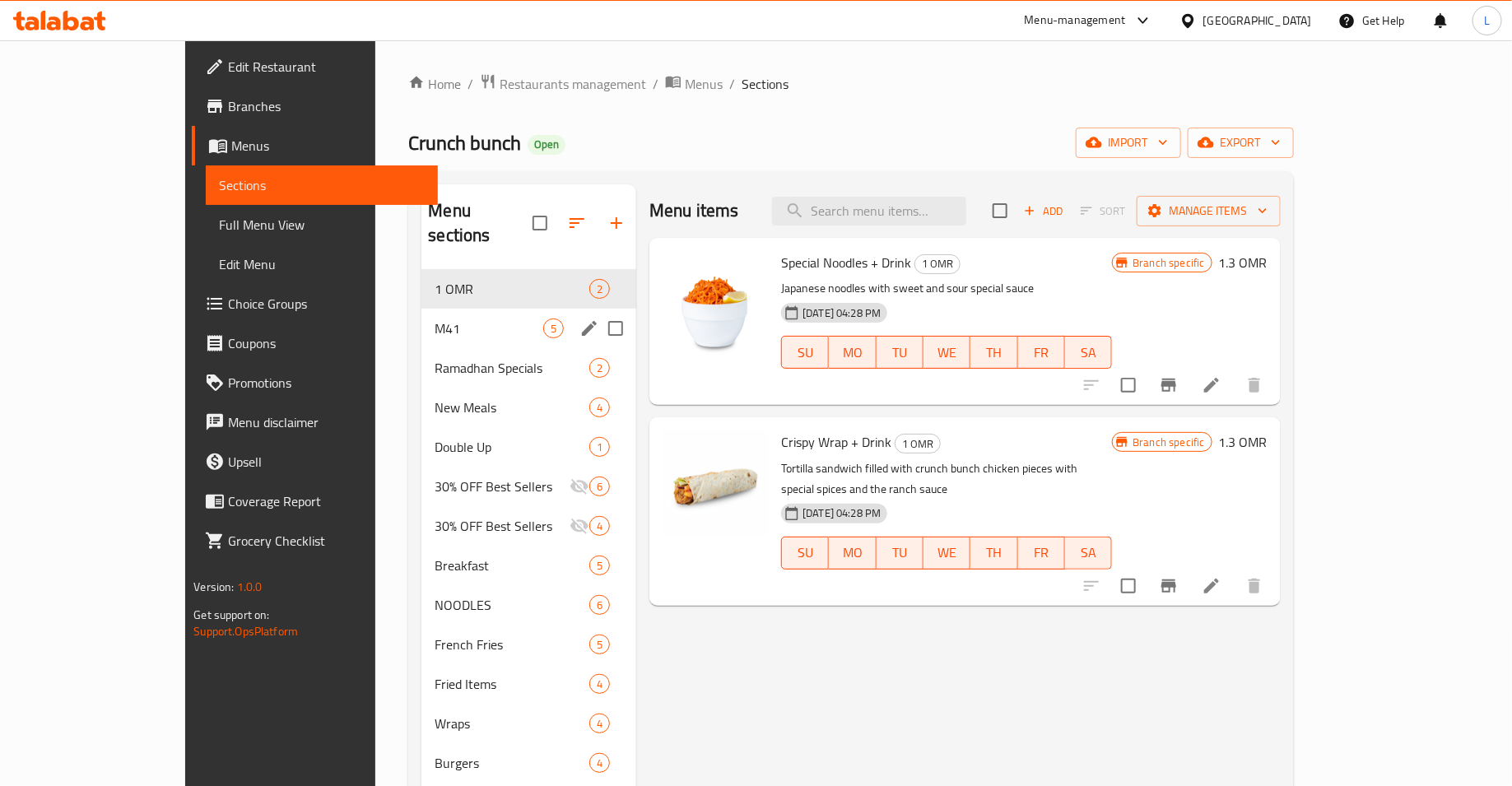
click at [421, 309] on div "M41 5" at bounding box center [528, 328] width 215 height 39
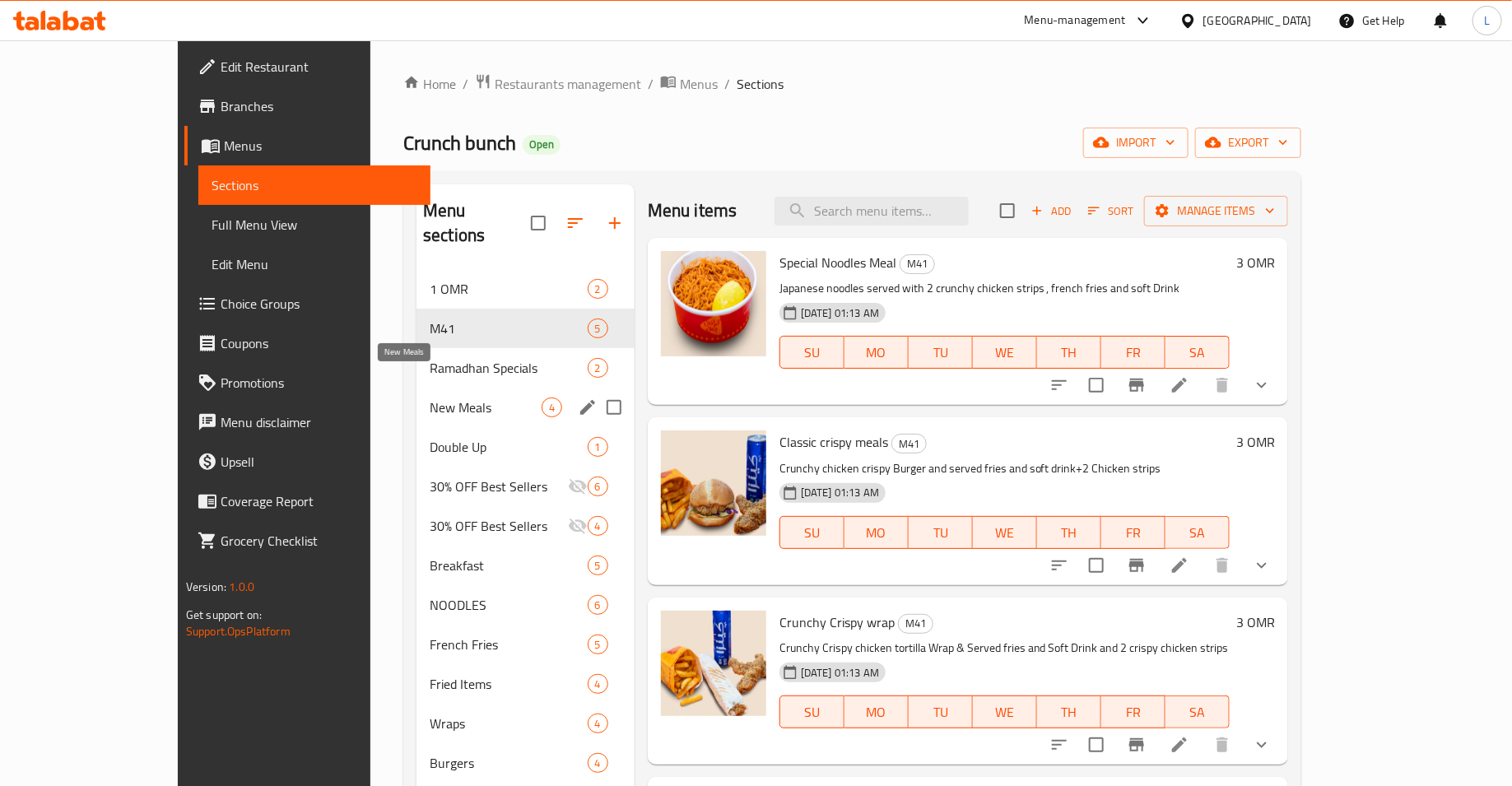
click at [430, 398] on span "New Meals" at bounding box center [485, 407] width 112 height 20
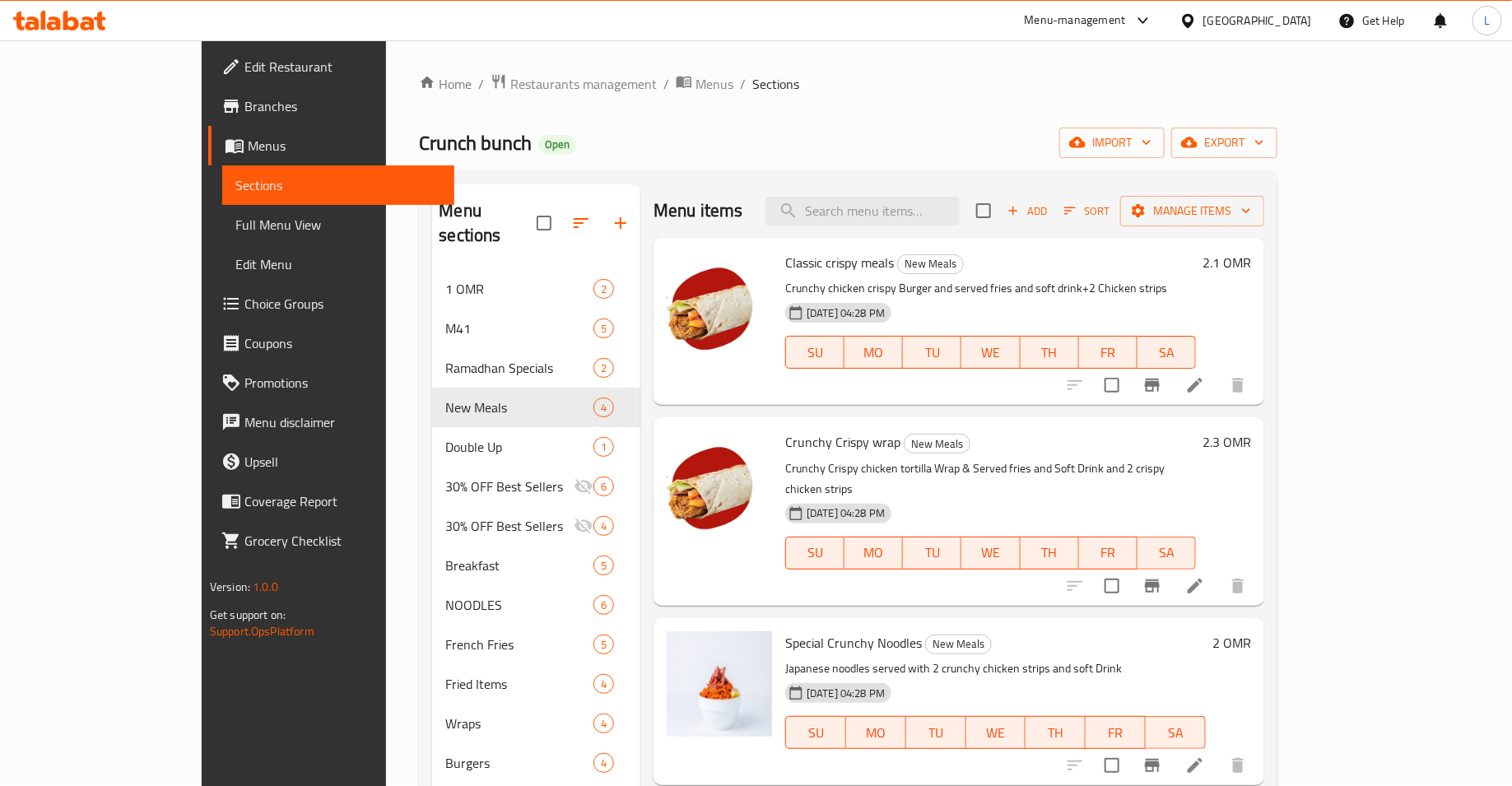
click at [1251, 255] on h6 "2.1 OMR" at bounding box center [1227, 263] width 49 height 23
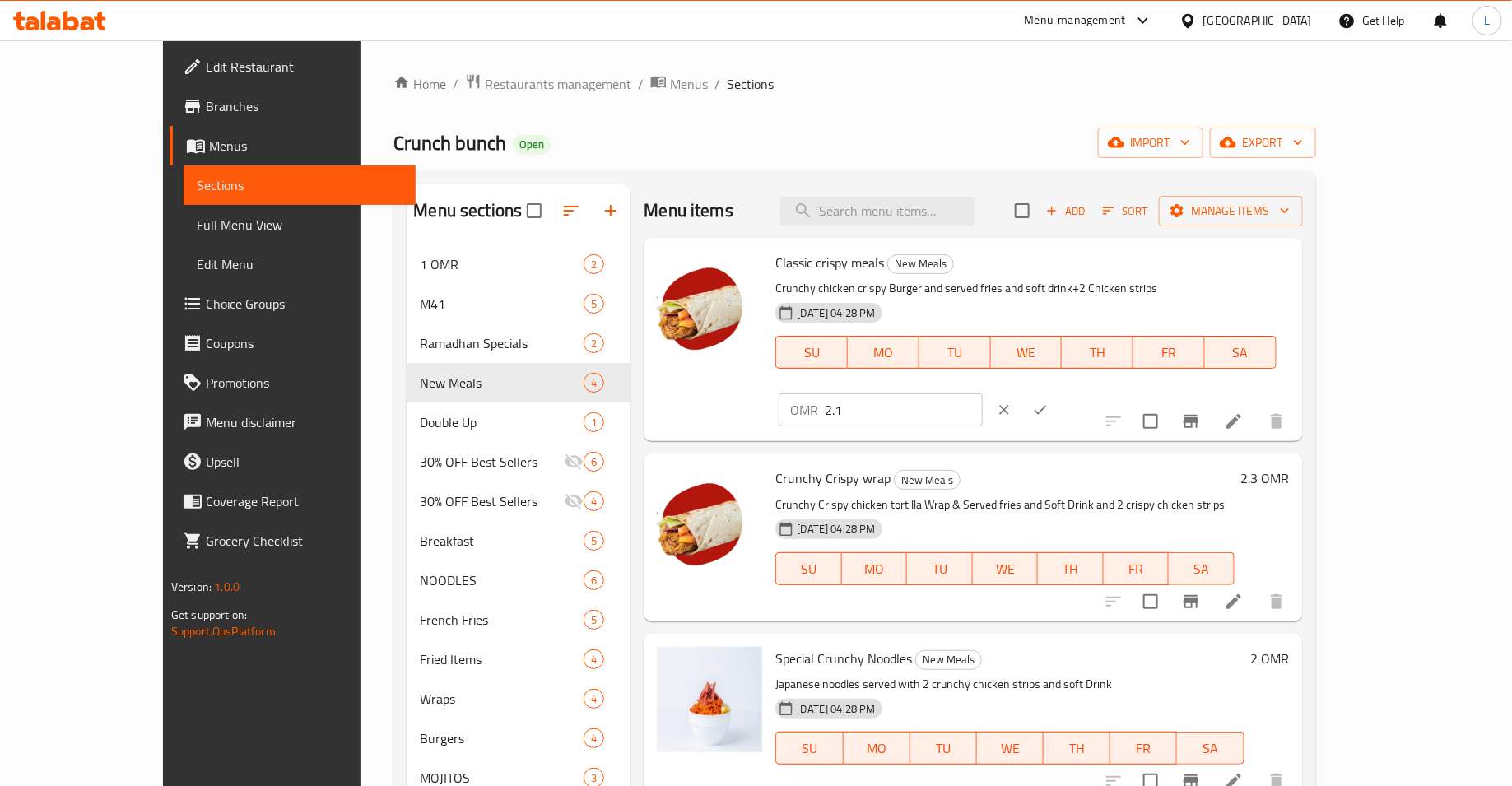
click at [982, 394] on input "2.1" at bounding box center [904, 410] width 158 height 33
type input "3.1"
click at [1048, 406] on icon "ok" at bounding box center [1040, 411] width 12 height 9
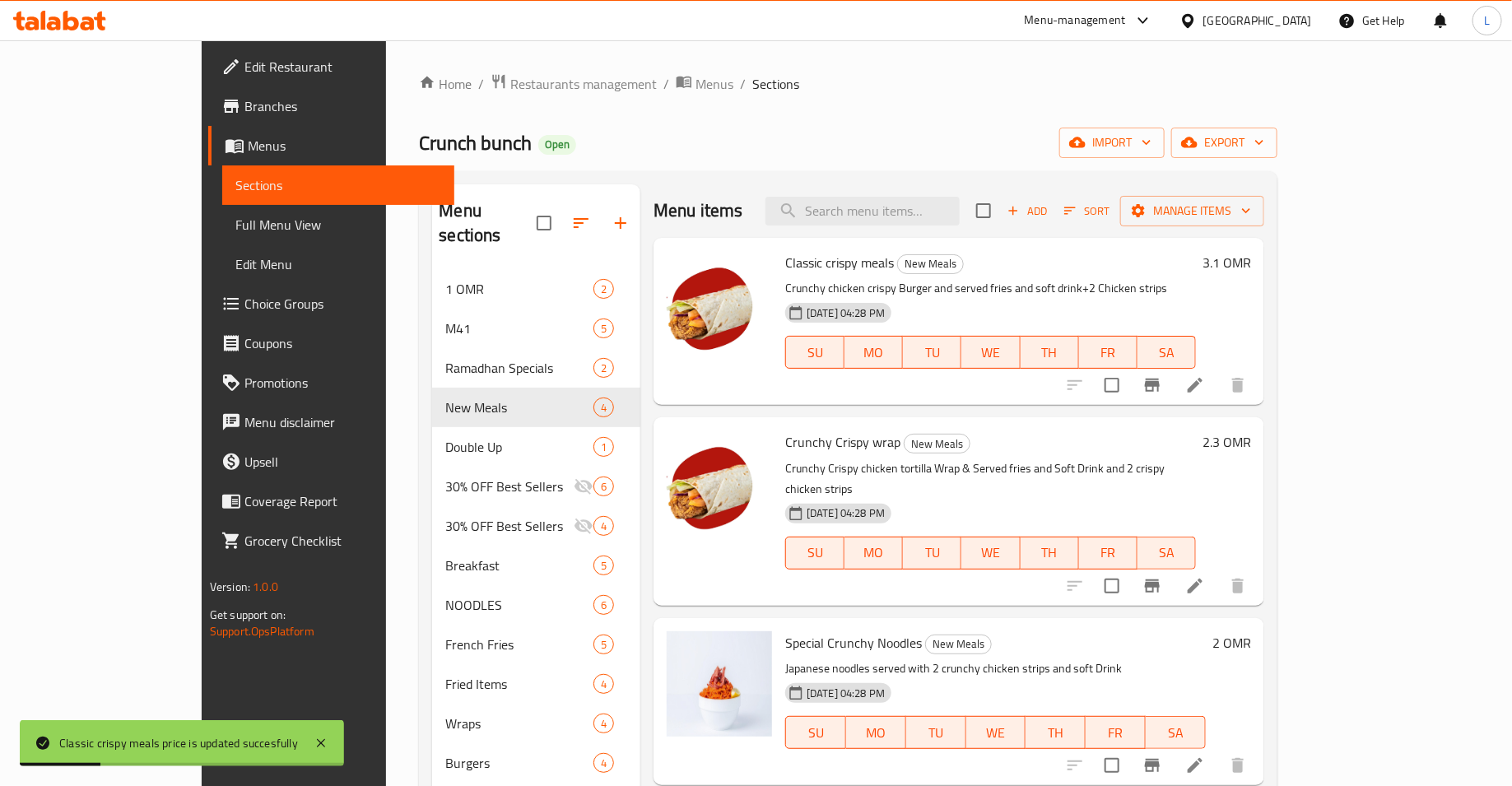
click at [1251, 440] on h6 "2.3 OMR" at bounding box center [1227, 442] width 49 height 23
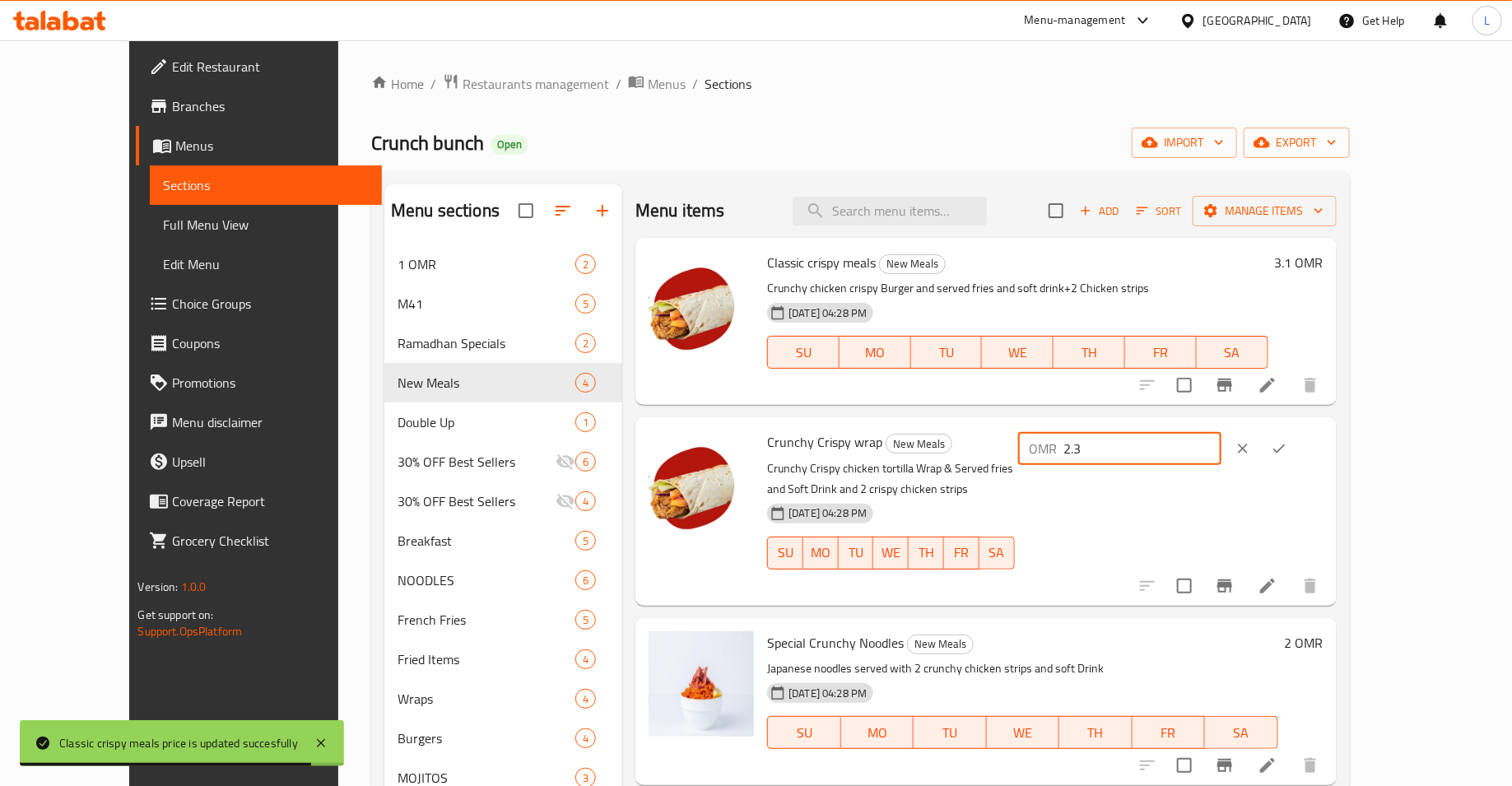
click at [1222, 448] on input "2.3" at bounding box center [1143, 448] width 158 height 33
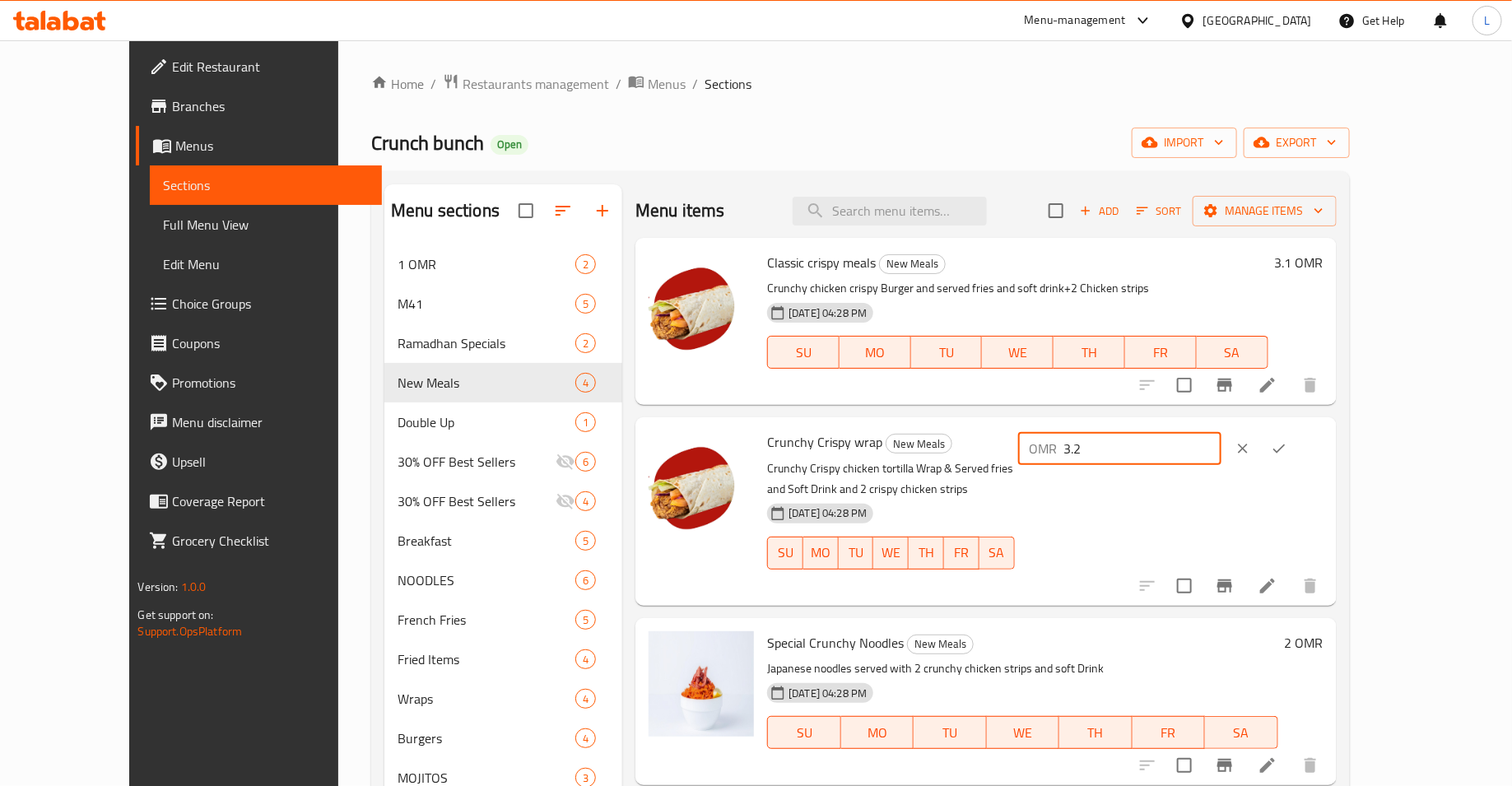
type input "3.2"
click at [1297, 438] on button "ok" at bounding box center [1279, 448] width 37 height 37
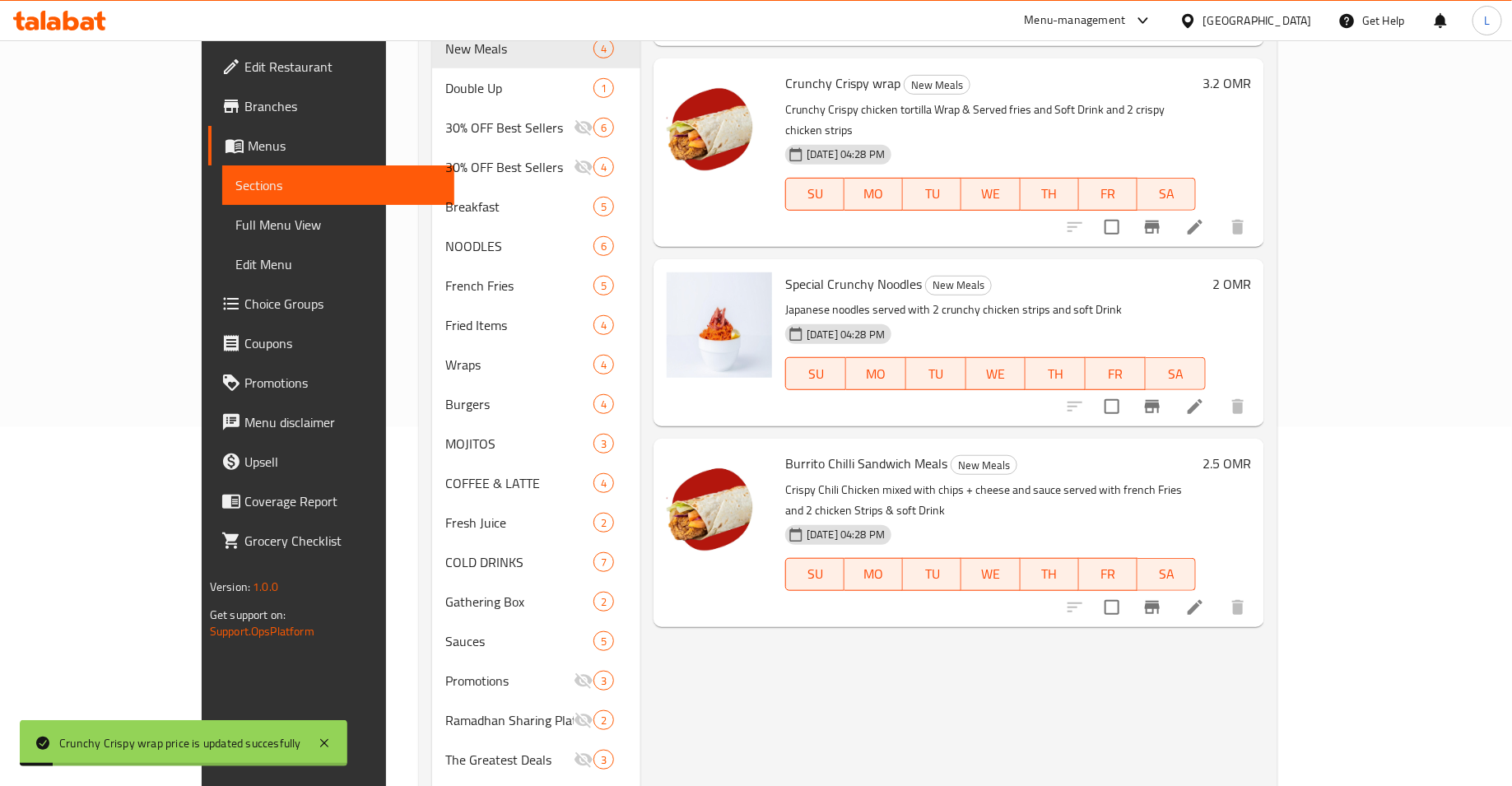
scroll to position [360, 0]
click at [1251, 450] on h6 "2.5 OMR" at bounding box center [1227, 461] width 49 height 23
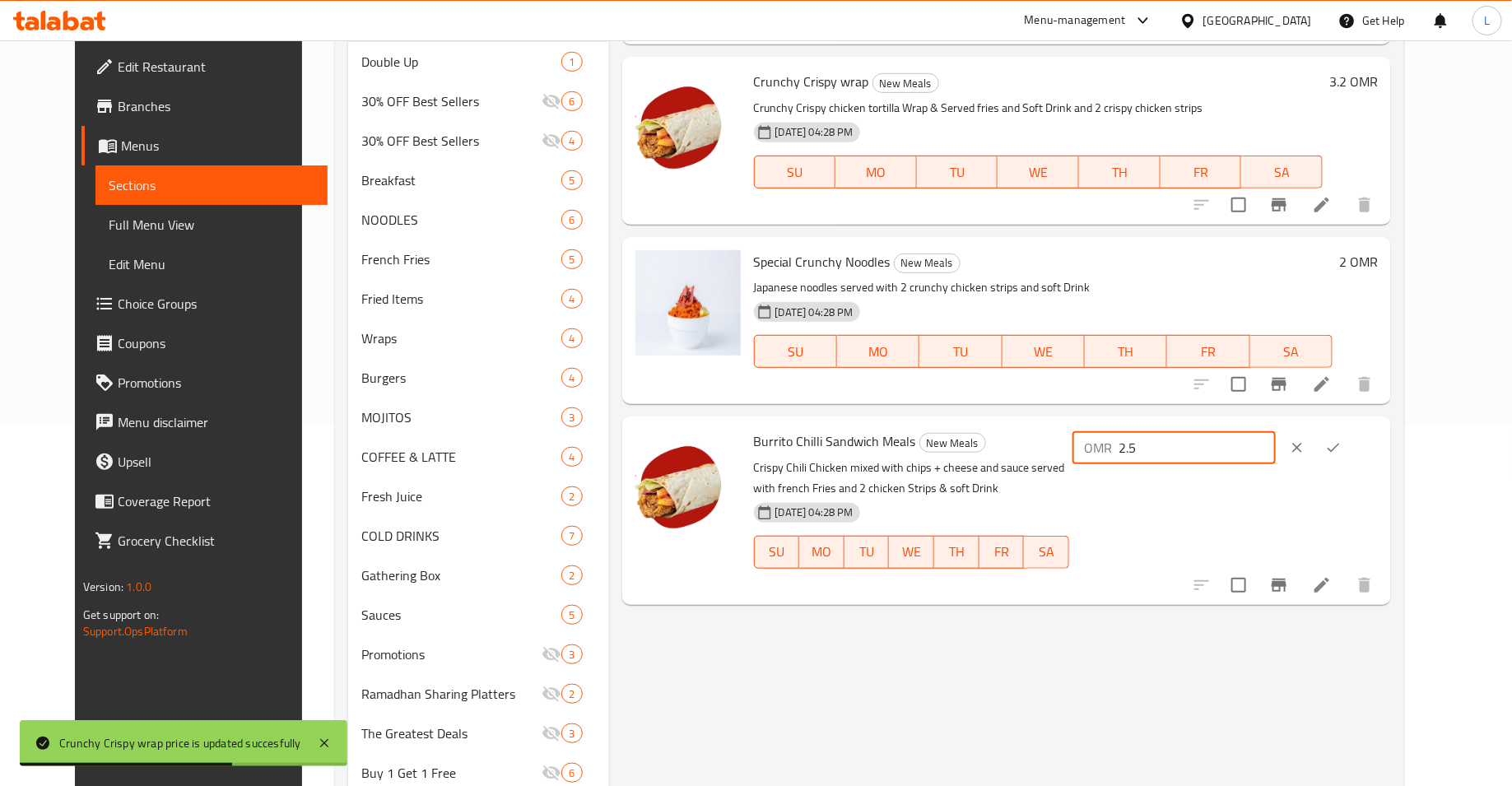
click at [1239, 446] on input "2.5" at bounding box center [1198, 447] width 158 height 33
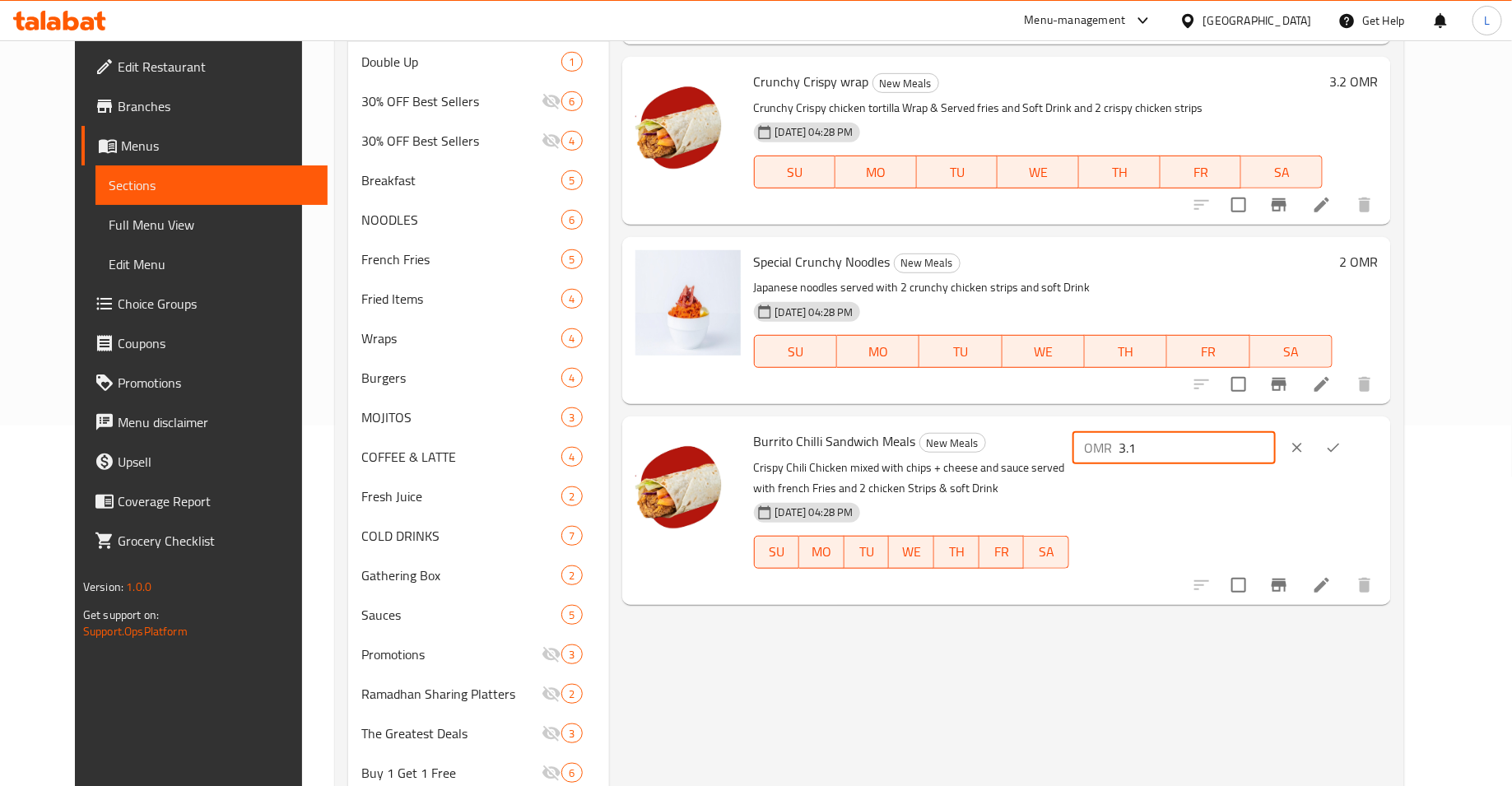
type input "3.1"
click at [1342, 451] on icon "ok" at bounding box center [1334, 448] width 17 height 17
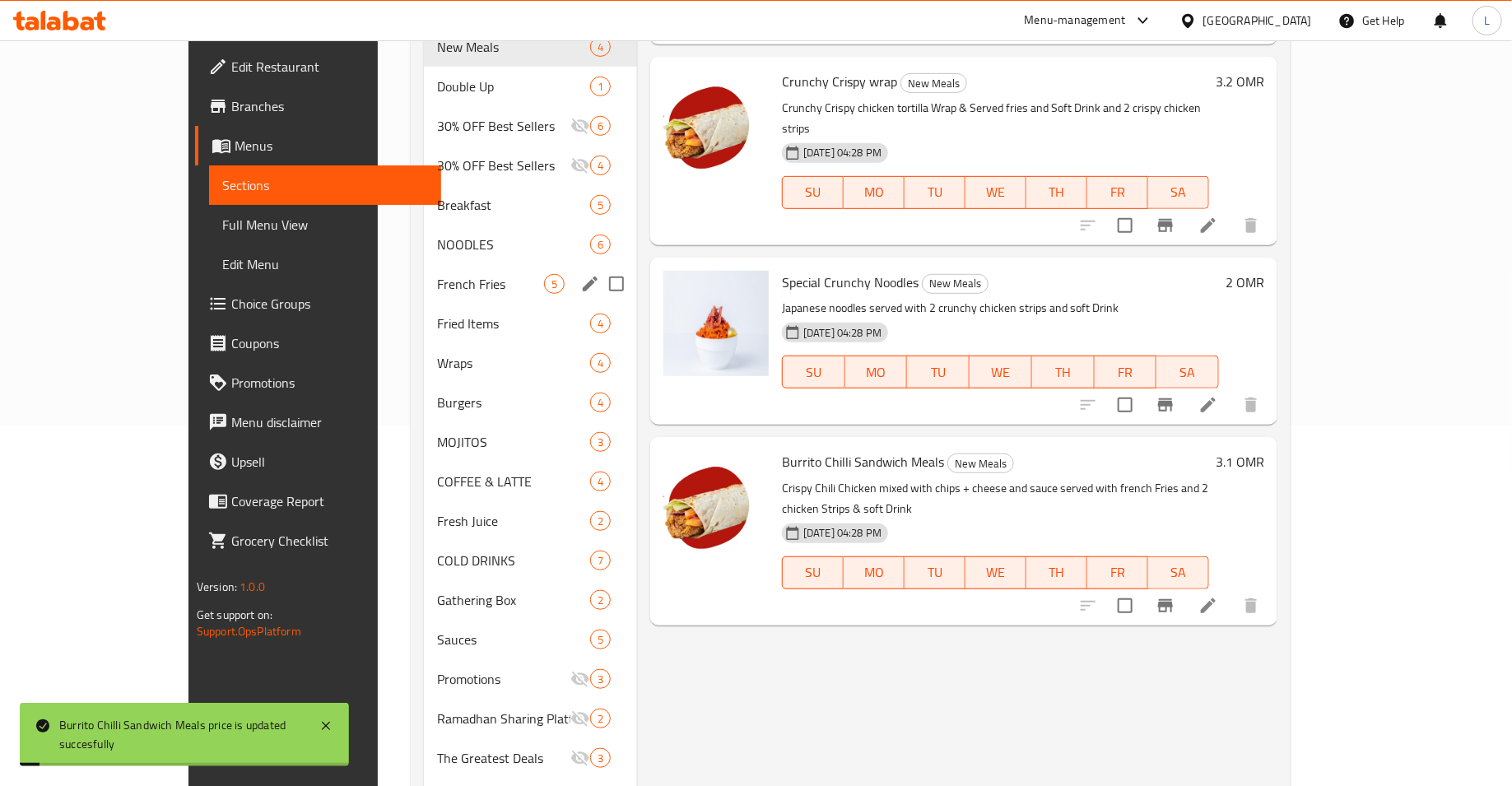
scroll to position [0, 0]
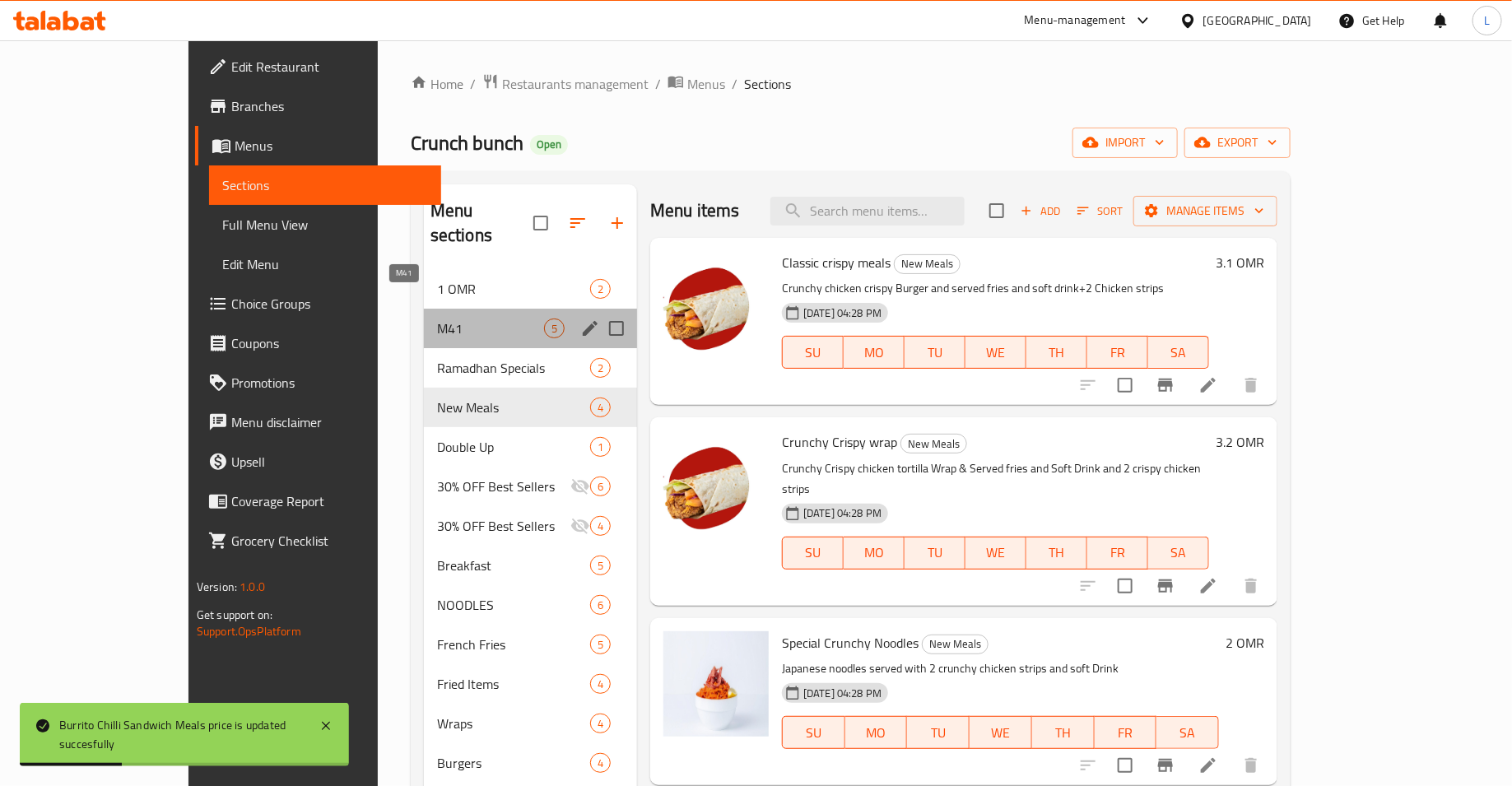
click at [437, 319] on span "M41" at bounding box center [491, 328] width 107 height 20
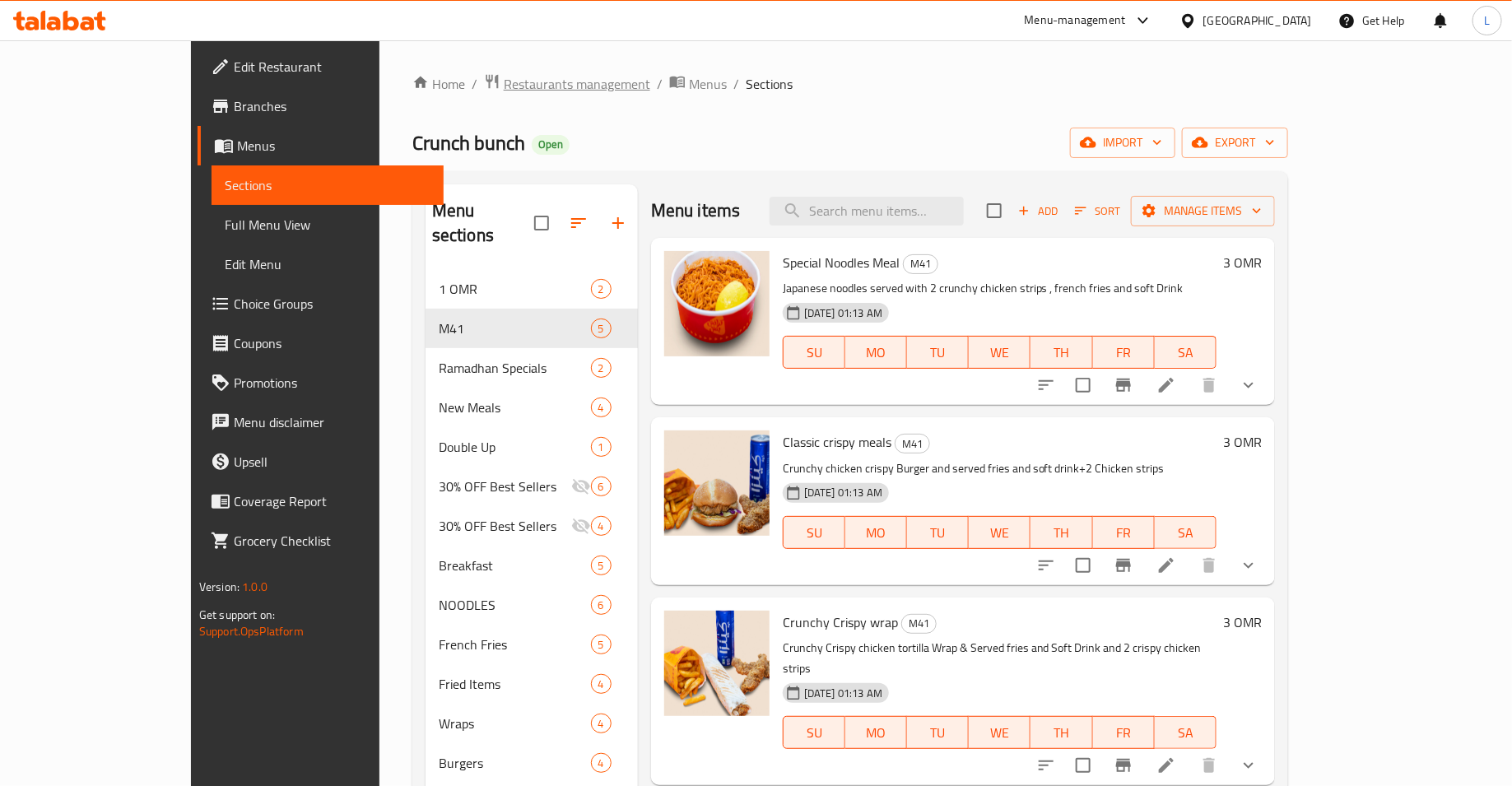
click at [504, 91] on span "Restaurants management" at bounding box center [577, 83] width 146 height 20
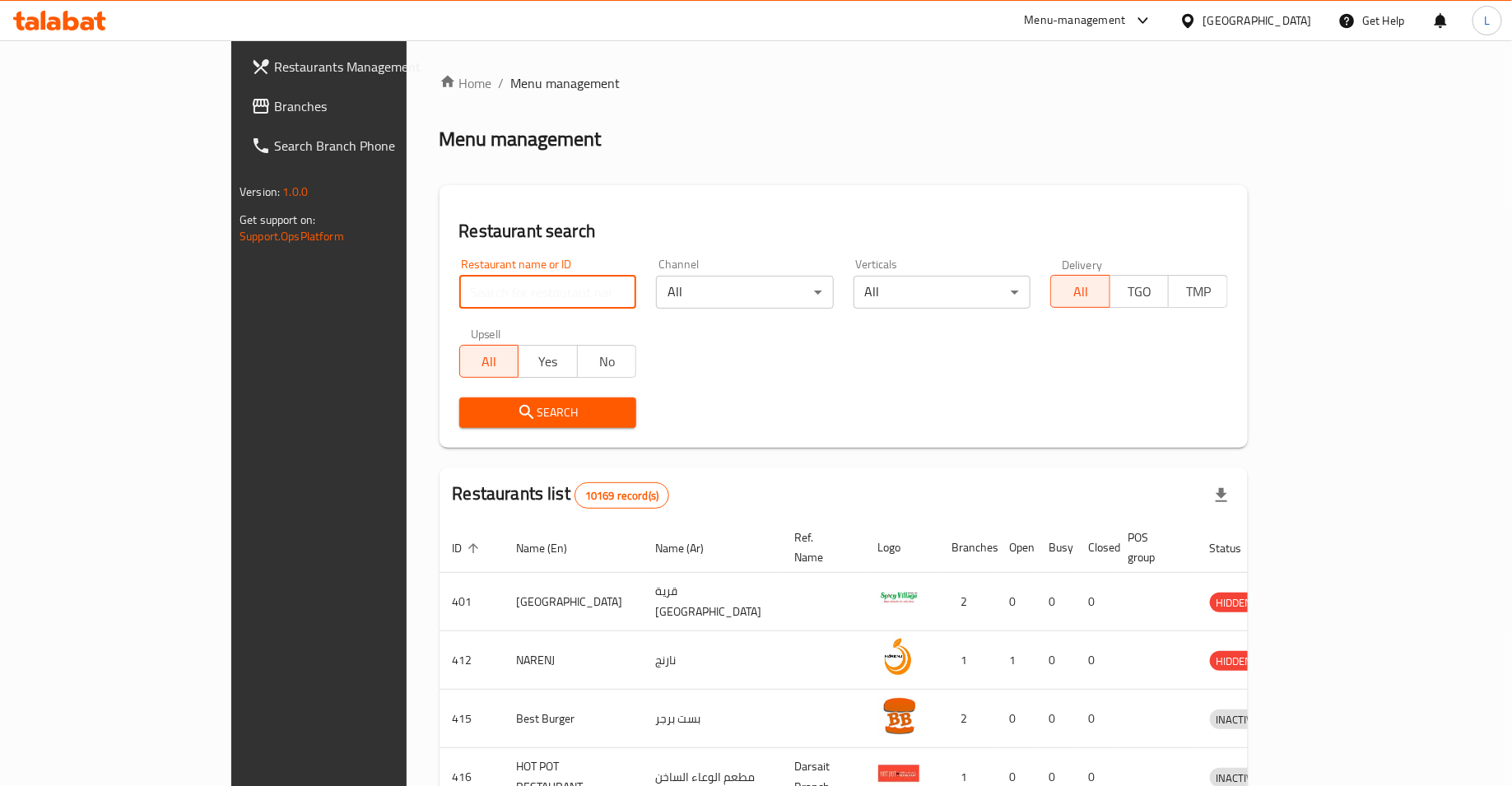
click at [460, 305] on input "search" at bounding box center [549, 292] width 178 height 33
type input "hen crispy chicken"
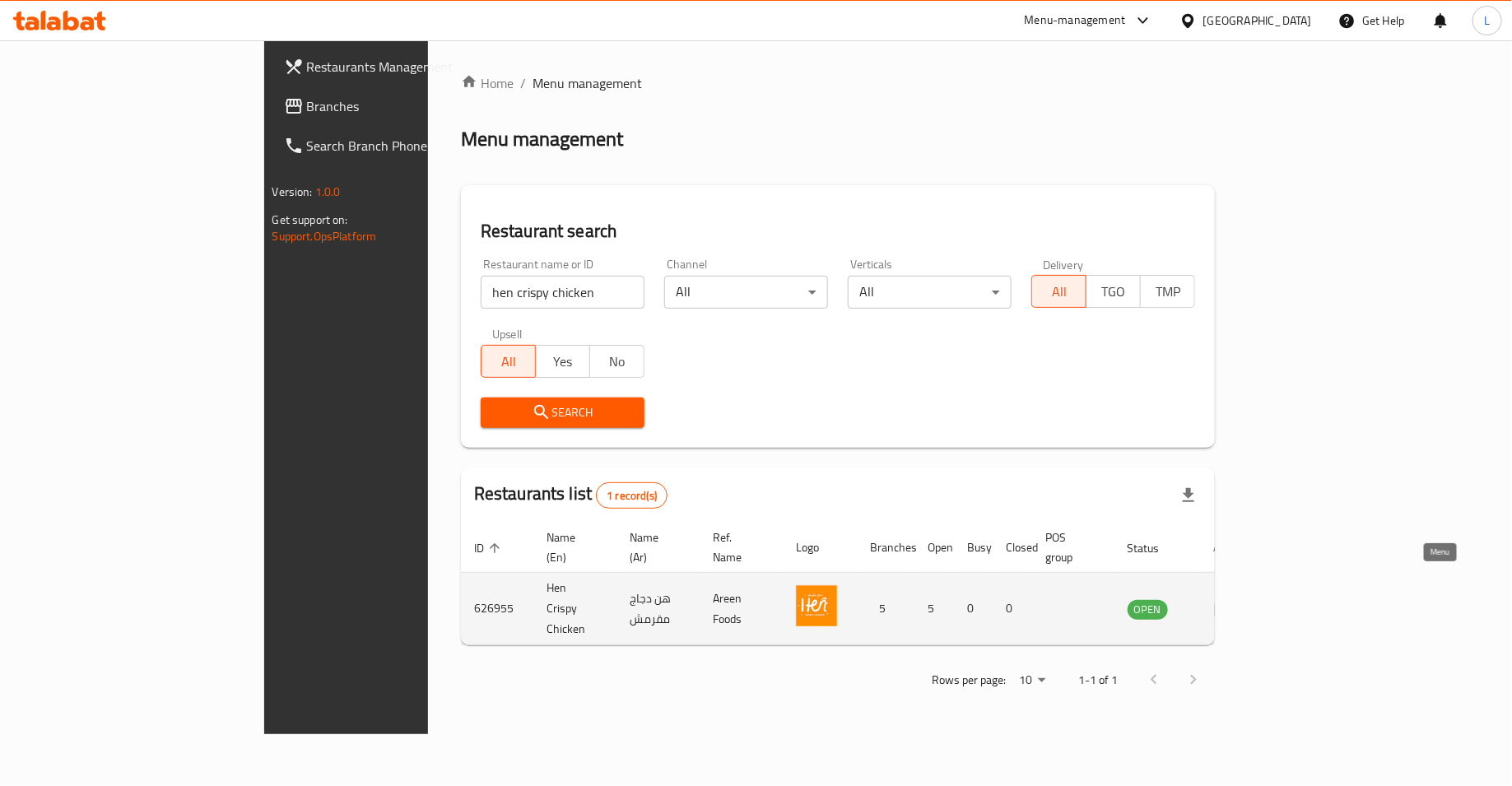
click at [1233, 603] on icon "enhanced table" at bounding box center [1224, 610] width 18 height 14
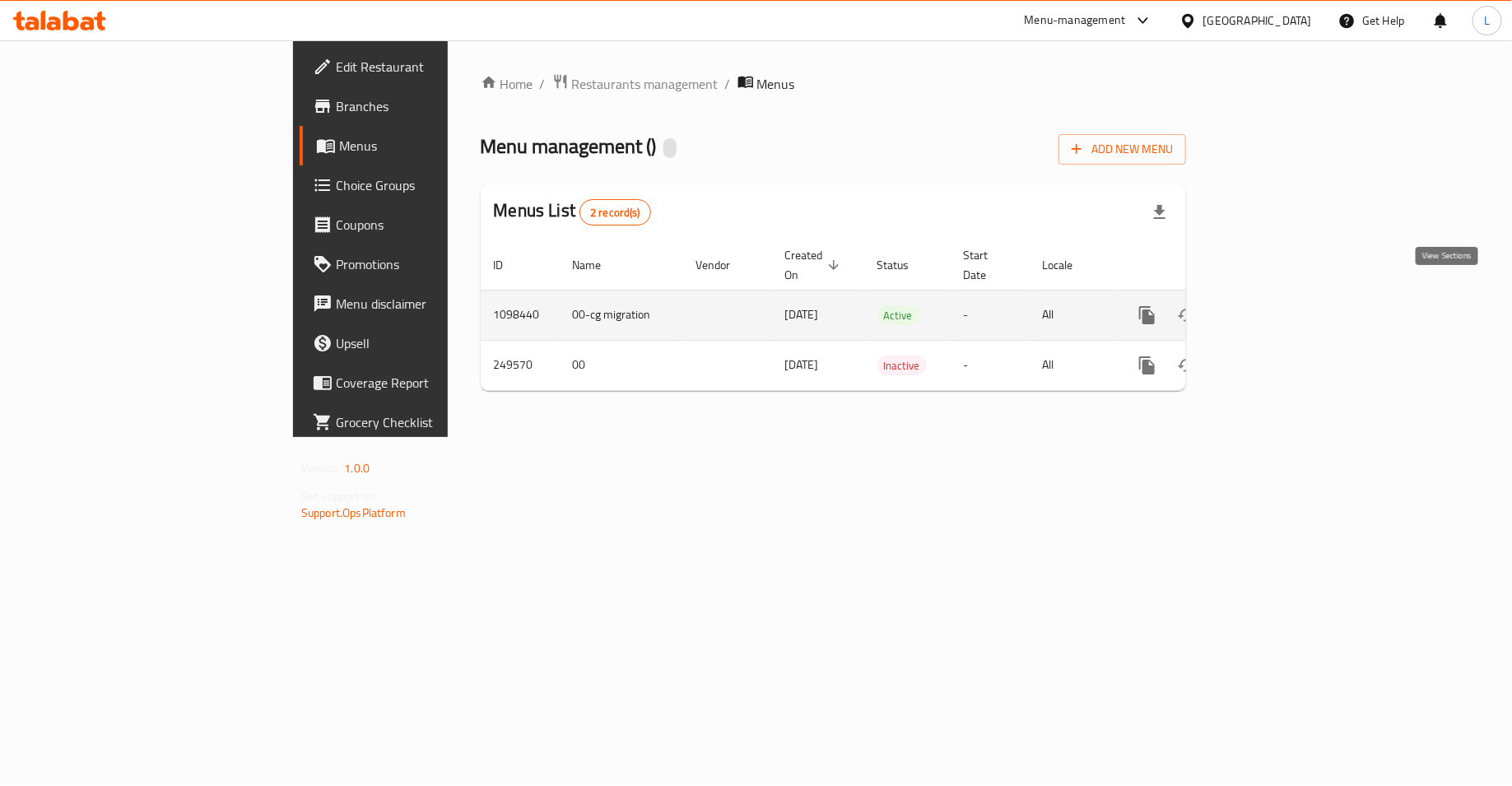
click at [1277, 306] on icon "enhanced table" at bounding box center [1265, 315] width 20 height 20
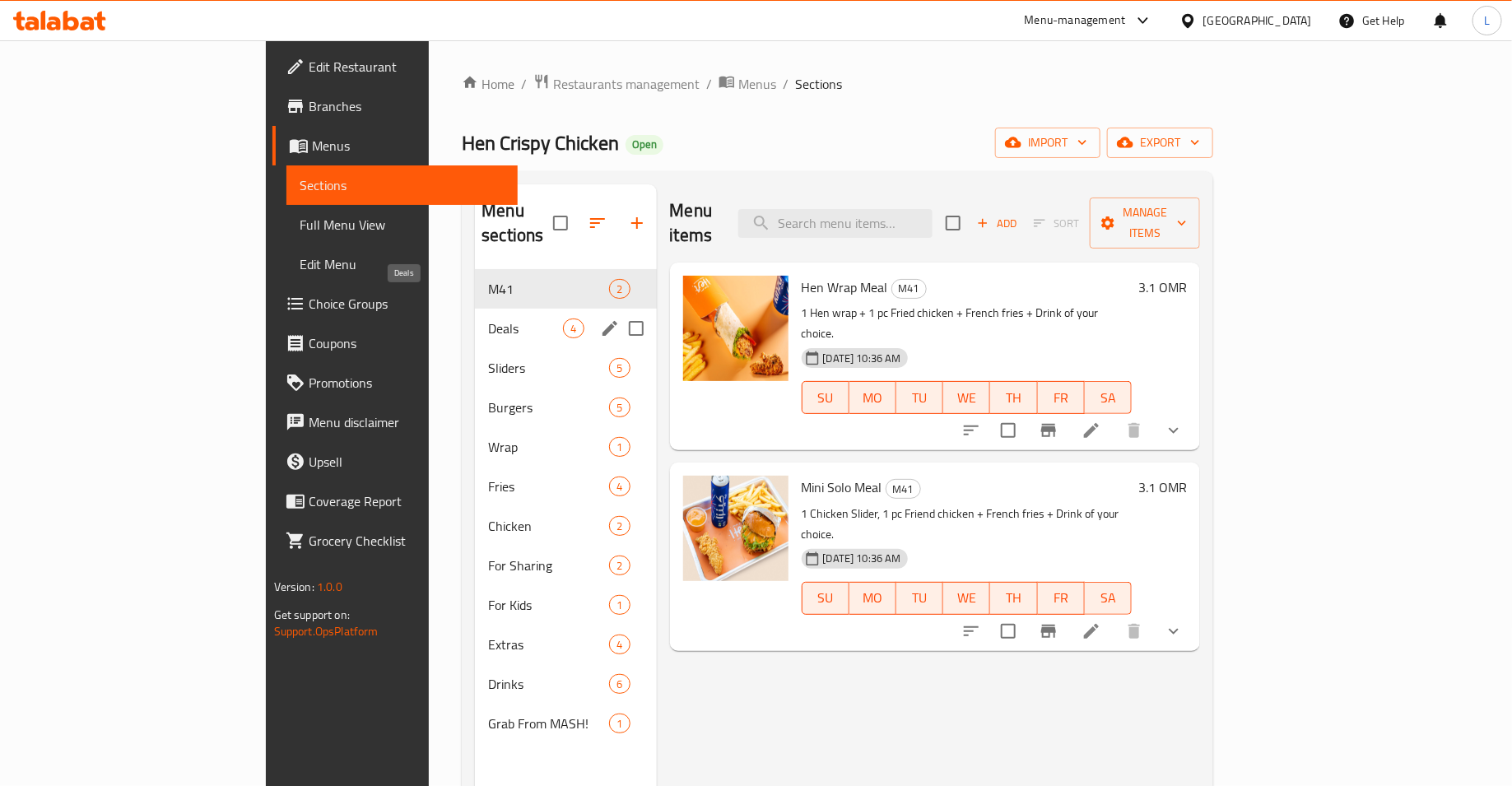
click at [489, 319] on span "Deals" at bounding box center [526, 328] width 75 height 20
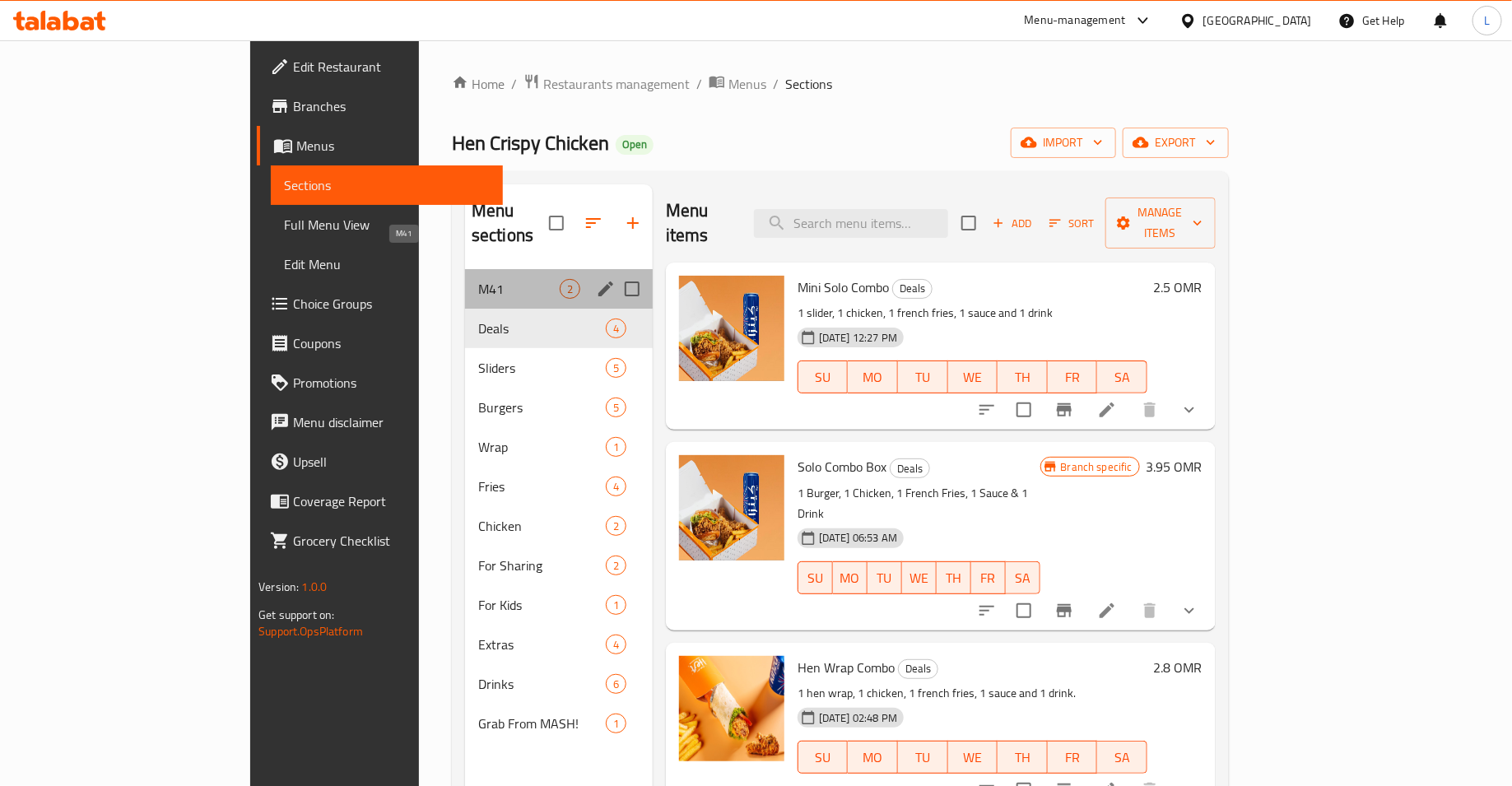
click at [478, 280] on span "M41" at bounding box center [519, 289] width 82 height 20
